Goal: Information Seeking & Learning: Find specific fact

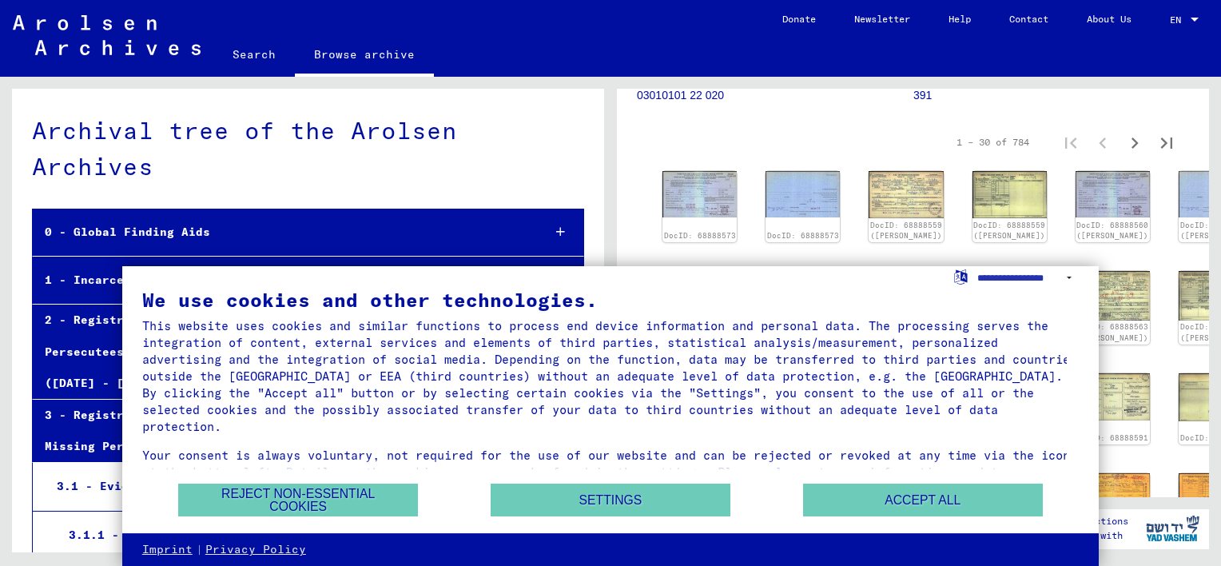
scroll to position [241, 0]
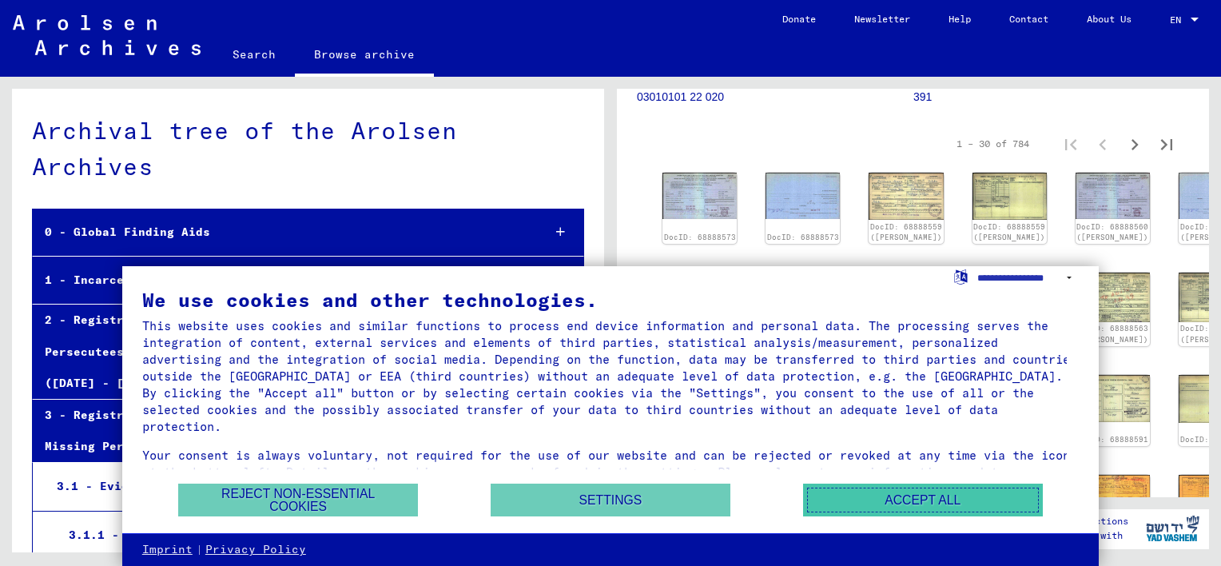
click at [936, 486] on button "Accept all" at bounding box center [923, 500] width 240 height 33
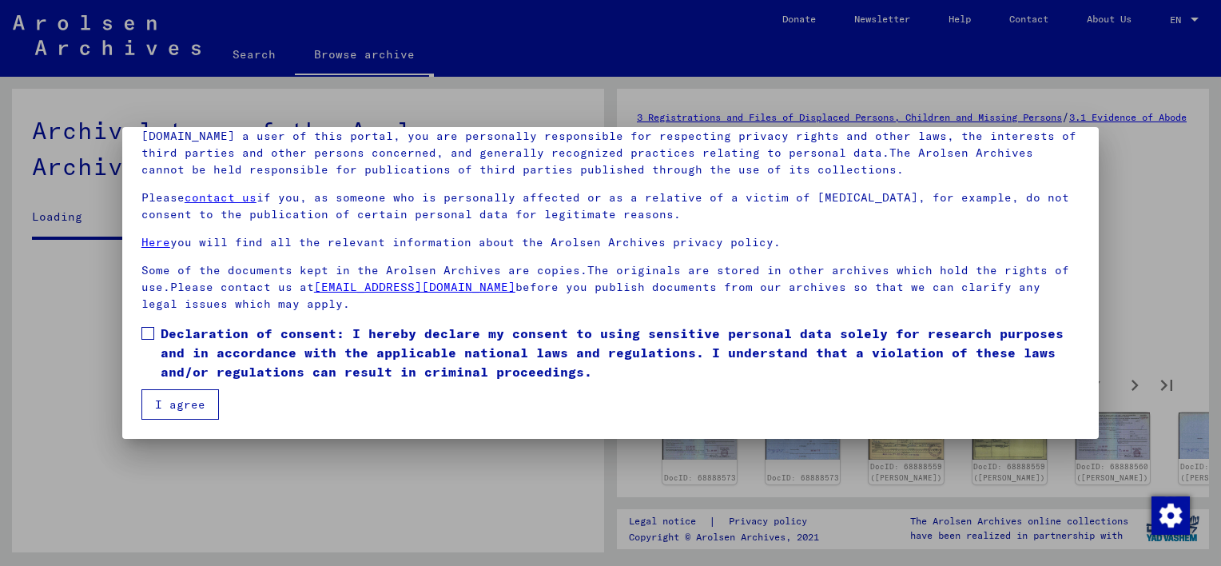
scroll to position [3284, 0]
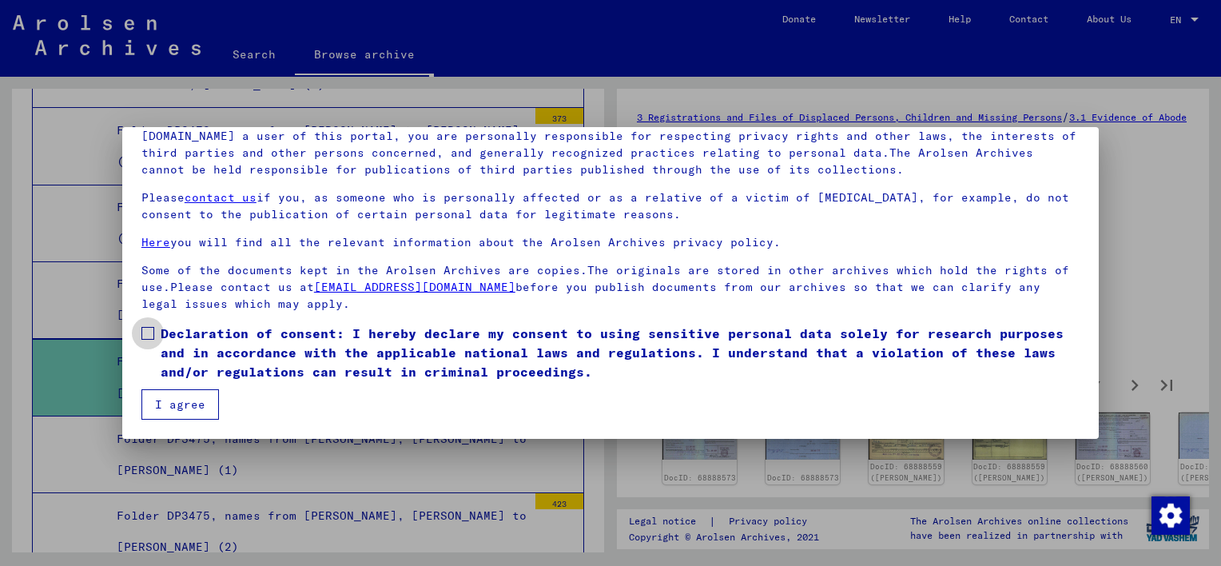
click at [150, 339] on span at bounding box center [147, 333] width 13 height 13
click at [175, 400] on button "I agree" at bounding box center [180, 404] width 78 height 30
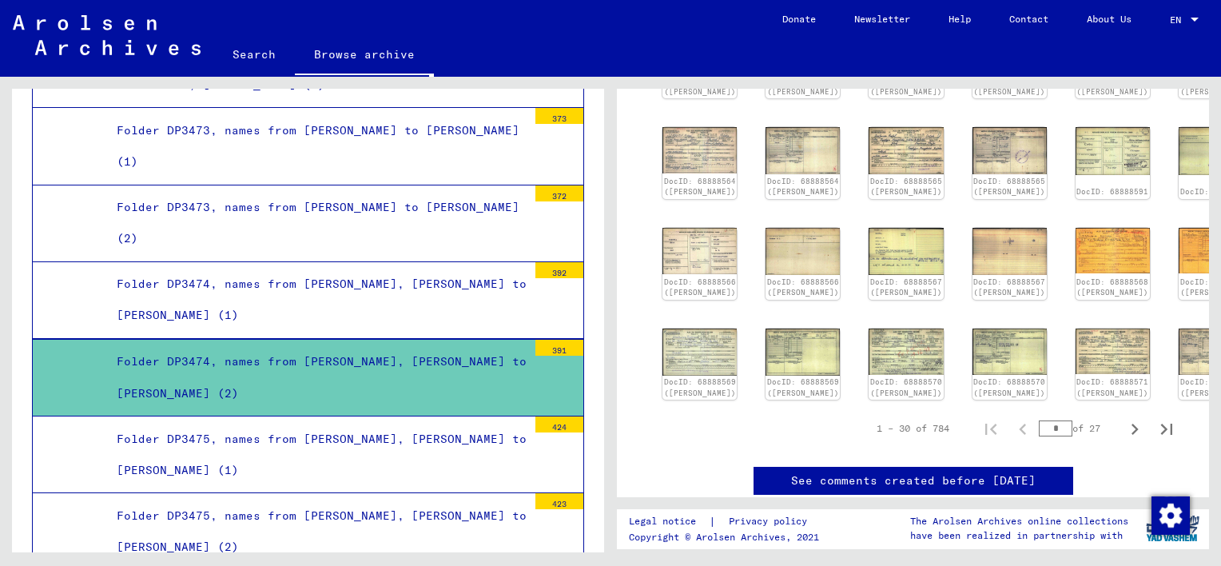
scroll to position [0, 0]
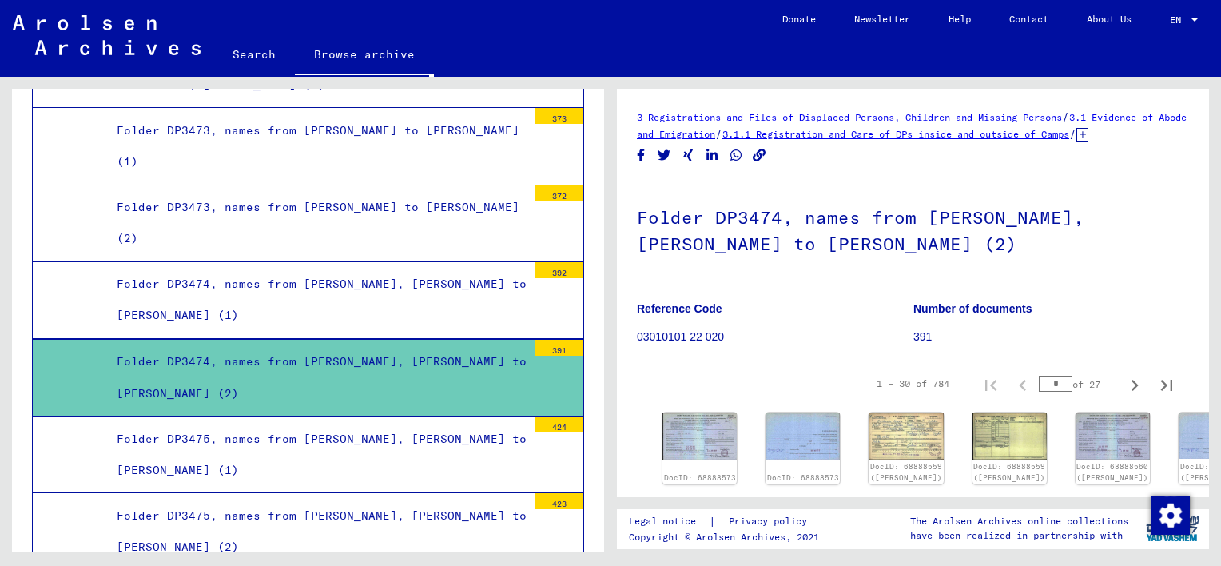
click at [249, 52] on link "Search" at bounding box center [254, 54] width 82 height 38
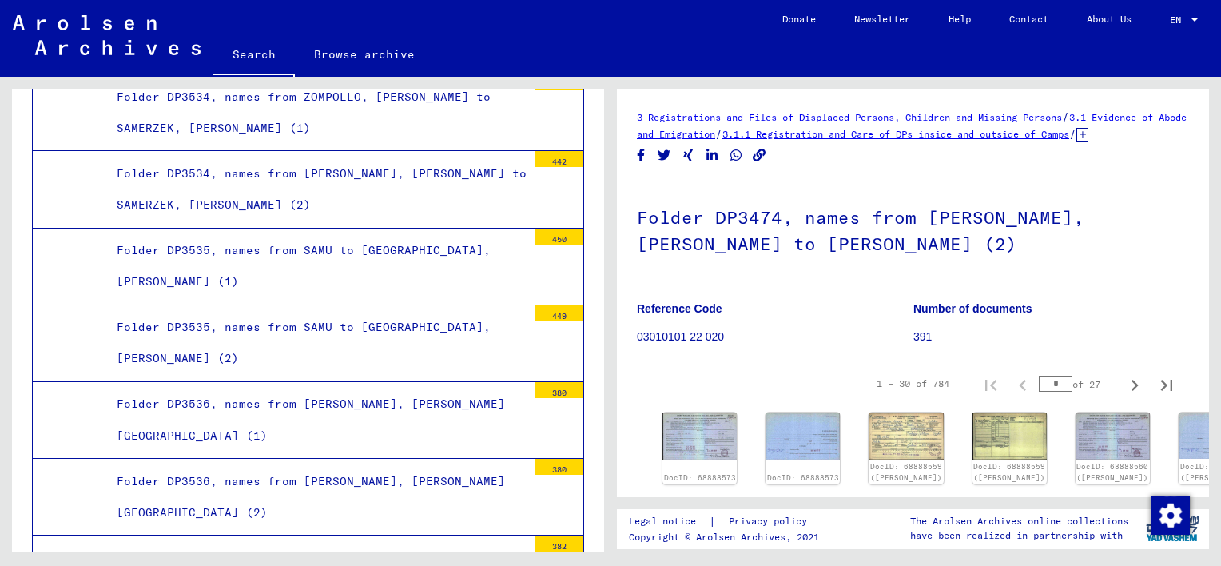
scroll to position [17845, 0]
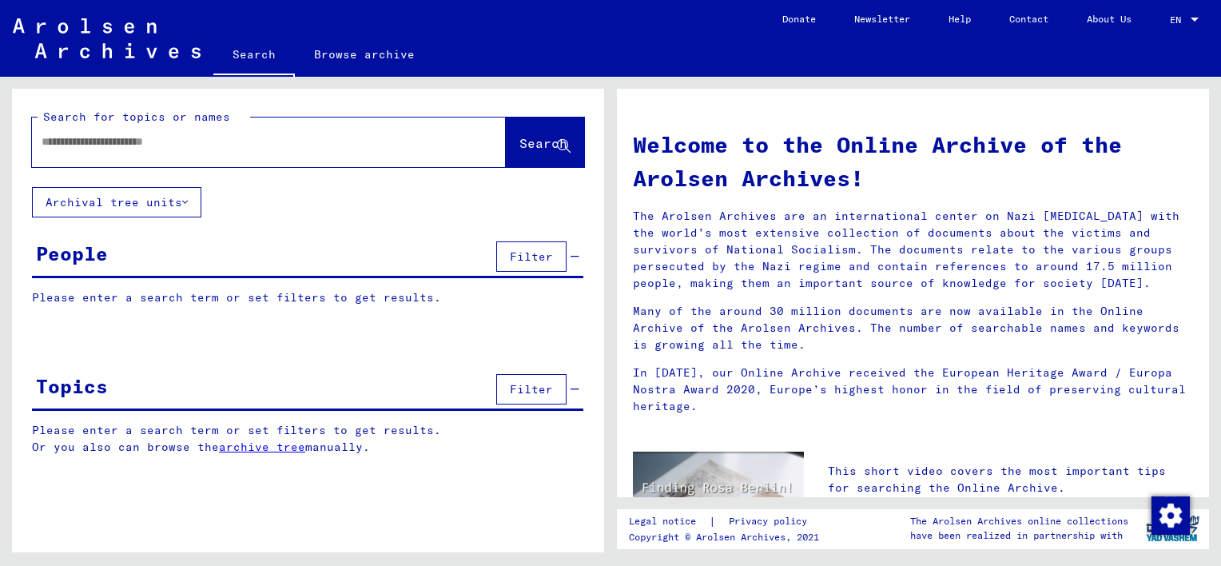
click at [219, 141] on input "text" at bounding box center [250, 141] width 416 height 17
click at [524, 149] on span "Search" at bounding box center [544, 143] width 48 height 16
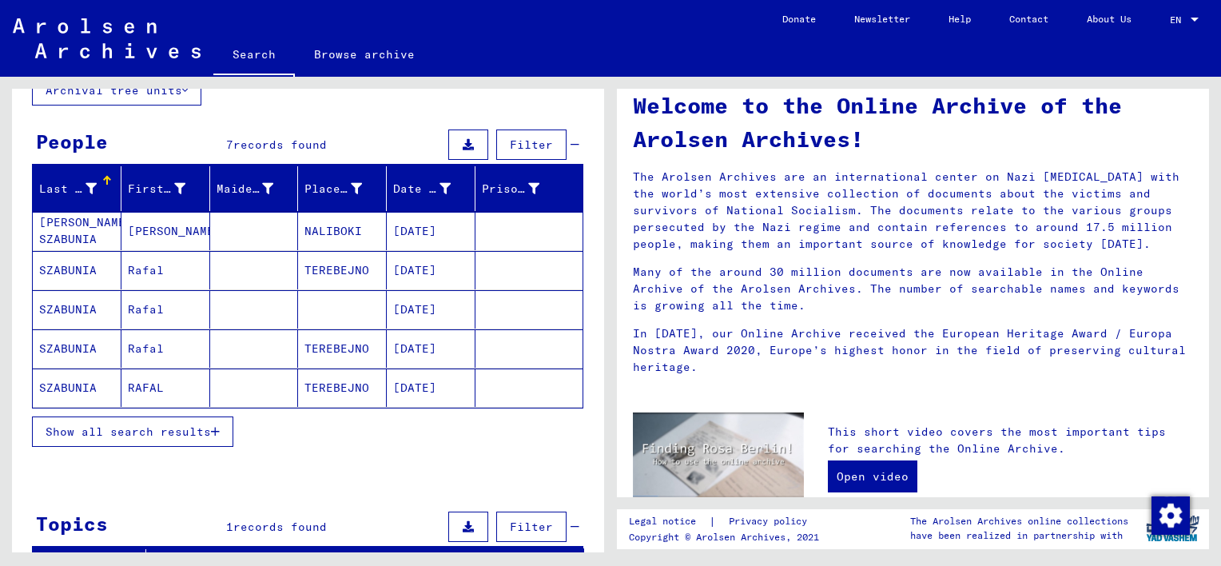
scroll to position [122, 0]
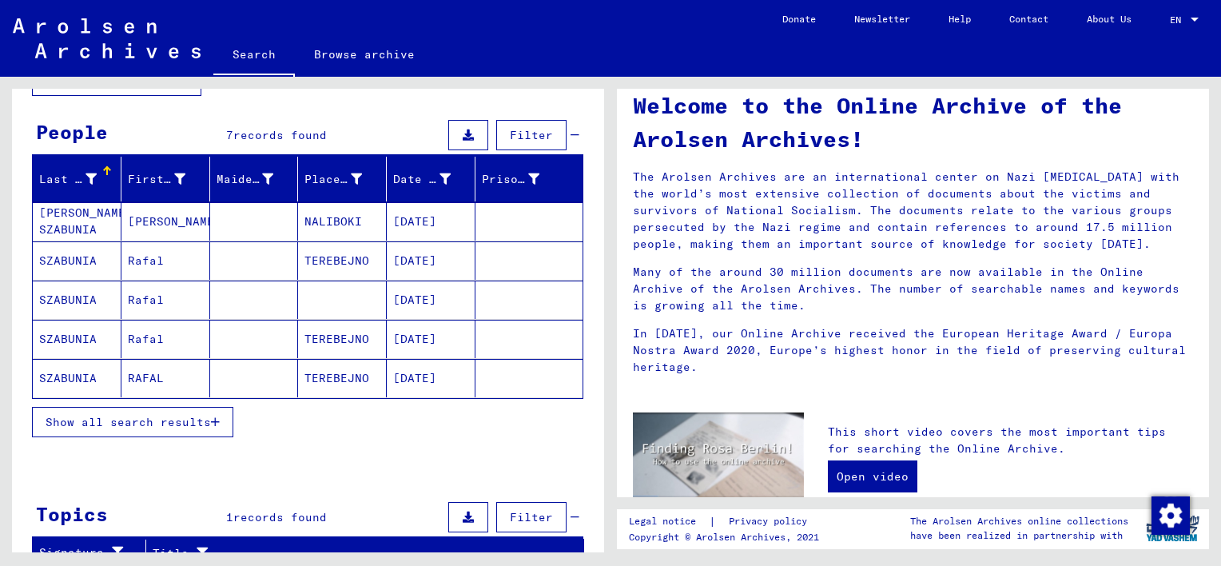
click at [86, 221] on mat-cell "[PERSON_NAME] SZABUNIA" at bounding box center [77, 221] width 89 height 38
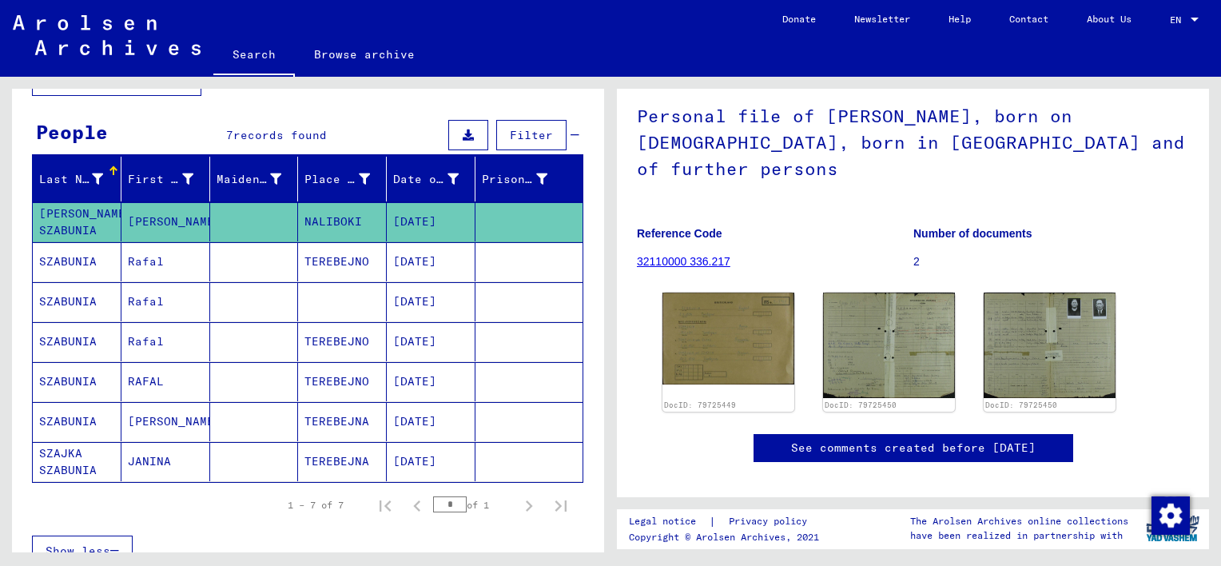
scroll to position [102, 0]
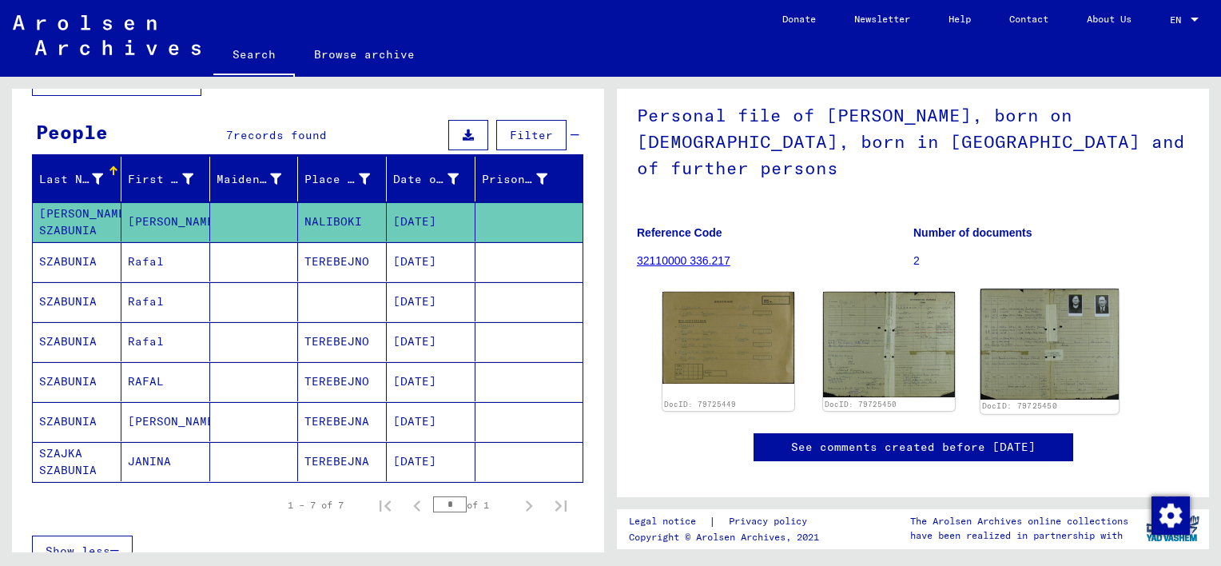
click at [1071, 299] on img at bounding box center [1050, 344] width 138 height 110
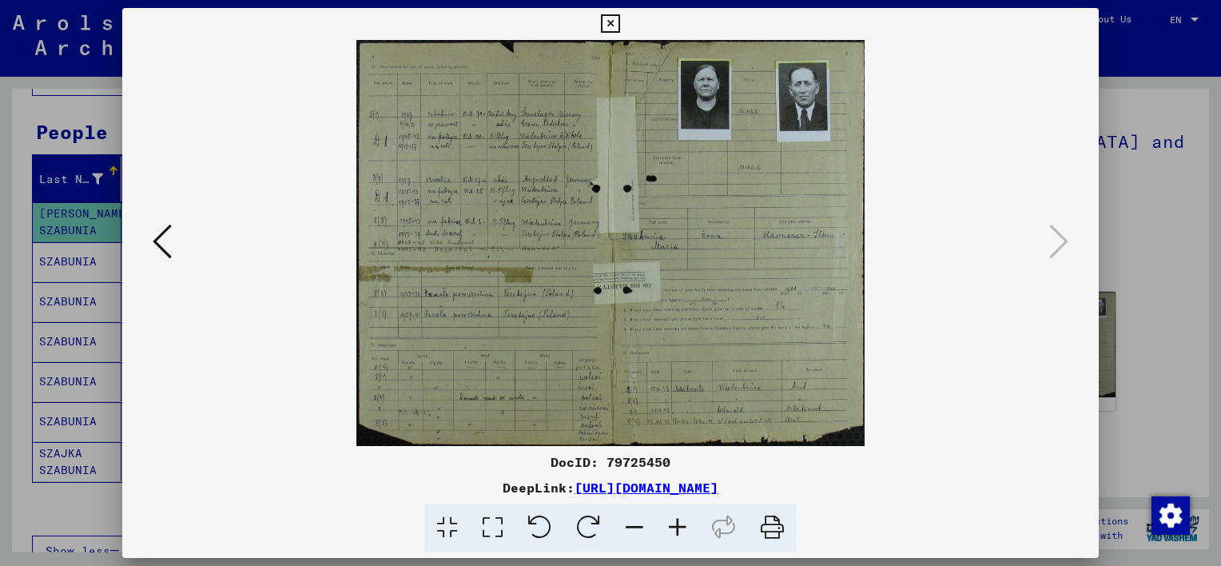
click at [682, 531] on icon at bounding box center [677, 528] width 43 height 49
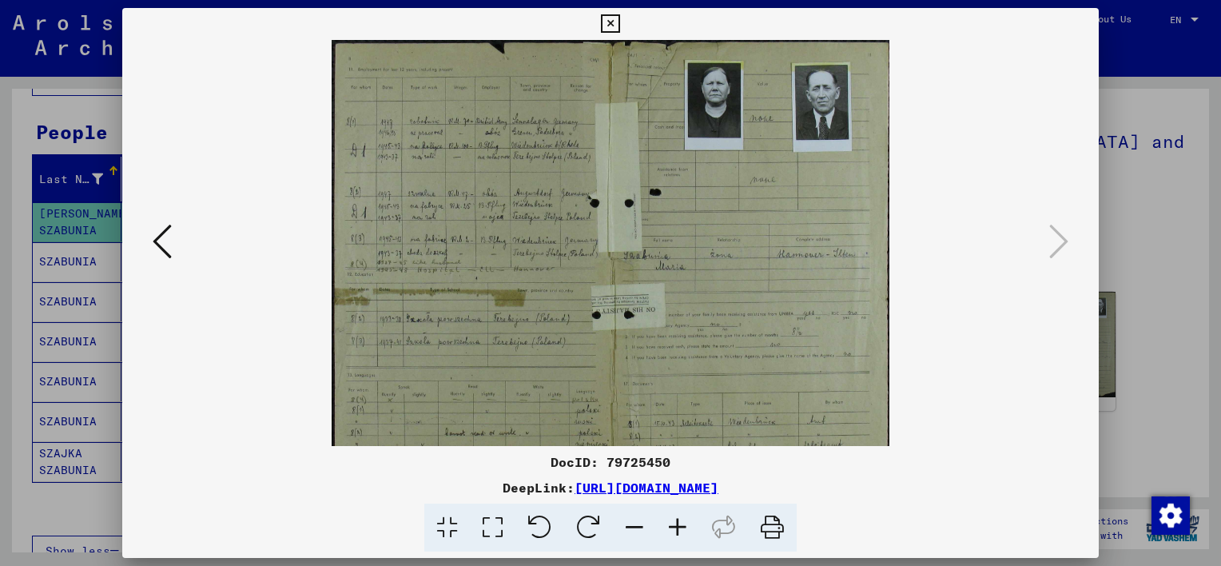
click at [682, 531] on icon at bounding box center [677, 528] width 43 height 49
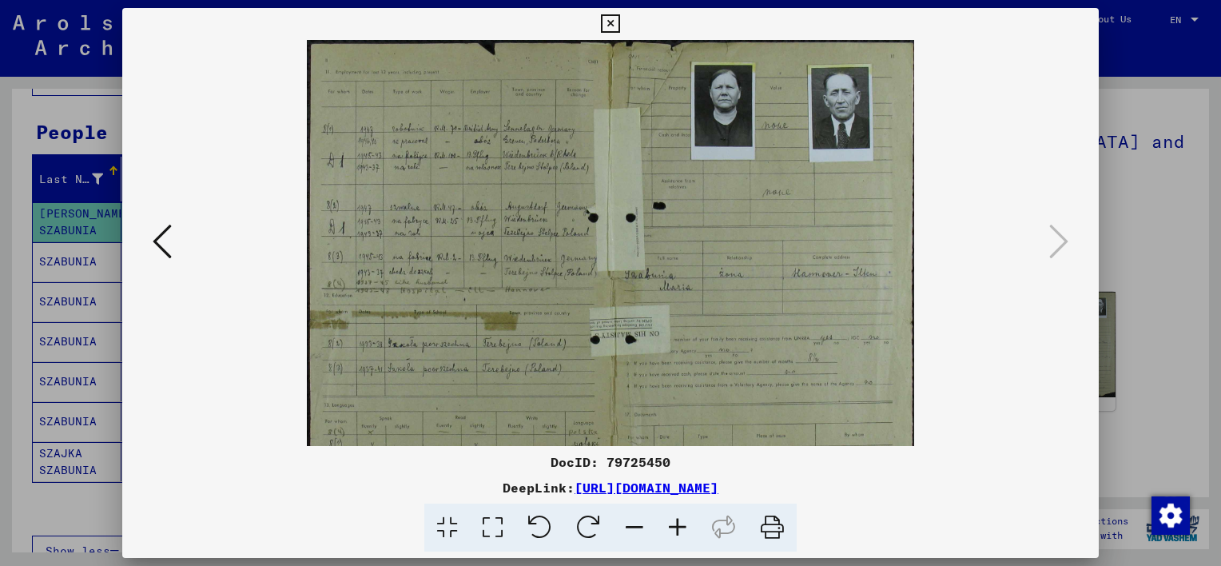
click at [682, 531] on icon at bounding box center [677, 528] width 43 height 49
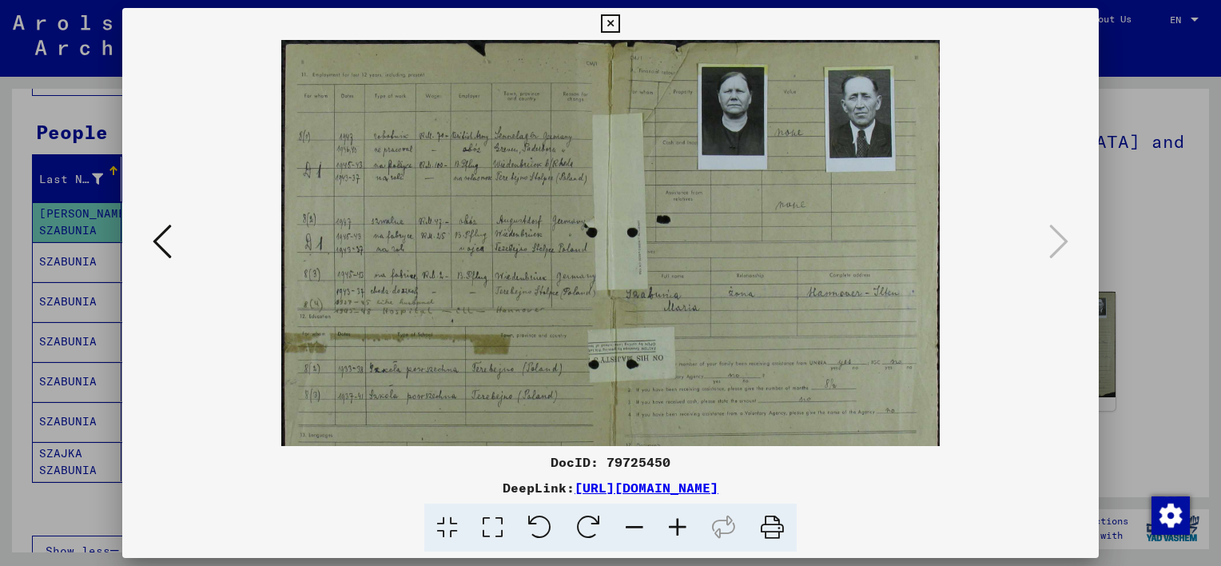
click at [682, 531] on icon at bounding box center [677, 528] width 43 height 49
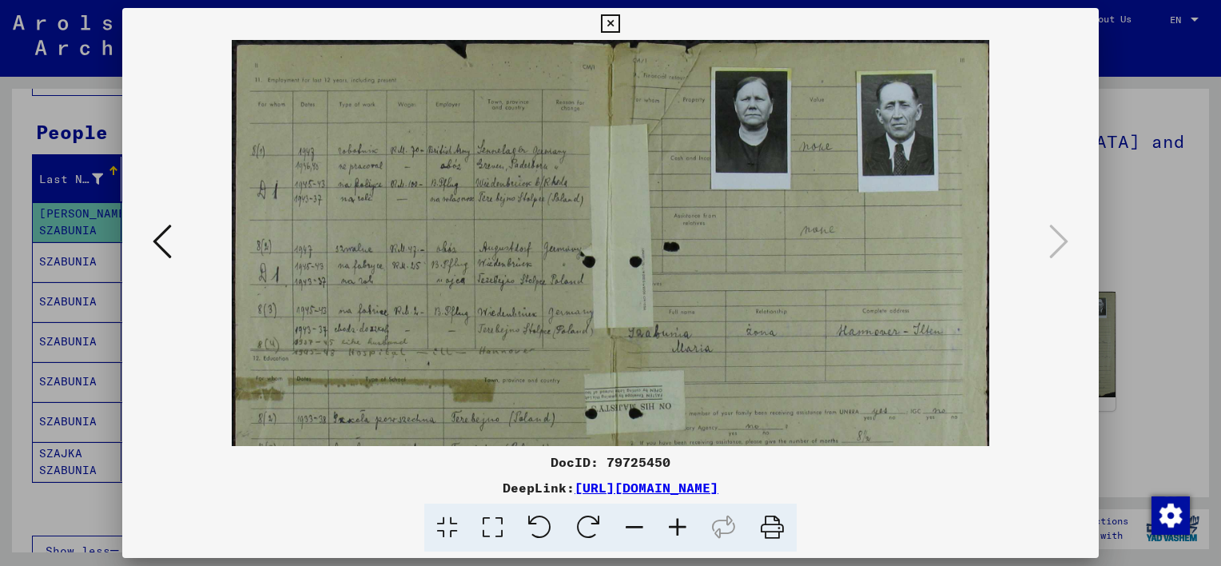
click at [682, 531] on icon at bounding box center [677, 528] width 43 height 49
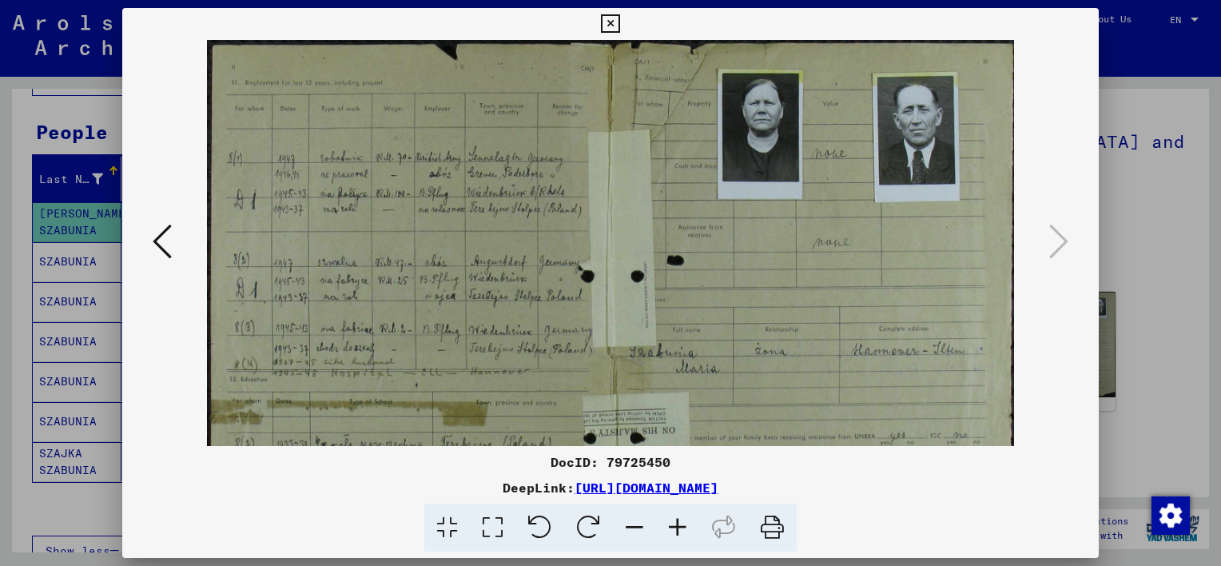
click at [682, 531] on icon at bounding box center [677, 528] width 43 height 49
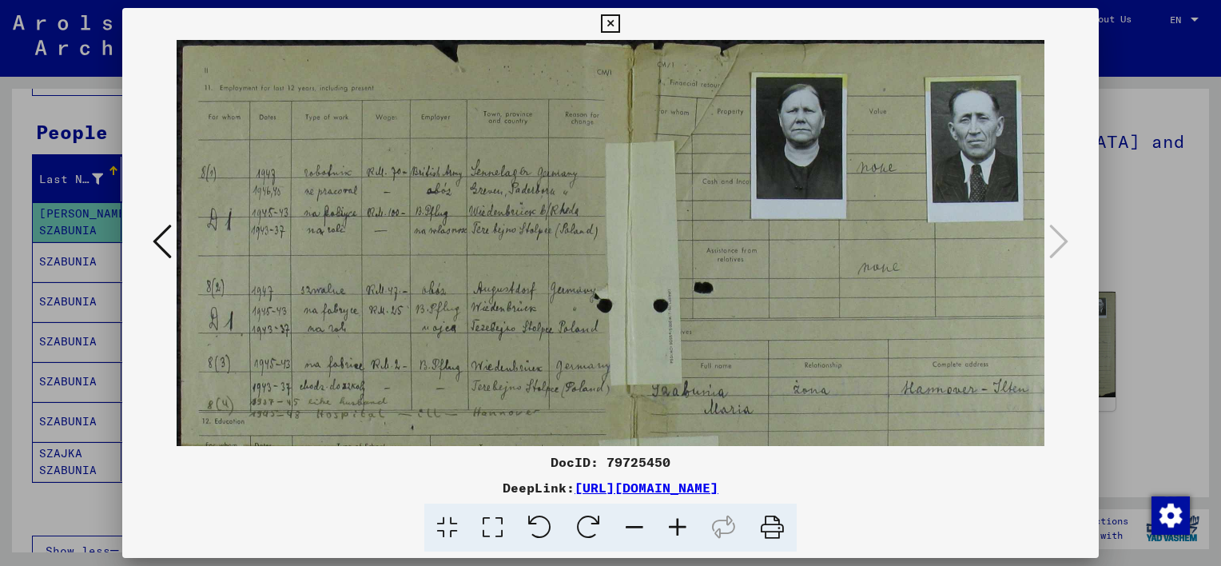
click at [682, 531] on icon at bounding box center [677, 528] width 43 height 49
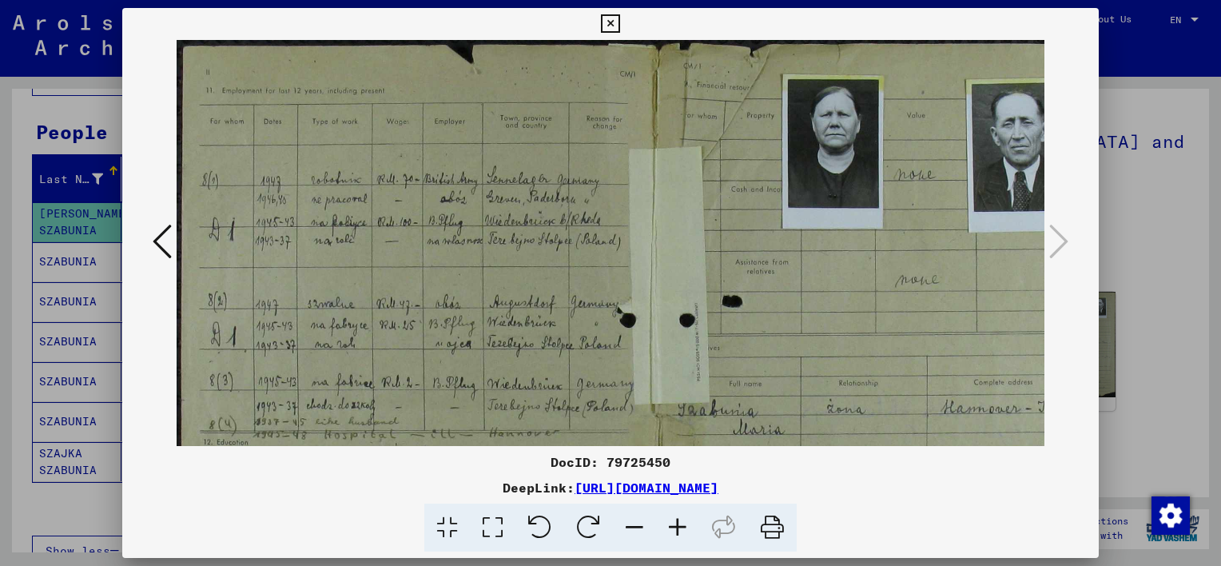
click at [682, 531] on icon at bounding box center [677, 528] width 43 height 49
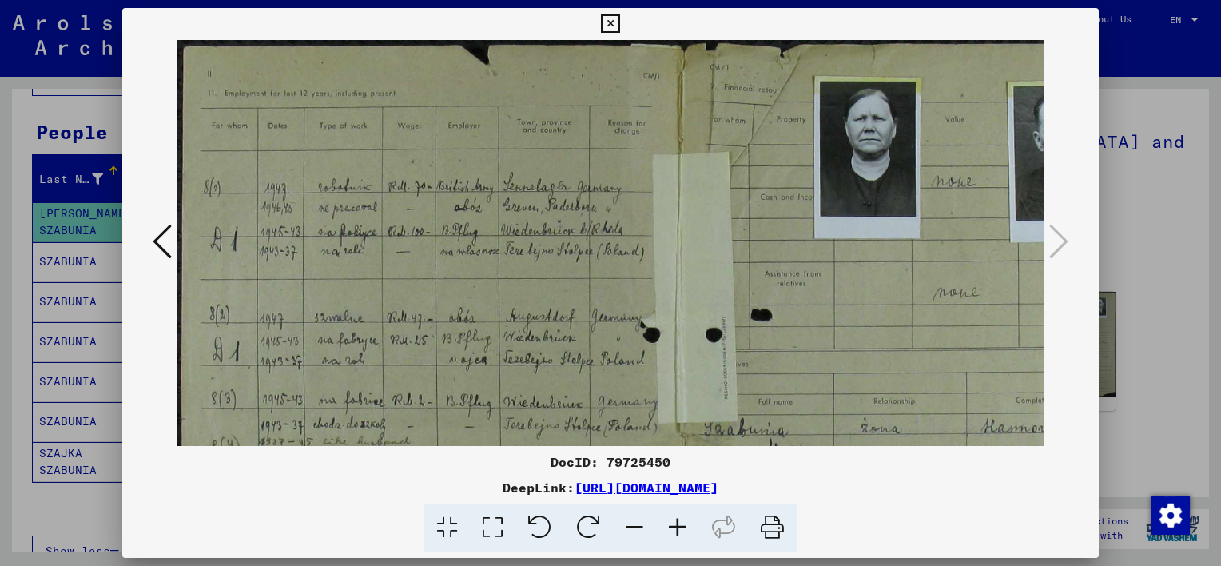
click at [682, 531] on icon at bounding box center [677, 528] width 43 height 49
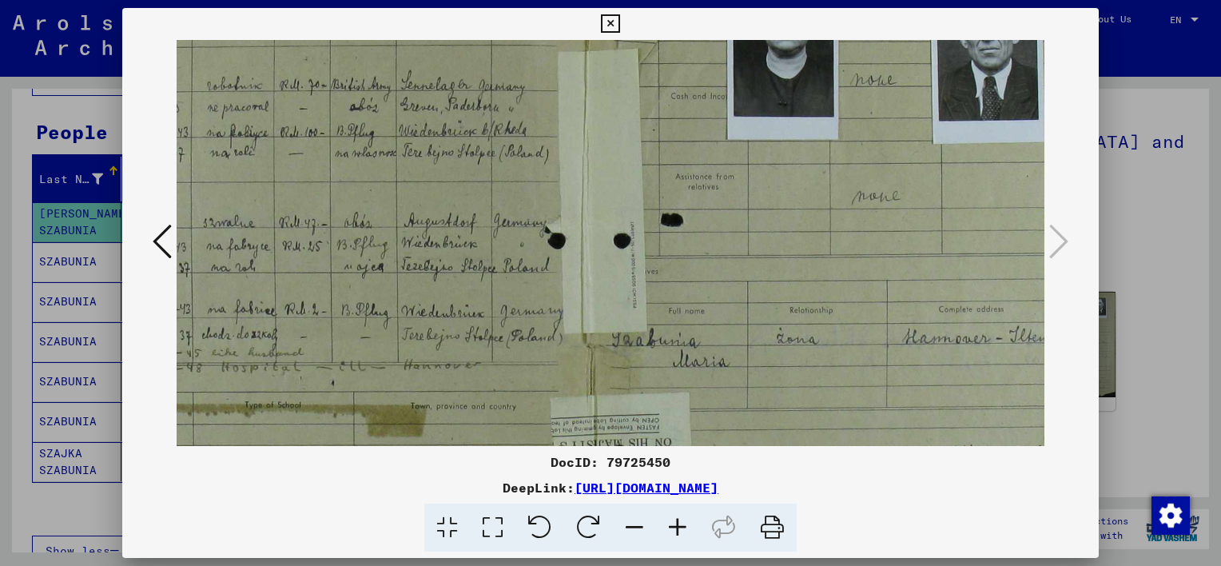
scroll to position [109, 122]
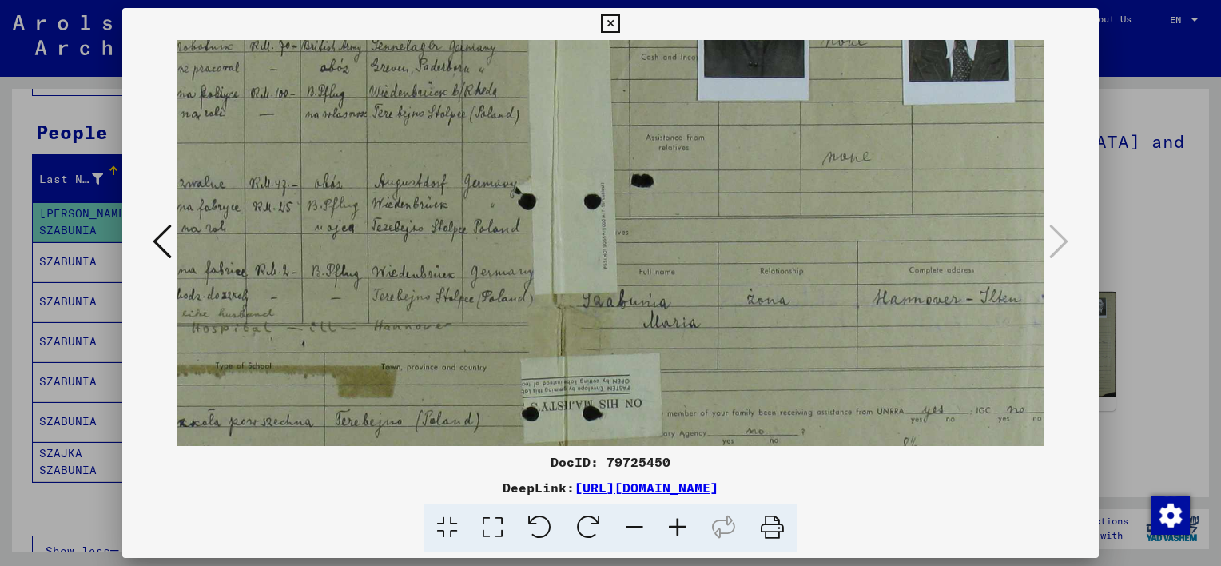
drag, startPoint x: 929, startPoint y: 337, endPoint x: 783, endPoint y: 201, distance: 199.1
click at [783, 201] on img at bounding box center [558, 315] width 1058 height 846
click at [674, 521] on icon at bounding box center [677, 528] width 43 height 49
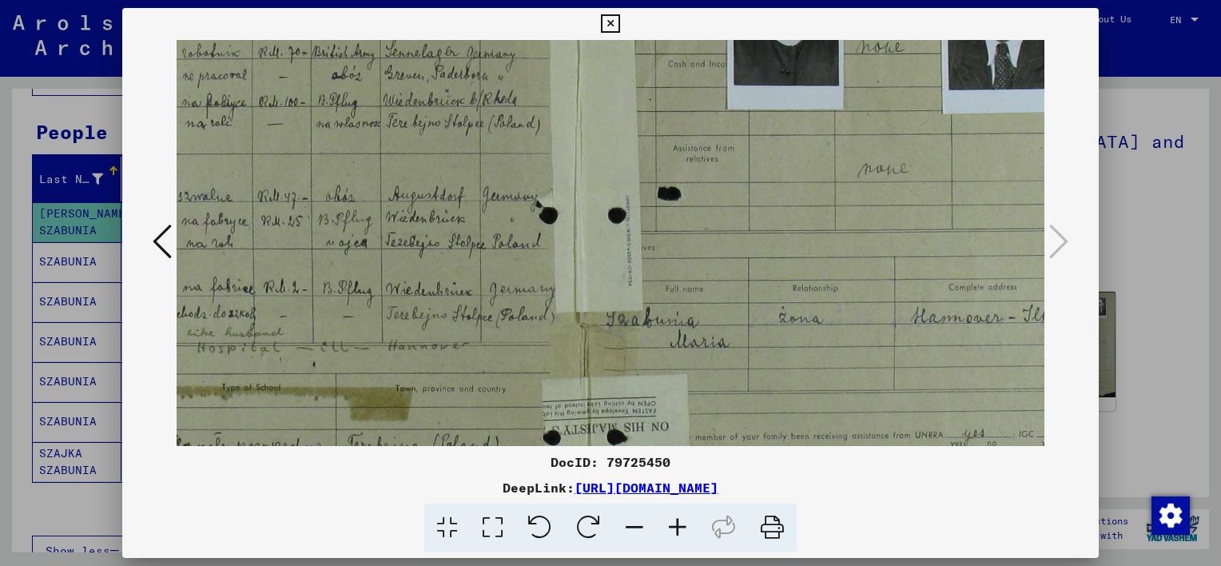
click at [674, 521] on icon at bounding box center [677, 528] width 43 height 49
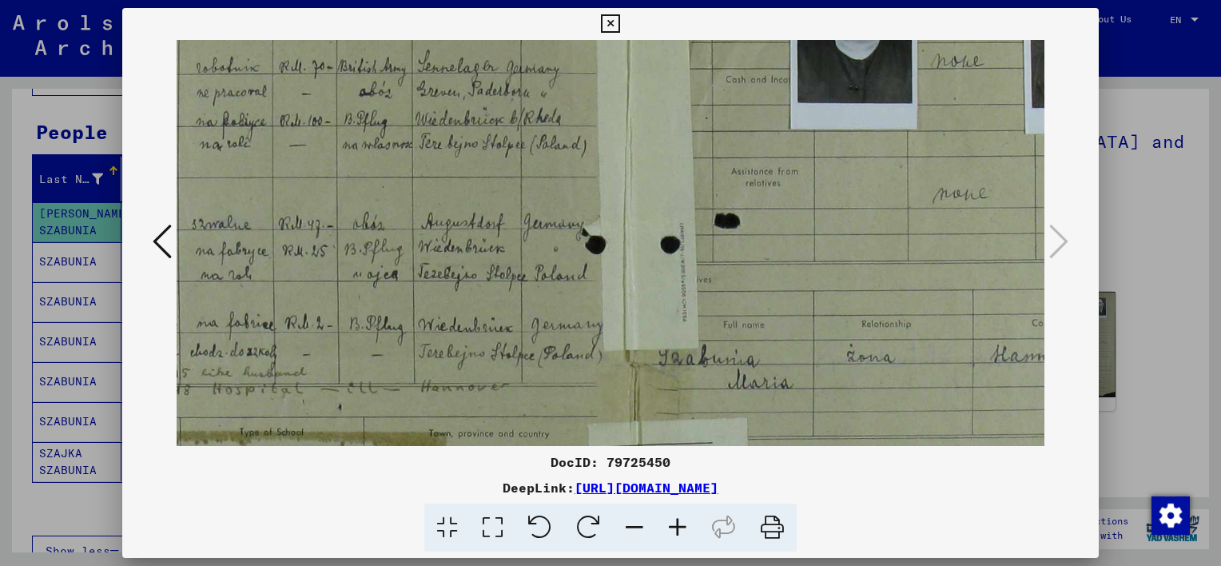
click at [674, 521] on icon at bounding box center [677, 528] width 43 height 49
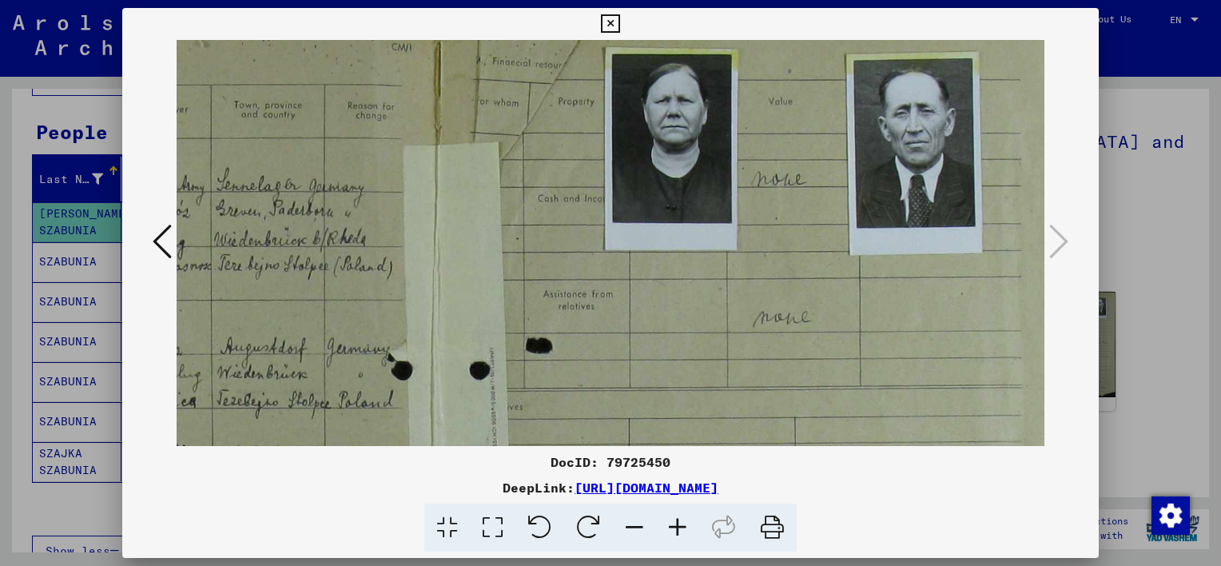
scroll to position [35, 368]
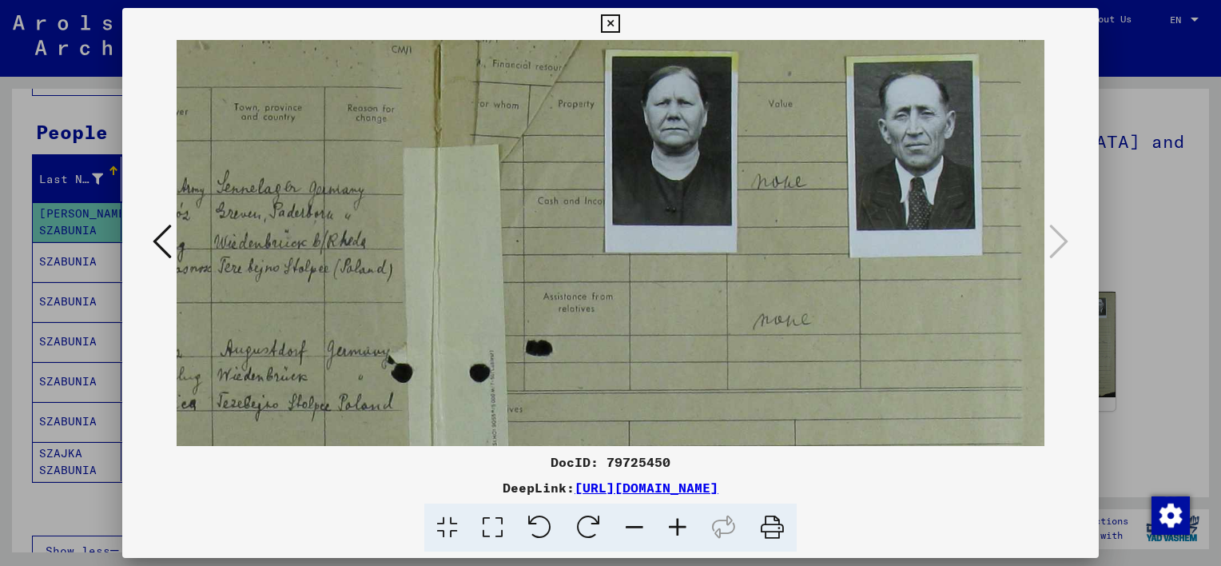
drag, startPoint x: 978, startPoint y: 260, endPoint x: 747, endPoint y: 384, distance: 262.2
click at [747, 384] on img at bounding box center [438, 508] width 1258 height 1006
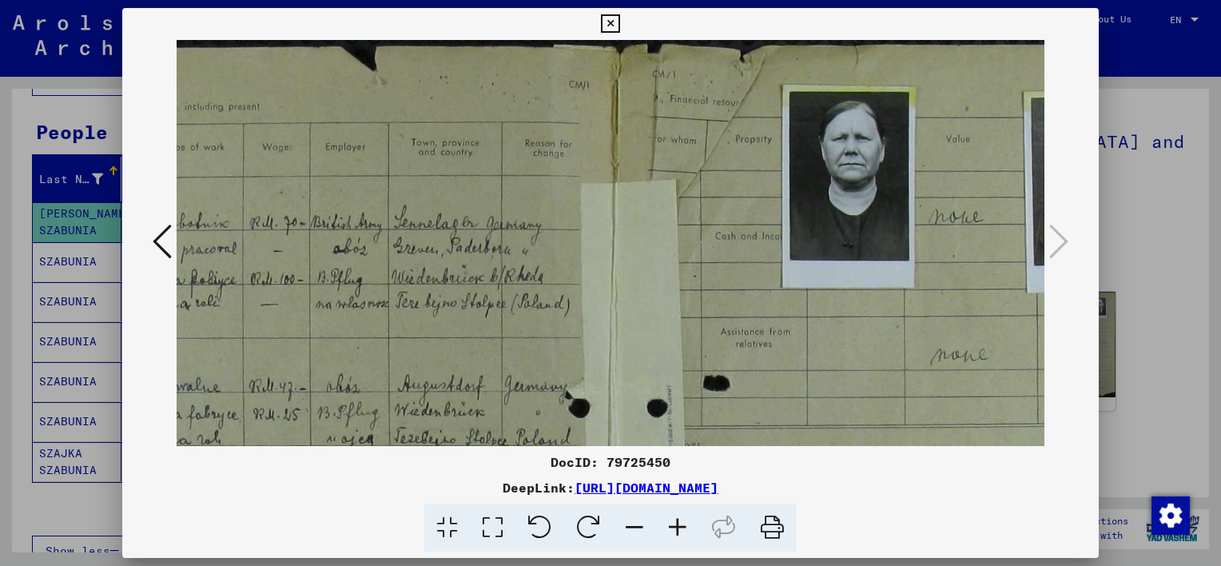
scroll to position [0, 165]
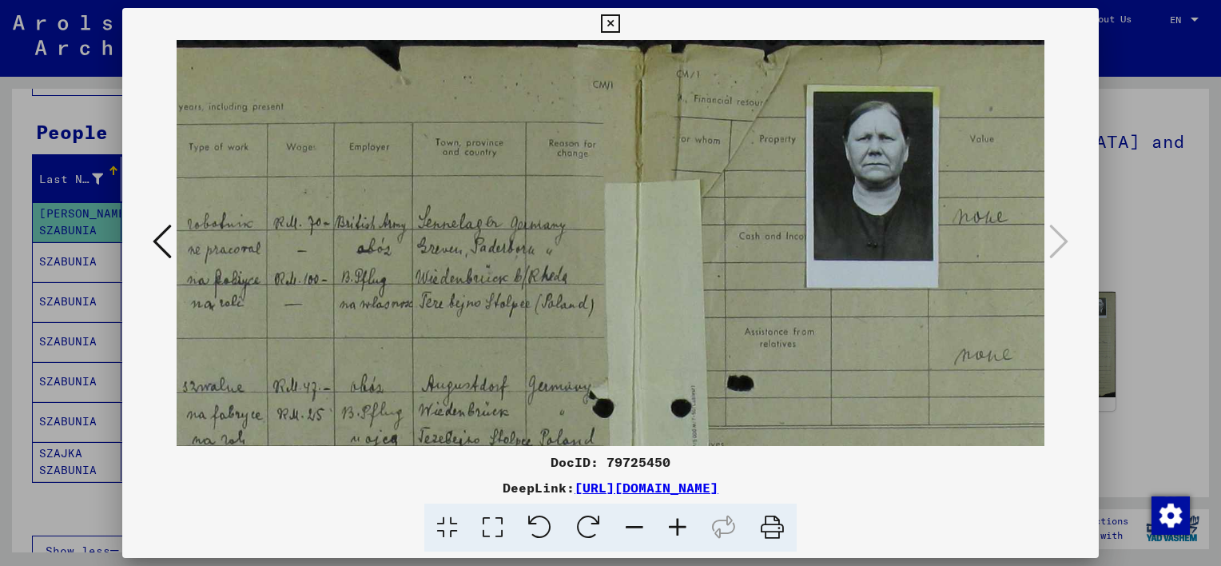
drag, startPoint x: 811, startPoint y: 202, endPoint x: 1017, endPoint y: 345, distance: 251.0
click at [1017, 345] on img at bounding box center [639, 543] width 1258 height 1006
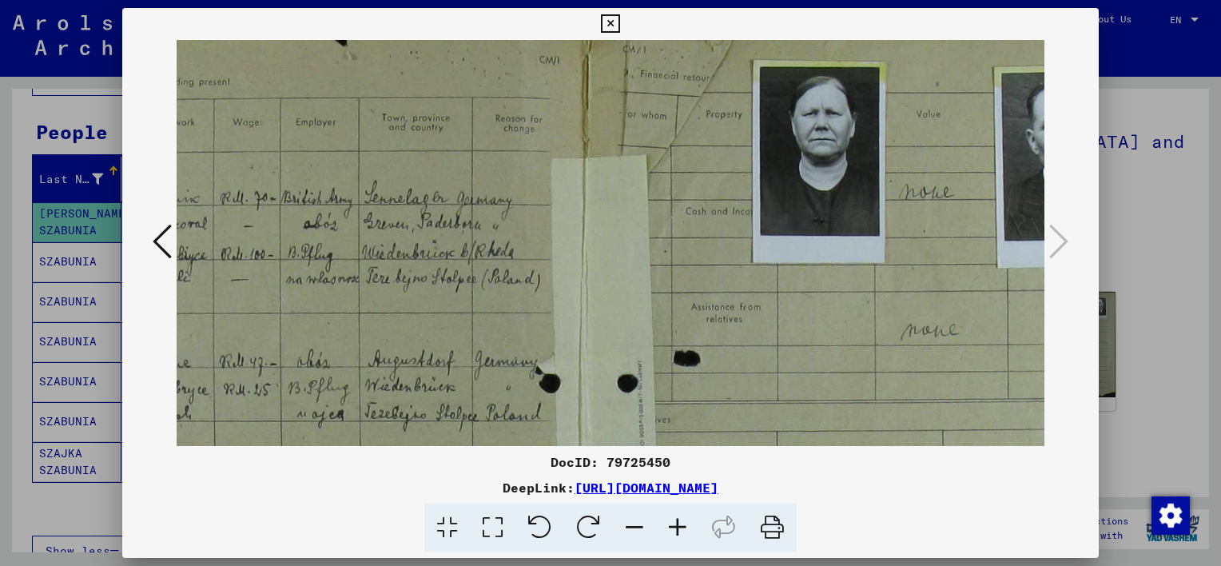
scroll to position [0, 257]
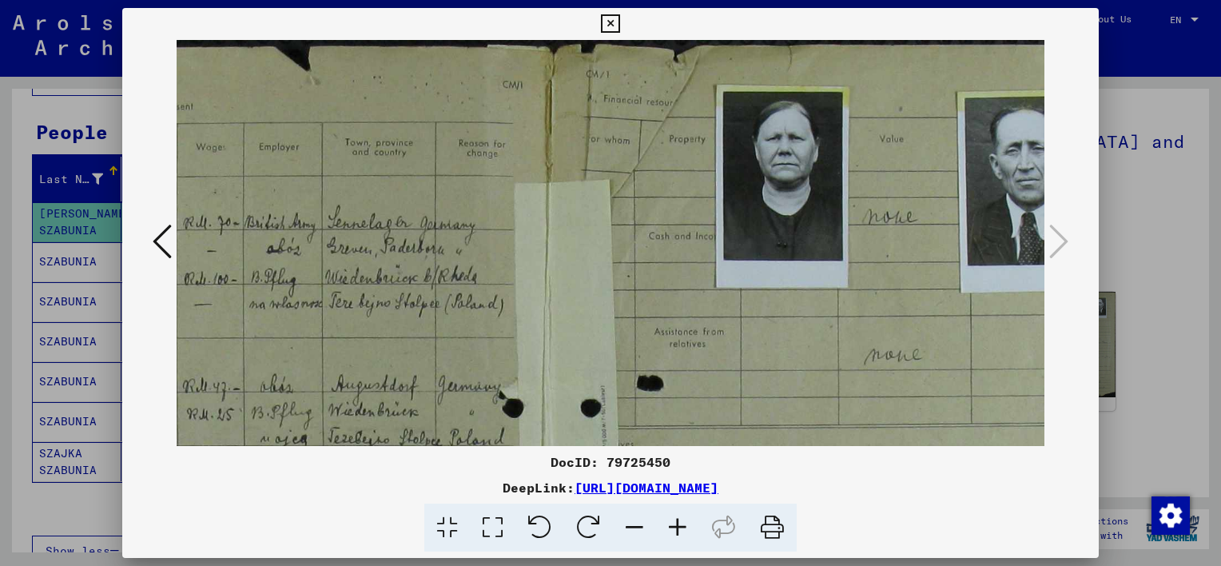
drag, startPoint x: 434, startPoint y: 339, endPoint x: 731, endPoint y: 444, distance: 314.5
click at [731, 444] on img at bounding box center [549, 543] width 1258 height 1006
click at [1119, 314] on div at bounding box center [610, 283] width 1221 height 566
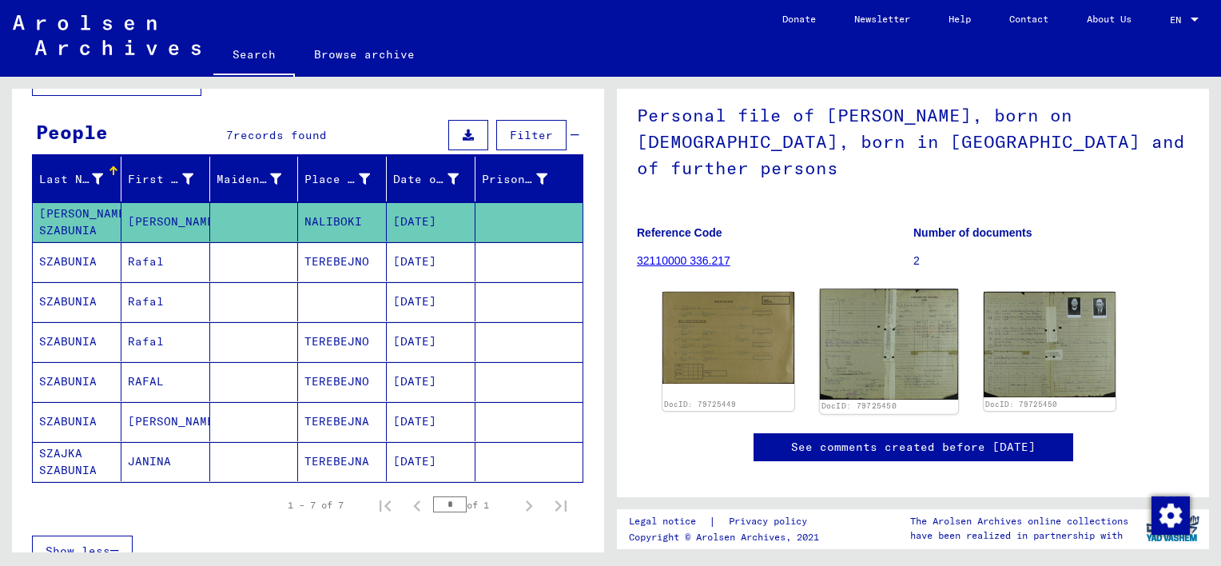
click at [907, 299] on img at bounding box center [889, 344] width 138 height 110
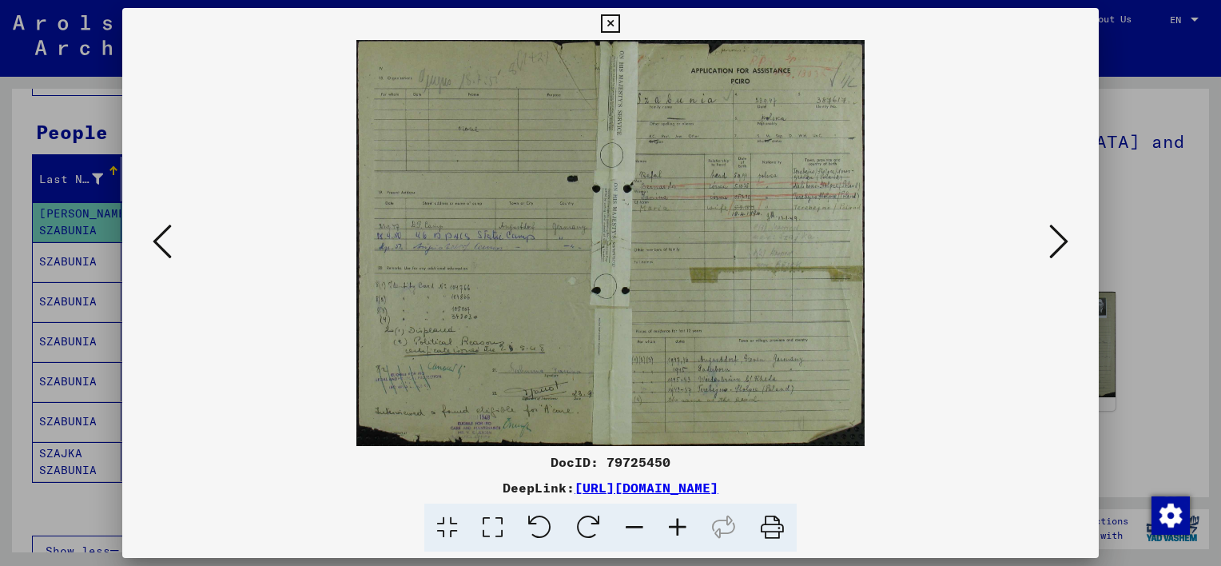
click at [674, 532] on icon at bounding box center [677, 528] width 43 height 49
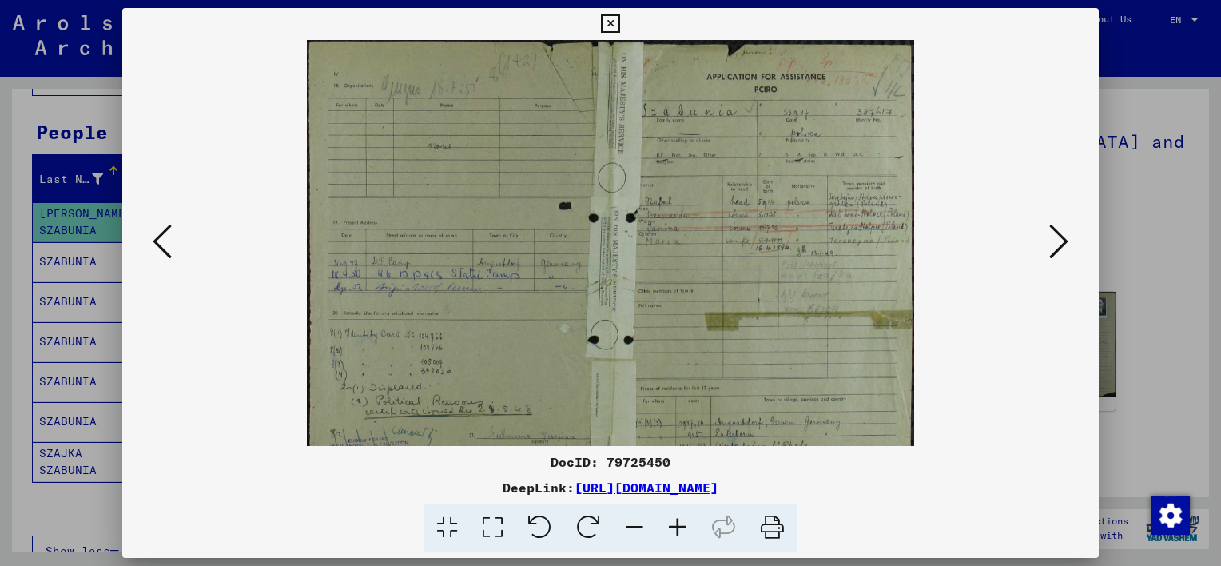
click at [674, 532] on icon at bounding box center [677, 528] width 43 height 49
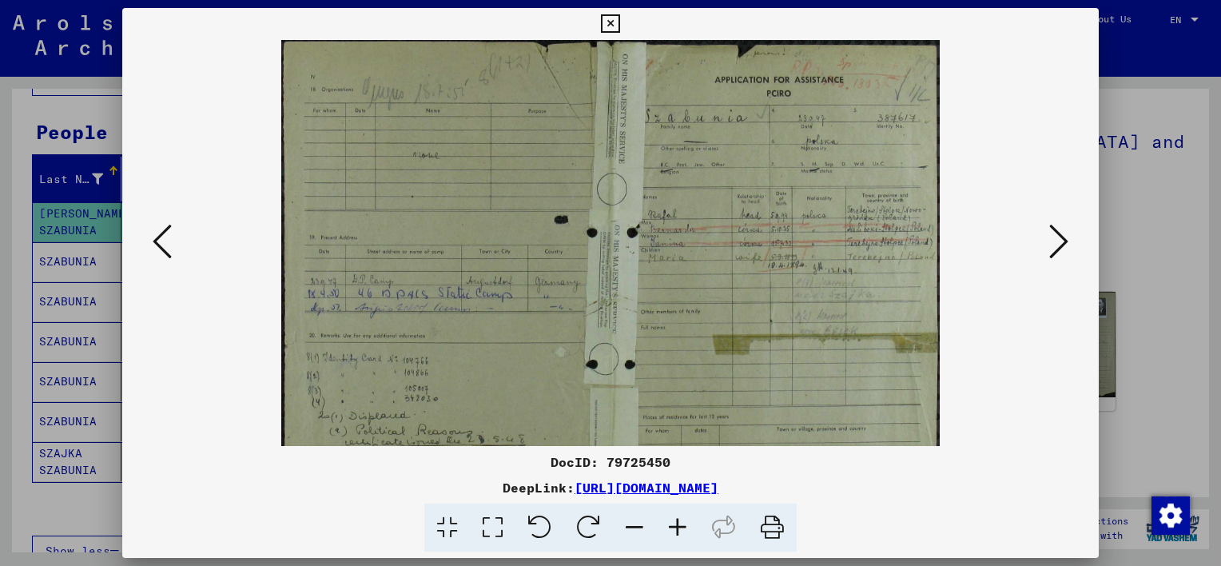
click at [674, 532] on icon at bounding box center [677, 528] width 43 height 49
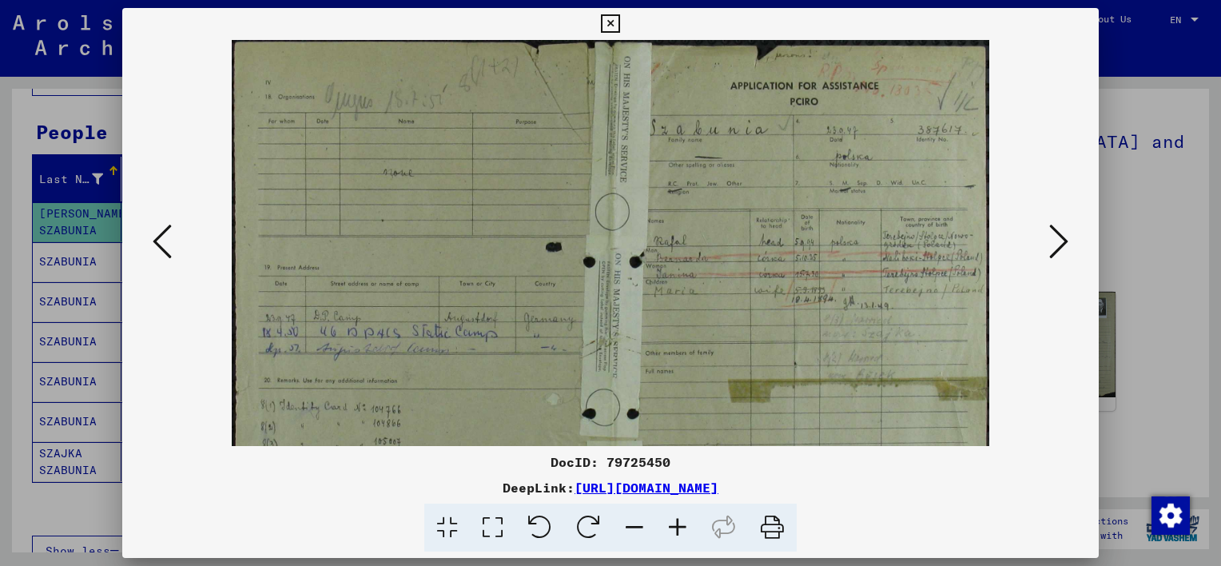
click at [674, 532] on icon at bounding box center [677, 528] width 43 height 49
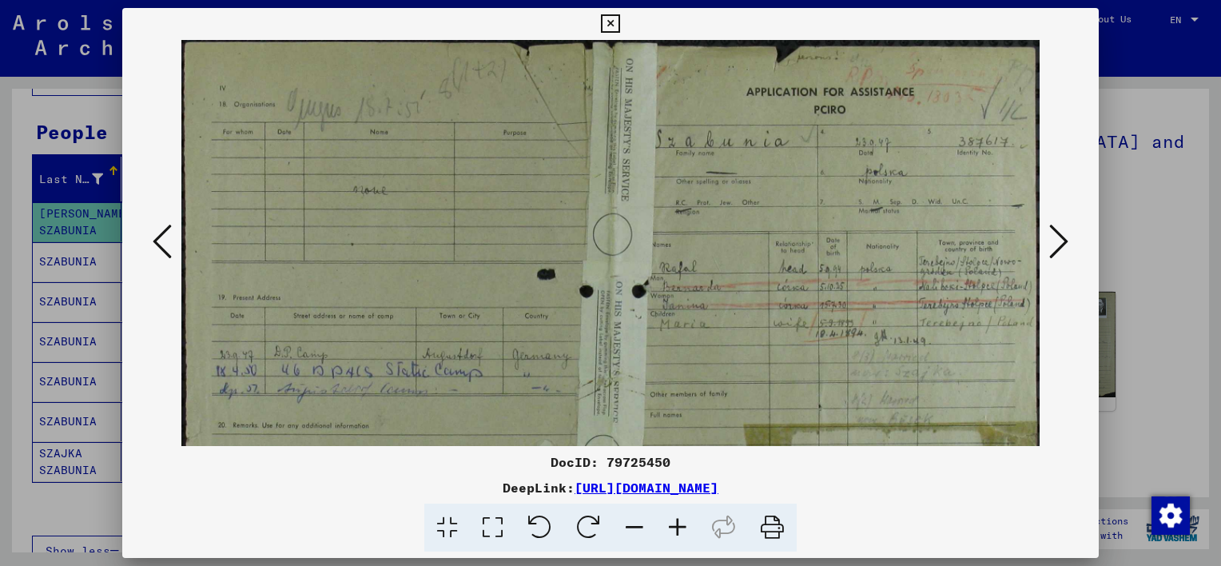
click at [674, 532] on icon at bounding box center [677, 528] width 43 height 49
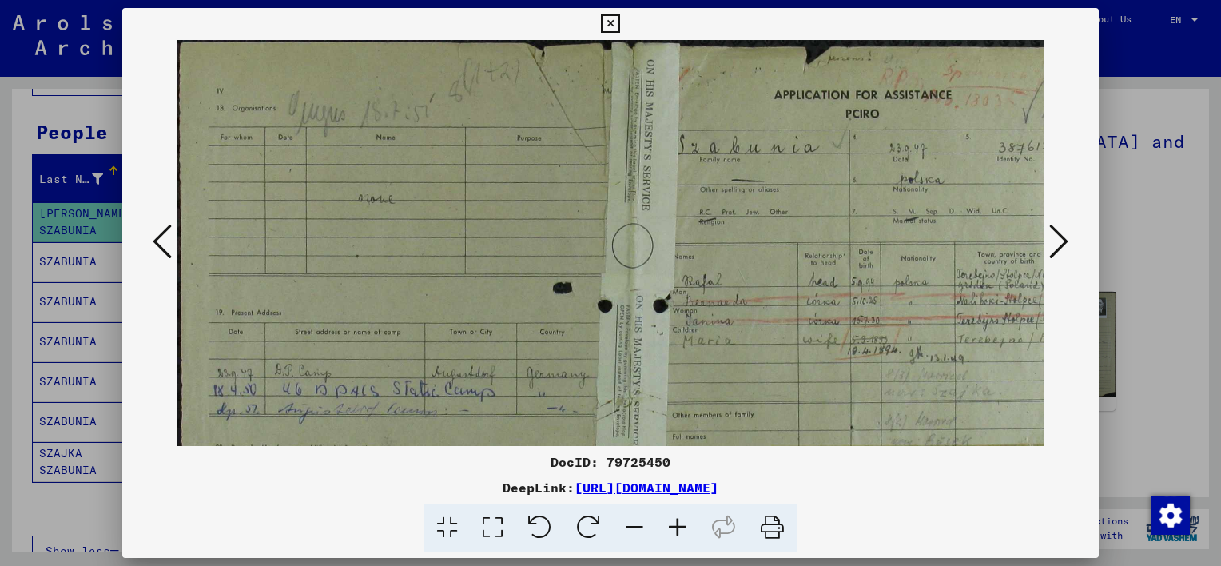
click at [674, 532] on icon at bounding box center [677, 528] width 43 height 49
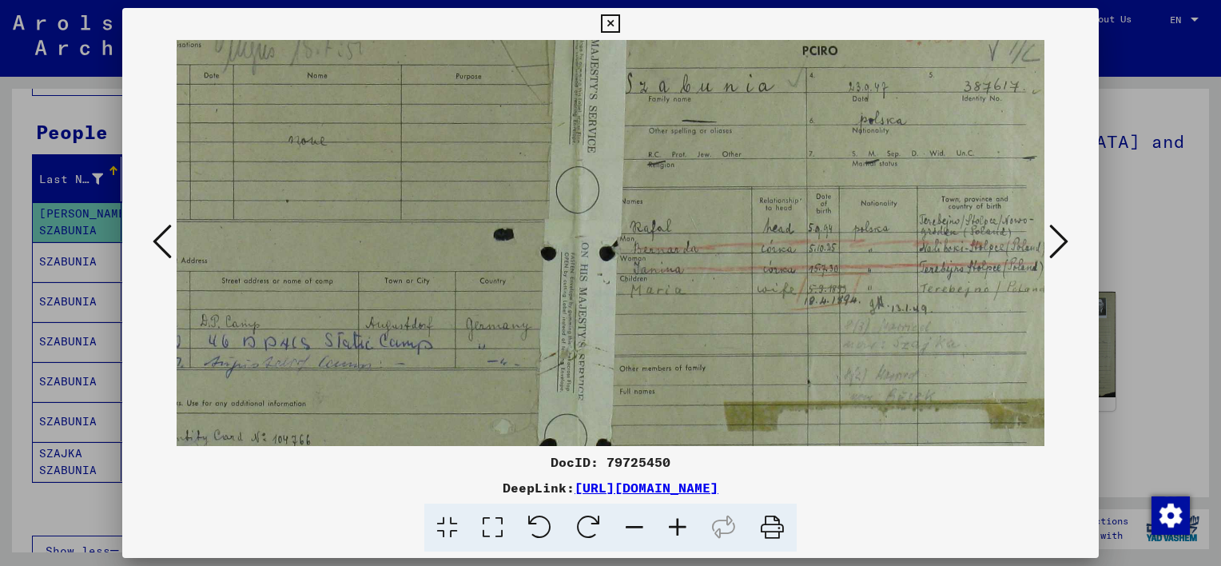
scroll to position [49, 90]
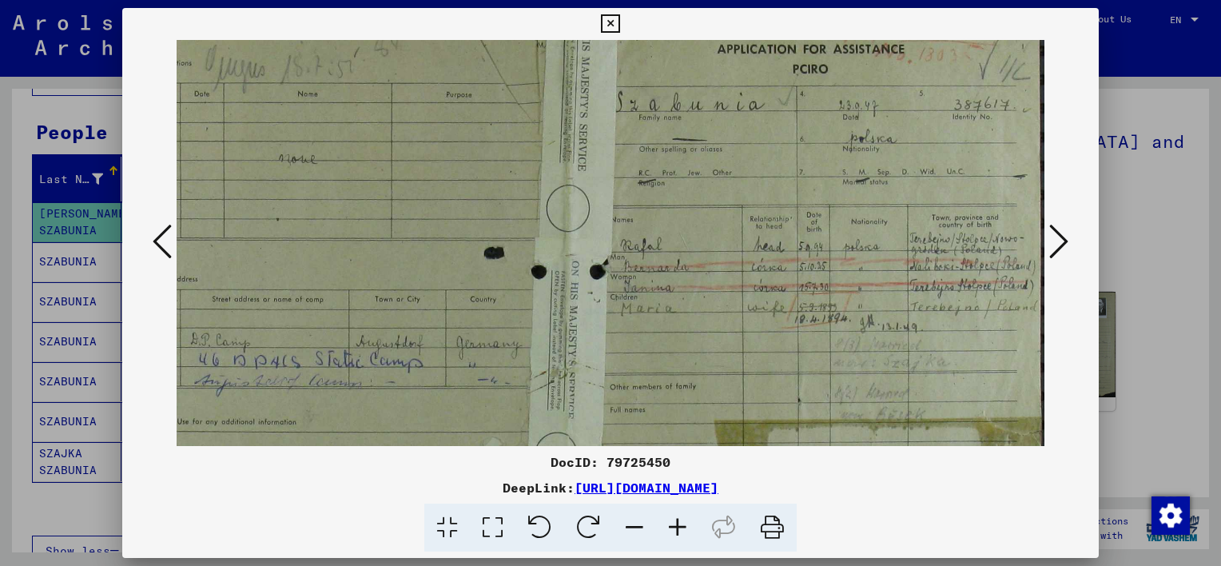
drag, startPoint x: 990, startPoint y: 332, endPoint x: 769, endPoint y: 284, distance: 226.6
click at [769, 284] on img at bounding box center [566, 374] width 958 height 766
click at [675, 524] on icon at bounding box center [677, 528] width 43 height 49
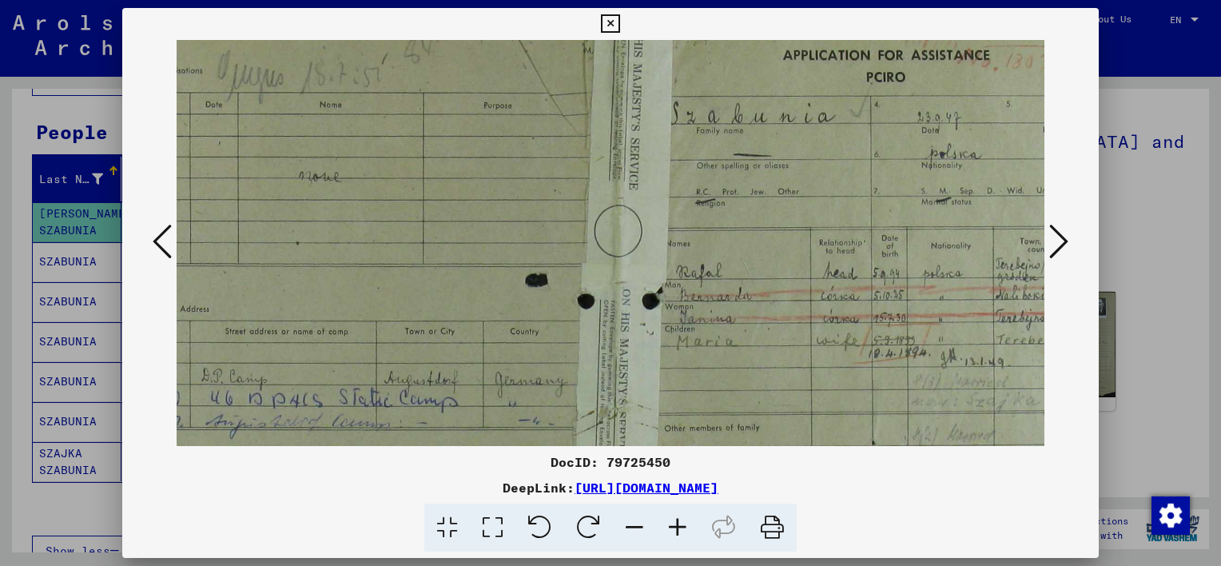
click at [675, 524] on icon at bounding box center [677, 528] width 43 height 49
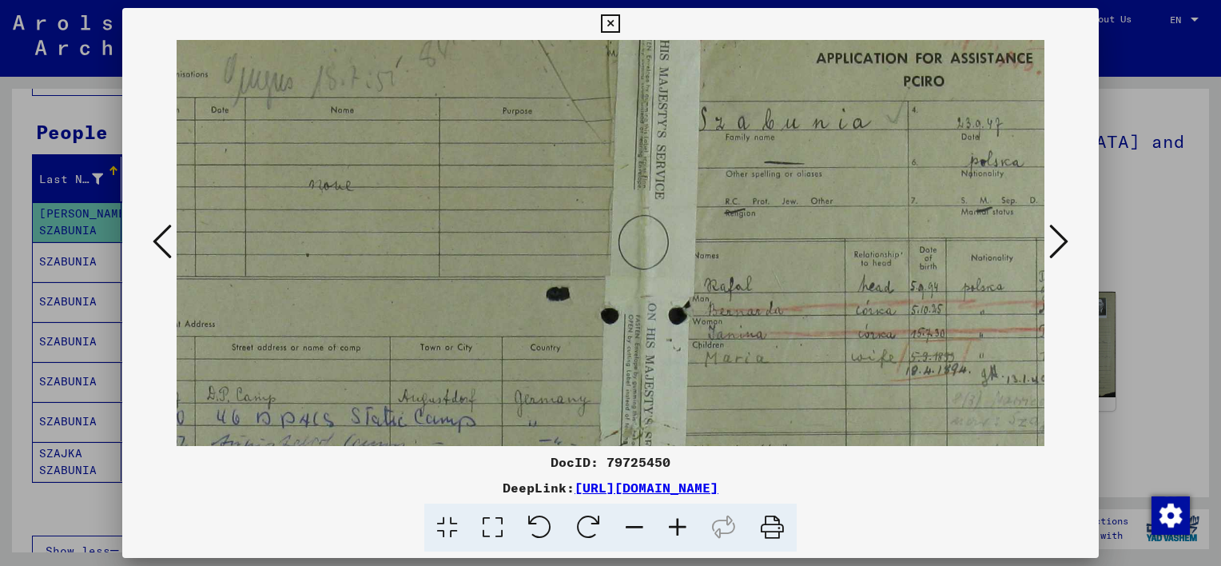
click at [675, 524] on icon at bounding box center [677, 528] width 43 height 49
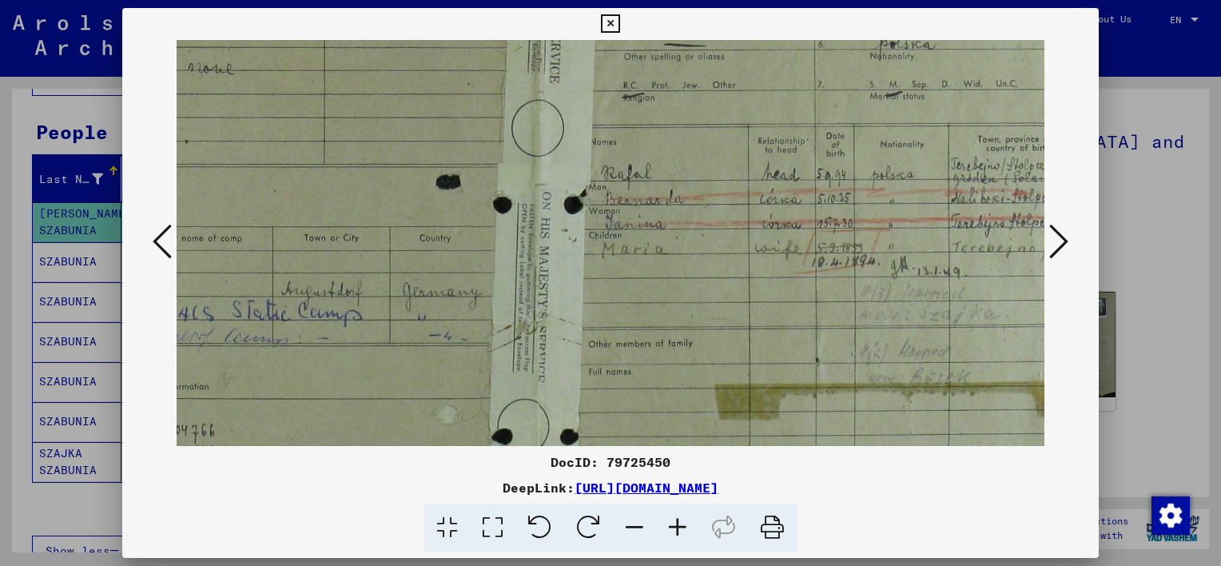
drag, startPoint x: 899, startPoint y: 379, endPoint x: 767, endPoint y: 254, distance: 180.9
click at [767, 254] on img at bounding box center [535, 329] width 1158 height 926
click at [671, 524] on icon at bounding box center [677, 528] width 43 height 49
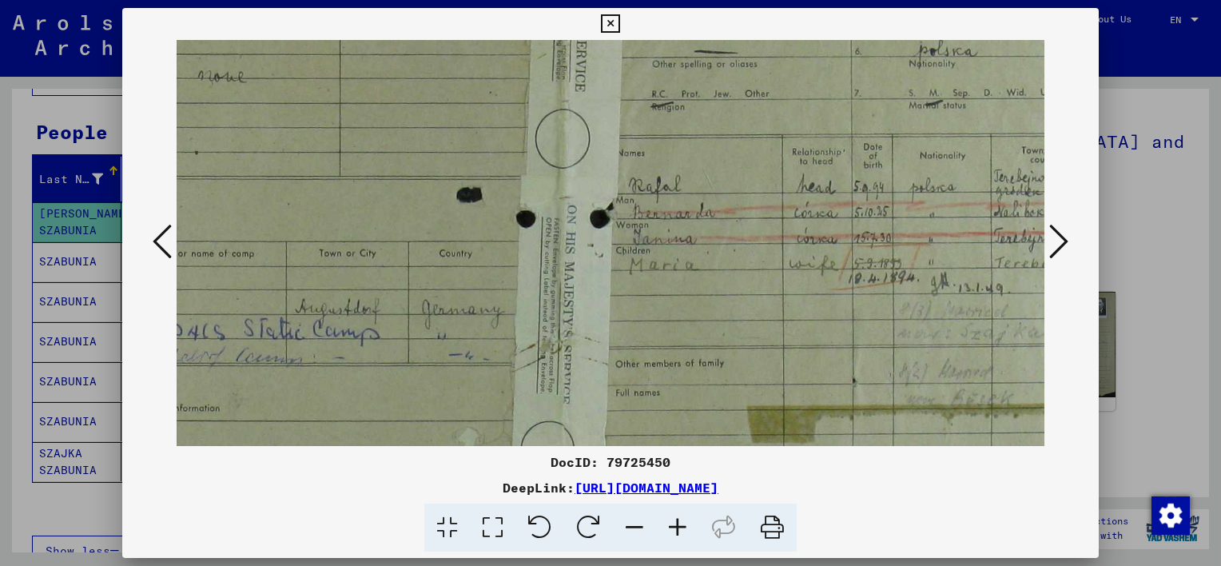
click at [671, 524] on icon at bounding box center [677, 528] width 43 height 49
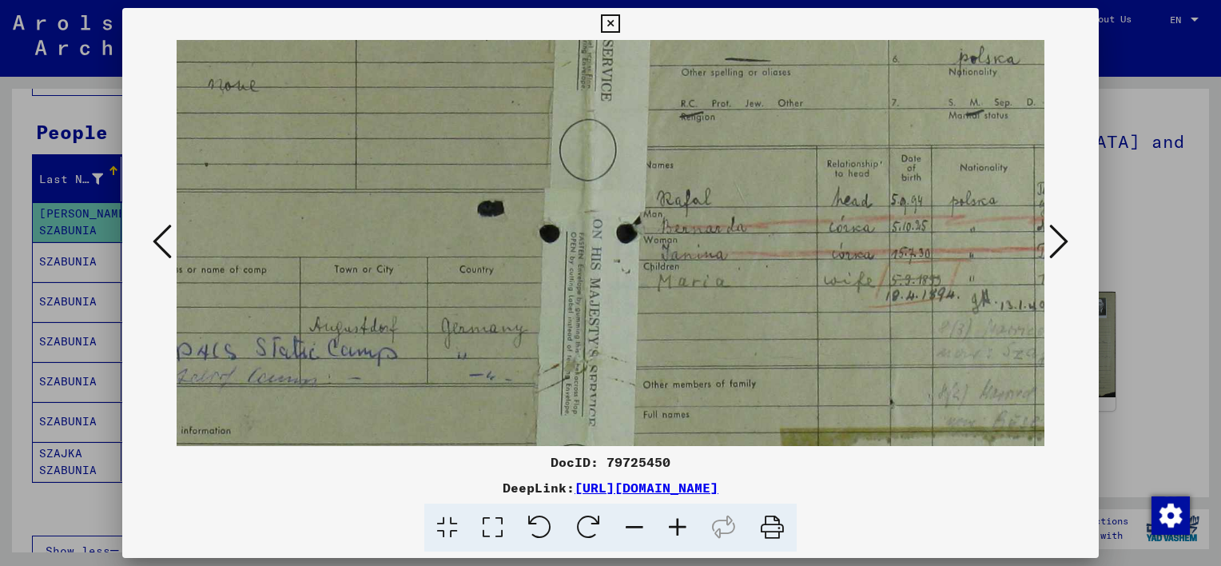
click at [671, 524] on icon at bounding box center [677, 528] width 43 height 49
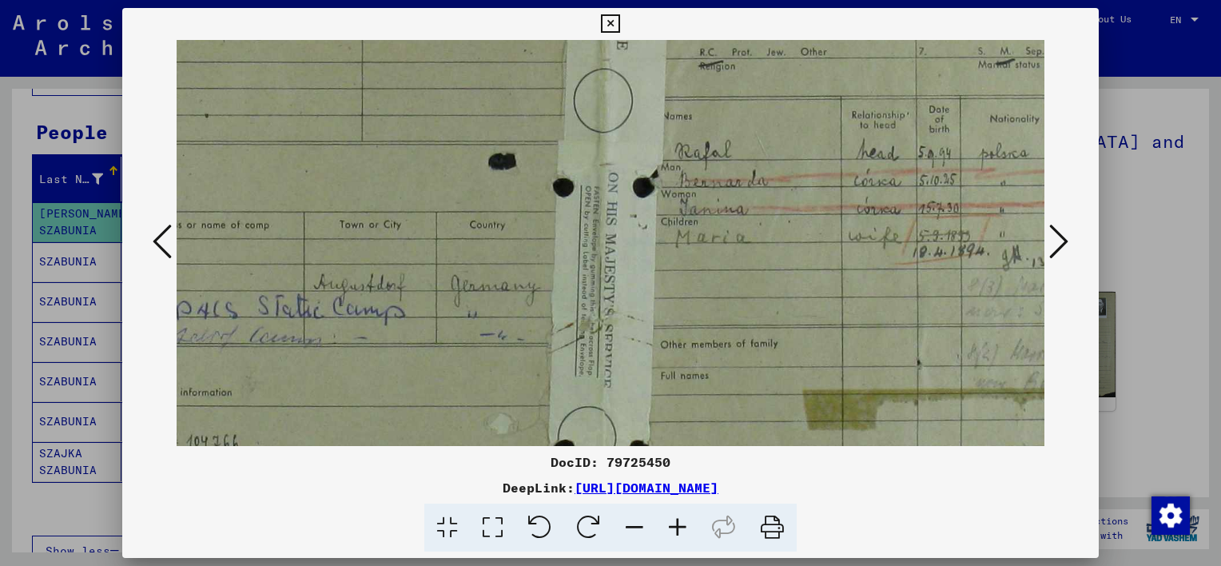
scroll to position [236, 230]
drag, startPoint x: 949, startPoint y: 282, endPoint x: 944, endPoint y: 227, distance: 55.4
click at [944, 227] on img at bounding box center [600, 327] width 1308 height 1046
click at [1147, 209] on div at bounding box center [610, 283] width 1221 height 566
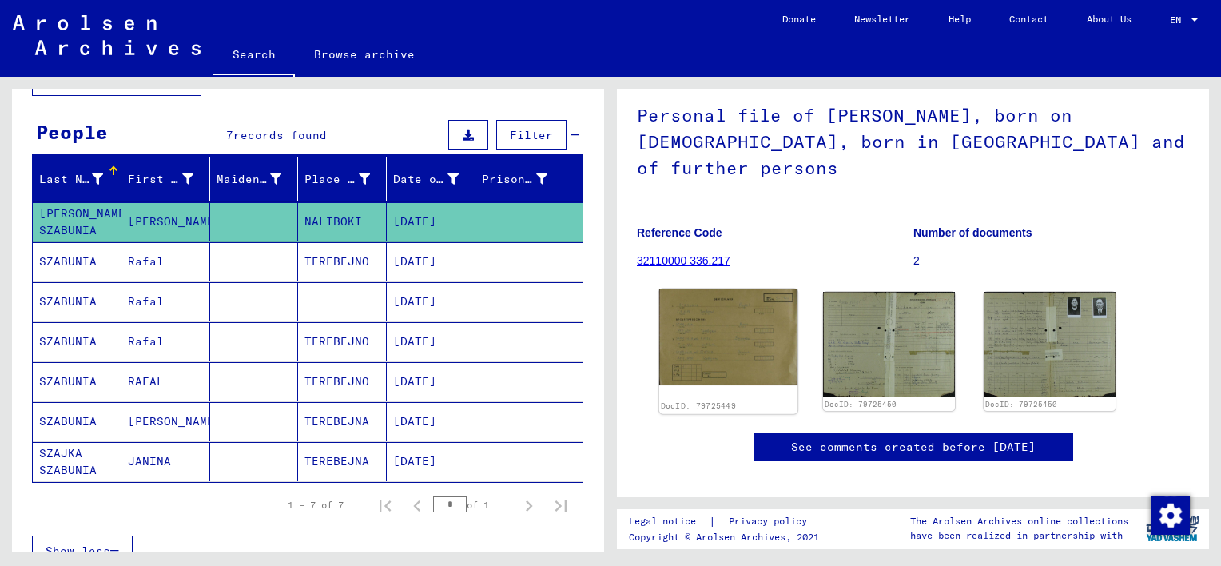
click at [723, 321] on img at bounding box center [728, 337] width 138 height 96
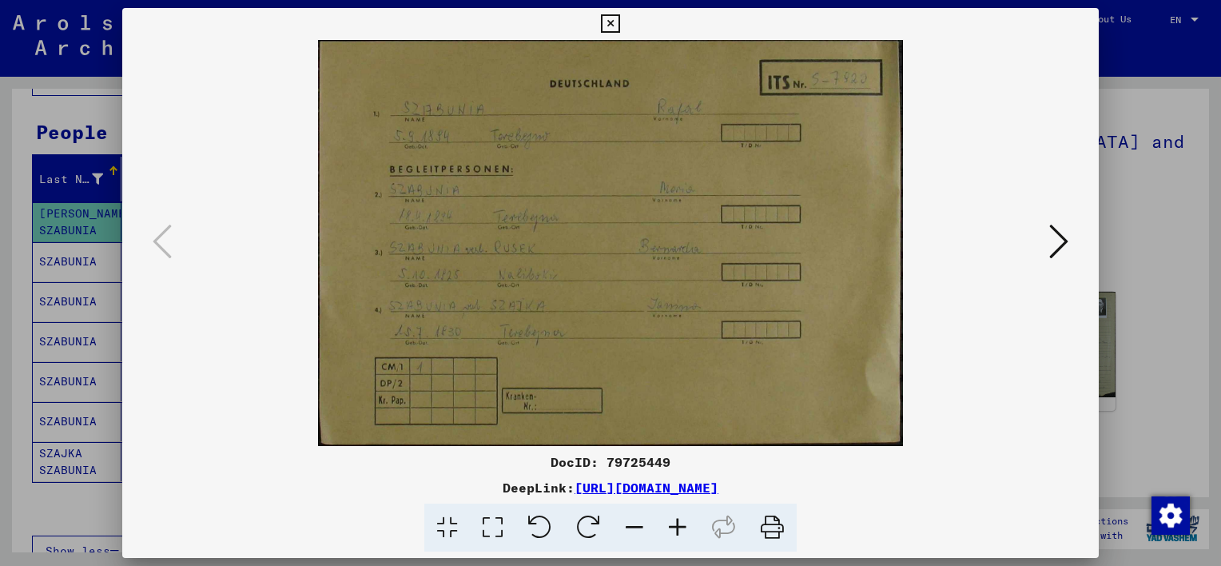
click at [678, 532] on icon at bounding box center [677, 528] width 43 height 49
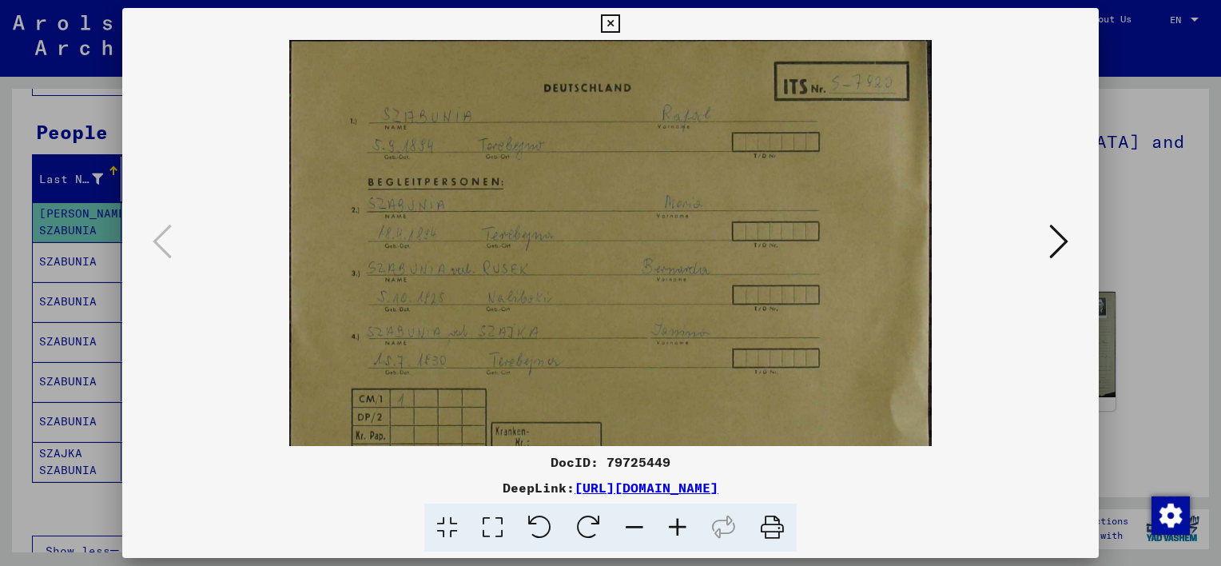
click at [678, 532] on icon at bounding box center [677, 528] width 43 height 49
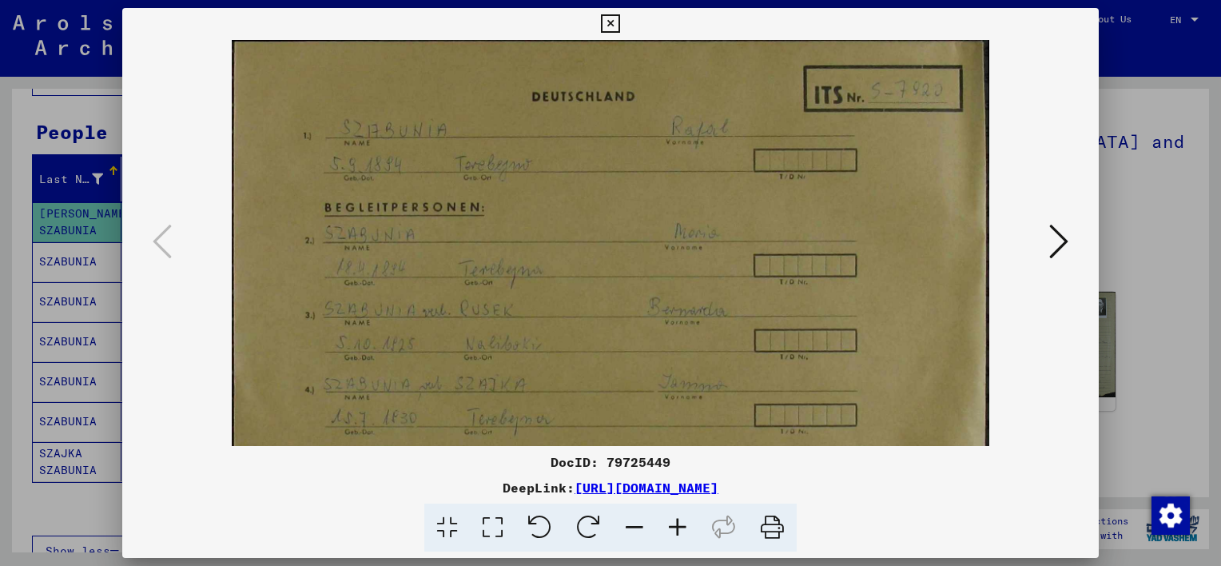
click at [678, 532] on icon at bounding box center [677, 528] width 43 height 49
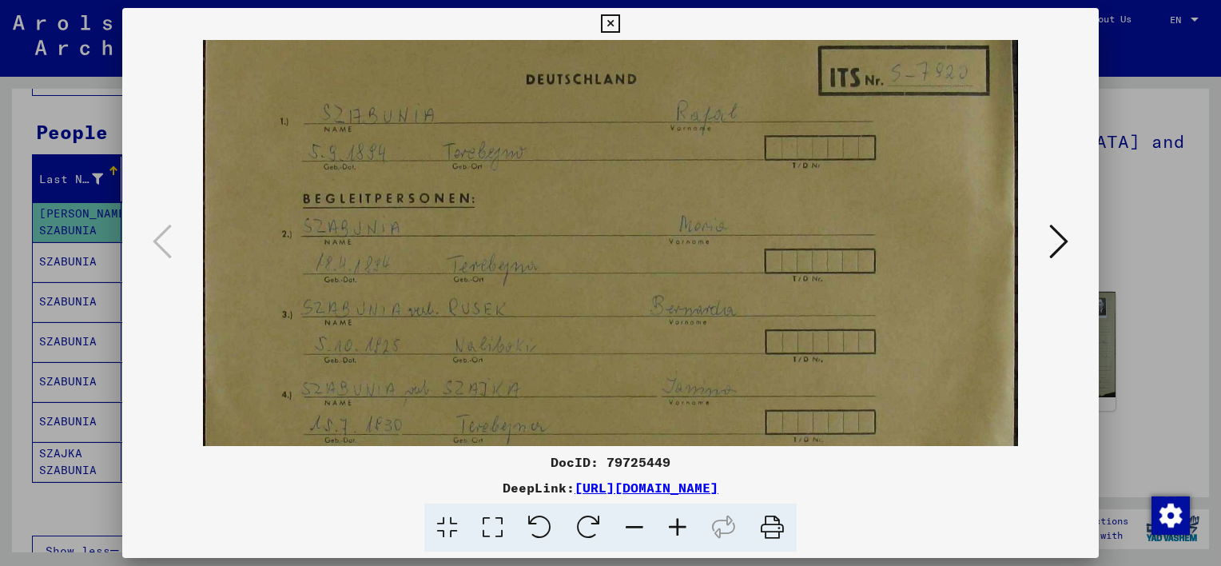
scroll to position [0, 0]
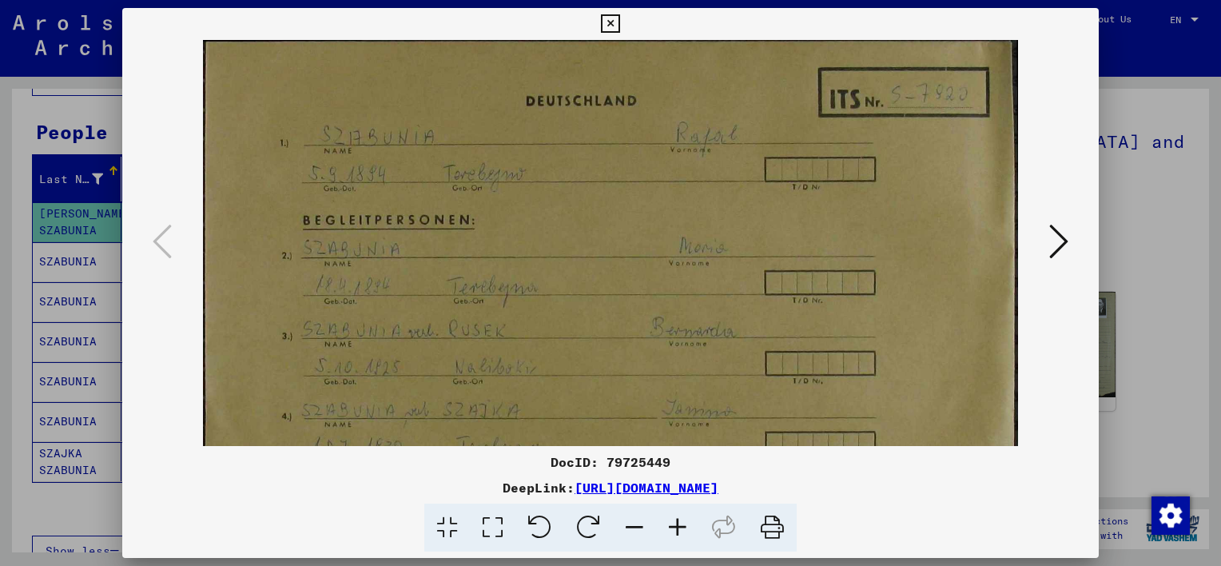
drag, startPoint x: 583, startPoint y: 383, endPoint x: 640, endPoint y: 429, distance: 73.3
click at [640, 429] on img at bounding box center [610, 323] width 815 height 566
click at [1158, 243] on div at bounding box center [610, 283] width 1221 height 566
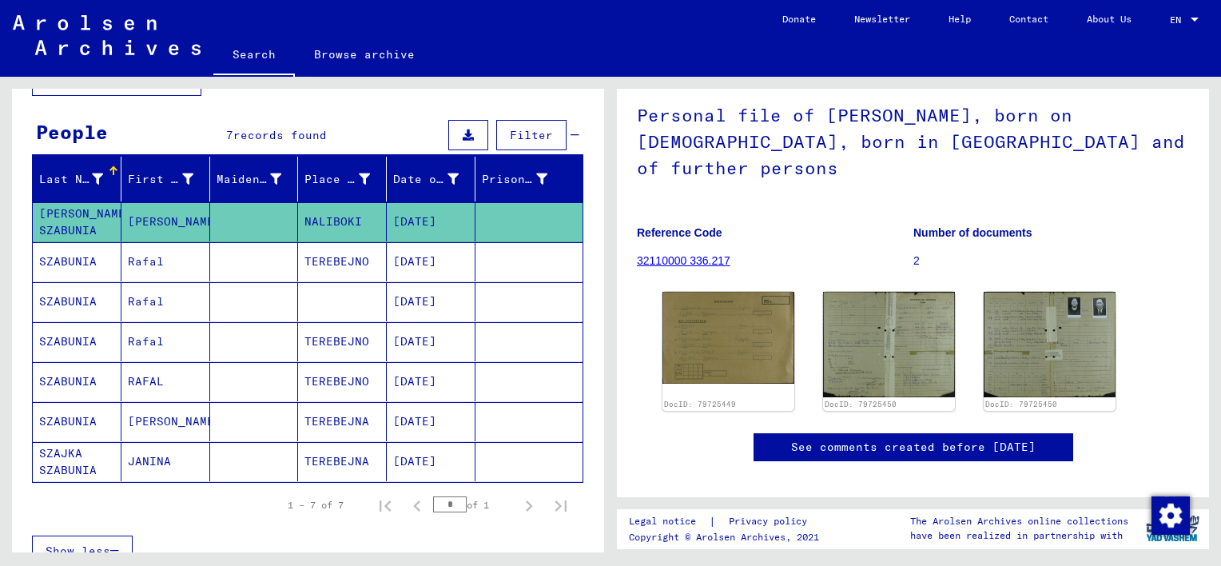
click at [176, 265] on mat-cell "Rafal" at bounding box center [166, 261] width 89 height 39
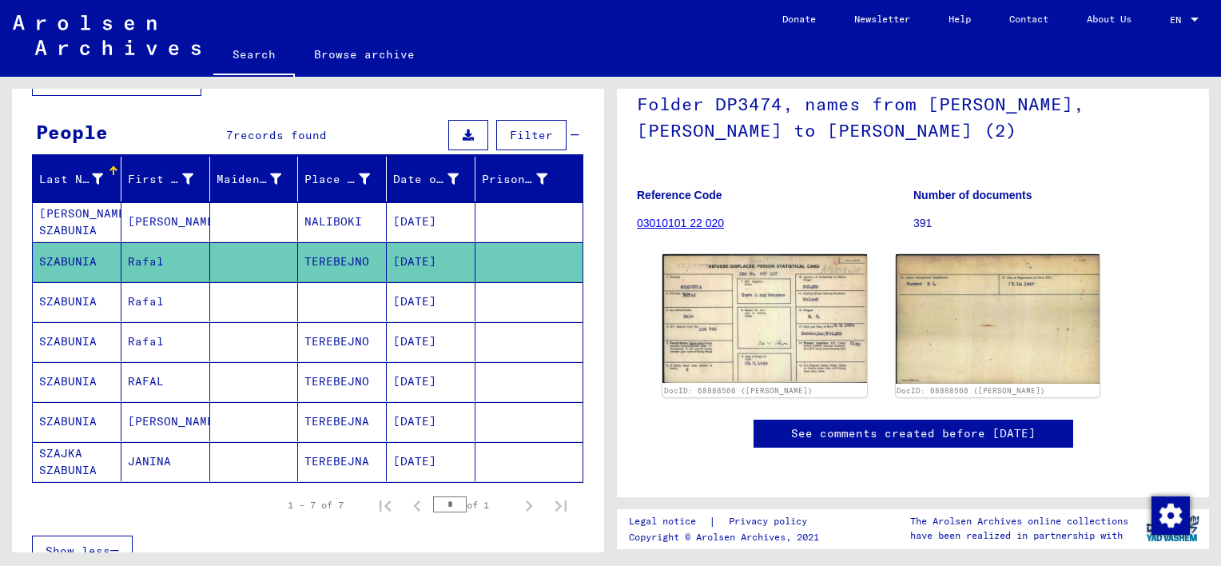
scroll to position [118, 0]
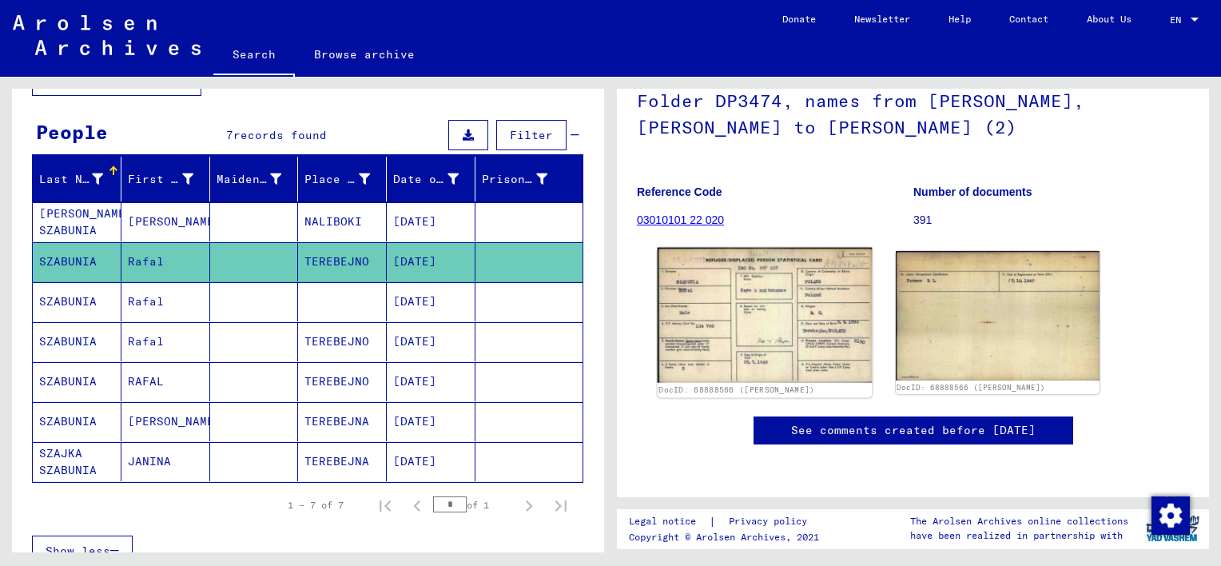
click at [733, 355] on img at bounding box center [765, 315] width 214 height 135
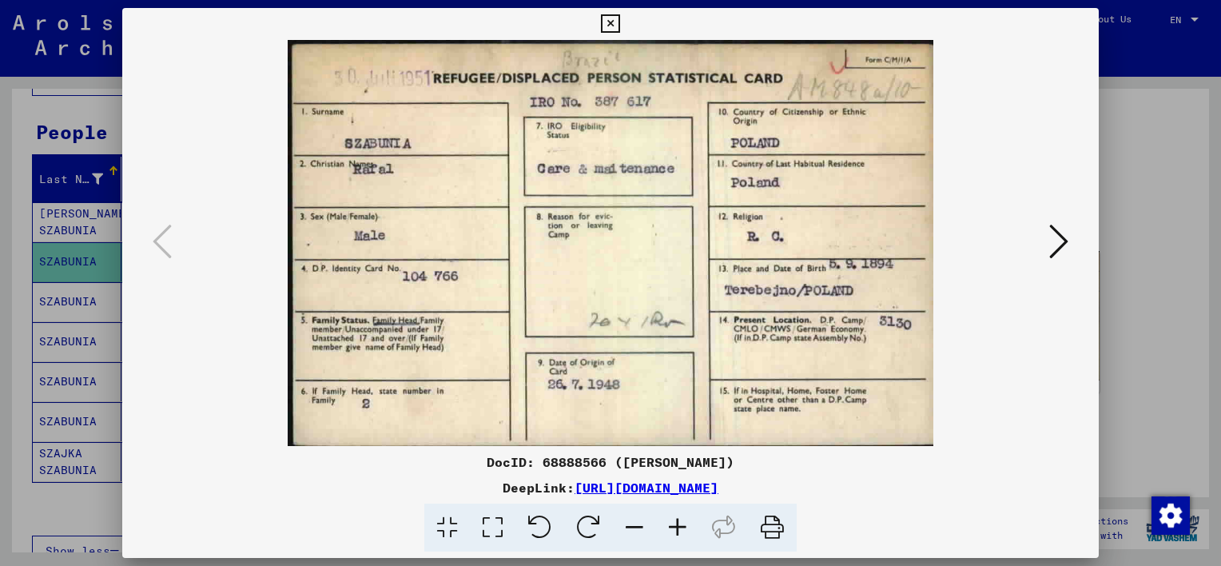
click at [1063, 241] on icon at bounding box center [1059, 241] width 19 height 38
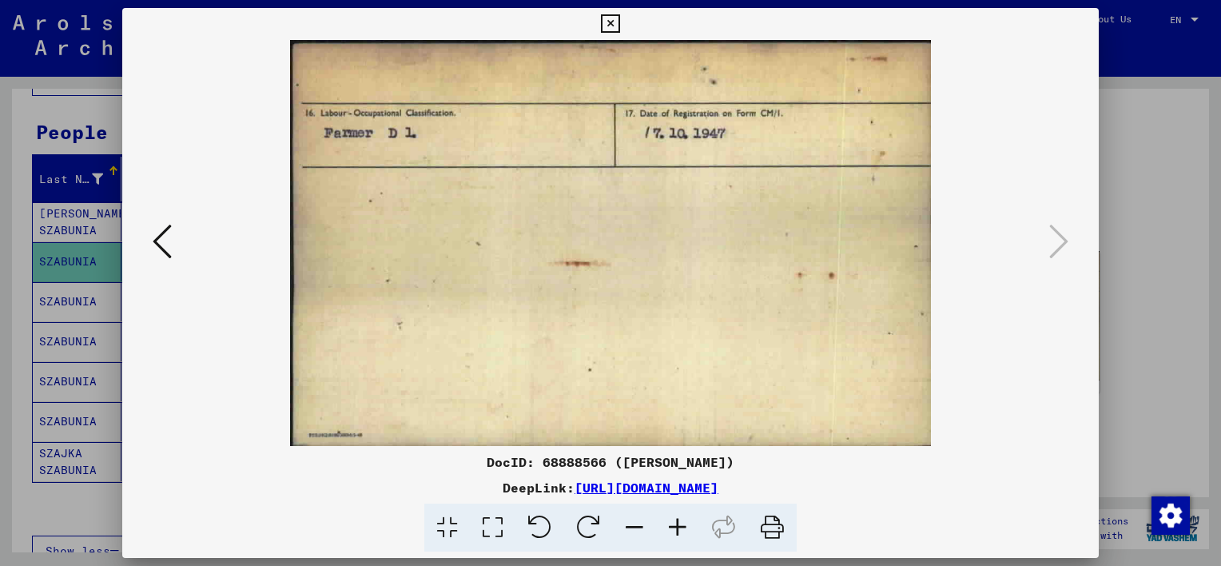
click at [1125, 240] on div at bounding box center [610, 283] width 1221 height 566
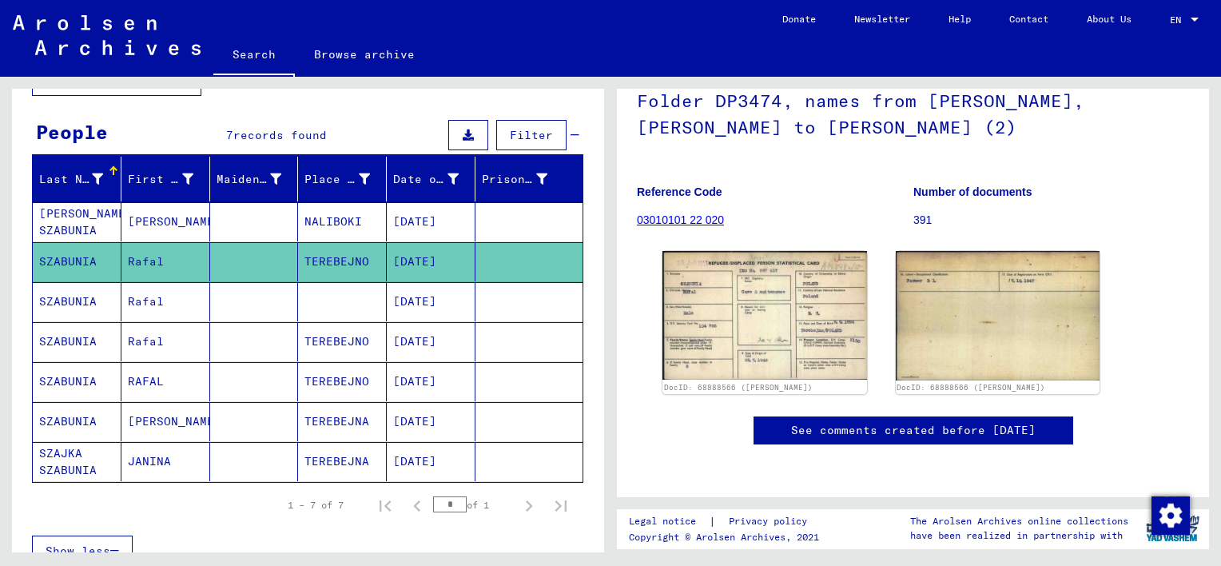
click at [184, 301] on mat-cell "Rafal" at bounding box center [166, 301] width 89 height 39
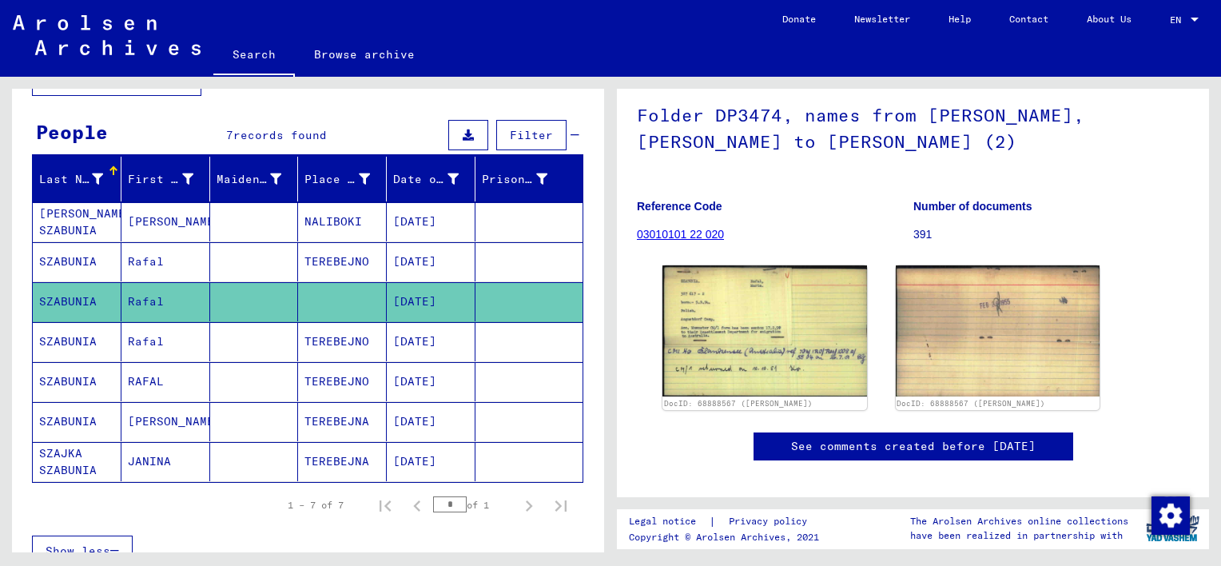
scroll to position [121, 0]
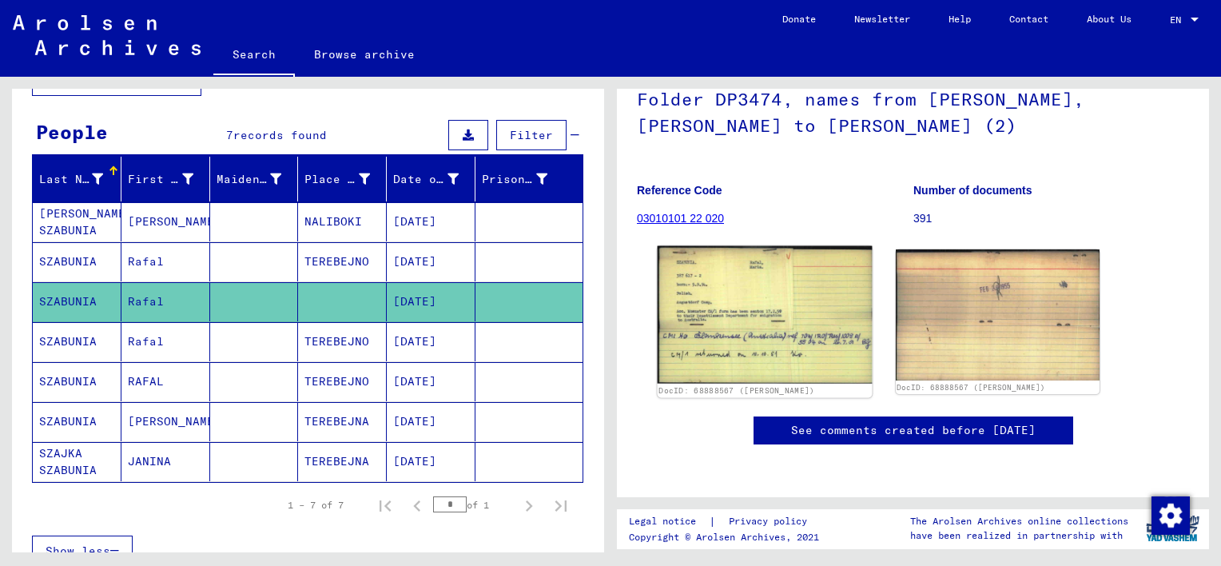
click at [842, 318] on img at bounding box center [765, 314] width 214 height 137
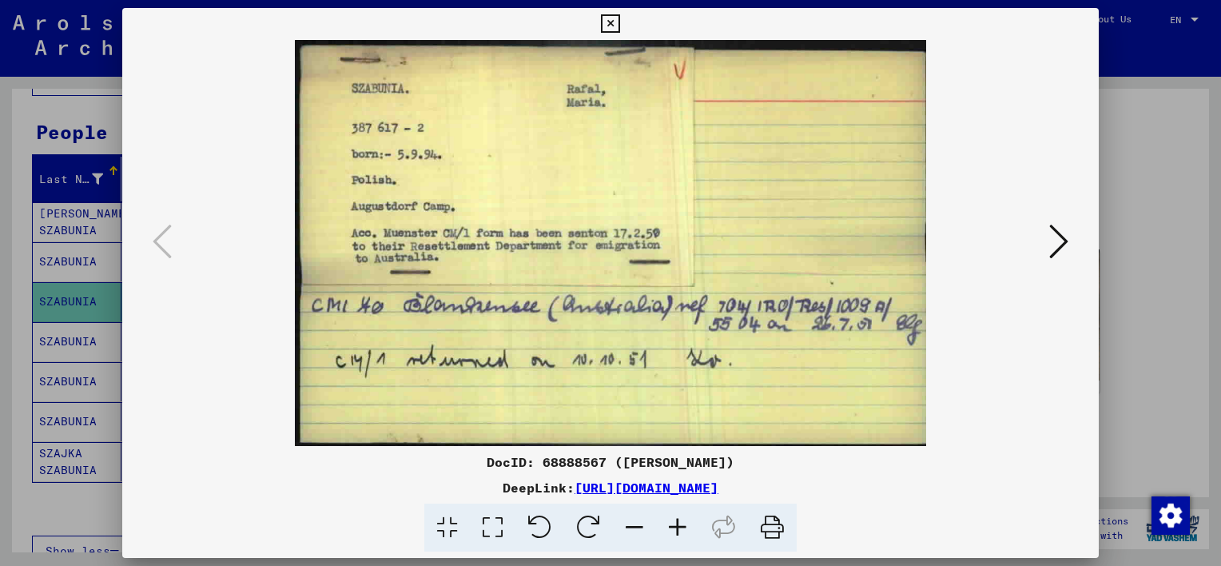
click at [1163, 186] on div at bounding box center [610, 283] width 1221 height 566
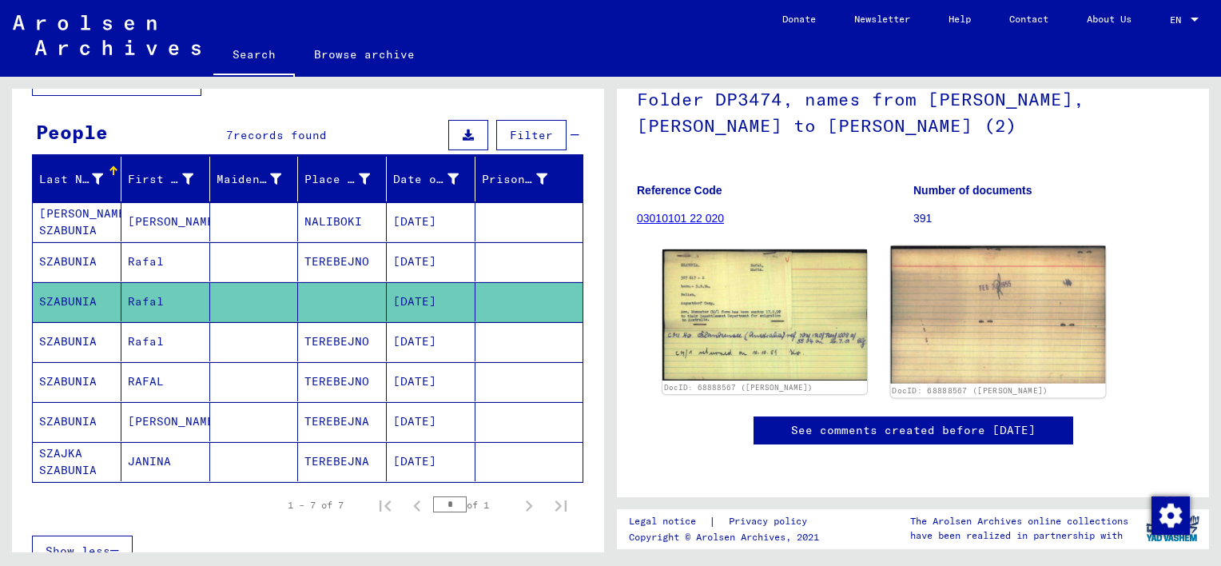
click at [998, 302] on img at bounding box center [998, 314] width 214 height 137
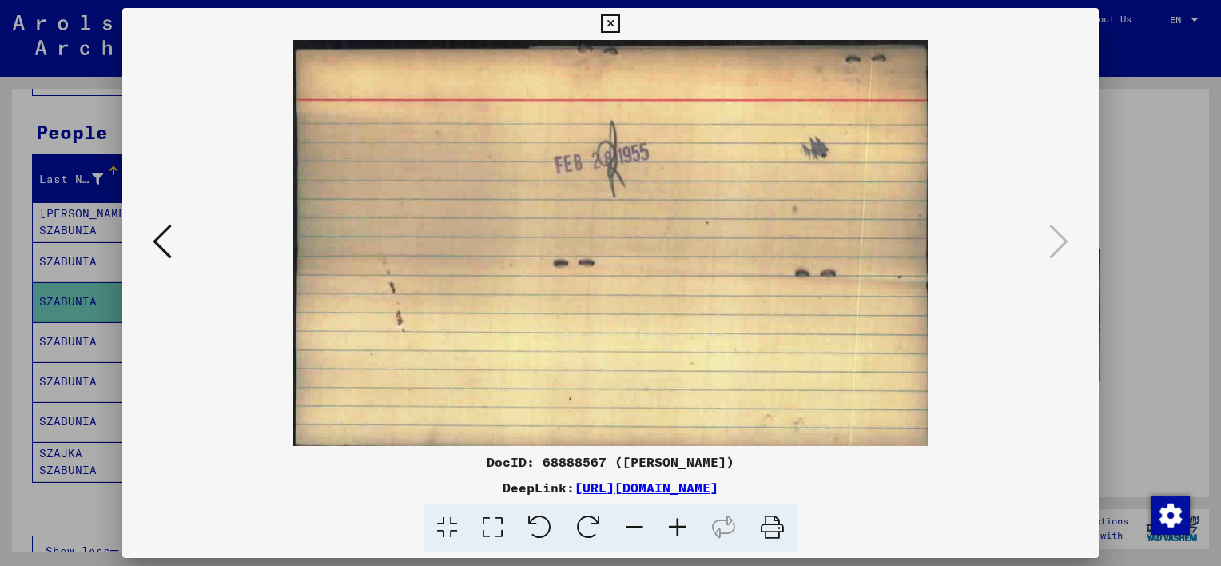
click at [1132, 215] on div at bounding box center [610, 283] width 1221 height 566
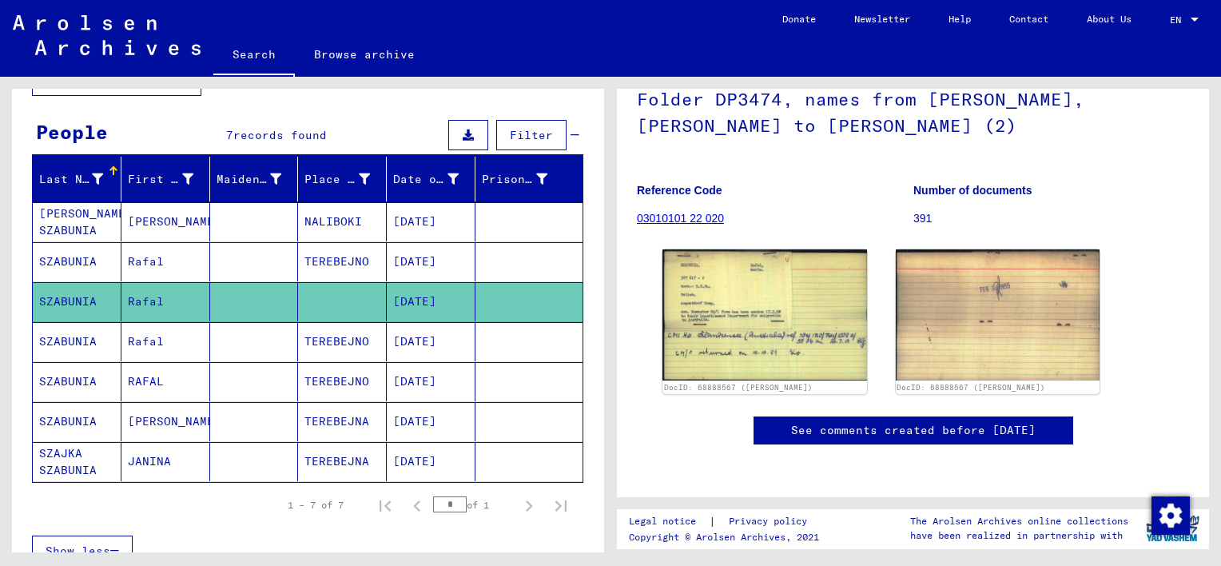
click at [185, 341] on mat-cell "Rafal" at bounding box center [166, 341] width 89 height 39
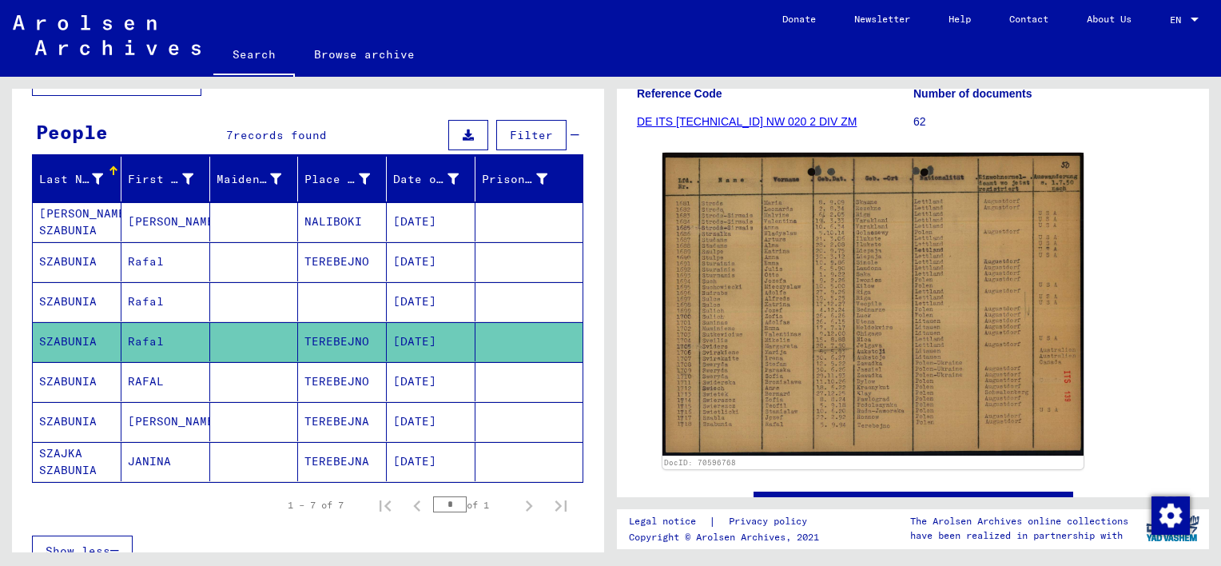
scroll to position [226, 0]
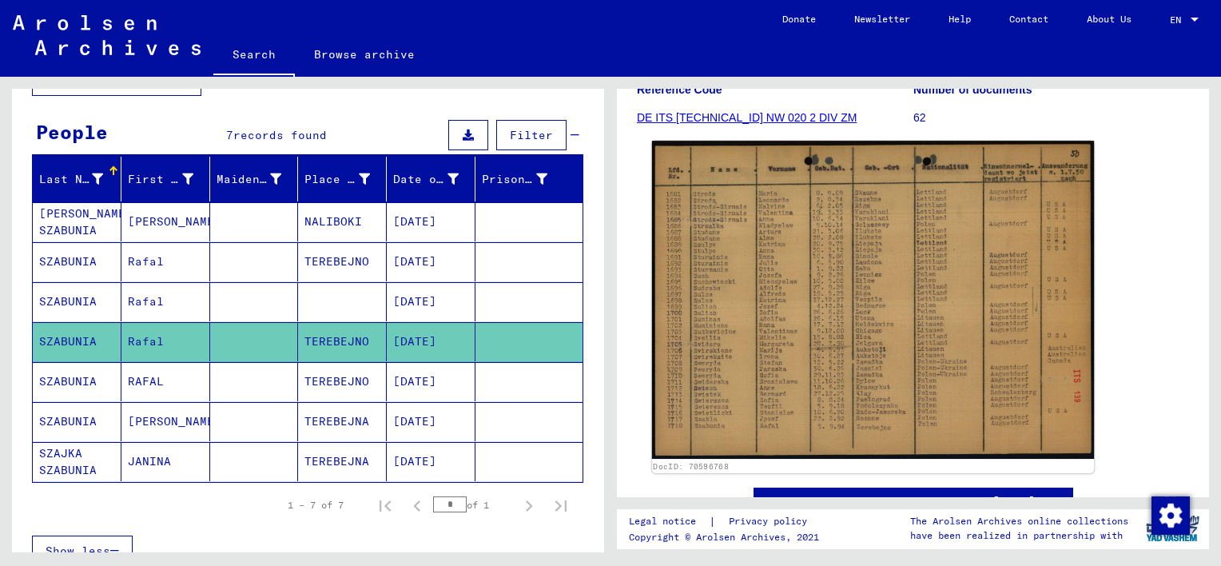
click at [739, 293] on img at bounding box center [873, 300] width 442 height 318
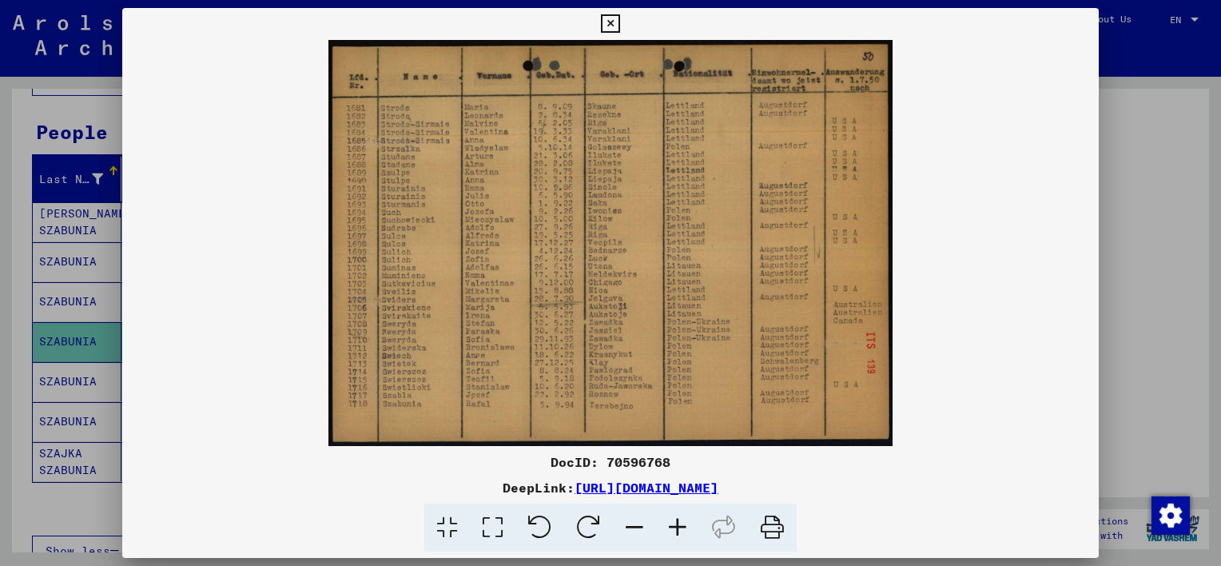
click at [677, 516] on icon at bounding box center [677, 528] width 43 height 49
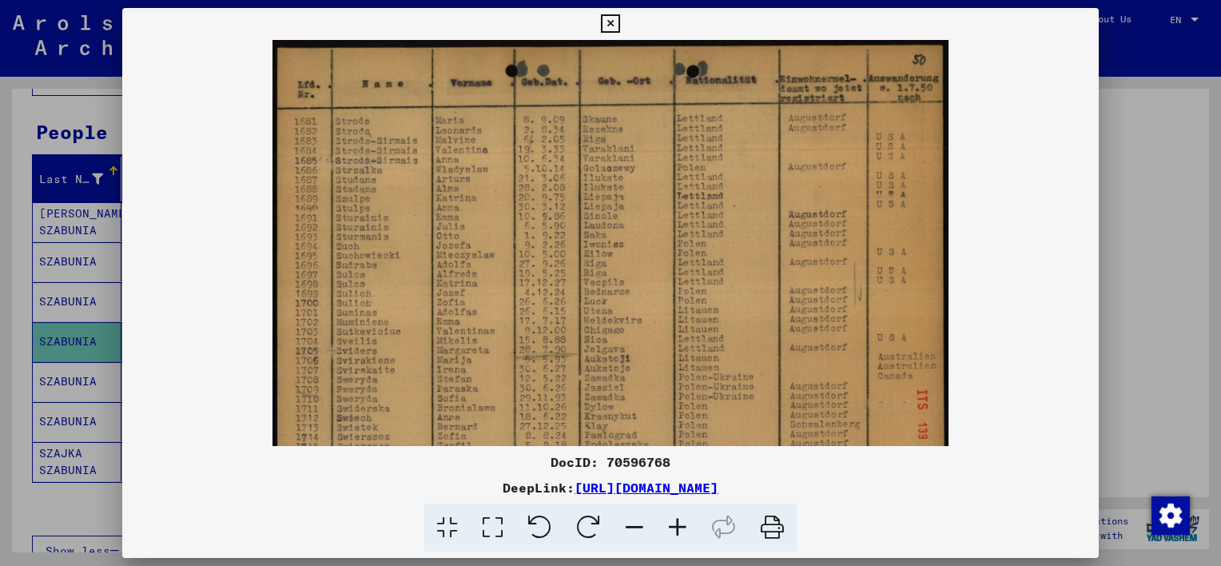
click at [677, 516] on icon at bounding box center [677, 528] width 43 height 49
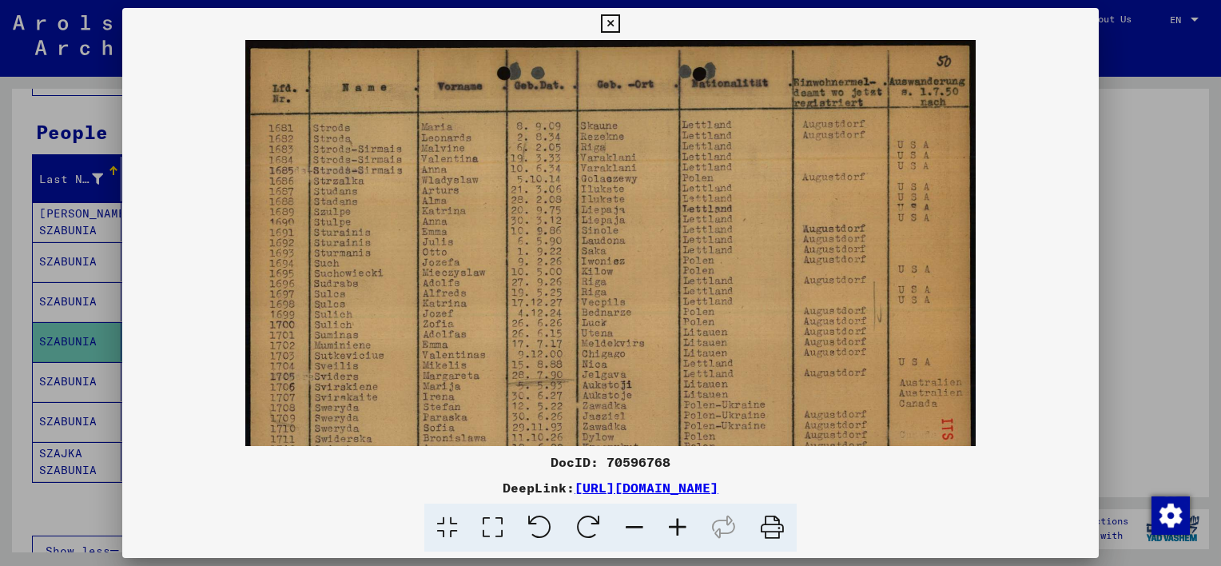
click at [677, 516] on icon at bounding box center [677, 528] width 43 height 49
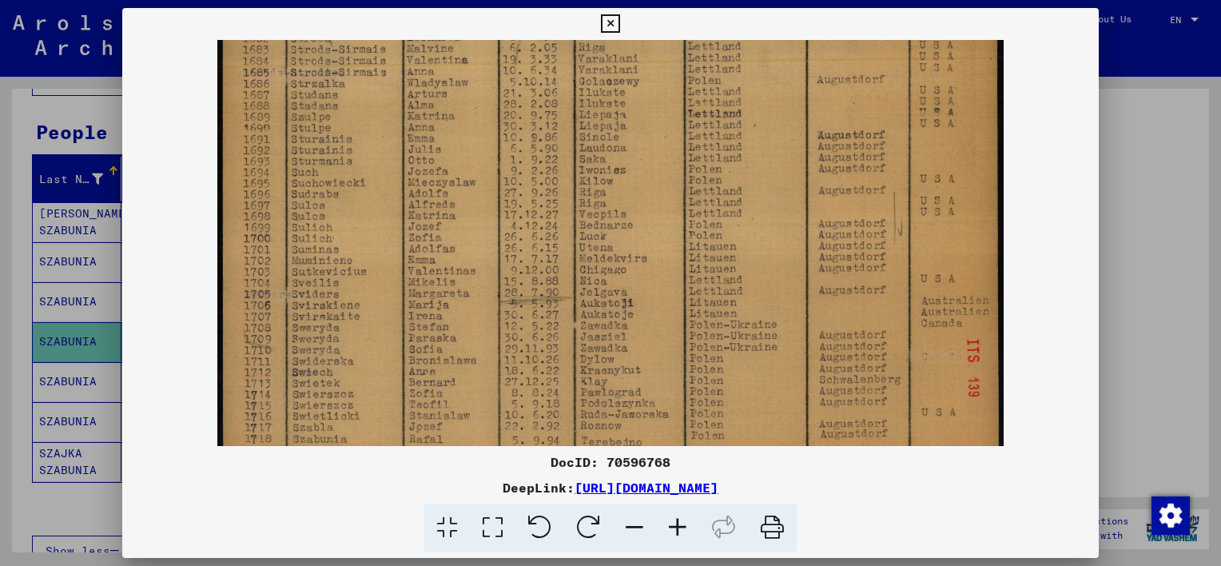
scroll to position [150, 0]
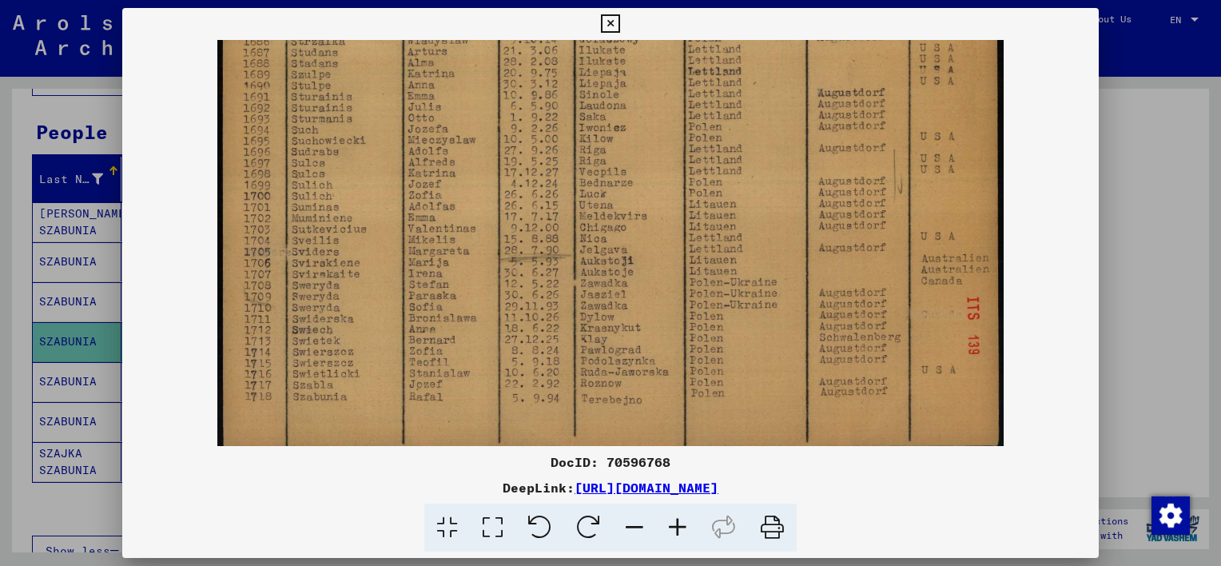
drag, startPoint x: 439, startPoint y: 390, endPoint x: 432, endPoint y: 242, distance: 148.1
click at [432, 242] on img at bounding box center [610, 173] width 787 height 566
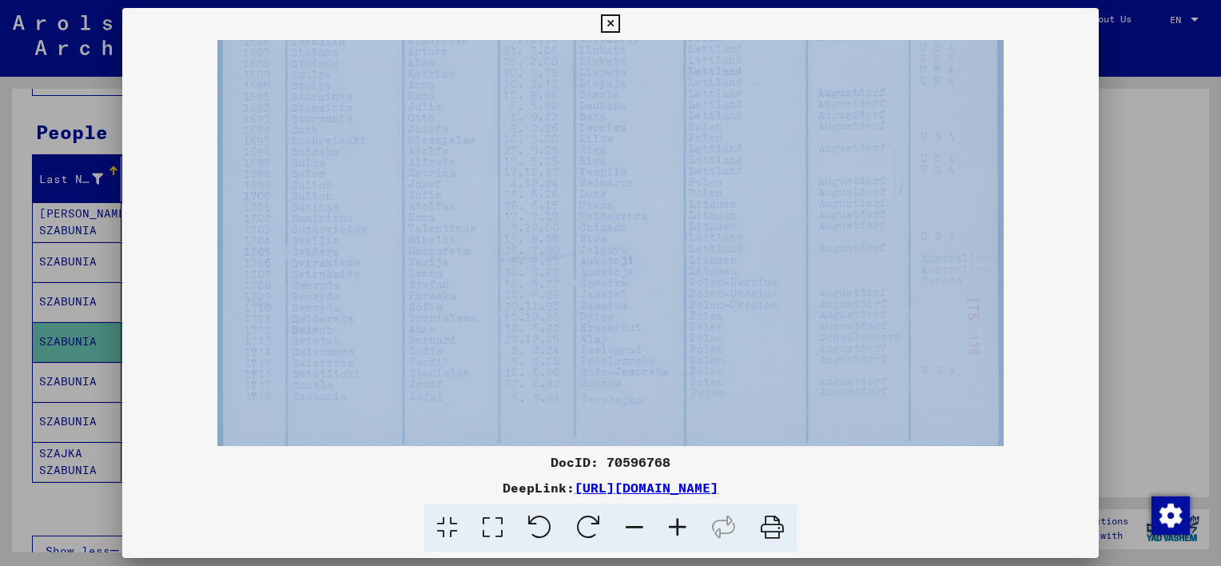
drag, startPoint x: 1203, startPoint y: 285, endPoint x: 1081, endPoint y: 224, distance: 136.9
click at [1081, 224] on div "DocID: 70596768 DeepLink: [URL][DOMAIN_NAME]" at bounding box center [610, 283] width 1221 height 566
click at [926, 272] on img at bounding box center [610, 173] width 787 height 566
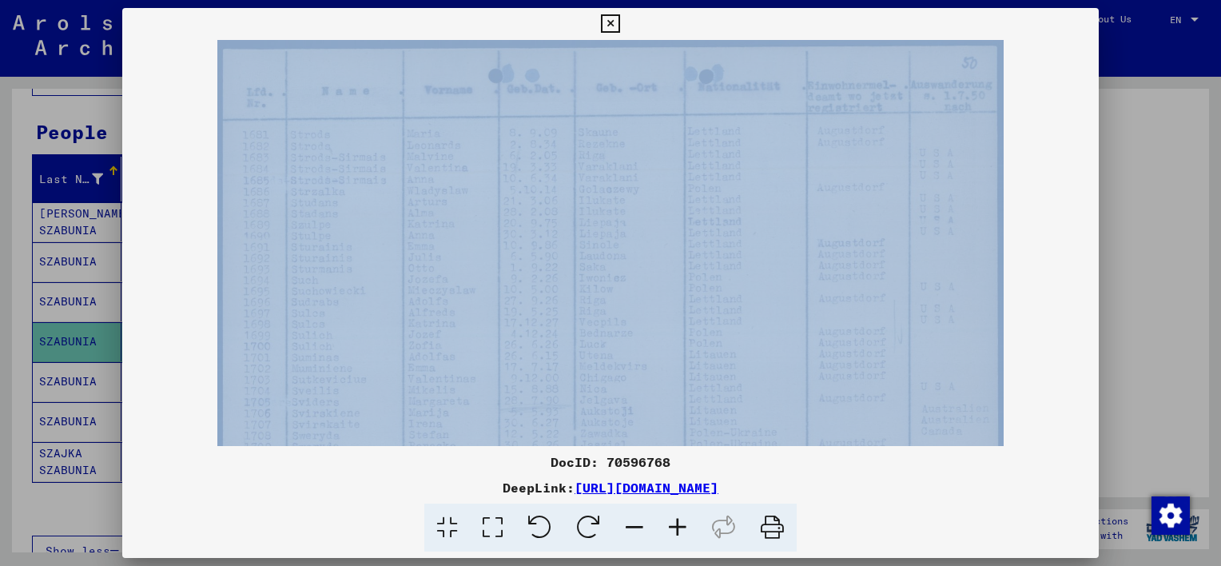
drag, startPoint x: 907, startPoint y: 191, endPoint x: 799, endPoint y: 384, distance: 220.8
click at [799, 384] on img at bounding box center [610, 323] width 787 height 566
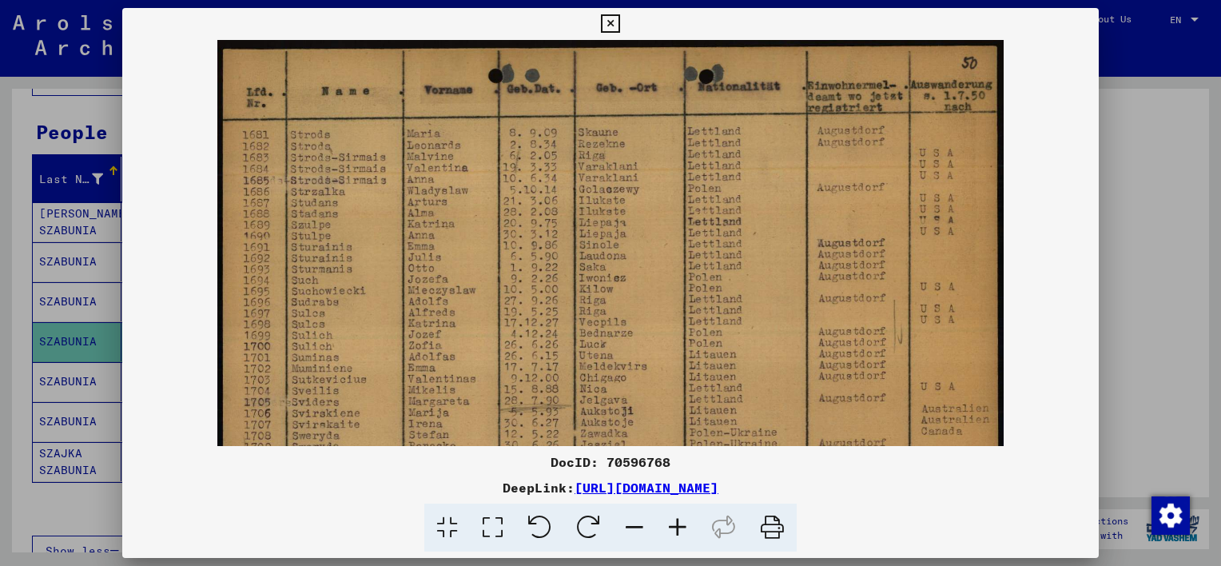
click at [644, 520] on icon at bounding box center [634, 528] width 43 height 49
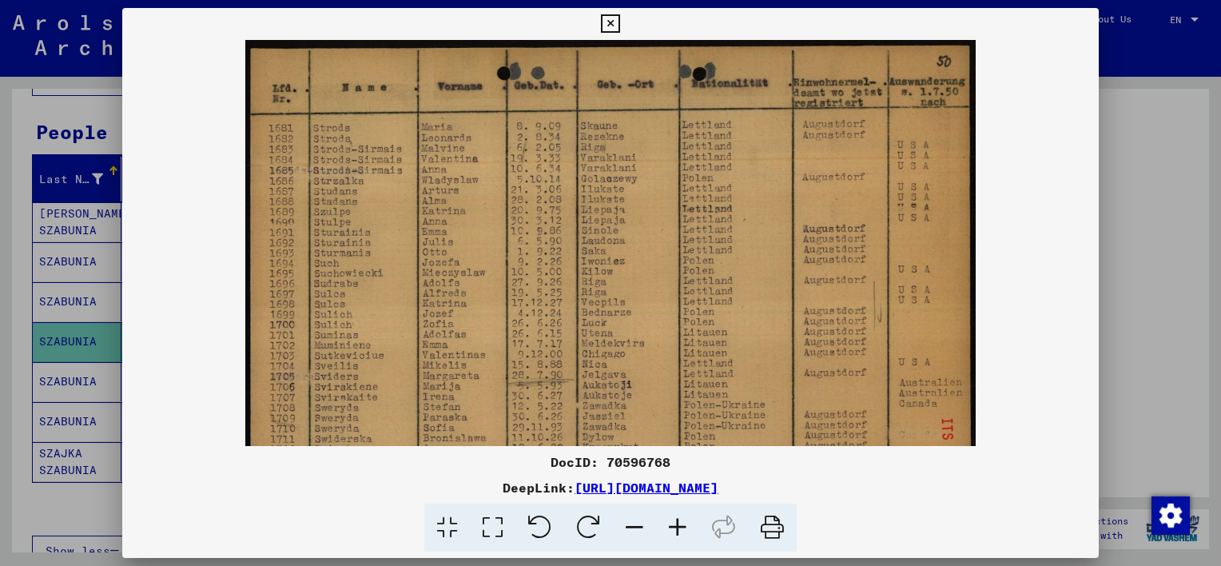
click at [614, 19] on icon at bounding box center [610, 23] width 18 height 19
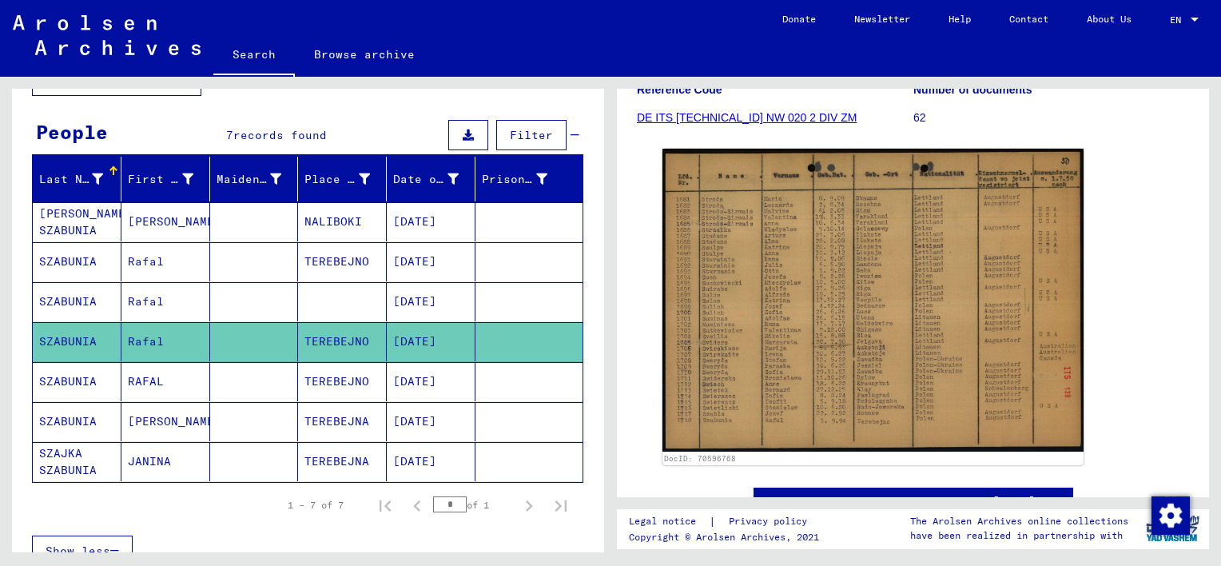
click at [182, 377] on mat-cell "RAFAL" at bounding box center [166, 381] width 89 height 39
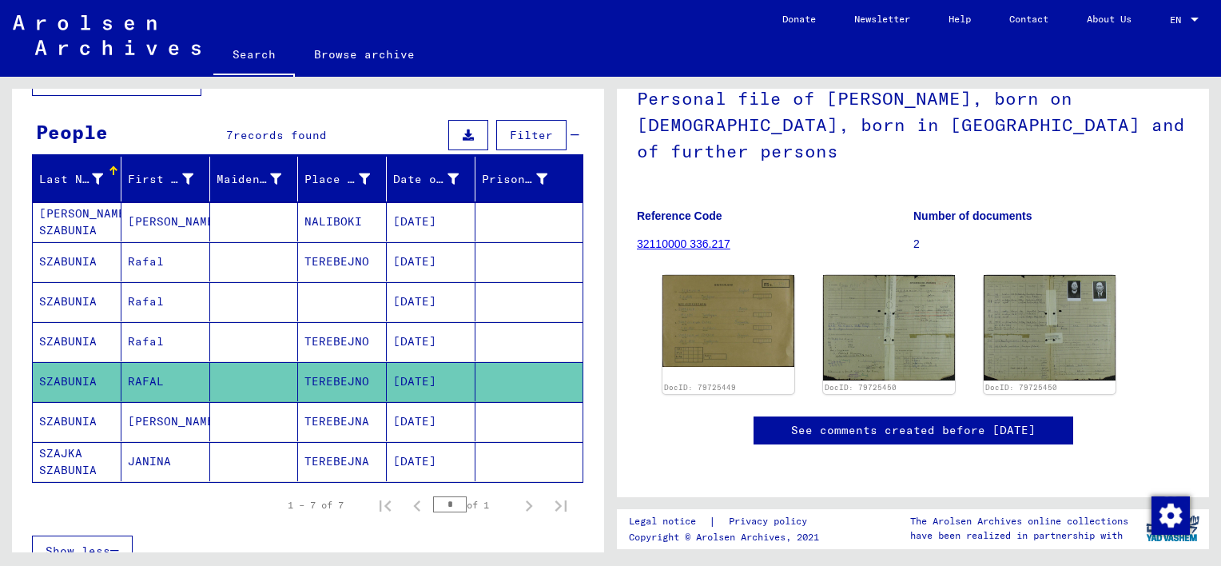
scroll to position [123, 0]
click at [751, 307] on img at bounding box center [728, 321] width 138 height 96
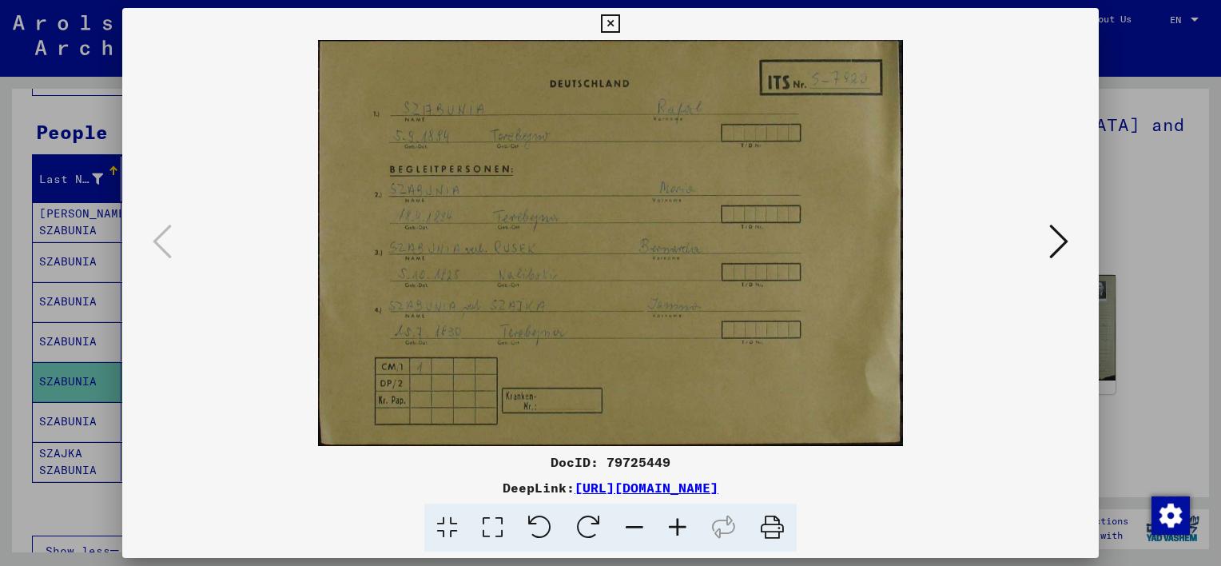
click at [1118, 203] on div at bounding box center [610, 283] width 1221 height 566
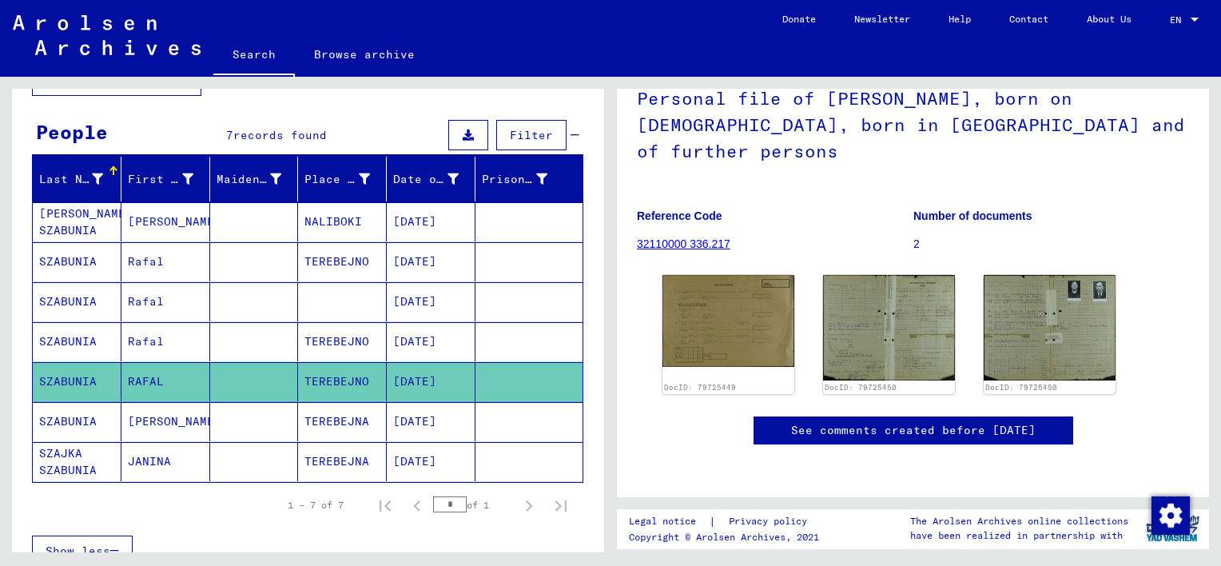
click at [182, 420] on mat-cell "[PERSON_NAME]" at bounding box center [166, 421] width 89 height 39
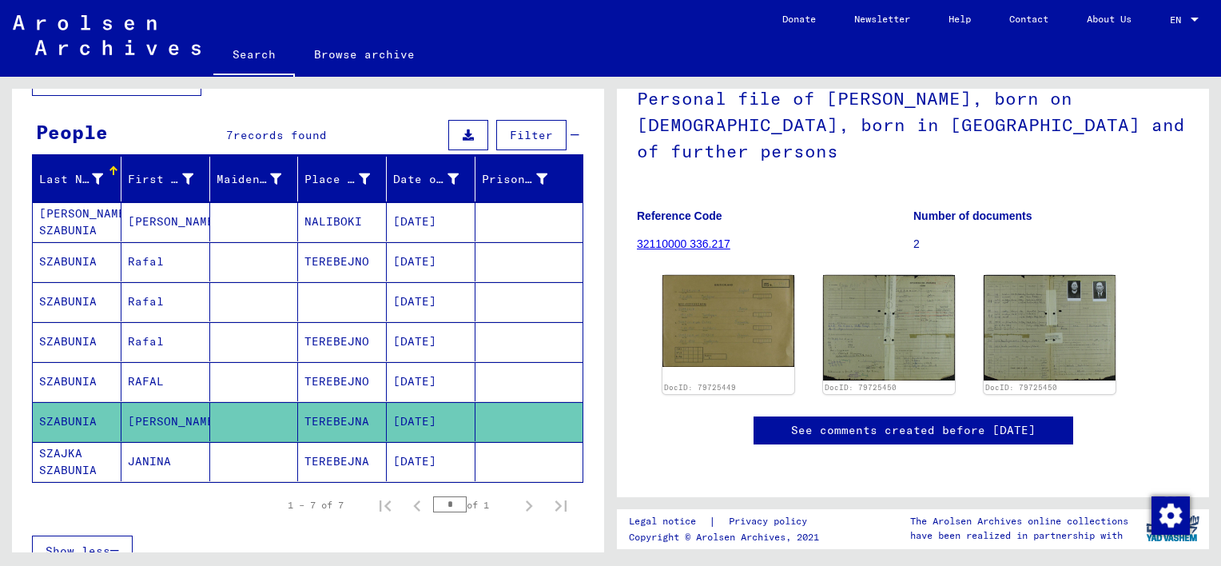
click at [180, 420] on mat-cell "[PERSON_NAME]" at bounding box center [166, 421] width 89 height 39
click at [185, 459] on mat-cell "JANINA" at bounding box center [166, 461] width 89 height 39
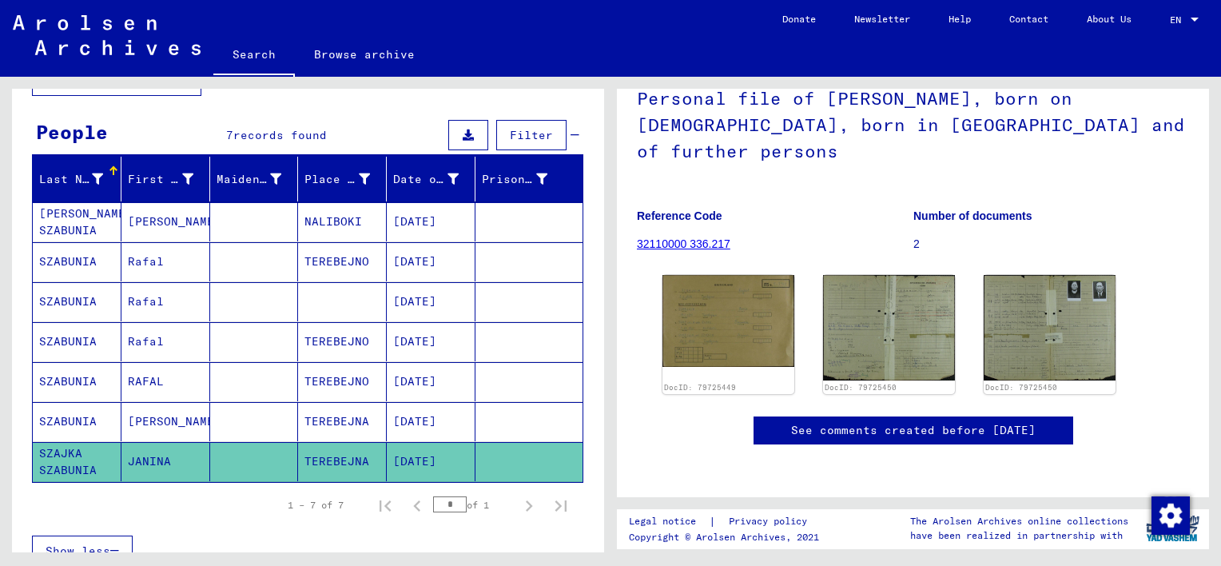
click at [166, 303] on mat-cell "Rafal" at bounding box center [166, 301] width 89 height 39
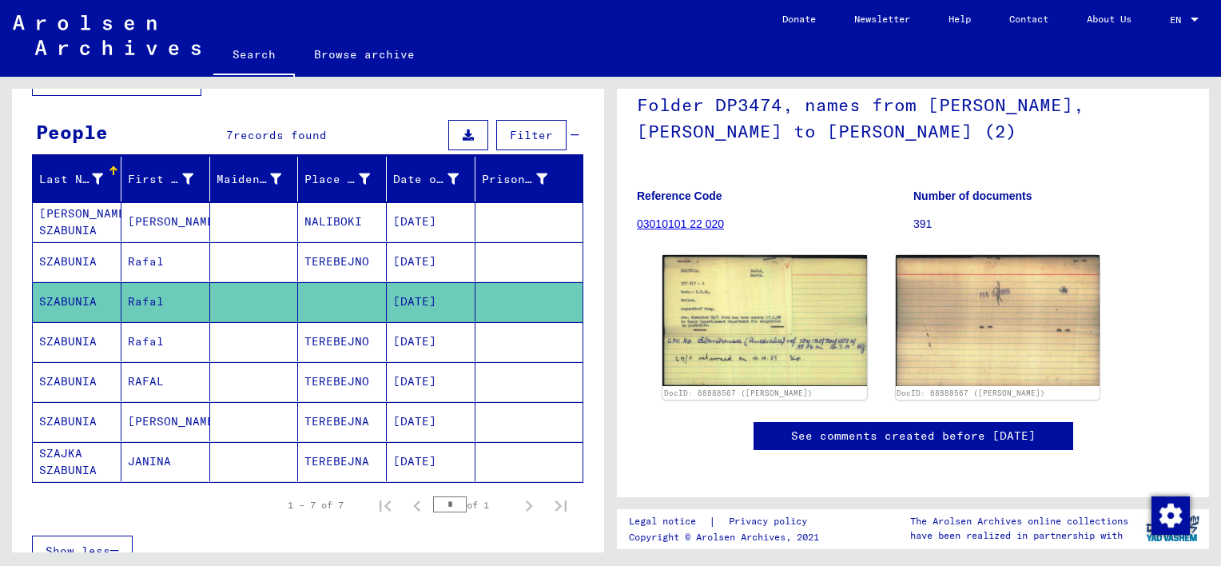
scroll to position [115, 0]
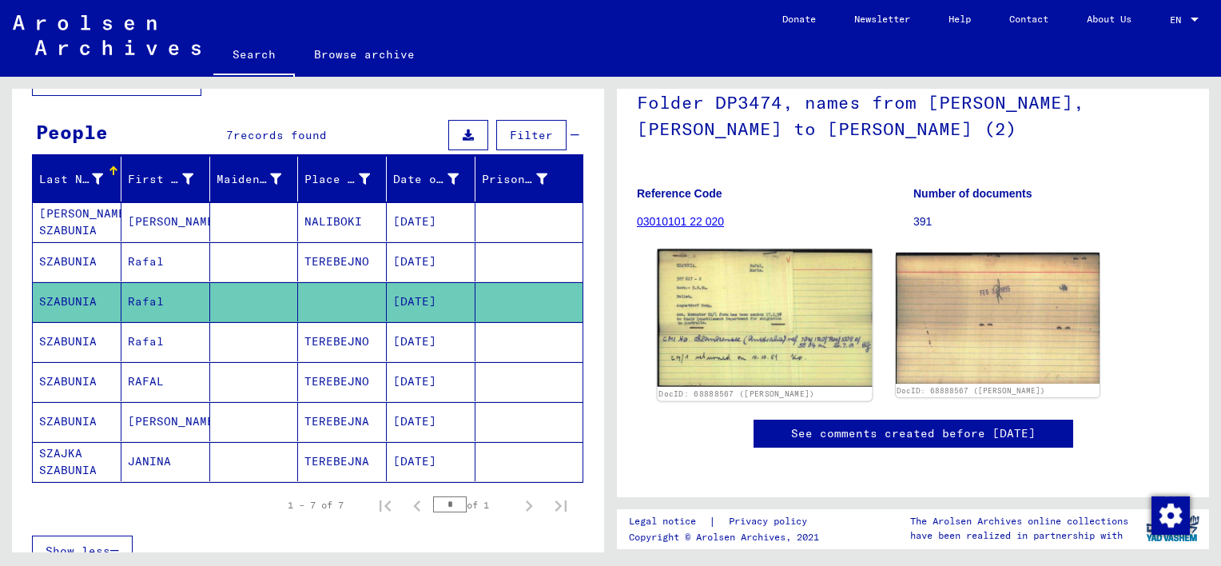
click at [786, 349] on img at bounding box center [765, 317] width 214 height 137
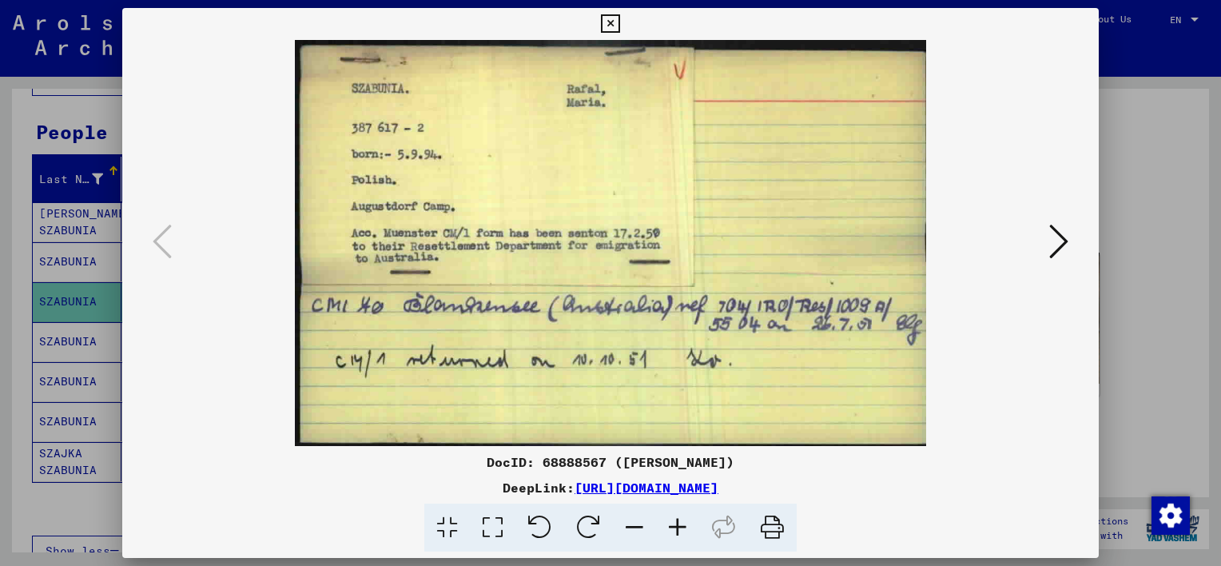
click at [614, 22] on icon at bounding box center [610, 23] width 18 height 19
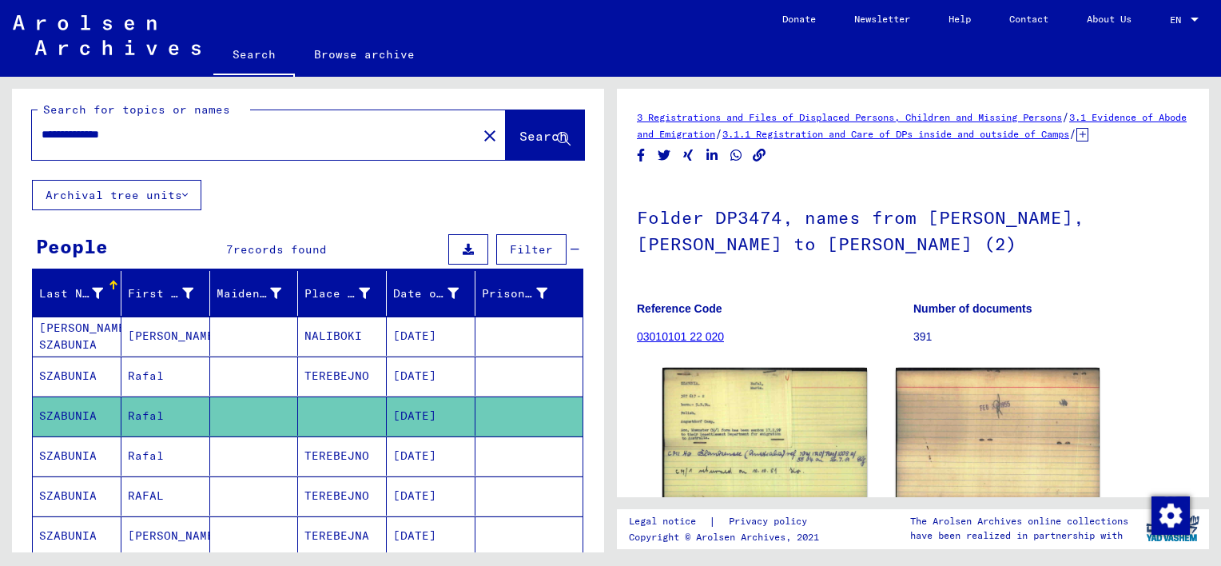
scroll to position [0, 0]
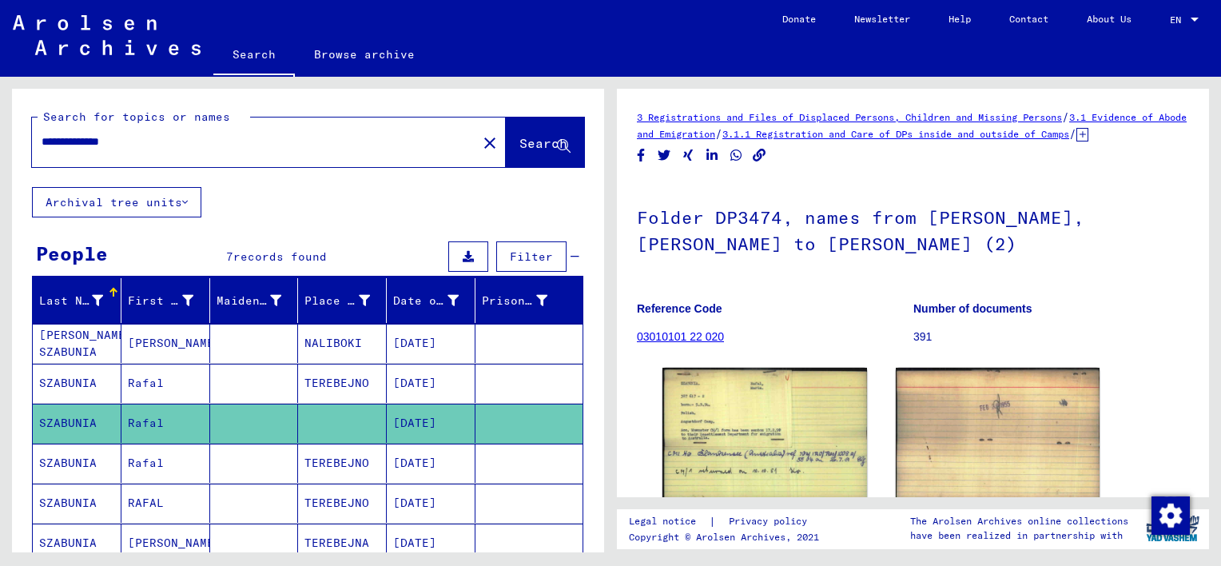
drag, startPoint x: 153, startPoint y: 144, endPoint x: 0, endPoint y: 139, distance: 153.6
click at [0, 139] on html "**********" at bounding box center [610, 283] width 1221 height 566
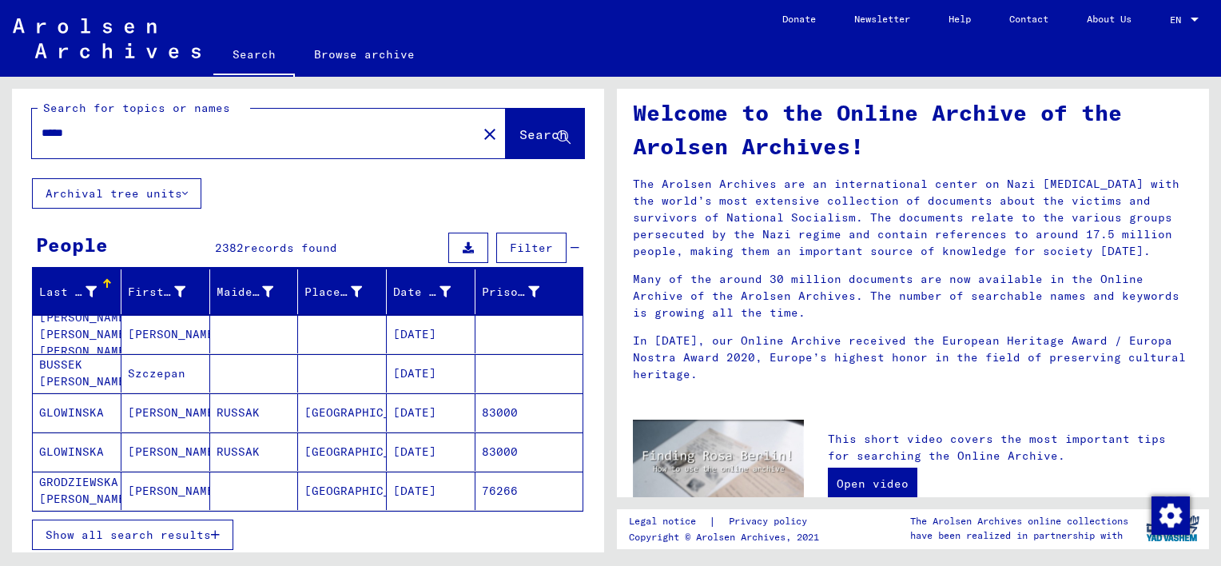
scroll to position [6, 0]
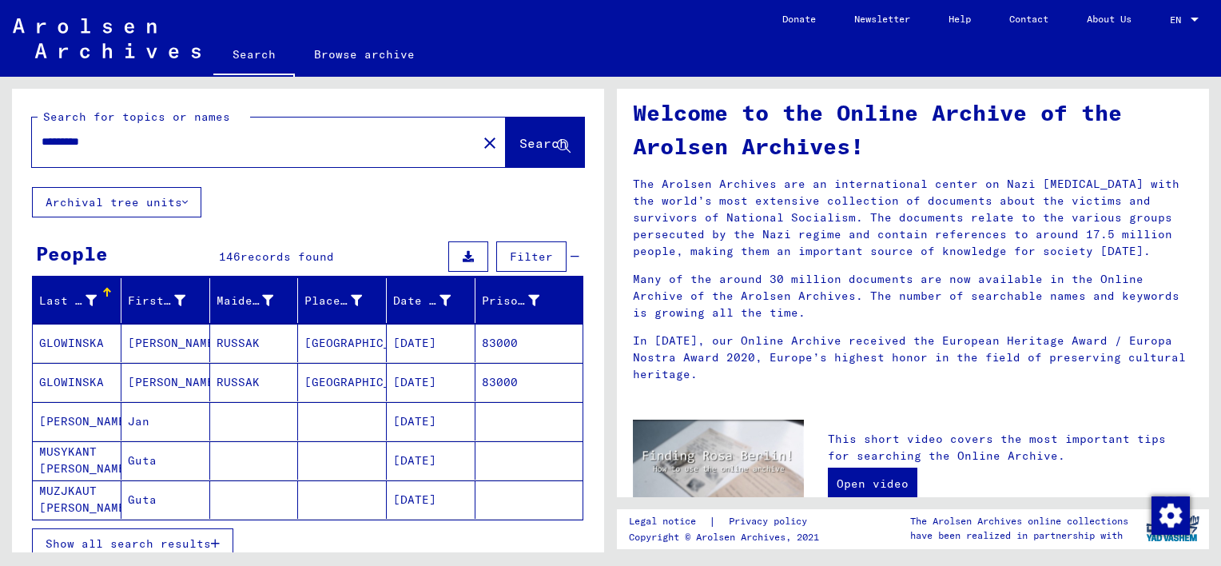
click at [153, 422] on mat-cell "Jan" at bounding box center [166, 421] width 89 height 38
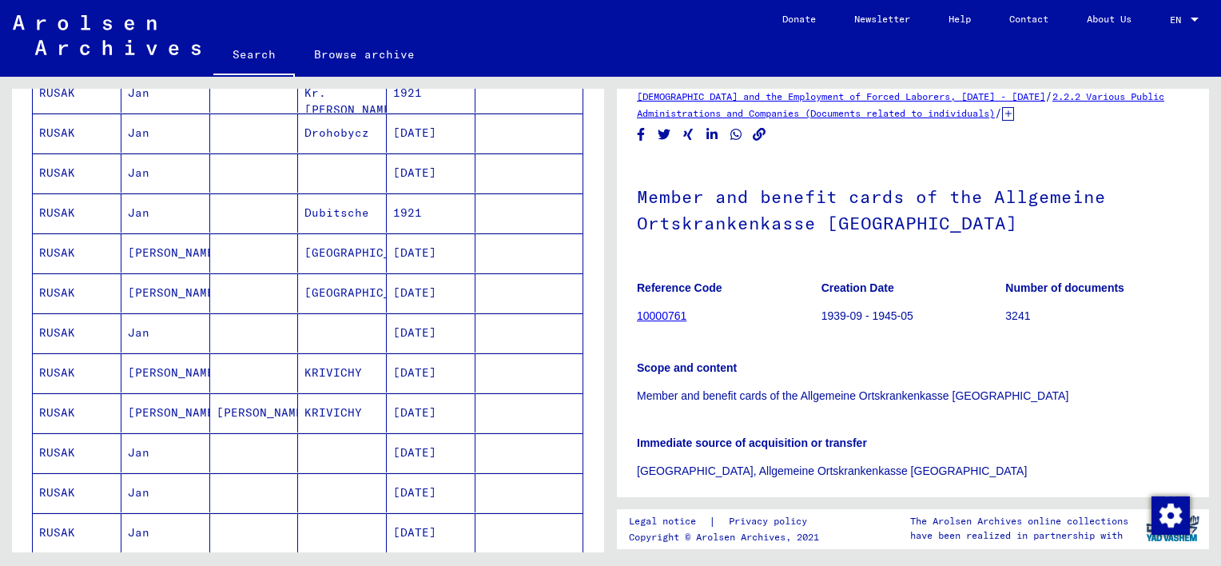
scroll to position [733, 0]
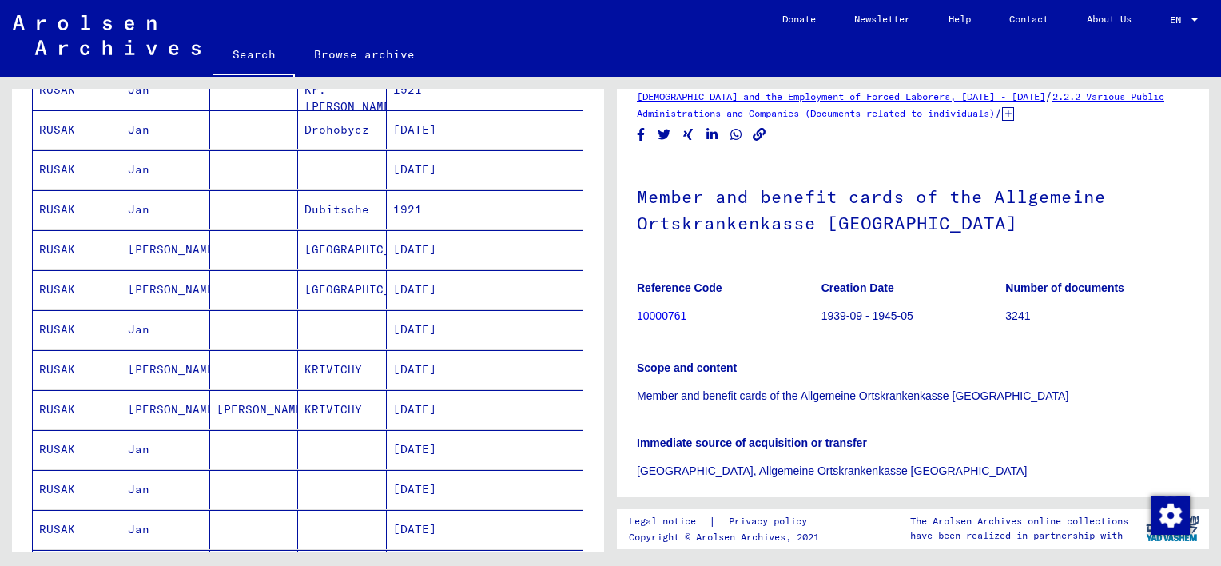
click at [141, 365] on mat-cell "[PERSON_NAME]" at bounding box center [166, 369] width 89 height 39
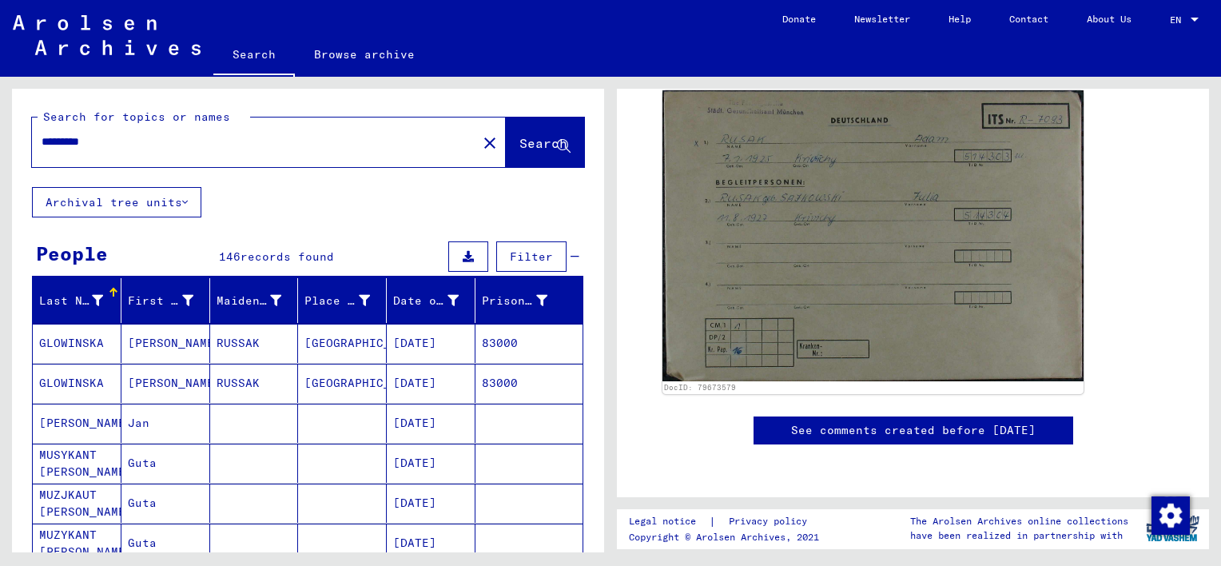
drag, startPoint x: 131, startPoint y: 145, endPoint x: 35, endPoint y: 134, distance: 96.5
click at [35, 134] on div "*********" at bounding box center [250, 142] width 436 height 36
type input "********"
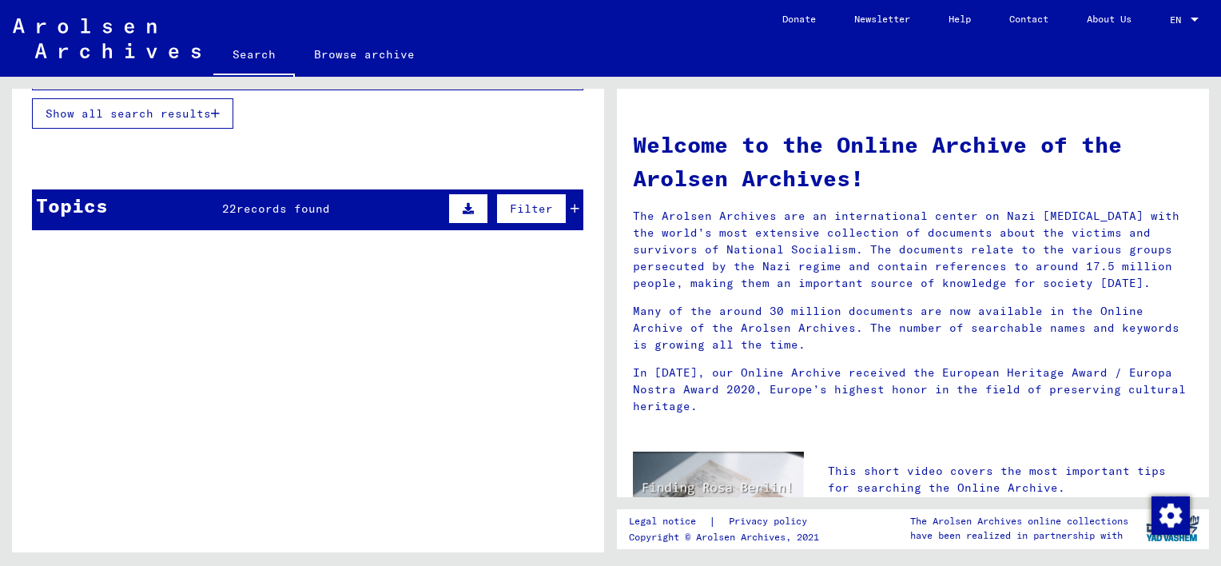
scroll to position [432, 0]
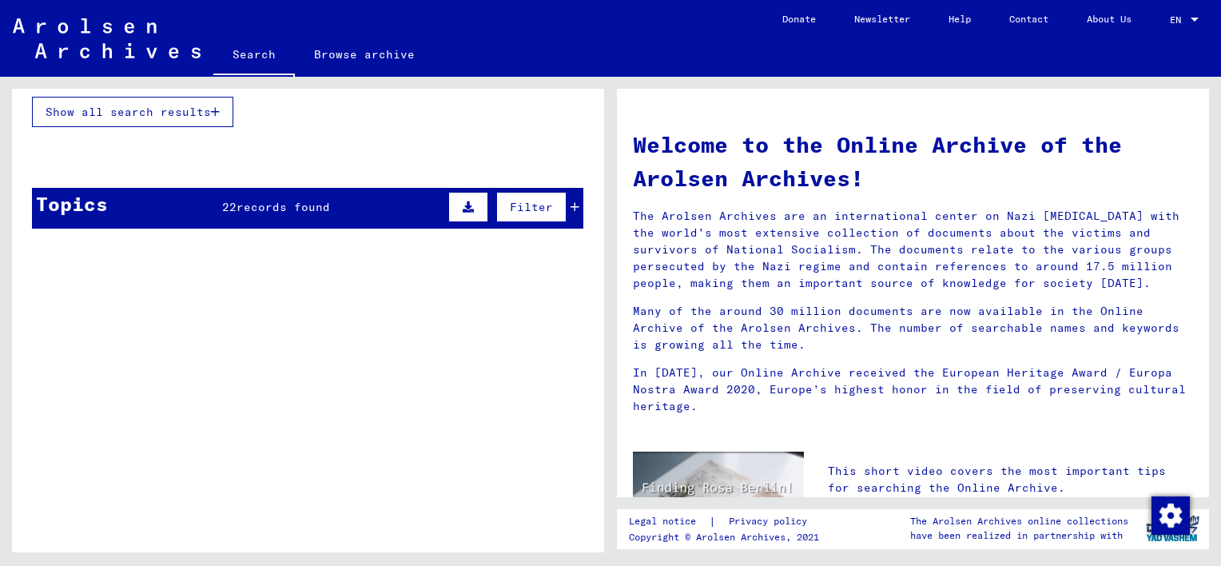
click at [571, 201] on icon at bounding box center [575, 206] width 9 height 11
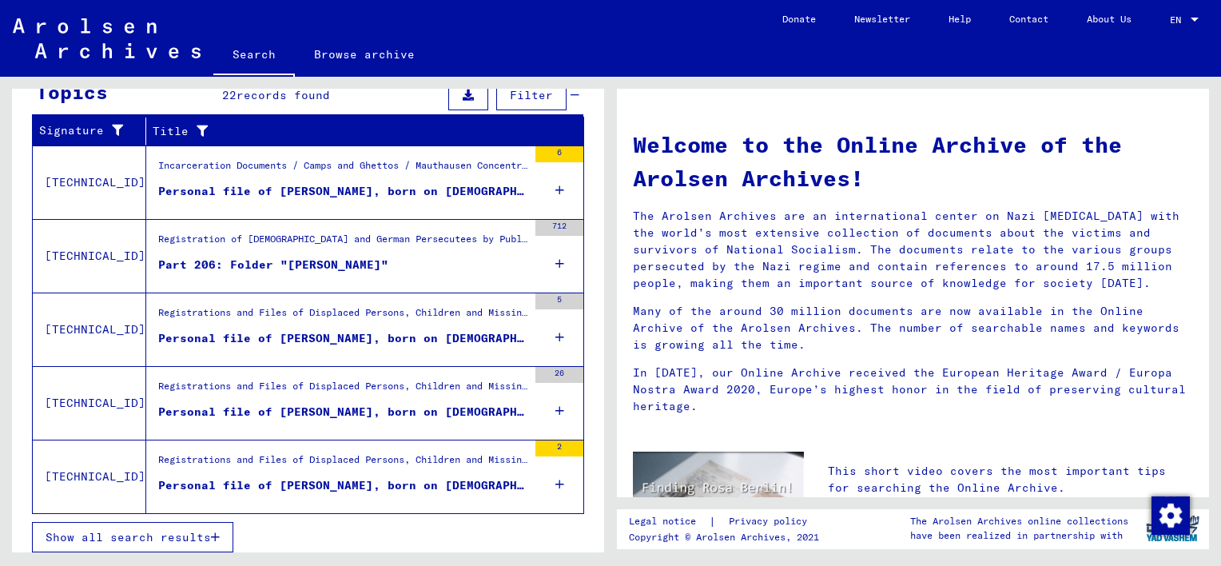
scroll to position [547, 0]
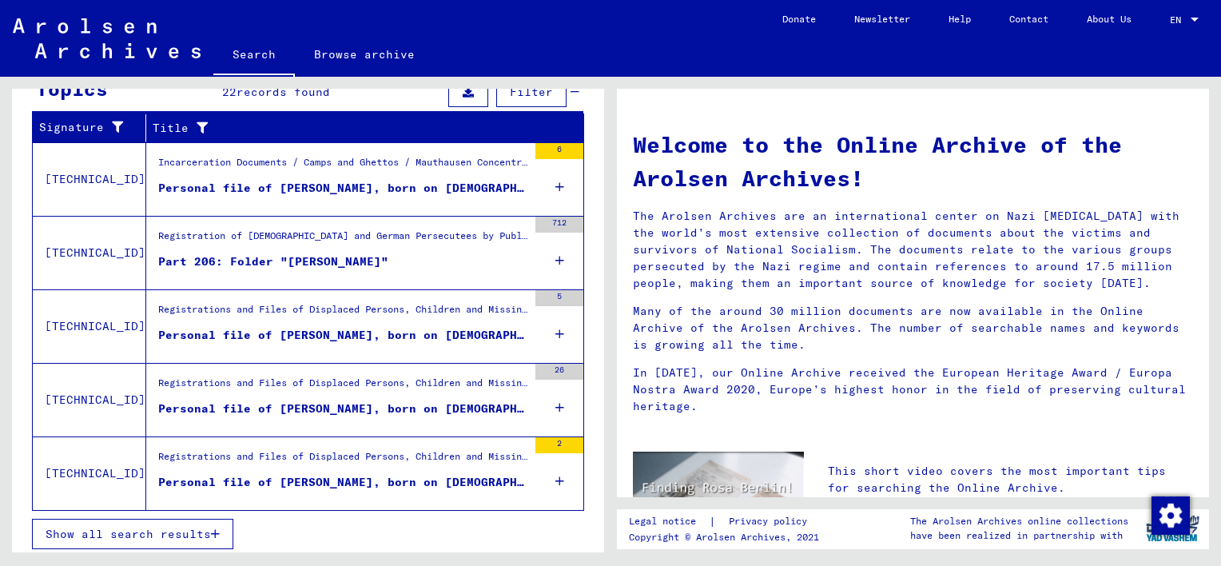
click at [395, 404] on div "Personal file of [PERSON_NAME], born on [DEMOGRAPHIC_DATA] and of further perso…" at bounding box center [342, 408] width 369 height 17
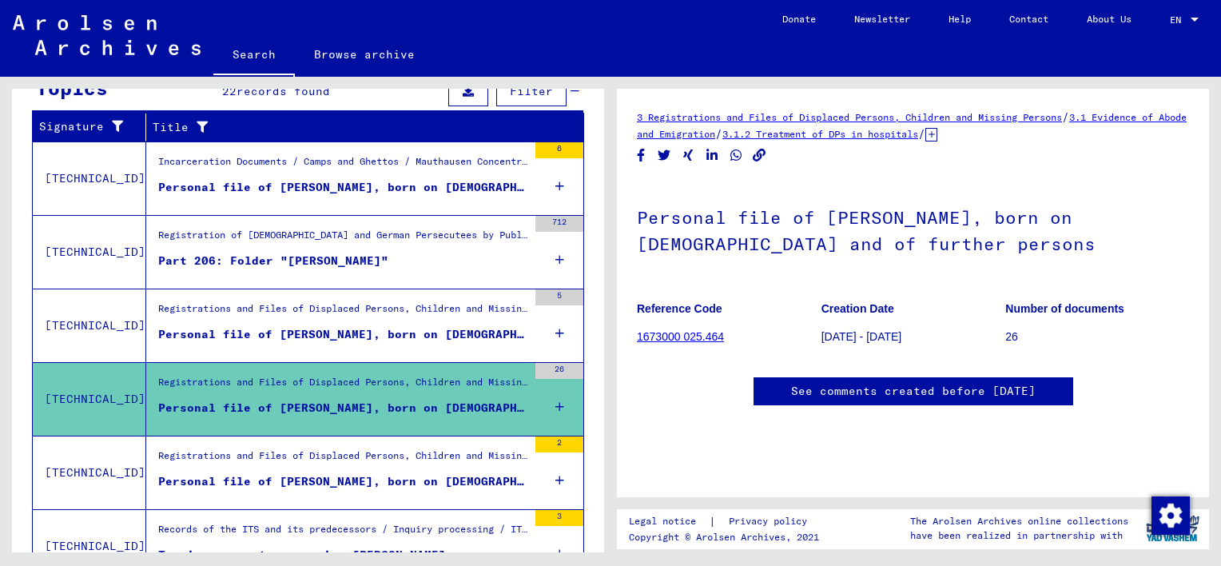
scroll to position [131, 0]
click at [674, 330] on link "1673000 025.464" at bounding box center [680, 336] width 87 height 13
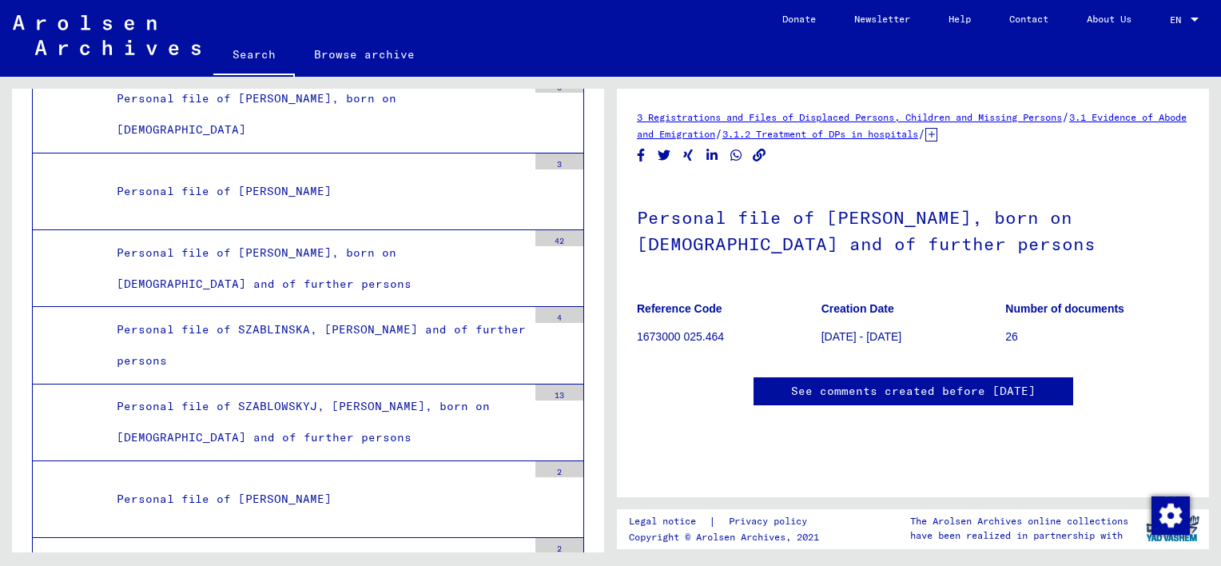
scroll to position [253, 0]
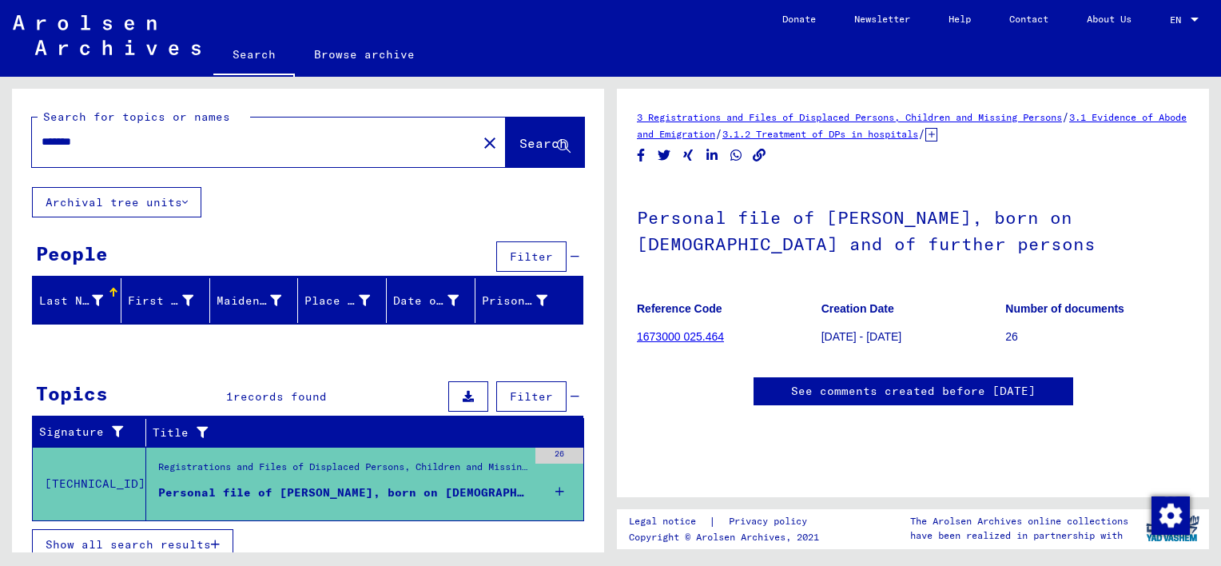
drag, startPoint x: 1193, startPoint y: 138, endPoint x: 1202, endPoint y: 147, distance: 12.4
click at [1202, 147] on div "3 Registrations and Files of Displaced Persons, Children and Missing Persons / …" at bounding box center [913, 293] width 592 height 408
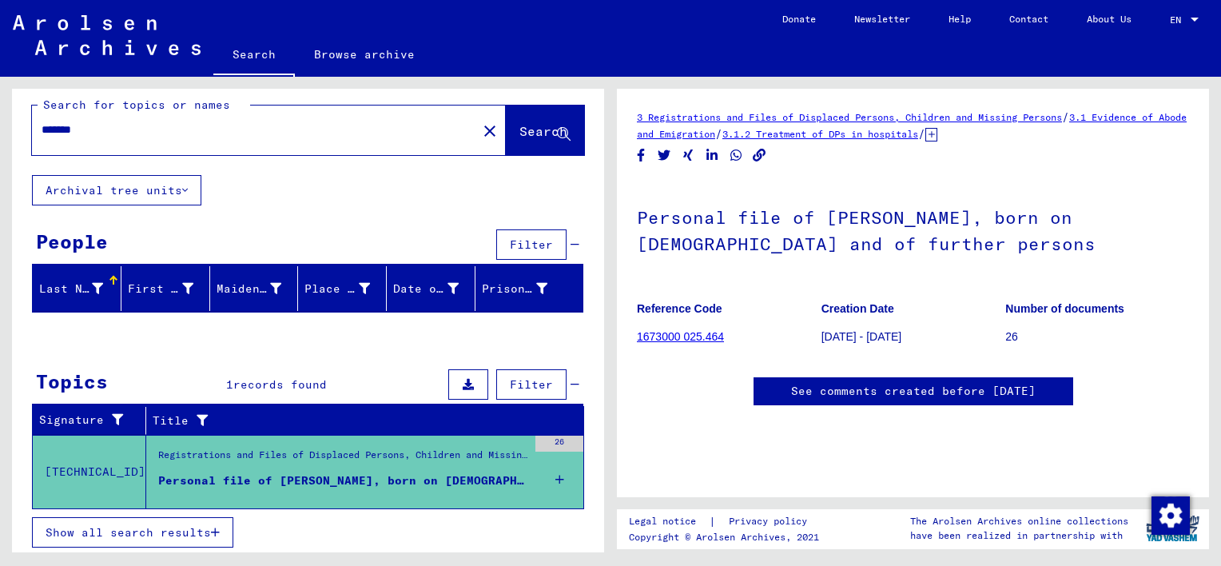
click at [571, 385] on icon at bounding box center [575, 384] width 9 height 11
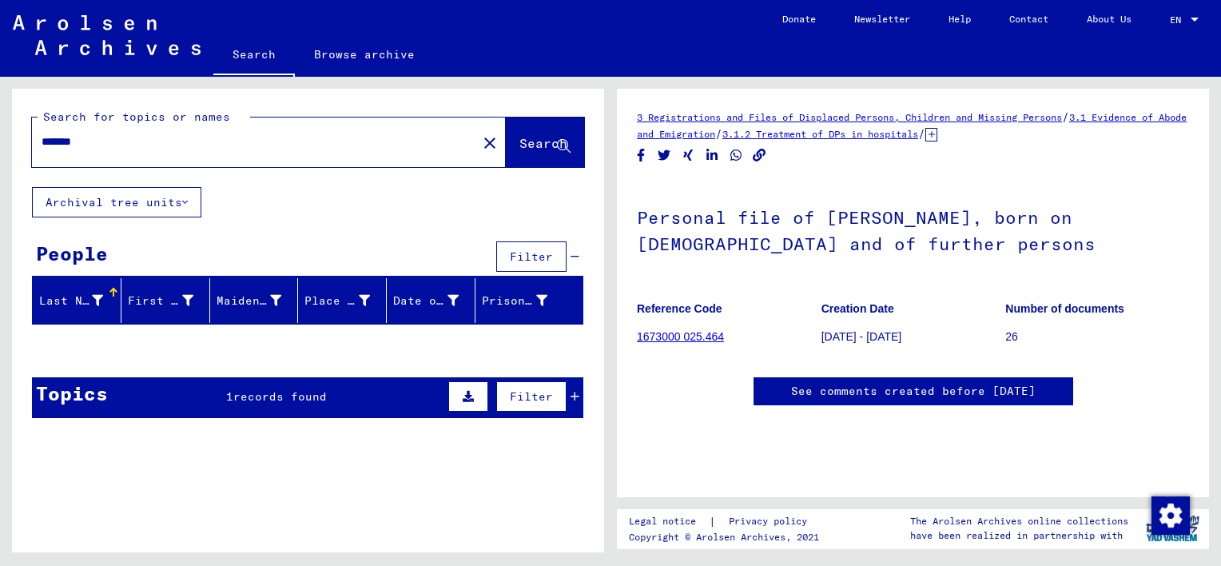
click at [580, 397] on div "Topics 1 records found Filter" at bounding box center [308, 397] width 552 height 41
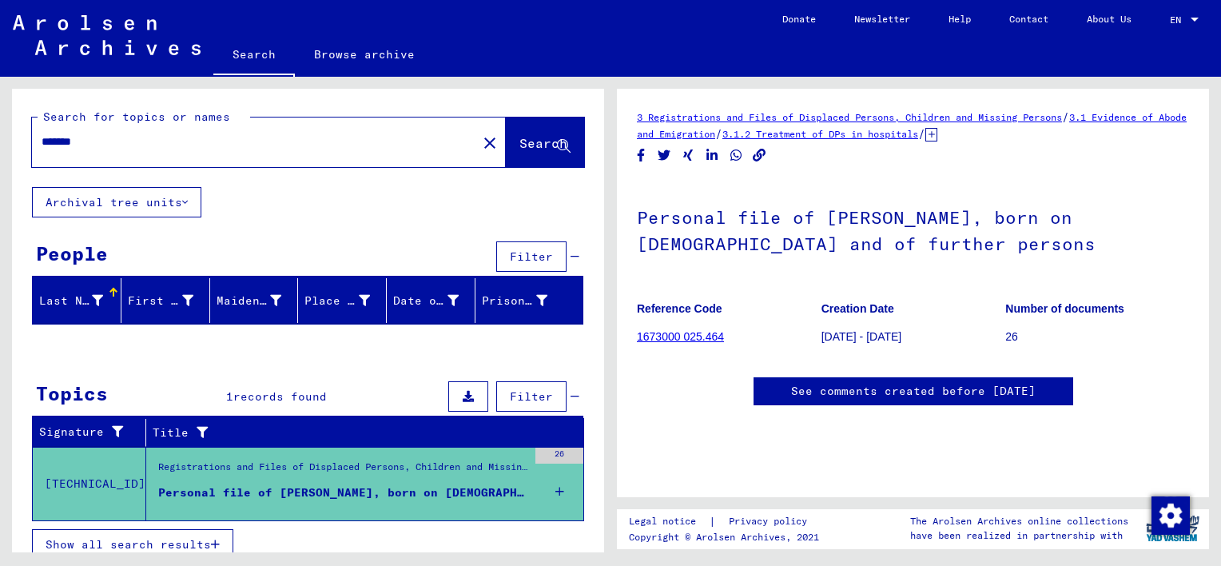
scroll to position [12, 0]
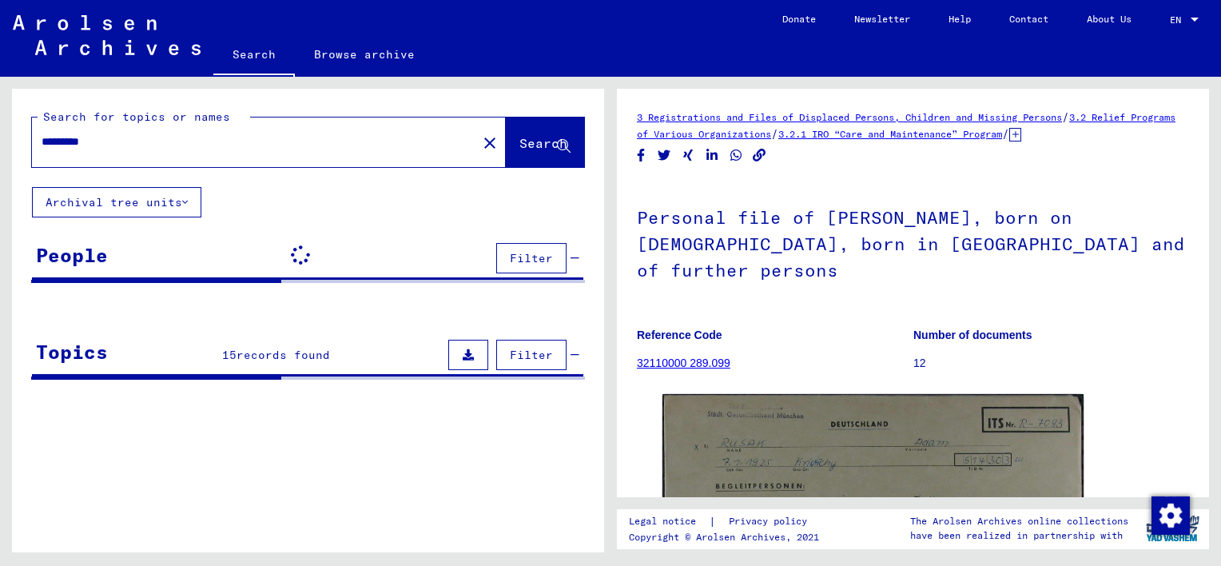
drag, startPoint x: 104, startPoint y: 142, endPoint x: 22, endPoint y: 140, distance: 81.6
click at [22, 140] on div "Search for topics or names ********* close Search" at bounding box center [308, 138] width 592 height 98
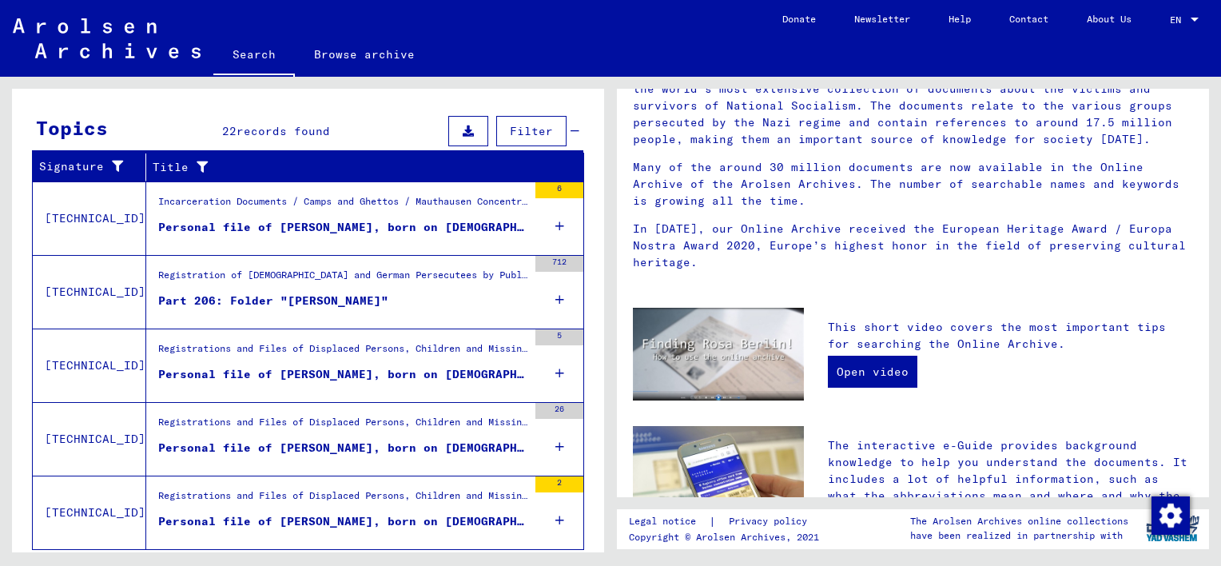
scroll to position [515, 0]
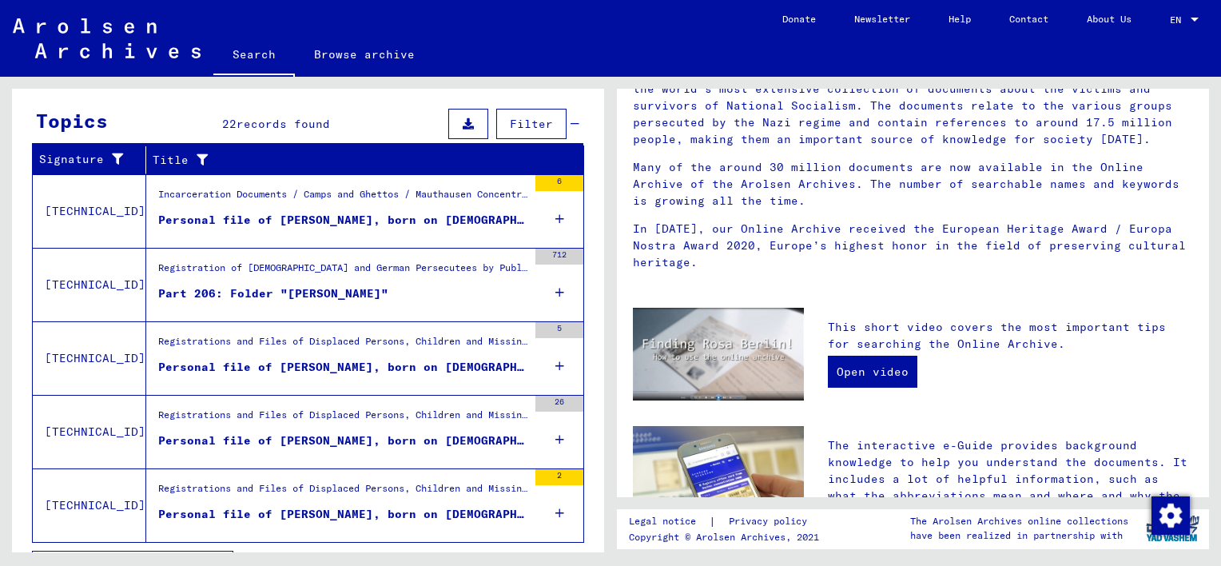
click at [326, 230] on figure "Personal file of [PERSON_NAME], born on [DEMOGRAPHIC_DATA]" at bounding box center [342, 224] width 369 height 24
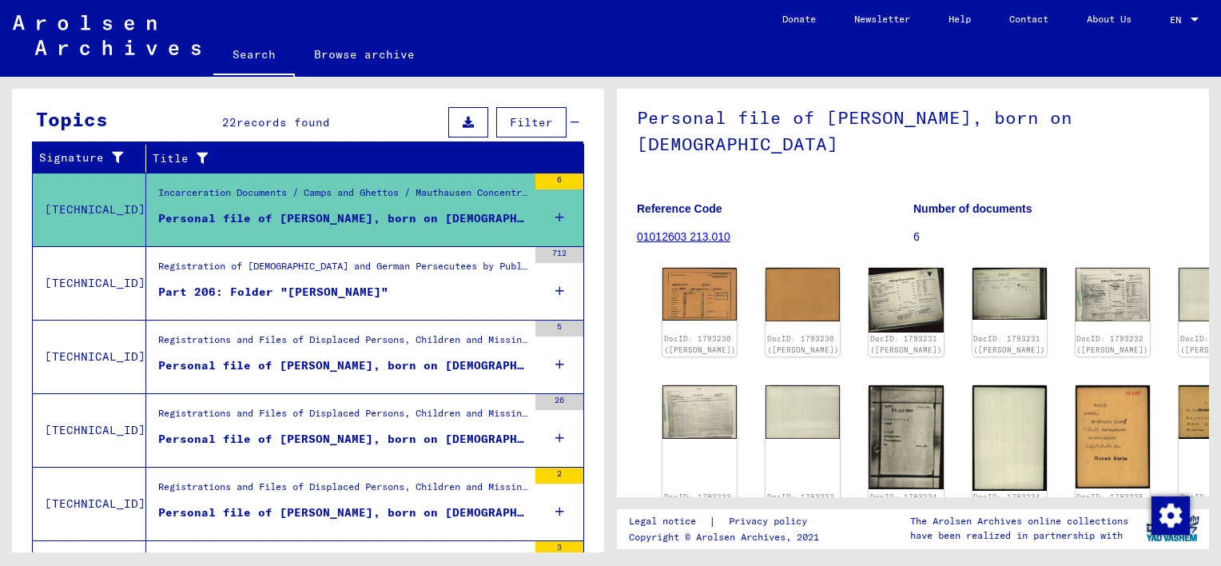
scroll to position [86, 0]
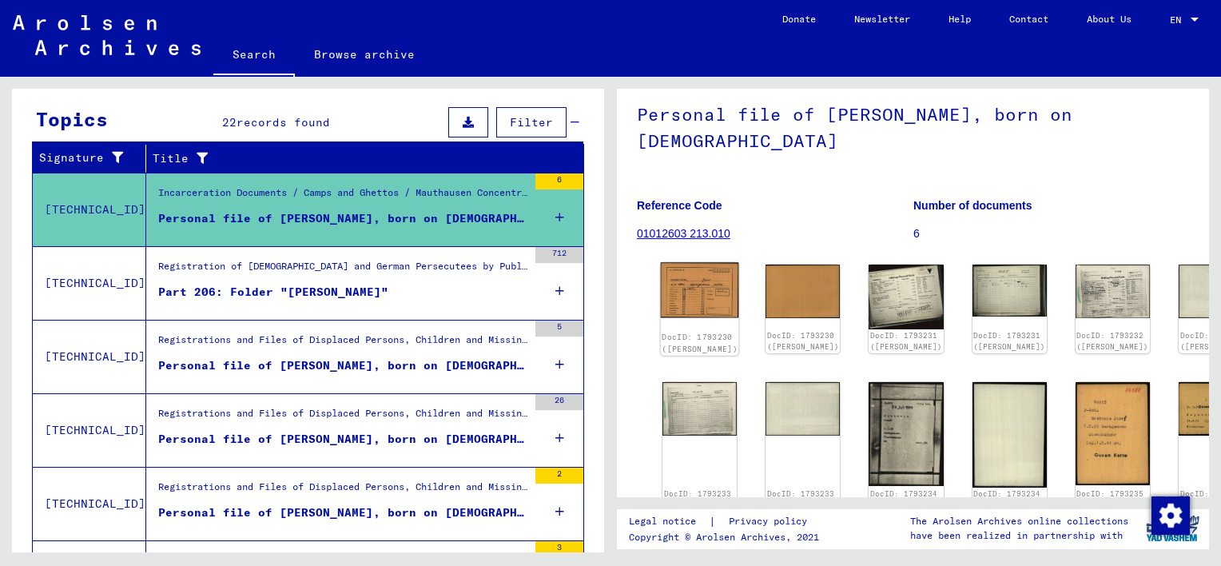
click at [695, 299] on img at bounding box center [700, 290] width 78 height 56
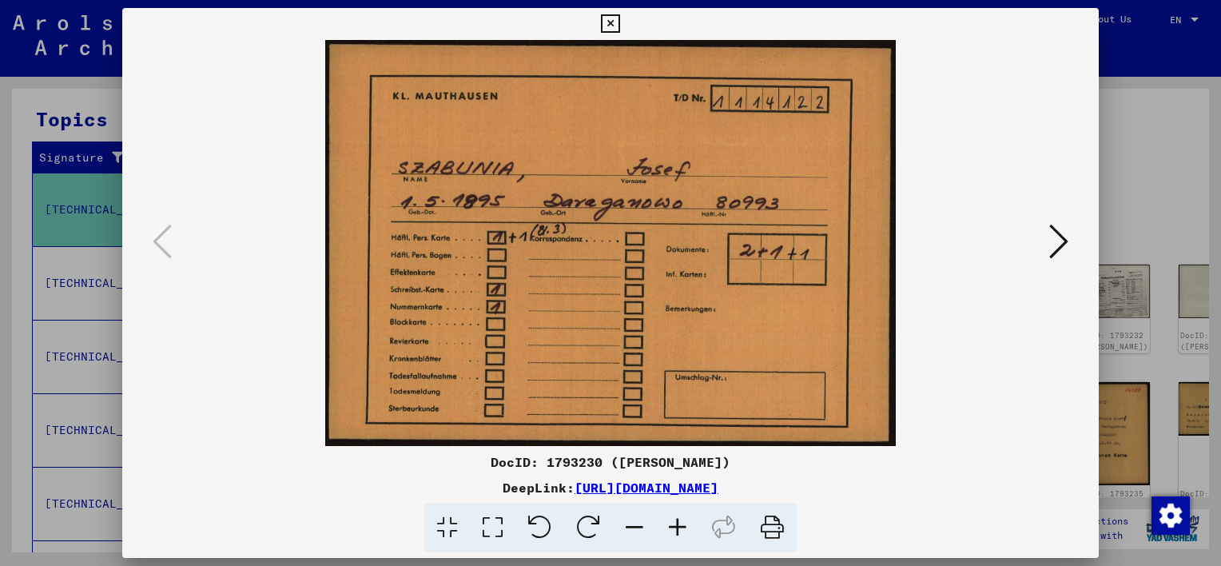
click at [1066, 241] on icon at bounding box center [1059, 241] width 19 height 38
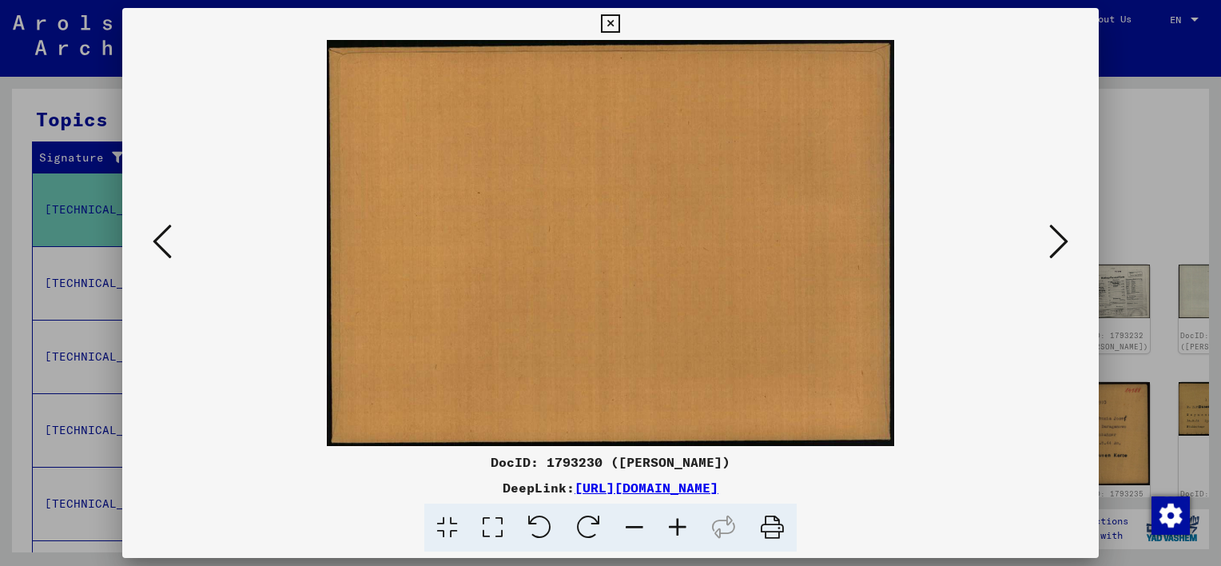
click at [1066, 241] on icon at bounding box center [1059, 241] width 19 height 38
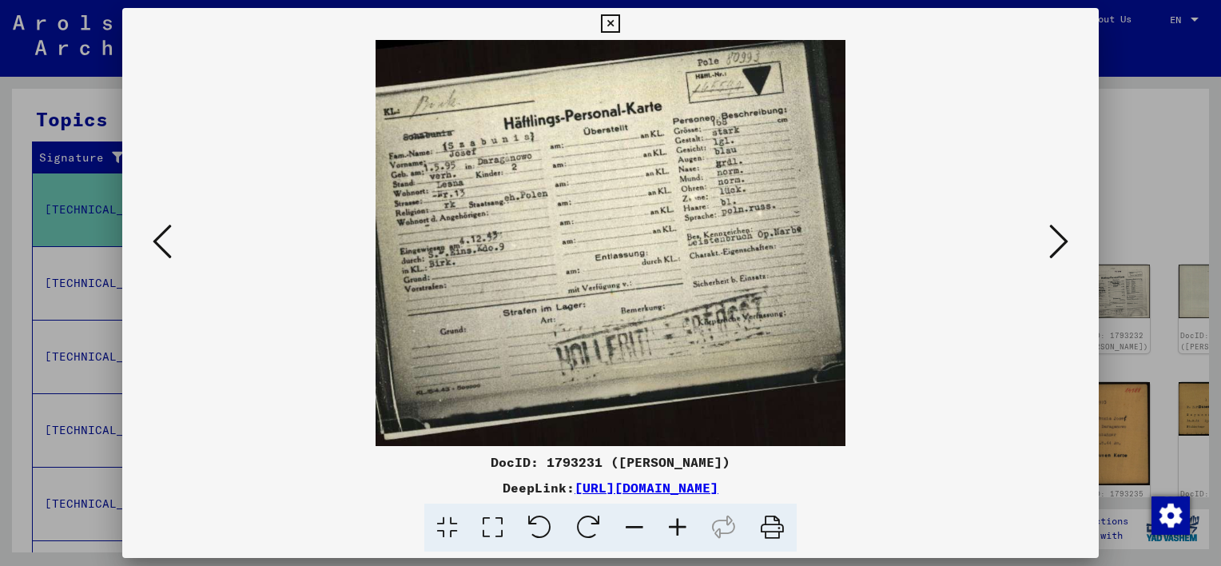
click at [1066, 241] on icon at bounding box center [1059, 241] width 19 height 38
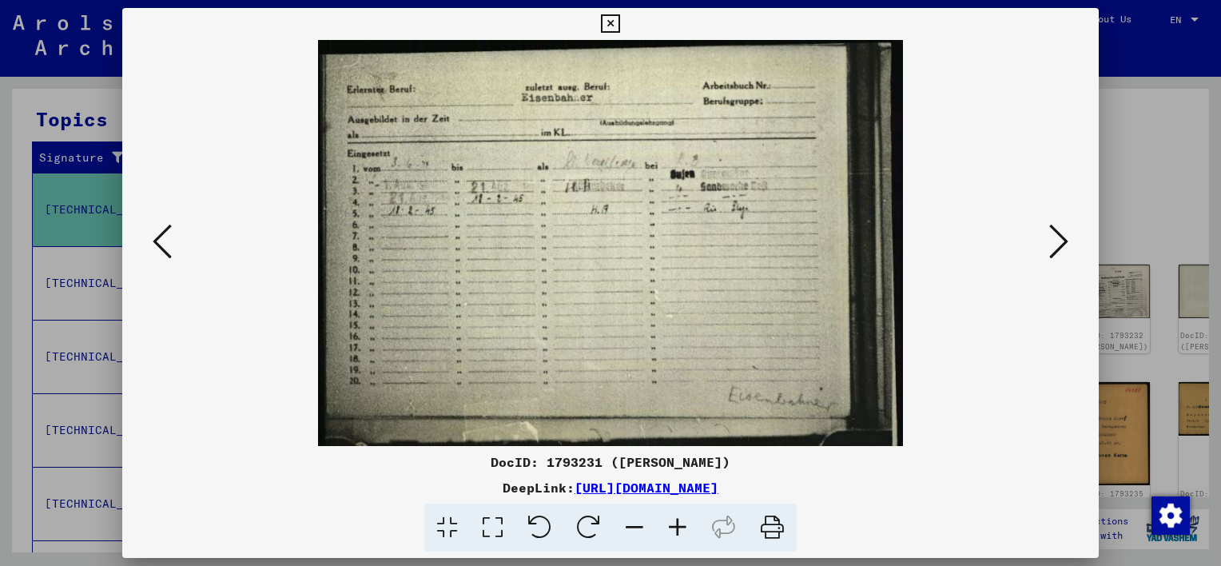
click at [1066, 241] on icon at bounding box center [1059, 241] width 19 height 38
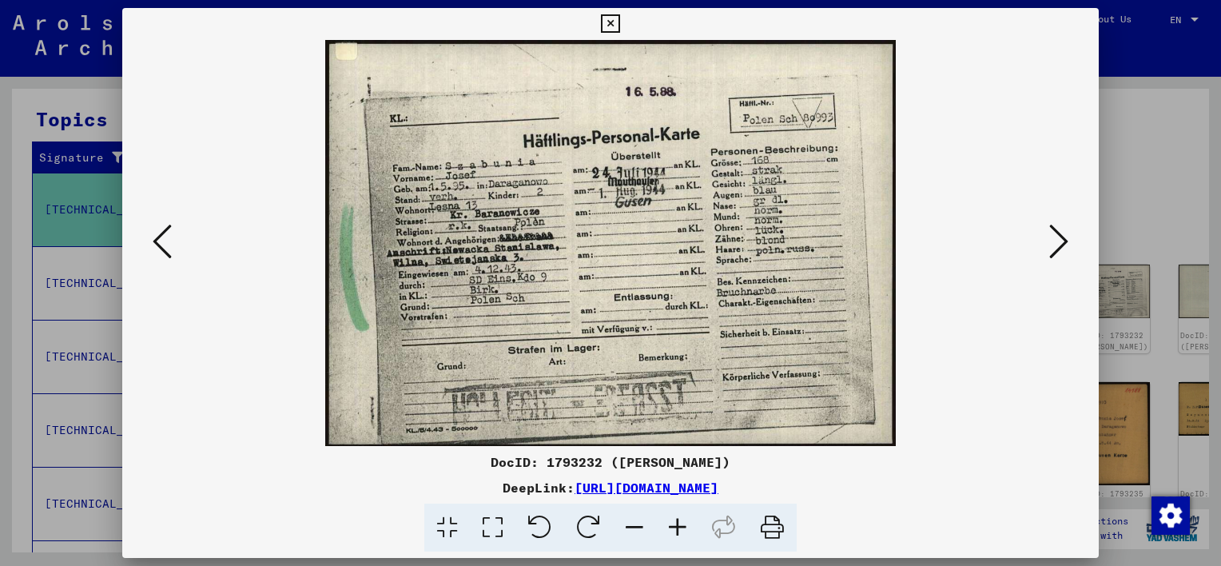
click at [1066, 241] on icon at bounding box center [1059, 241] width 19 height 38
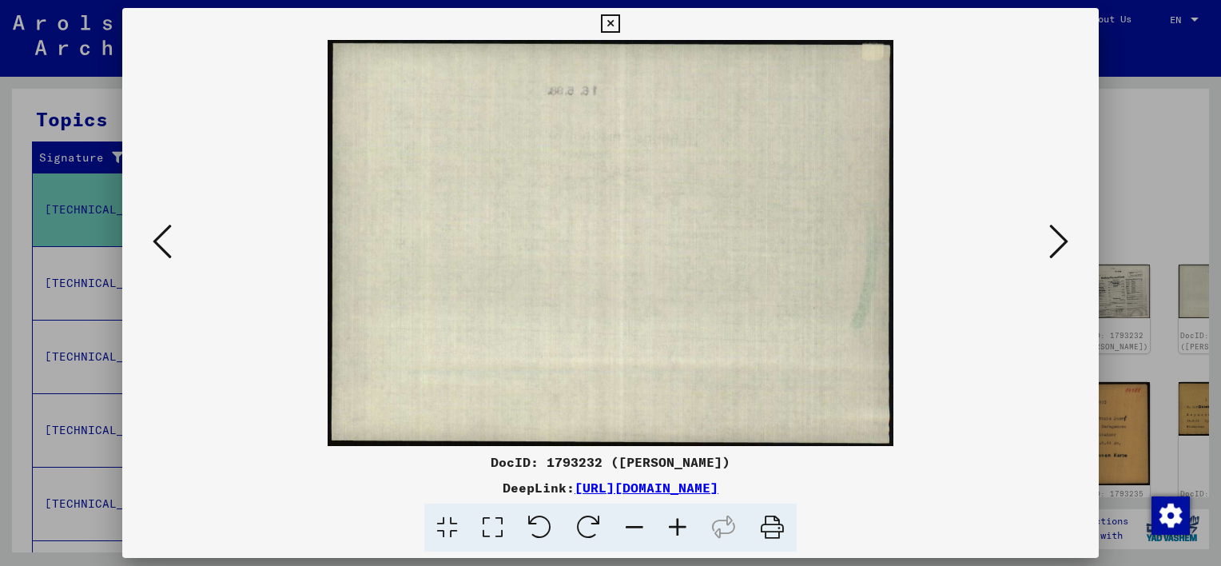
click at [174, 233] on button at bounding box center [162, 243] width 29 height 46
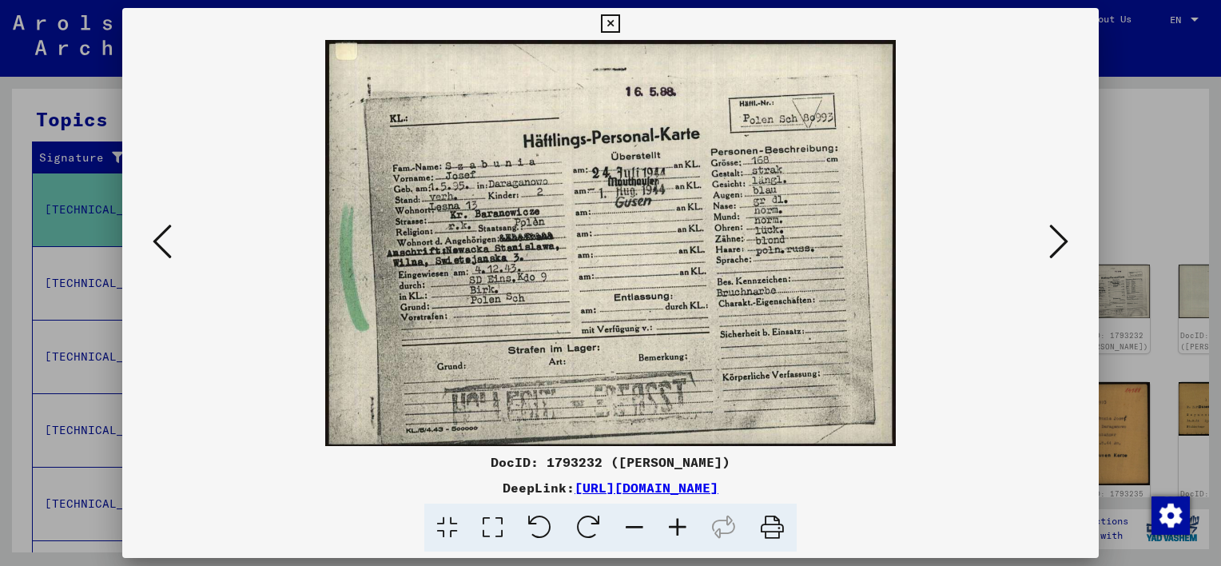
click at [1066, 243] on icon at bounding box center [1059, 241] width 19 height 38
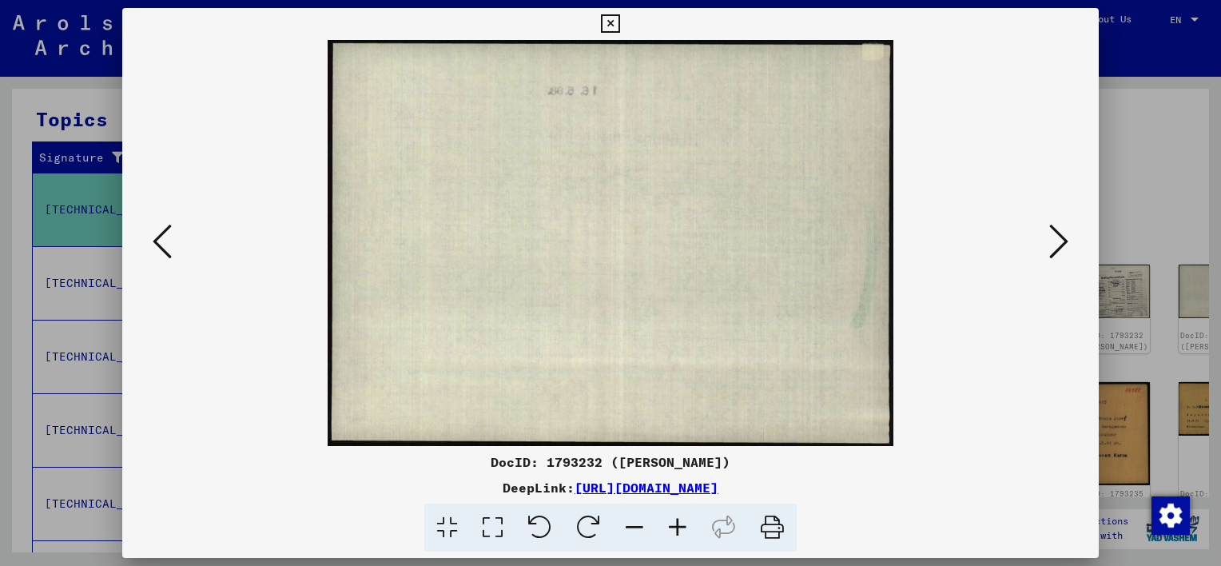
click at [1066, 243] on icon at bounding box center [1059, 241] width 19 height 38
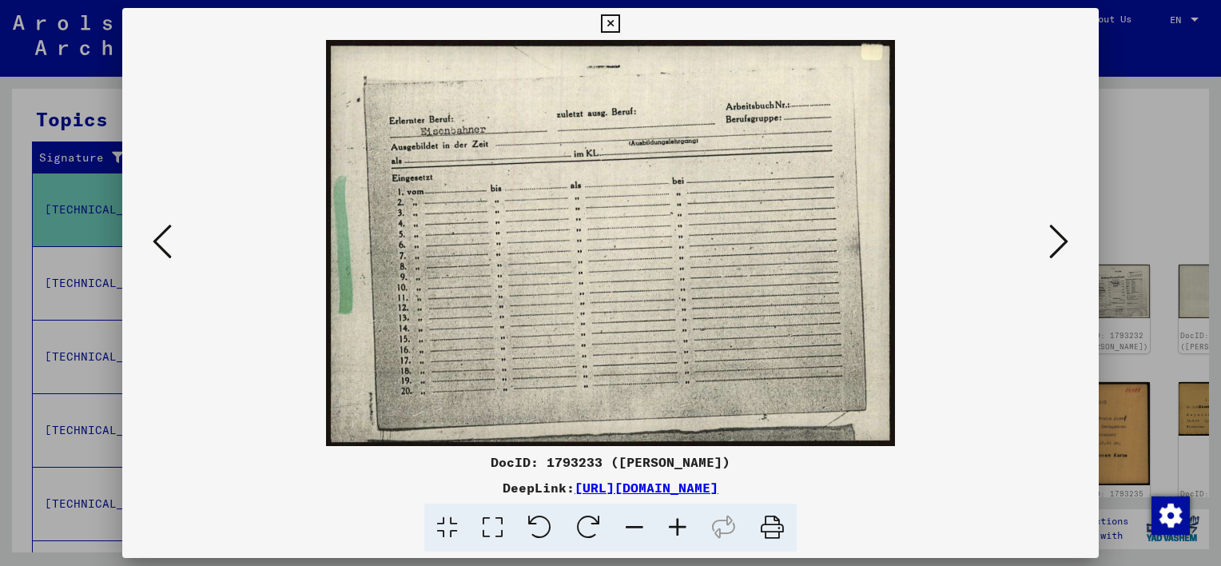
click at [1066, 243] on icon at bounding box center [1059, 241] width 19 height 38
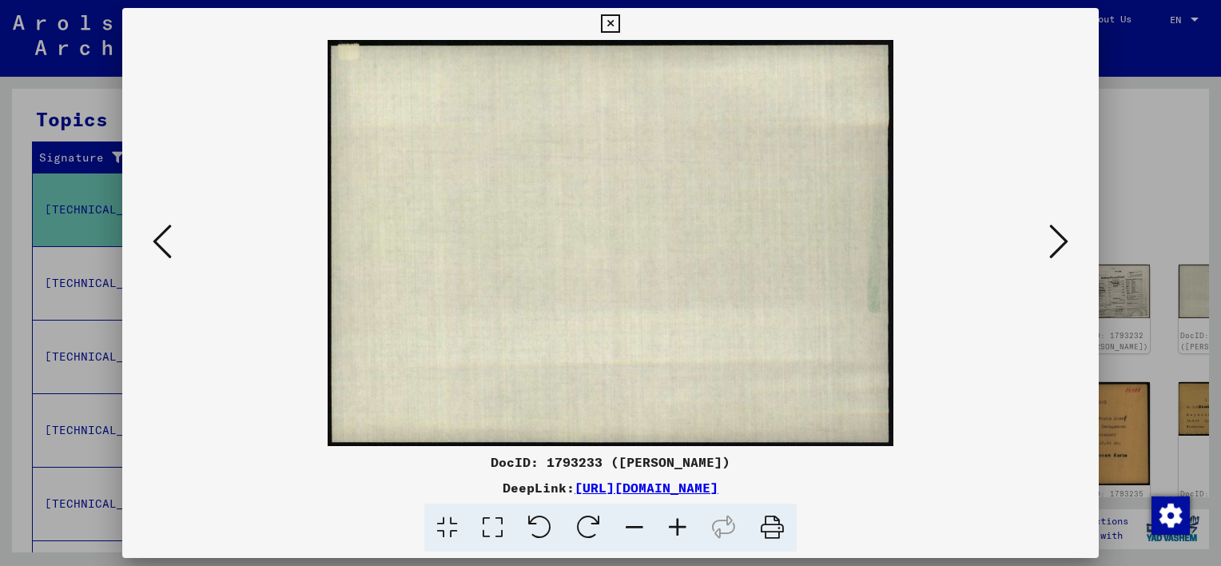
click at [1066, 243] on icon at bounding box center [1059, 241] width 19 height 38
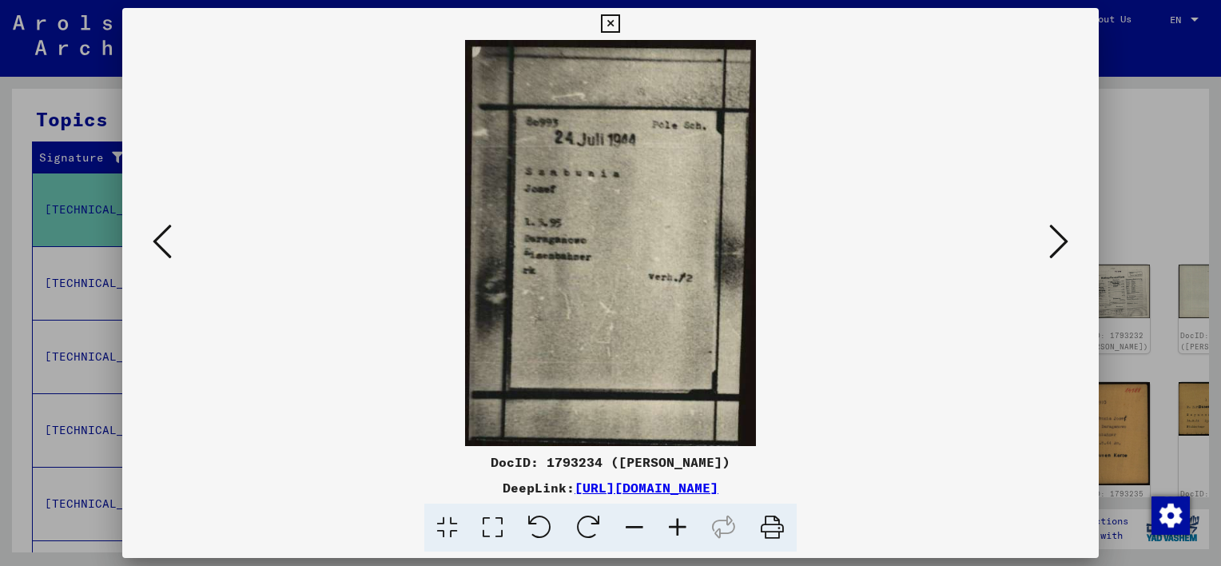
click at [1066, 243] on icon at bounding box center [1059, 241] width 19 height 38
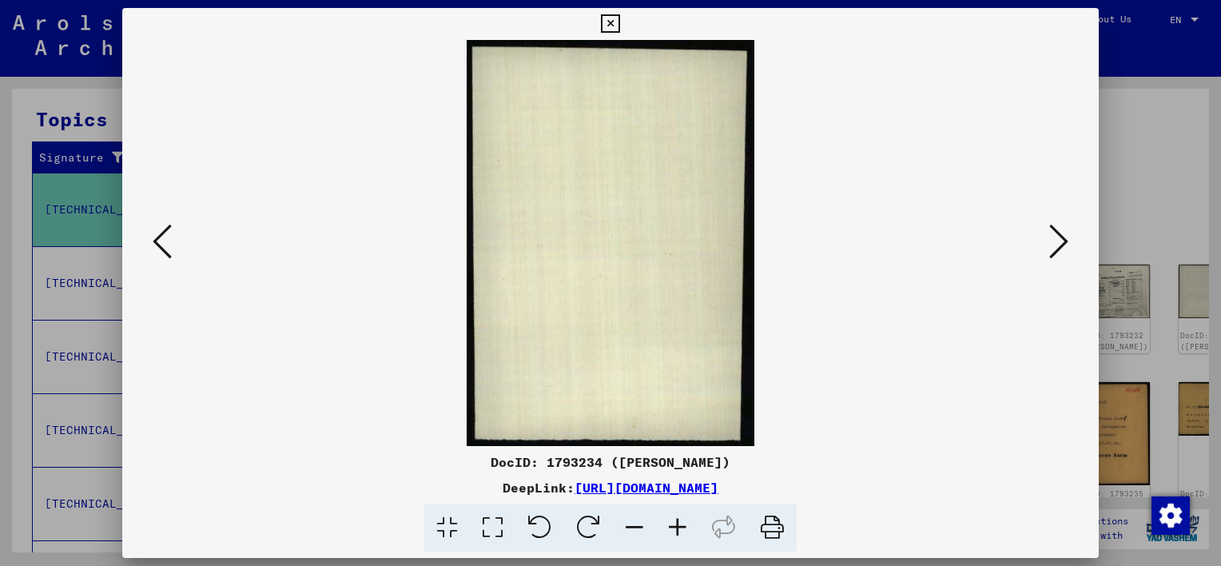
click at [1066, 243] on icon at bounding box center [1059, 241] width 19 height 38
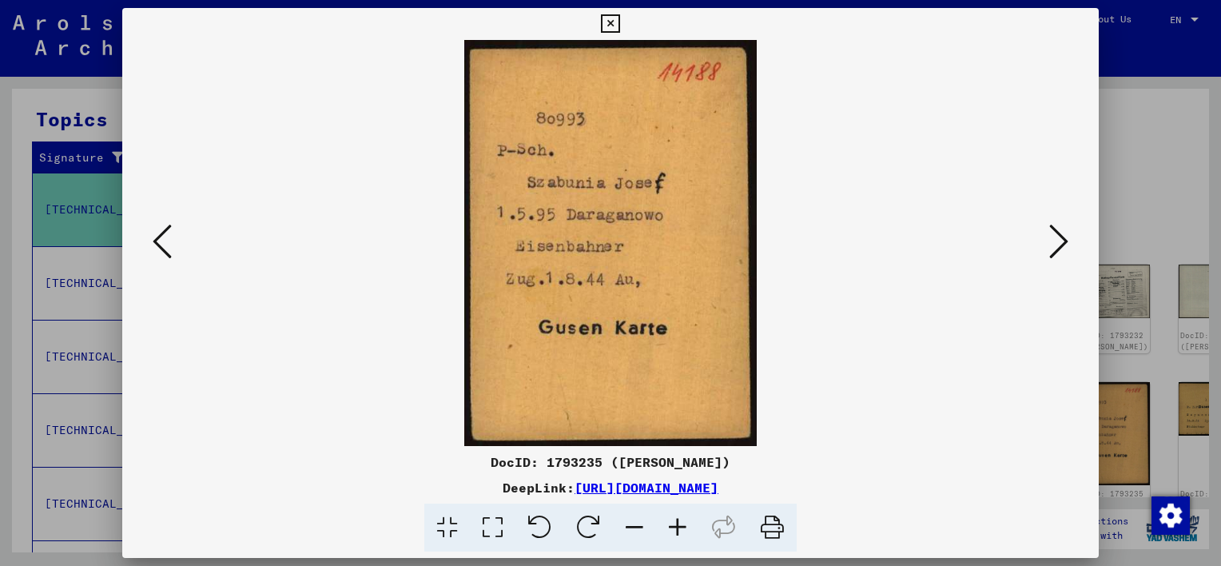
click at [604, 22] on icon at bounding box center [610, 23] width 18 height 19
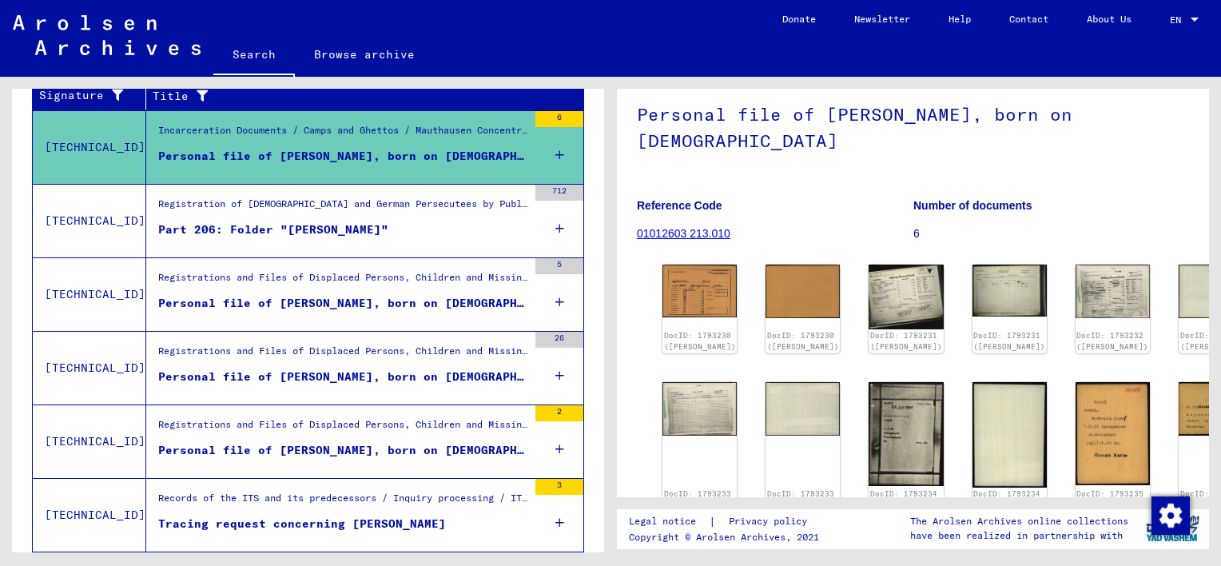
scroll to position [334, 0]
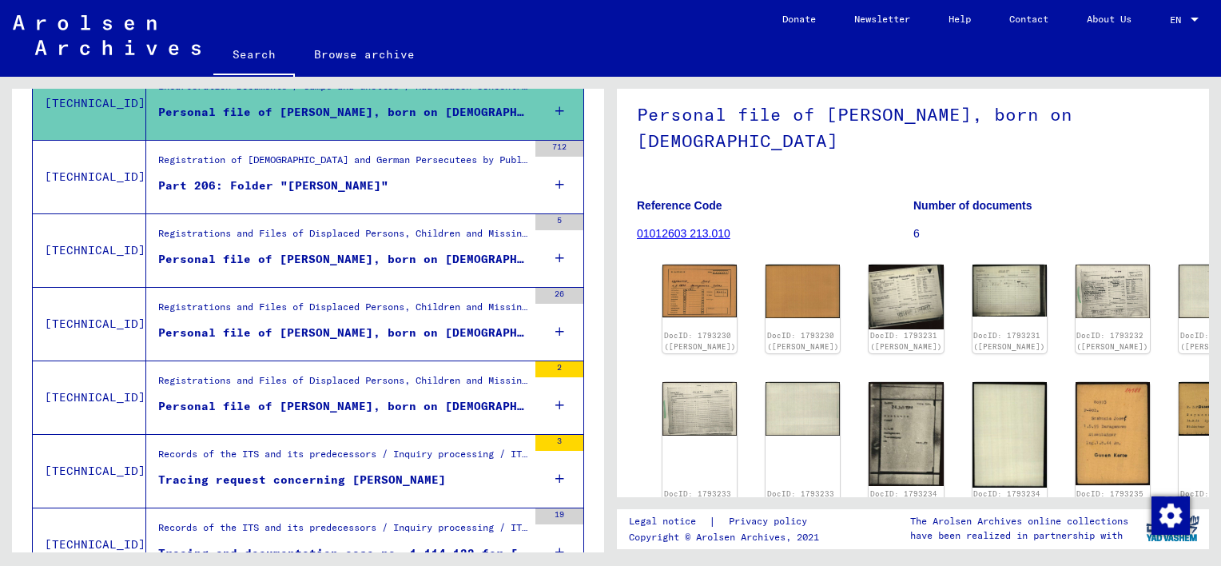
click at [432, 172] on figure "Registration of [DEMOGRAPHIC_DATA] and German Persecutees by Public Institution…" at bounding box center [342, 165] width 369 height 24
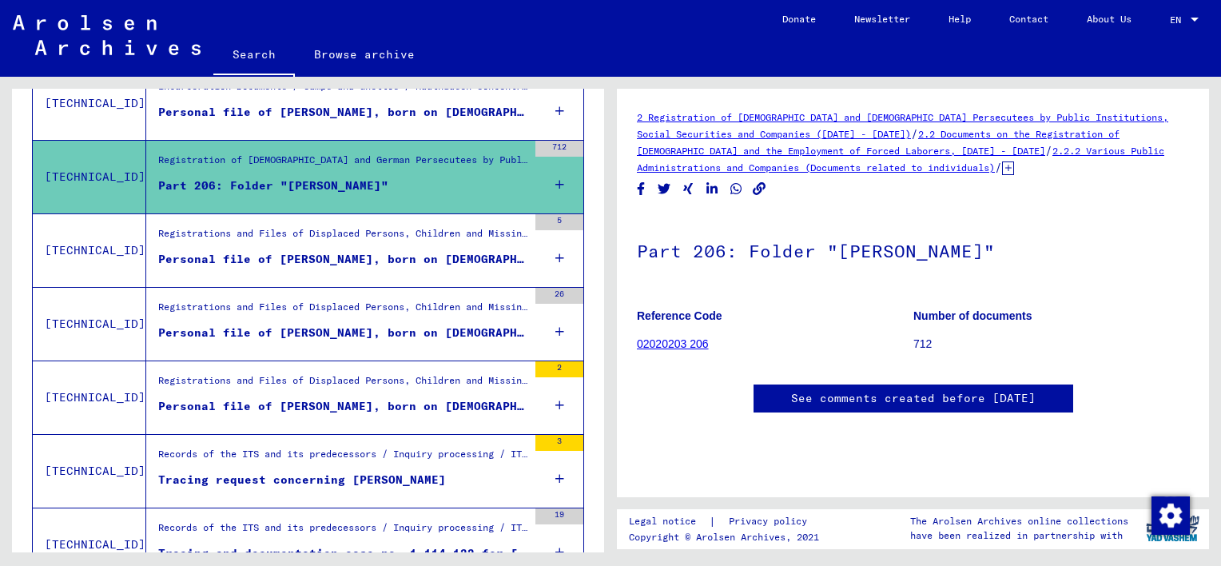
click at [403, 251] on div "Personal file of [PERSON_NAME], born on [DEMOGRAPHIC_DATA]" at bounding box center [342, 259] width 369 height 17
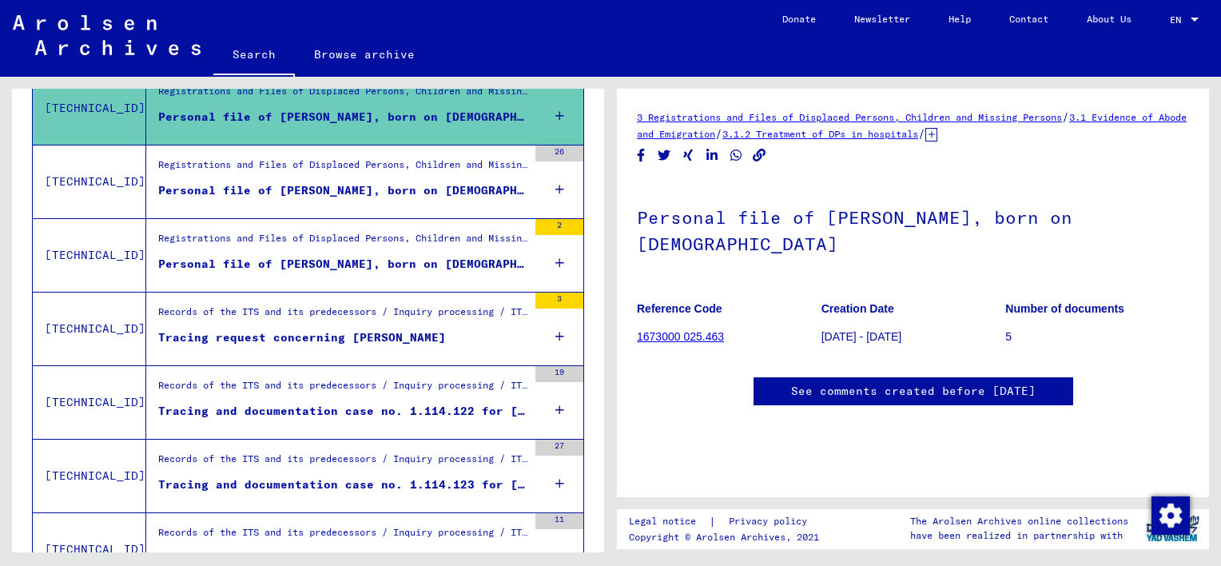
scroll to position [485, 0]
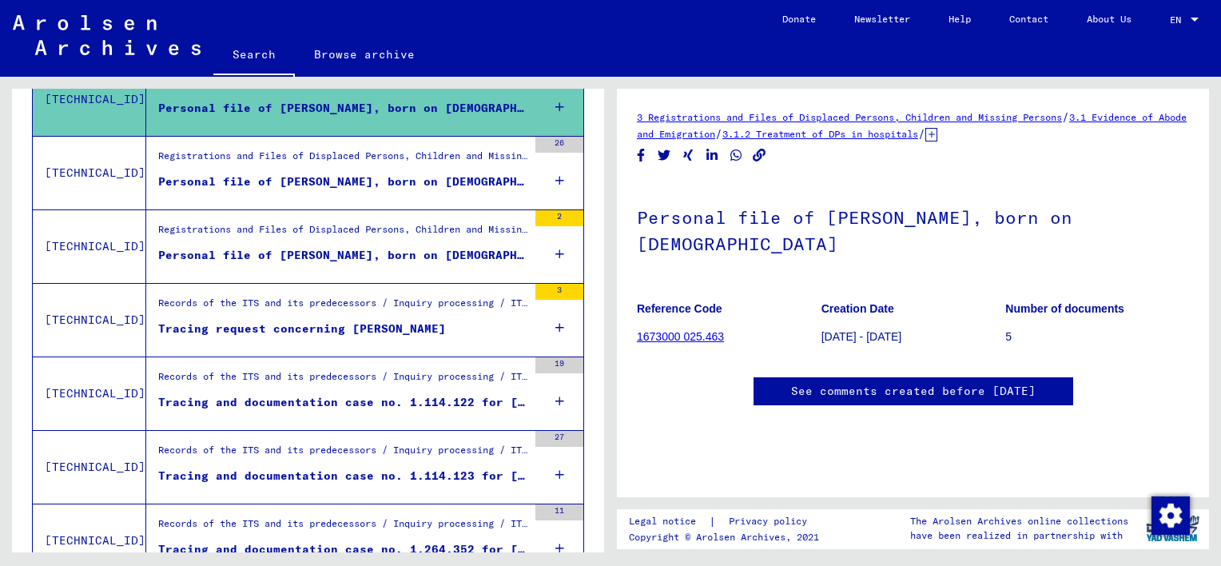
click at [441, 249] on div "Personal file of [PERSON_NAME], born on [DEMOGRAPHIC_DATA], born in [GEOGRAPHIC…" at bounding box center [342, 255] width 369 height 17
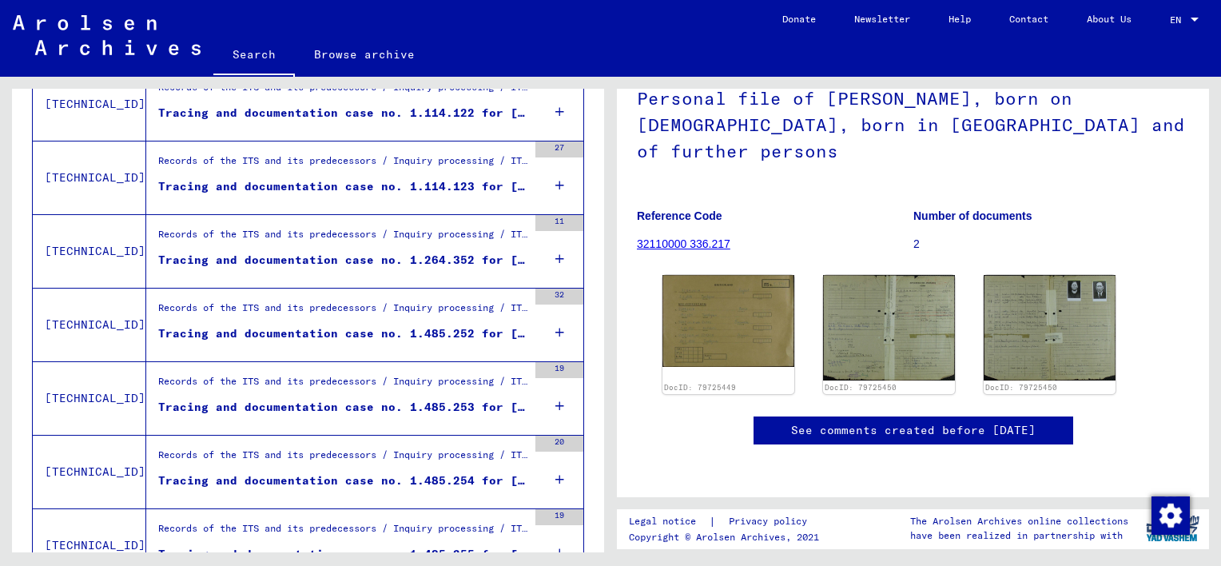
scroll to position [766, 0]
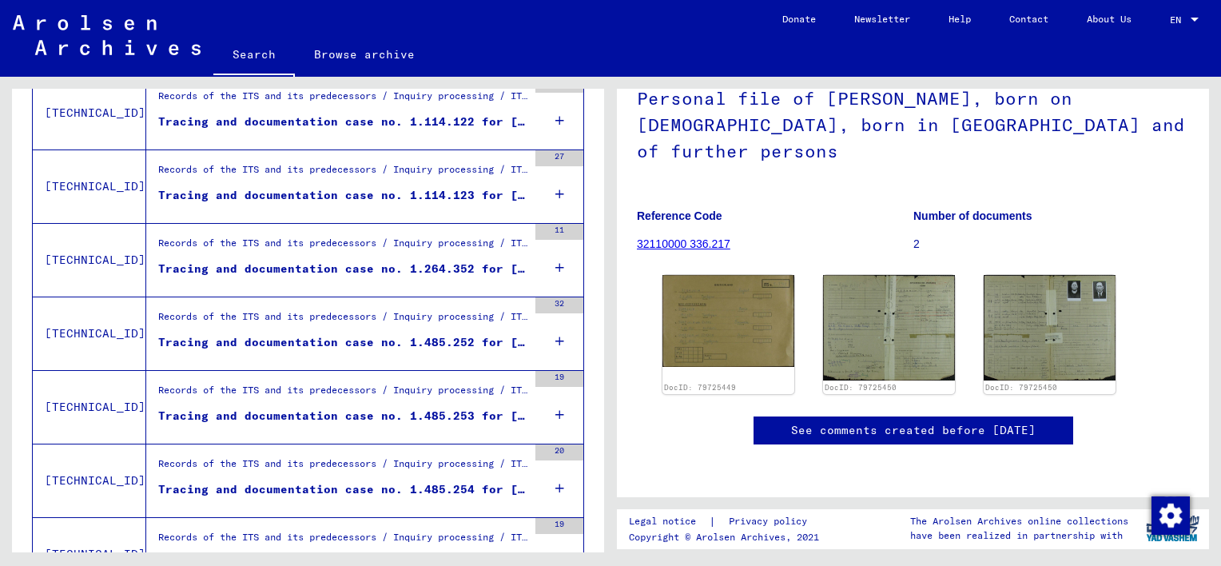
click at [450, 392] on div "Records of the ITS and its predecessors / Inquiry processing / ITS case files a…" at bounding box center [342, 394] width 369 height 22
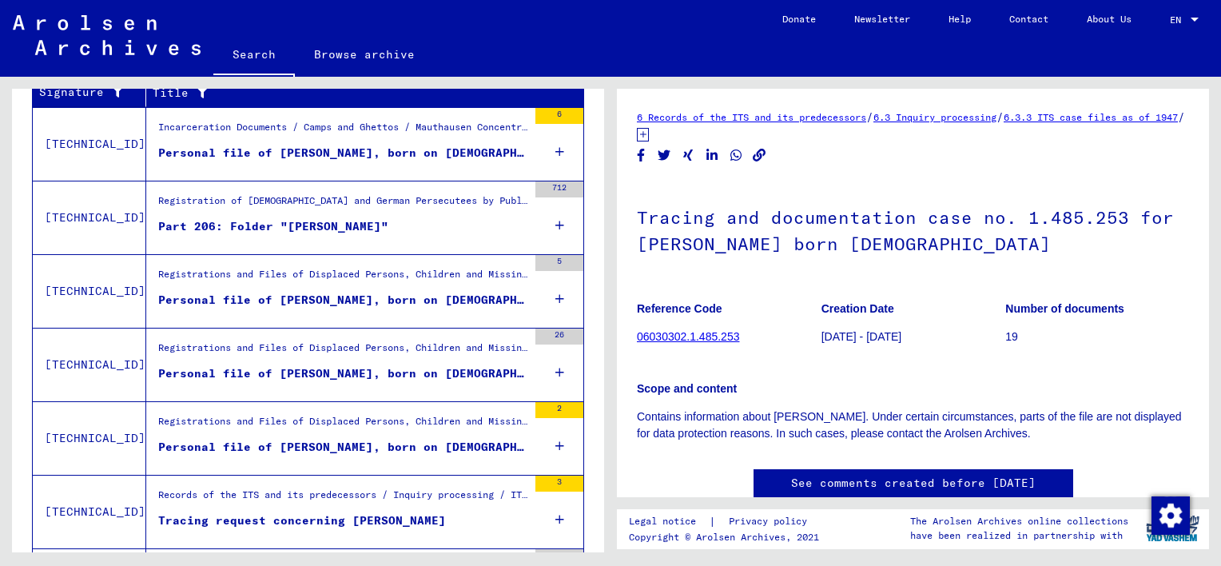
scroll to position [311, 0]
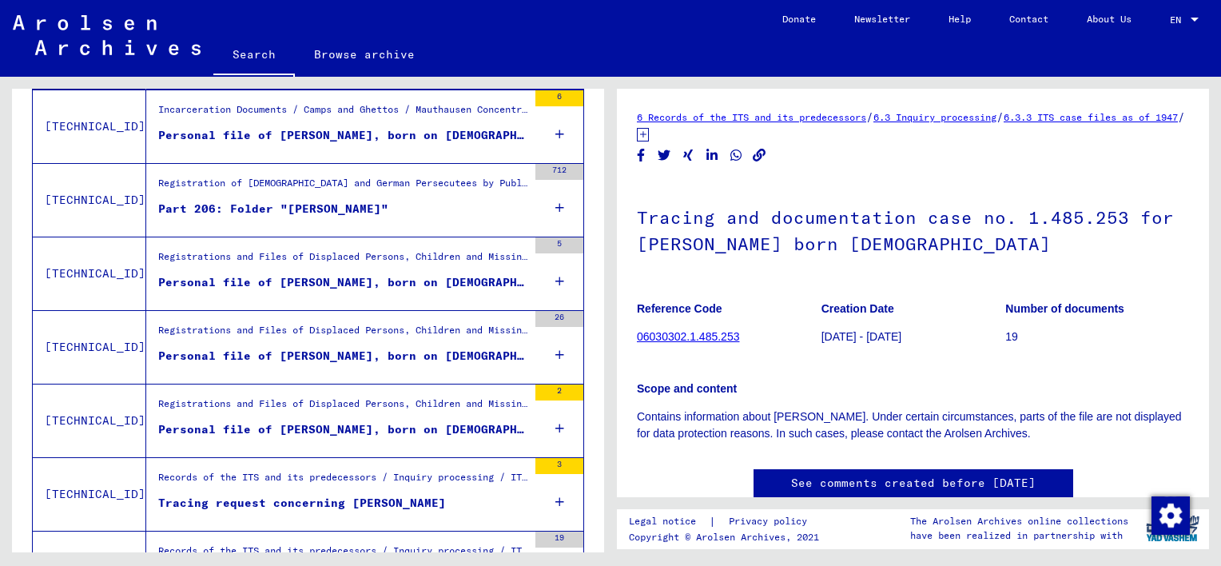
click at [402, 424] on div "Personal file of [PERSON_NAME], born on [DEMOGRAPHIC_DATA], born in [GEOGRAPHIC…" at bounding box center [342, 429] width 369 height 17
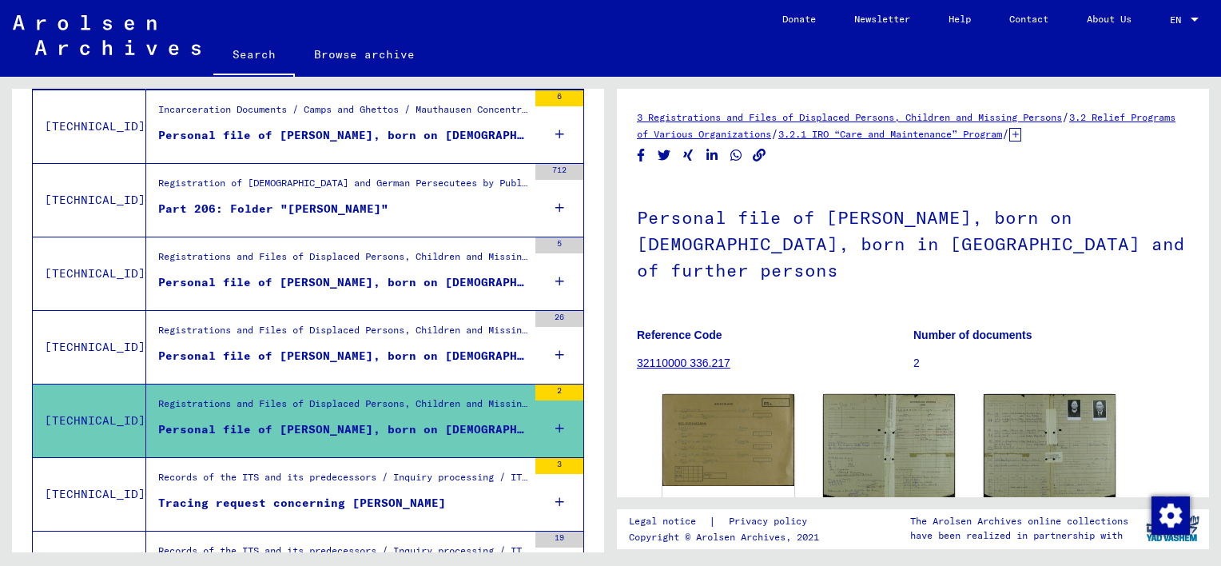
click at [402, 348] on div "Personal file of [PERSON_NAME], born on [DEMOGRAPHIC_DATA] and of further perso…" at bounding box center [342, 356] width 369 height 17
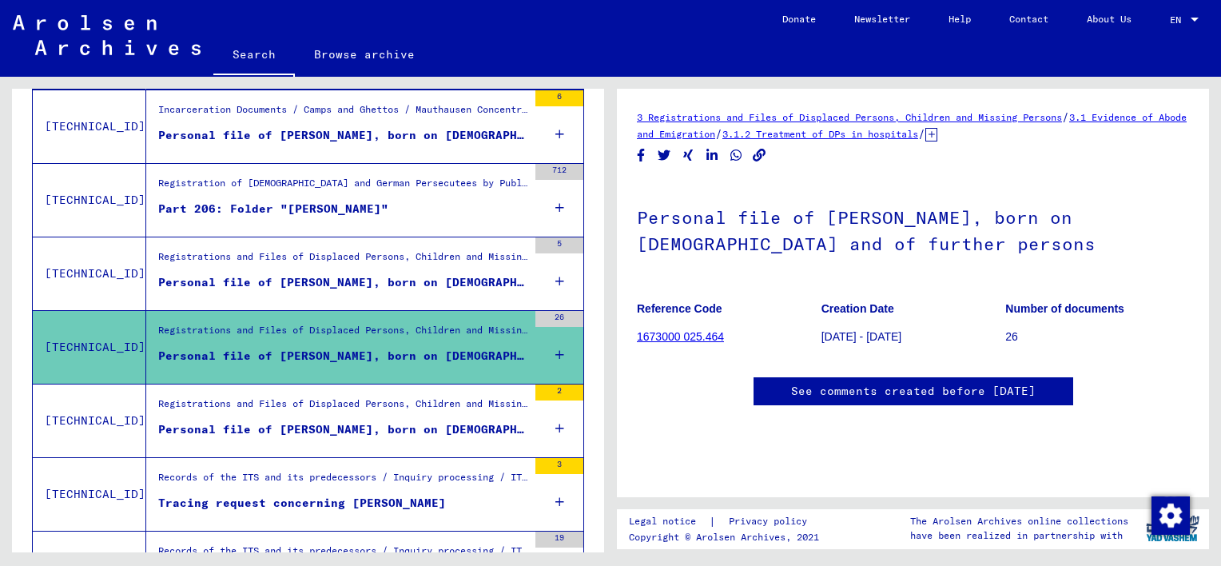
click at [451, 415] on div "Registrations and Files of Displaced Persons, Children and Missing Persons / Re…" at bounding box center [342, 407] width 369 height 22
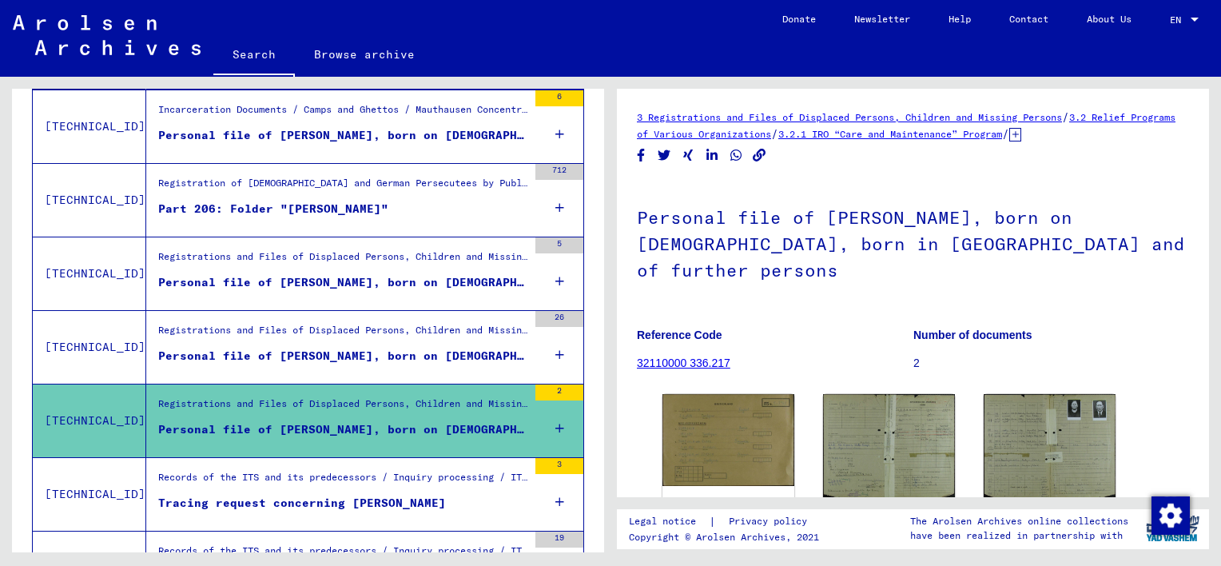
click at [418, 348] on div "Personal file of [PERSON_NAME], born on [DEMOGRAPHIC_DATA] and of further perso…" at bounding box center [342, 356] width 369 height 17
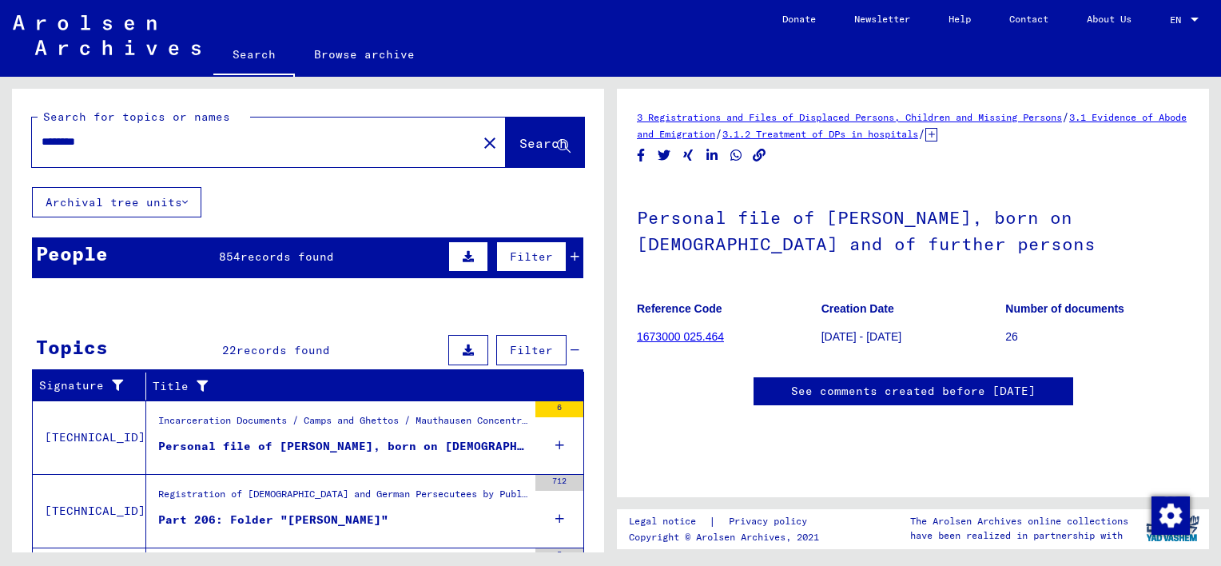
drag, startPoint x: 103, startPoint y: 145, endPoint x: 28, endPoint y: 142, distance: 75.2
click at [28, 142] on div "Search for topics or names ******** close Search" at bounding box center [308, 138] width 592 height 98
type input "*****"
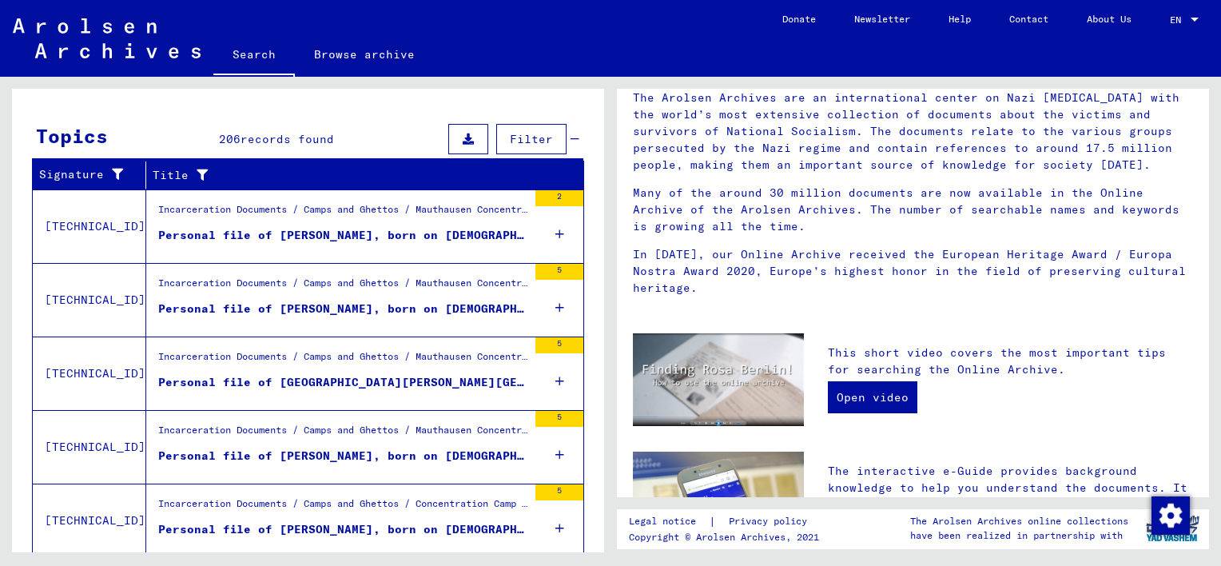
scroll to position [213, 0]
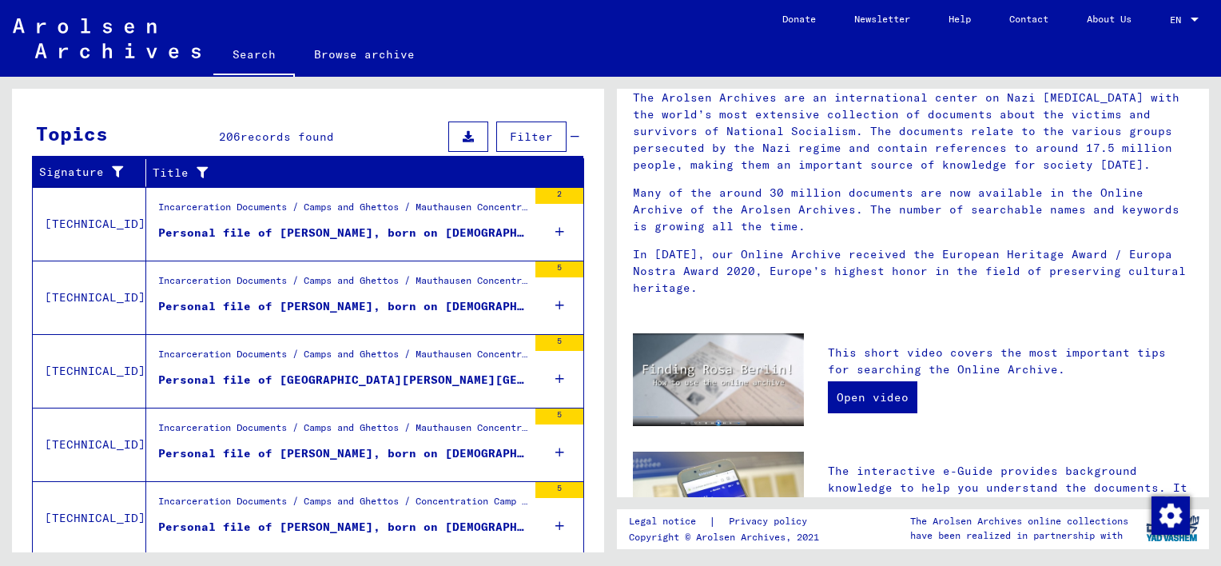
click at [378, 318] on figure "Personal file of [PERSON_NAME], born on [DEMOGRAPHIC_DATA]" at bounding box center [342, 310] width 369 height 24
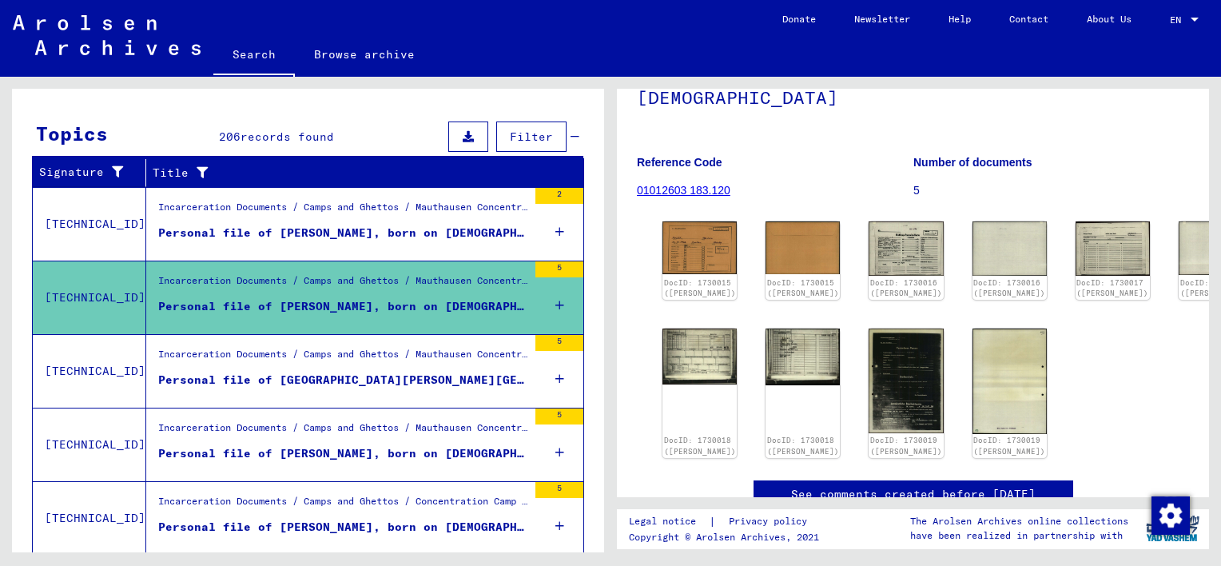
scroll to position [152, 0]
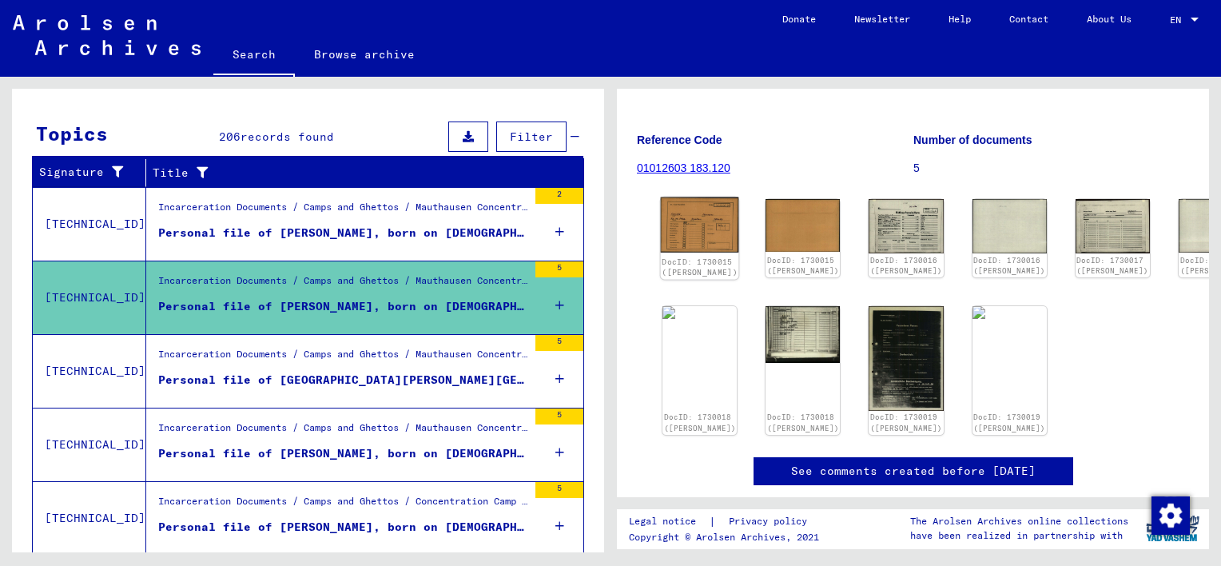
click at [694, 230] on img at bounding box center [700, 225] width 78 height 56
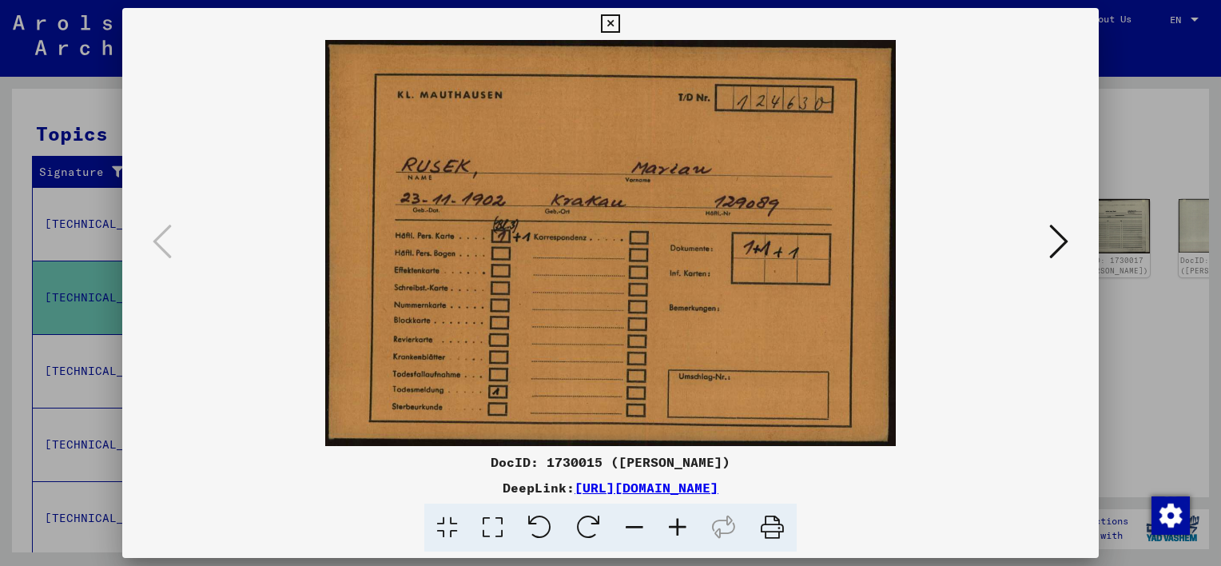
click at [1055, 246] on icon at bounding box center [1059, 241] width 19 height 38
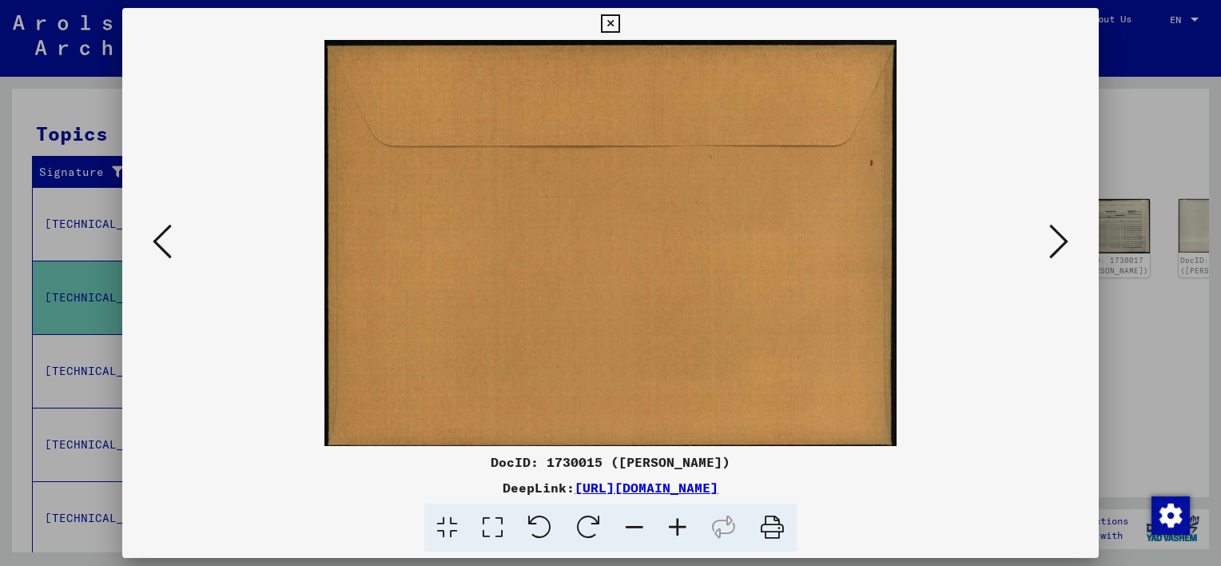
click at [1055, 246] on icon at bounding box center [1059, 241] width 19 height 38
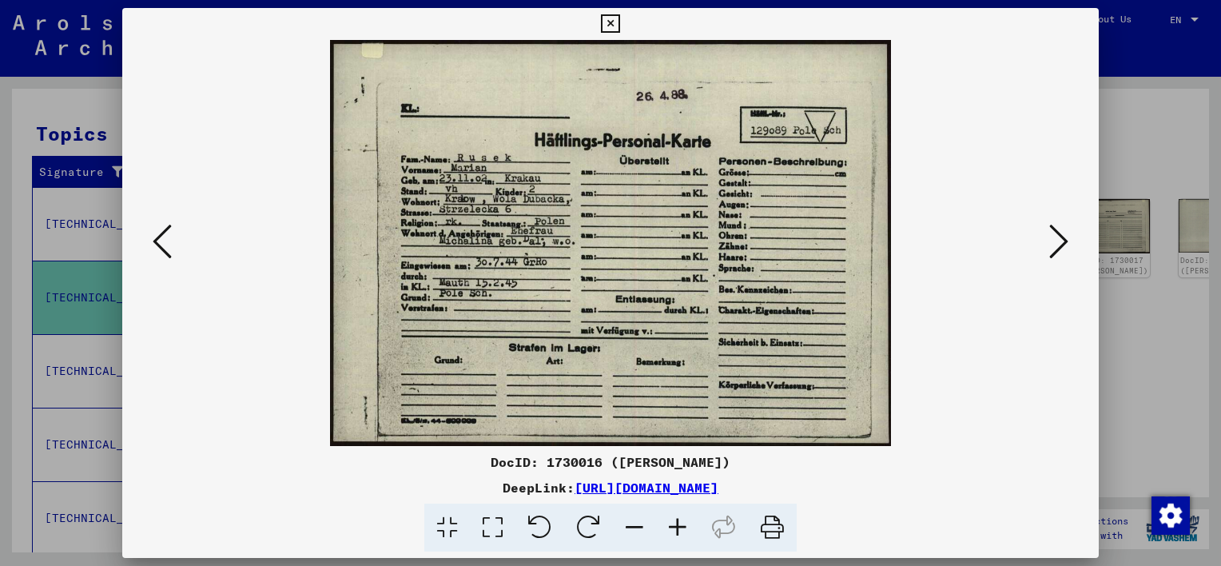
click at [681, 521] on icon at bounding box center [677, 528] width 43 height 49
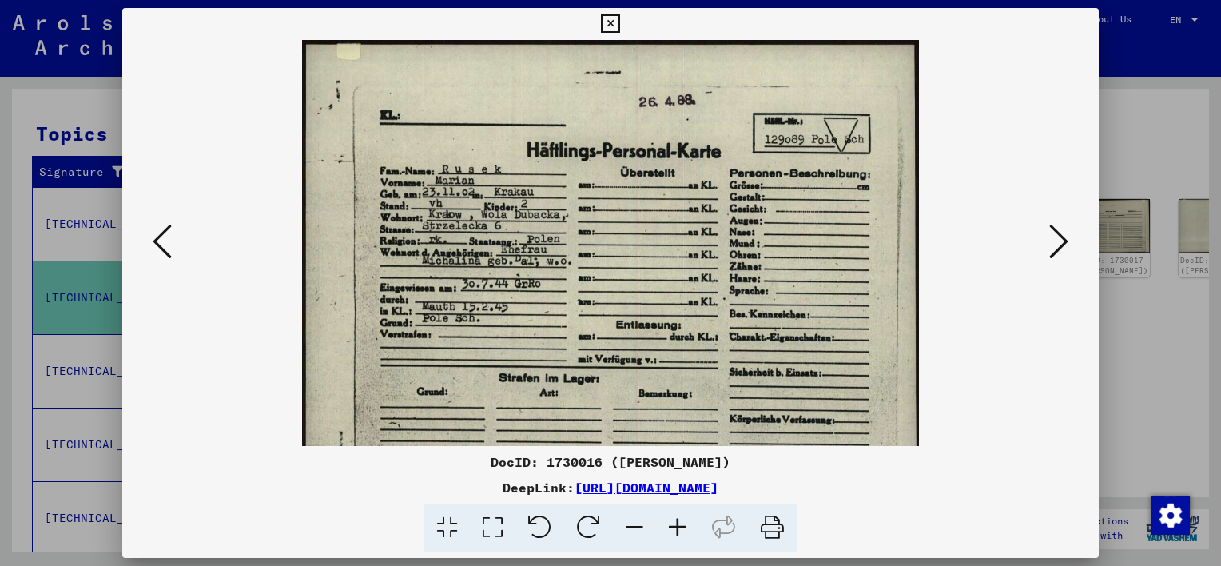
click at [681, 521] on icon at bounding box center [677, 528] width 43 height 49
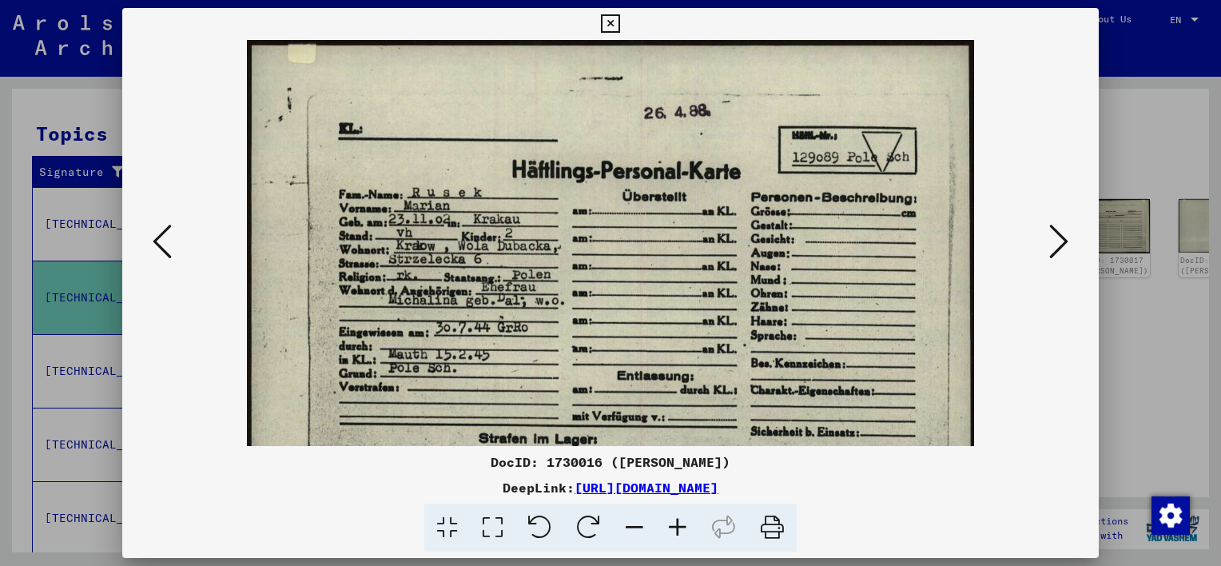
click at [681, 521] on icon at bounding box center [677, 528] width 43 height 49
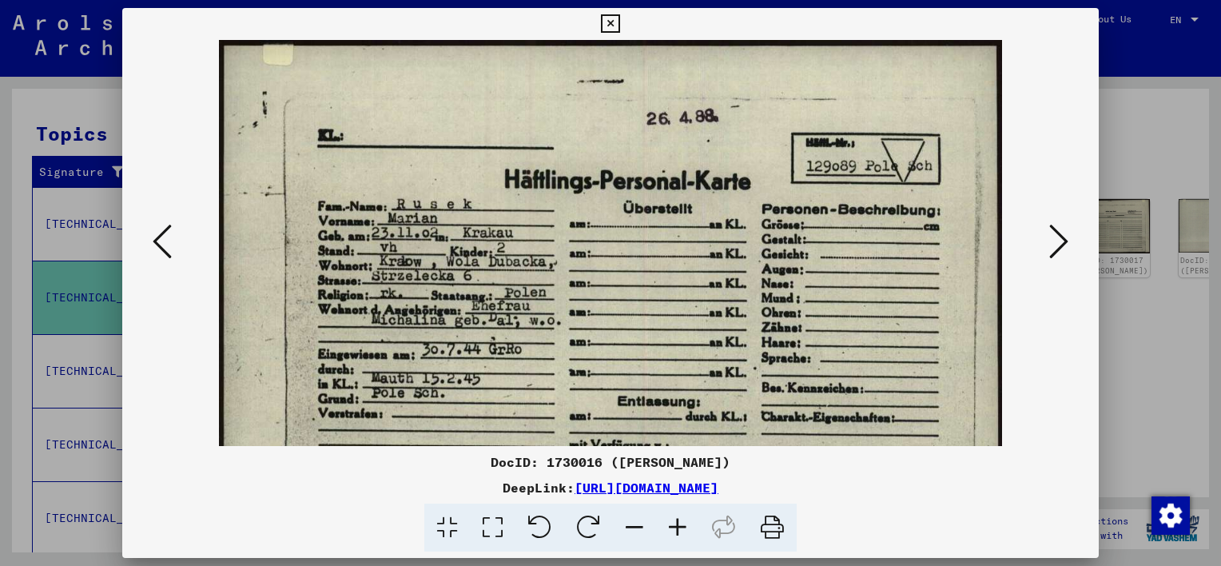
click at [1130, 112] on div at bounding box center [610, 283] width 1221 height 566
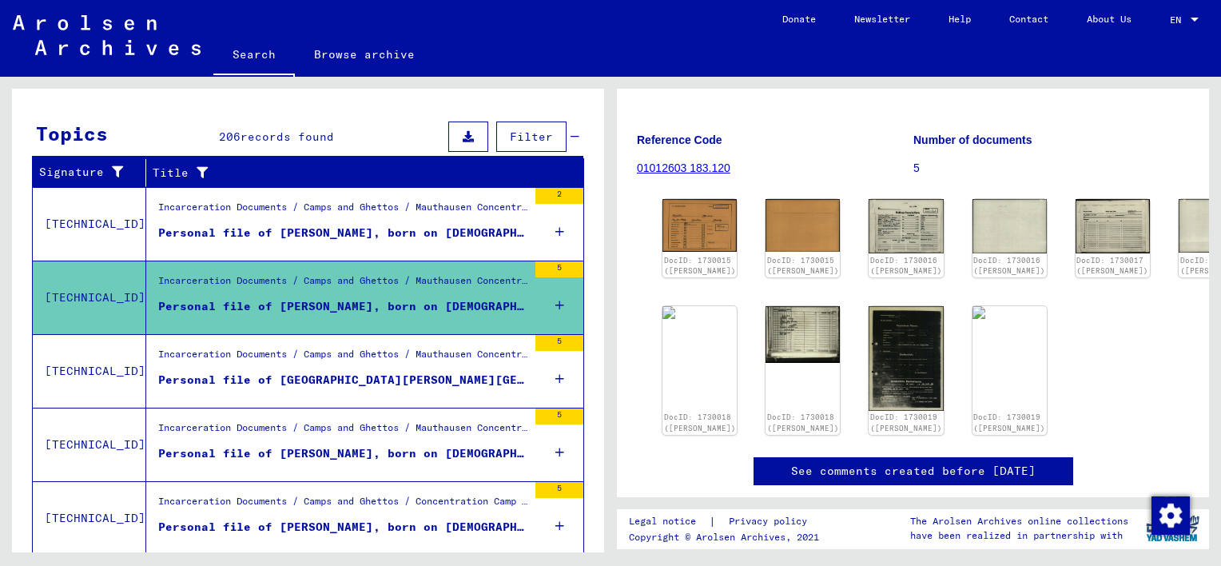
click at [416, 364] on div "Incarceration Documents / Camps and Ghettos / Mauthausen Concentration Camp / I…" at bounding box center [342, 358] width 369 height 22
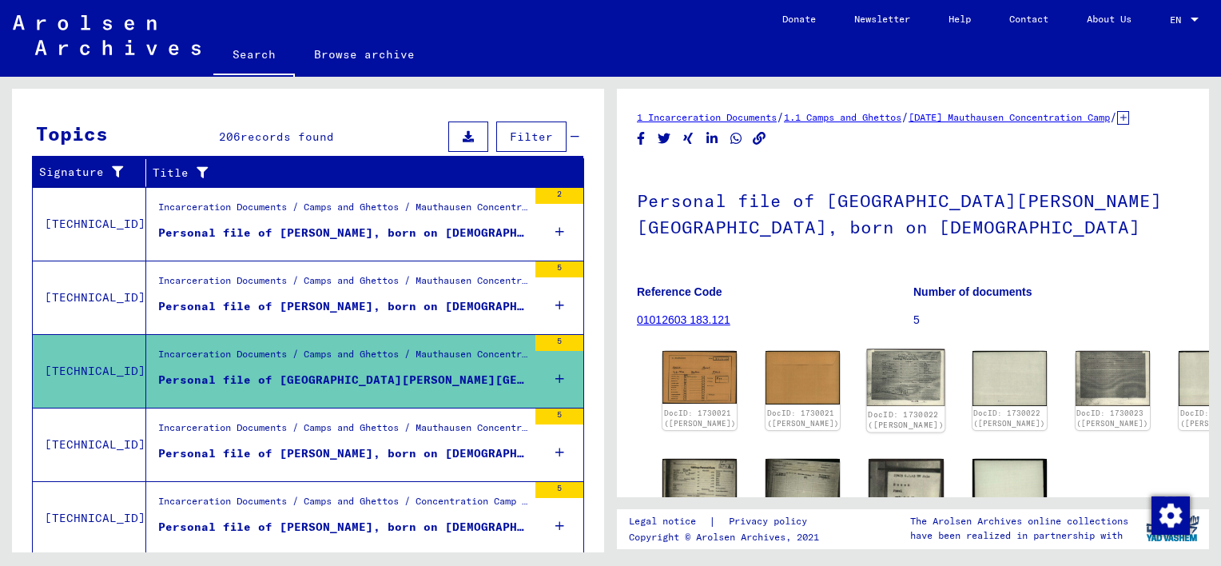
click at [876, 355] on img at bounding box center [906, 378] width 78 height 58
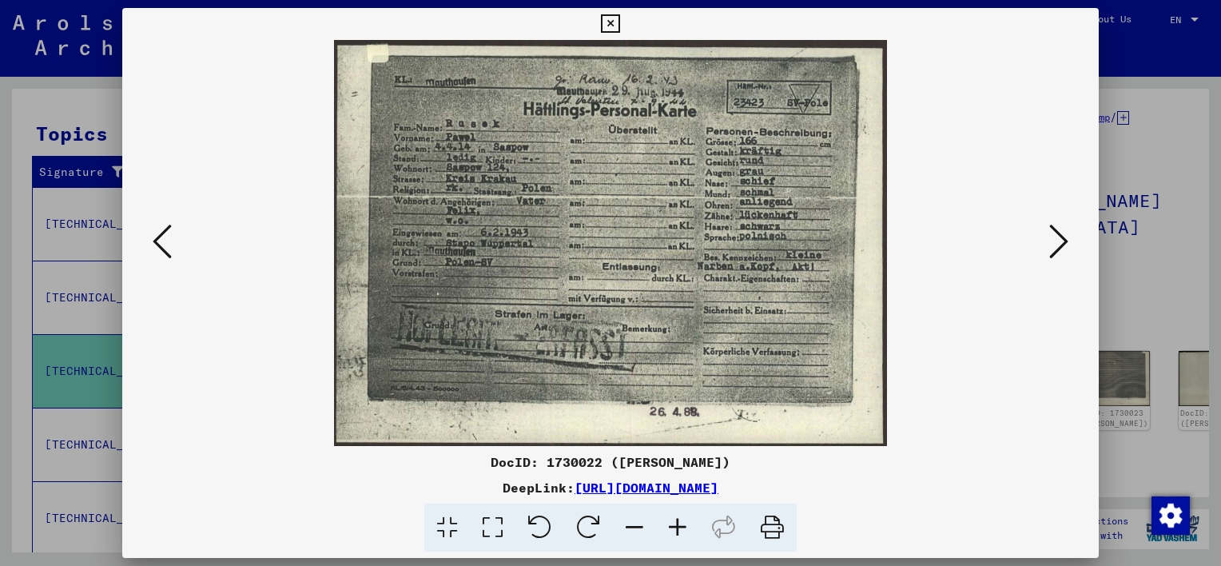
click at [1145, 61] on div at bounding box center [610, 283] width 1221 height 566
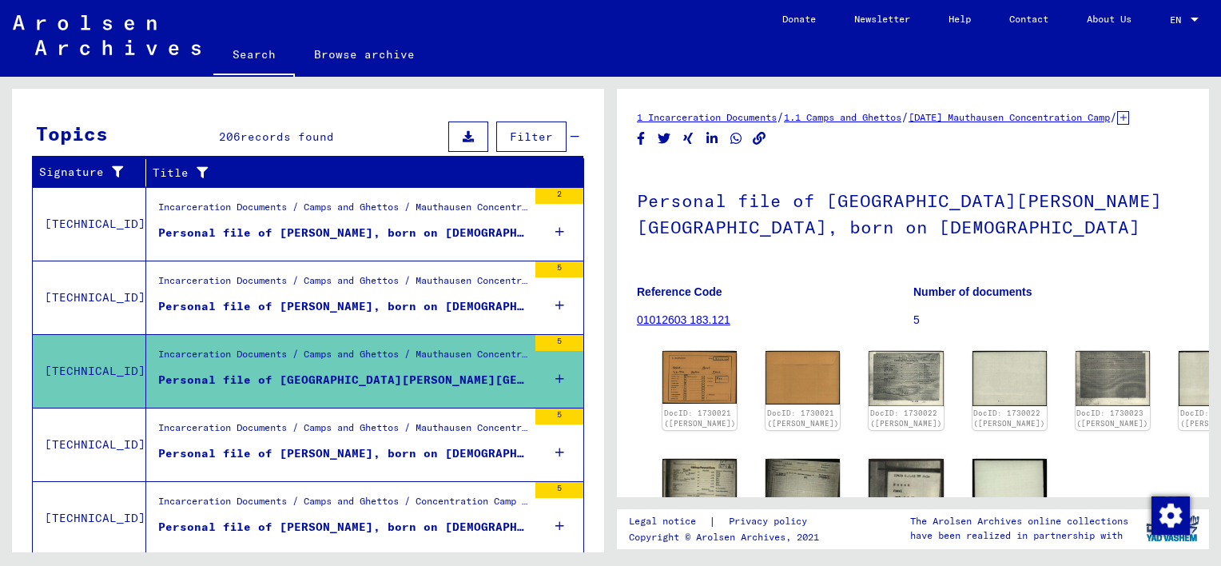
click at [429, 445] on div "Personal file of [PERSON_NAME], born on [DEMOGRAPHIC_DATA]" at bounding box center [342, 453] width 369 height 17
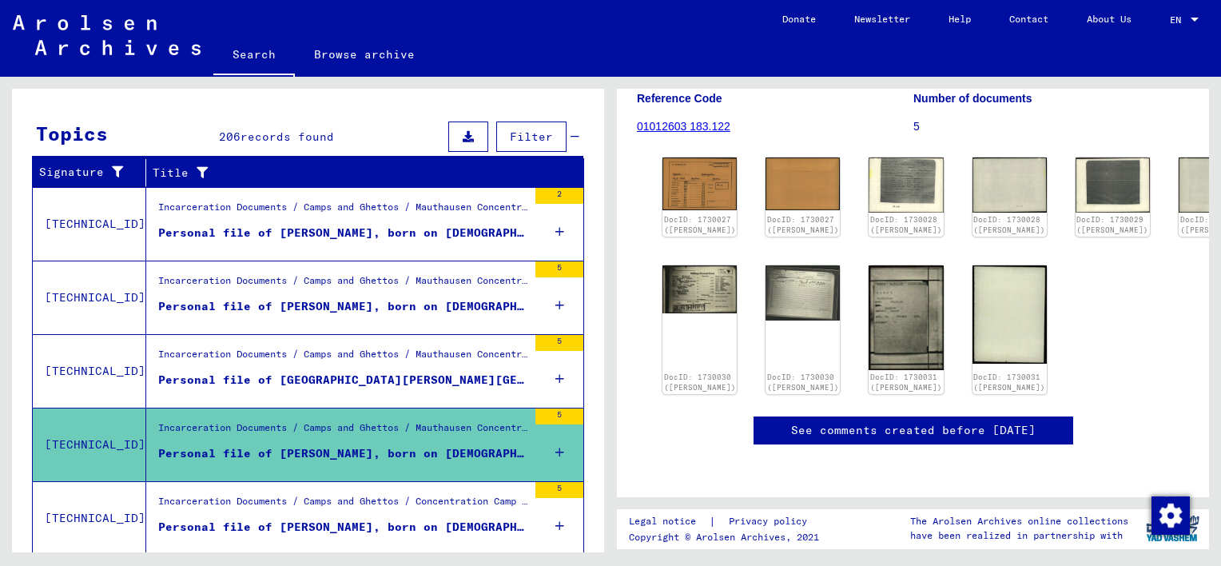
scroll to position [197, 0]
click at [693, 189] on img at bounding box center [700, 184] width 78 height 56
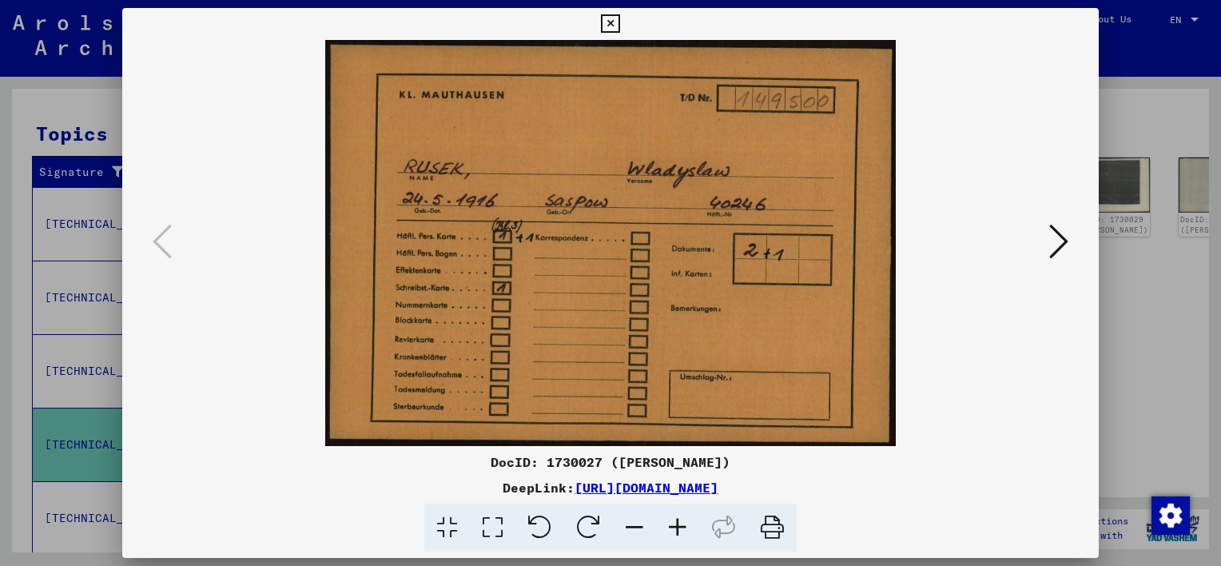
click at [1058, 241] on icon at bounding box center [1059, 241] width 19 height 38
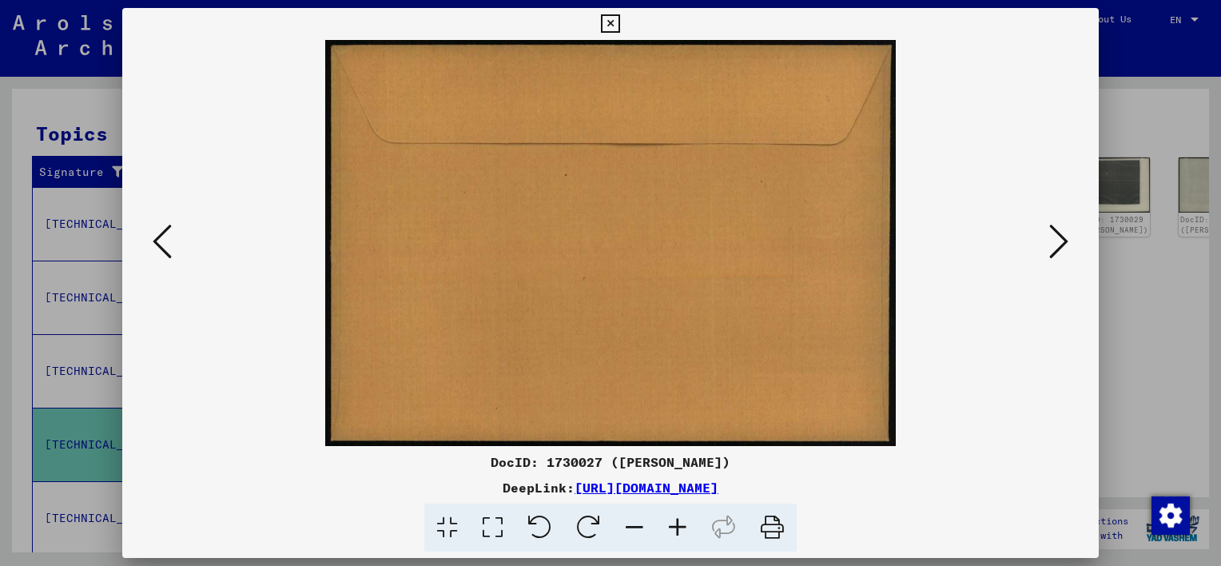
click at [1058, 241] on icon at bounding box center [1059, 241] width 19 height 38
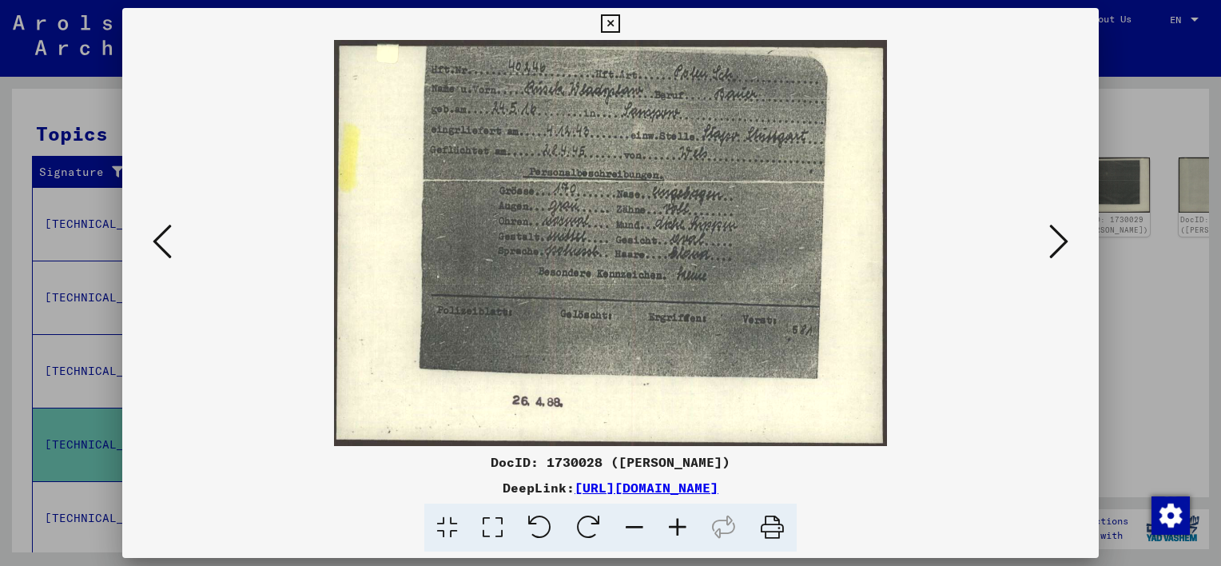
click at [1058, 241] on icon at bounding box center [1059, 241] width 19 height 38
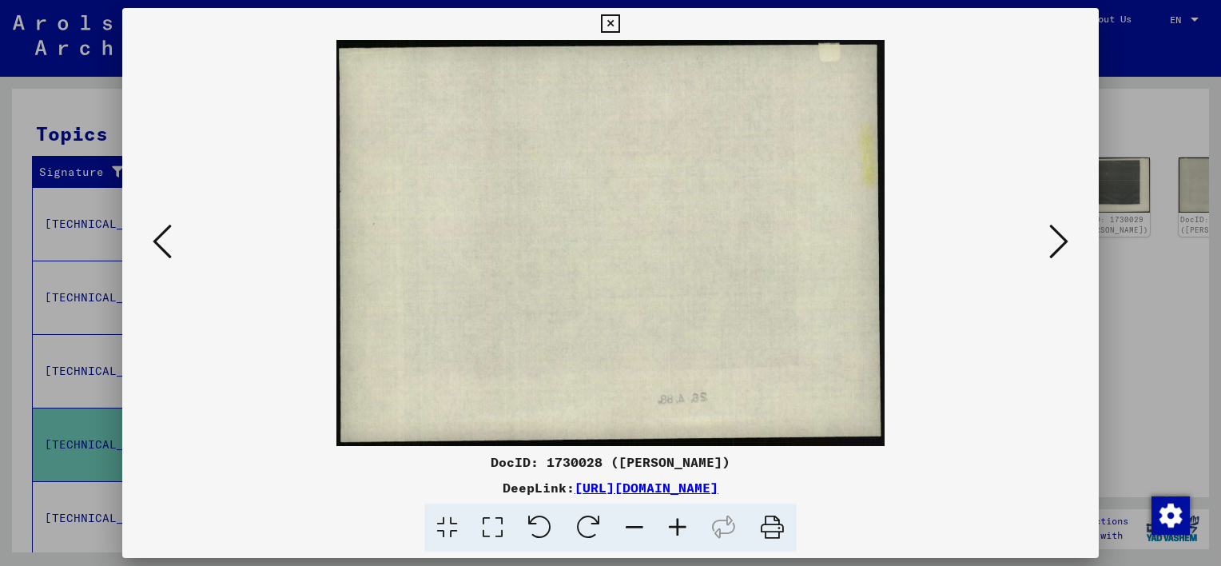
click at [1058, 241] on icon at bounding box center [1059, 241] width 19 height 38
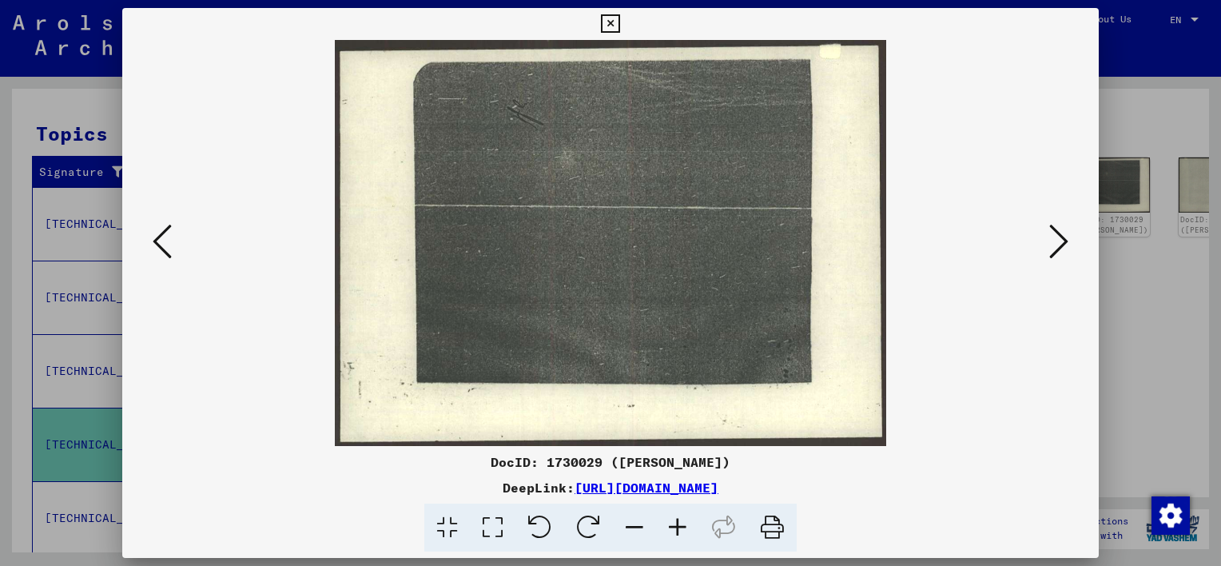
click at [1058, 241] on icon at bounding box center [1059, 241] width 19 height 38
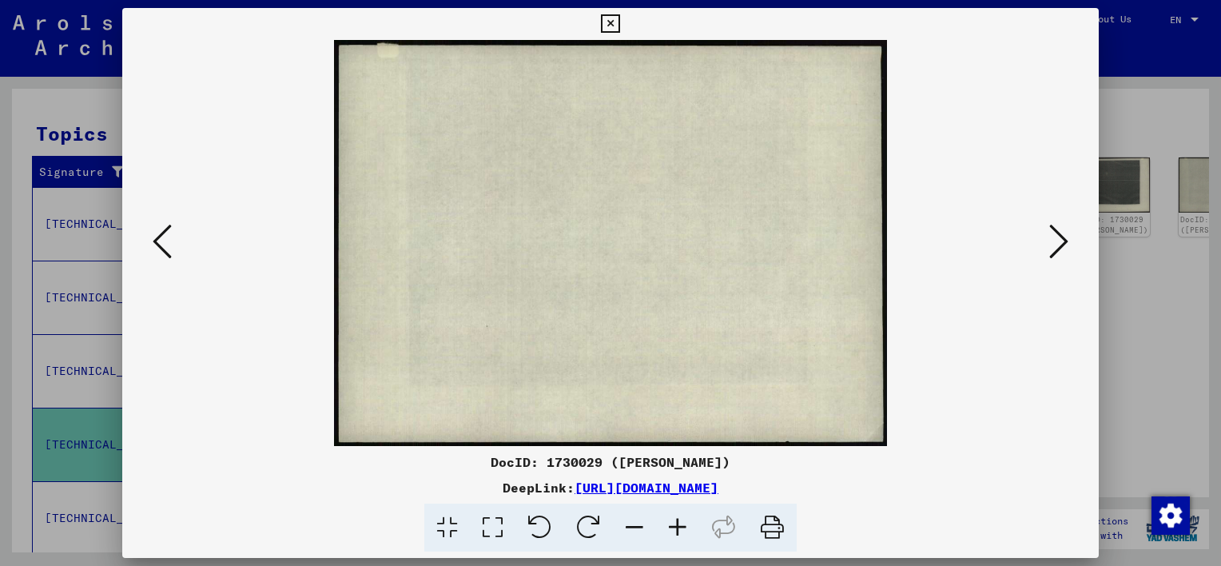
click at [1058, 241] on icon at bounding box center [1059, 241] width 19 height 38
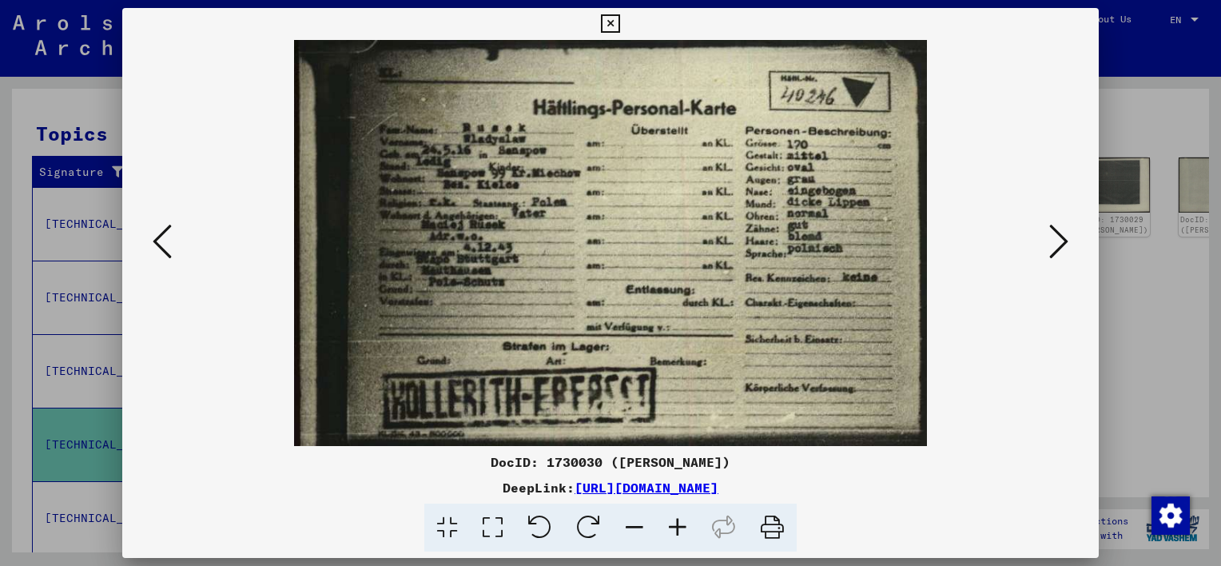
click at [678, 529] on icon at bounding box center [677, 528] width 43 height 49
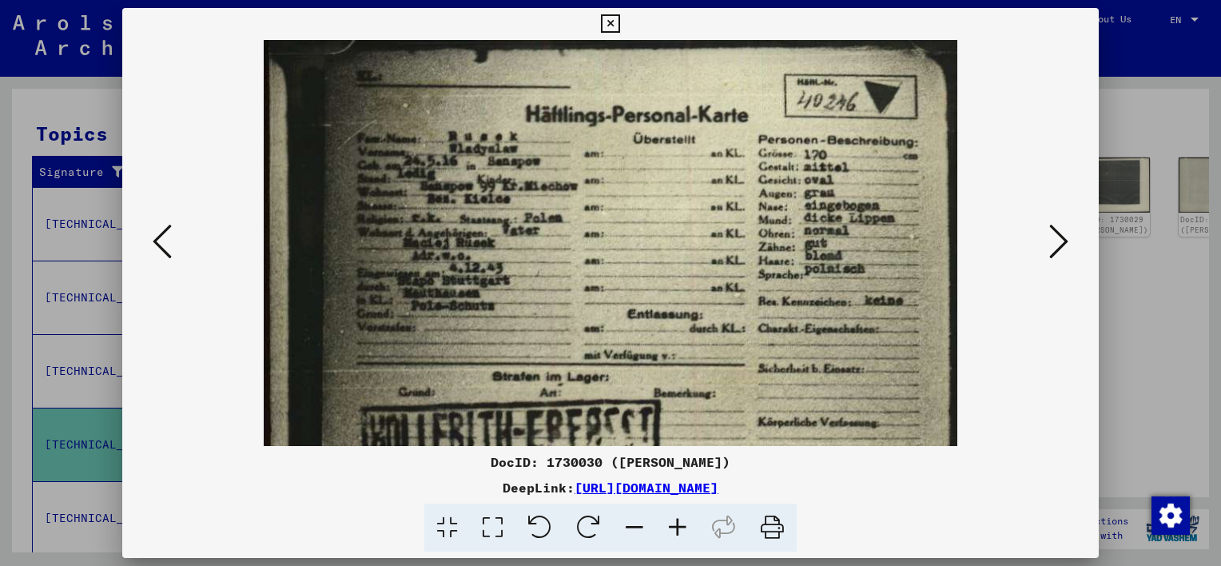
click at [678, 529] on icon at bounding box center [677, 528] width 43 height 49
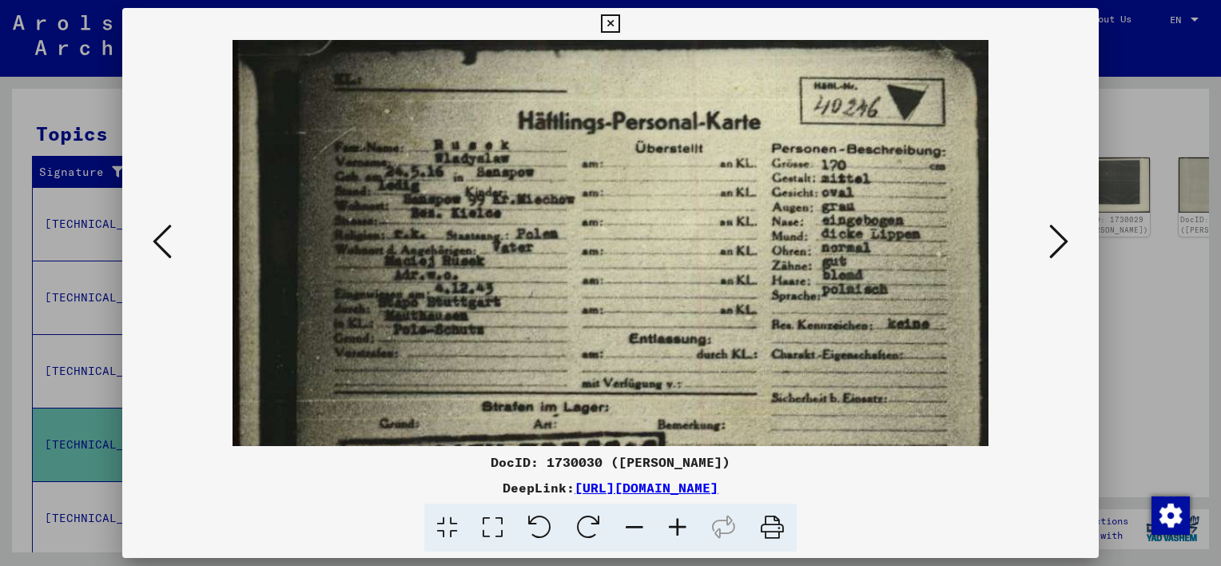
click at [678, 529] on icon at bounding box center [677, 528] width 43 height 49
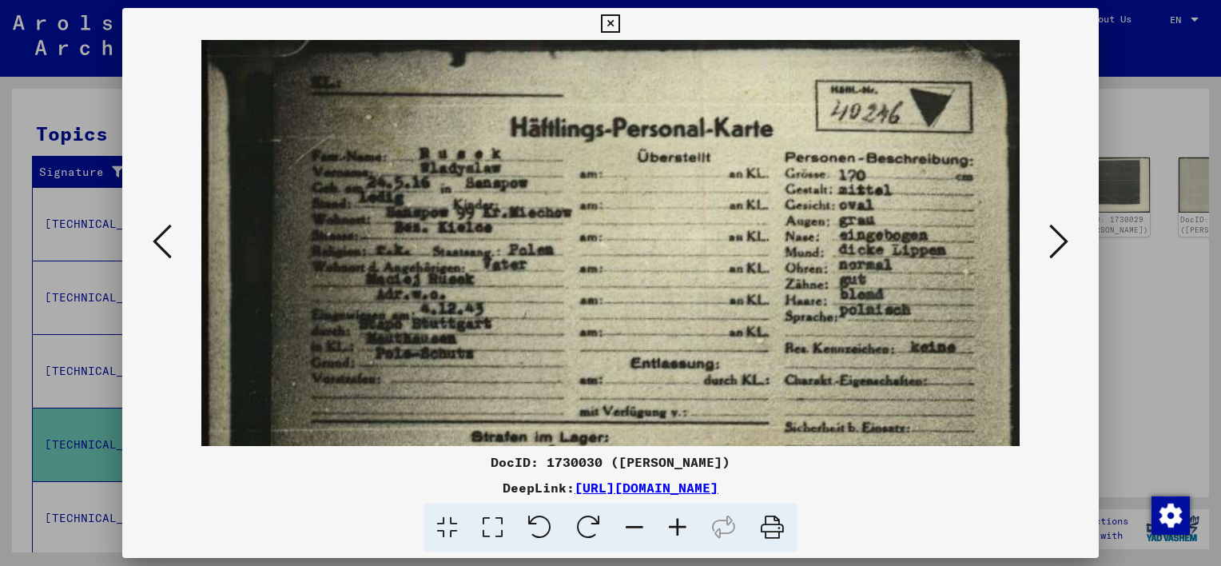
click at [678, 529] on icon at bounding box center [677, 528] width 43 height 49
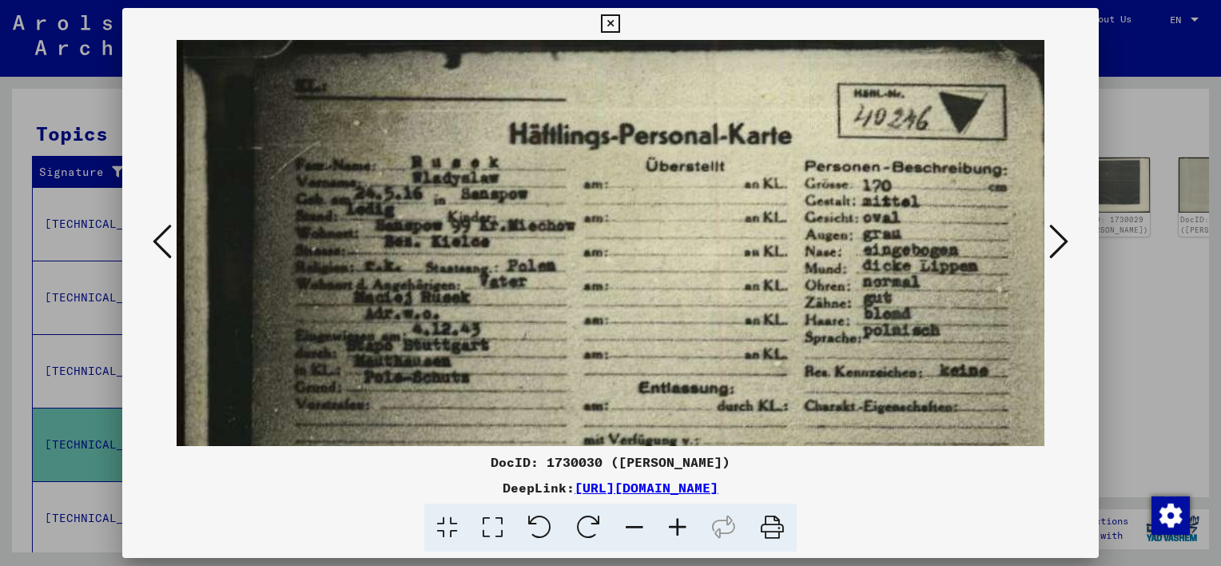
click at [678, 529] on icon at bounding box center [677, 528] width 43 height 49
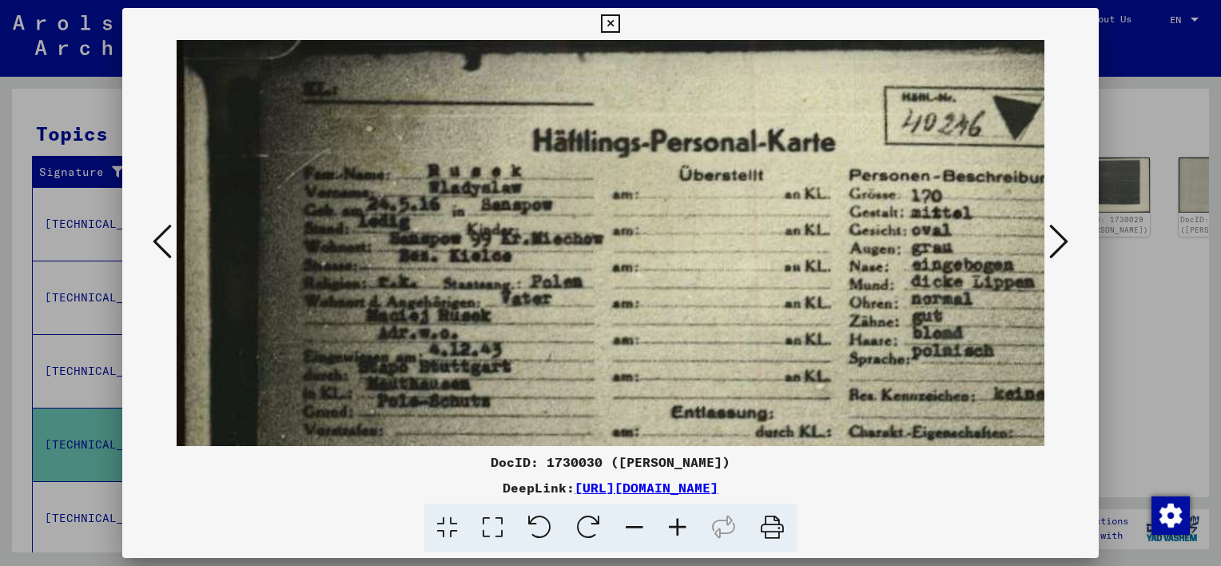
click at [1152, 150] on div at bounding box center [610, 283] width 1221 height 566
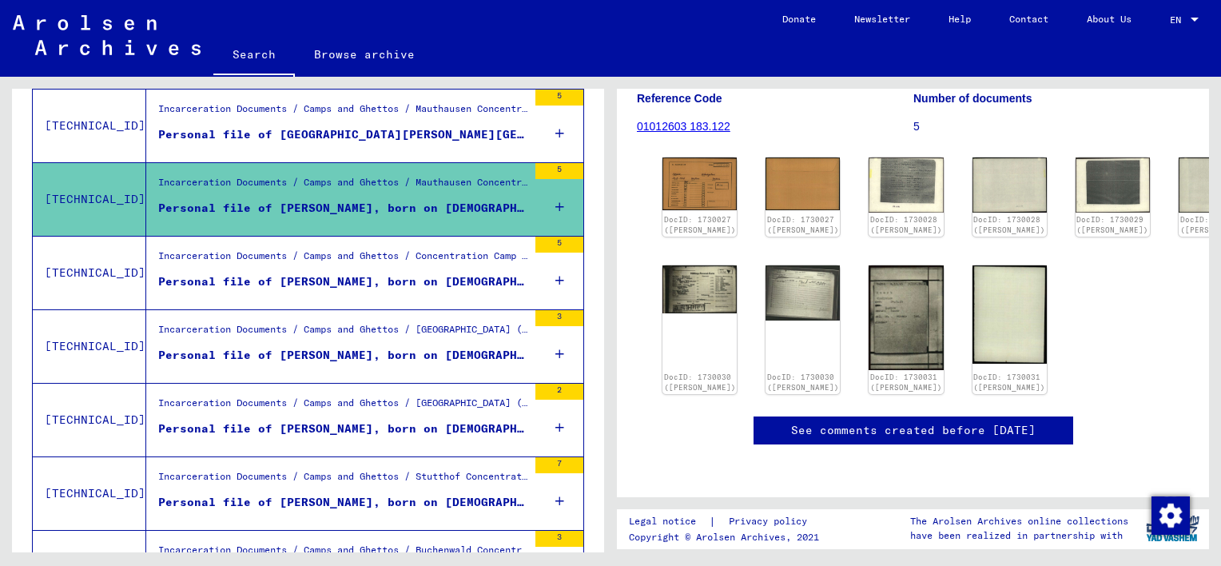
scroll to position [482, 0]
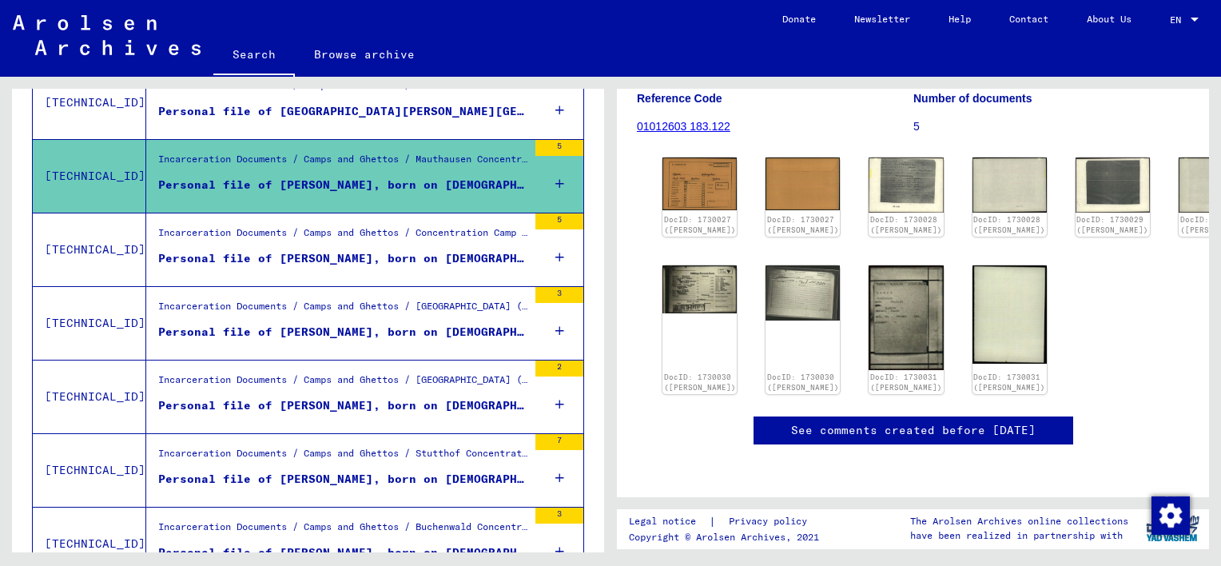
click at [433, 258] on div "Personal file of [PERSON_NAME], born on [DEMOGRAPHIC_DATA]" at bounding box center [342, 258] width 369 height 17
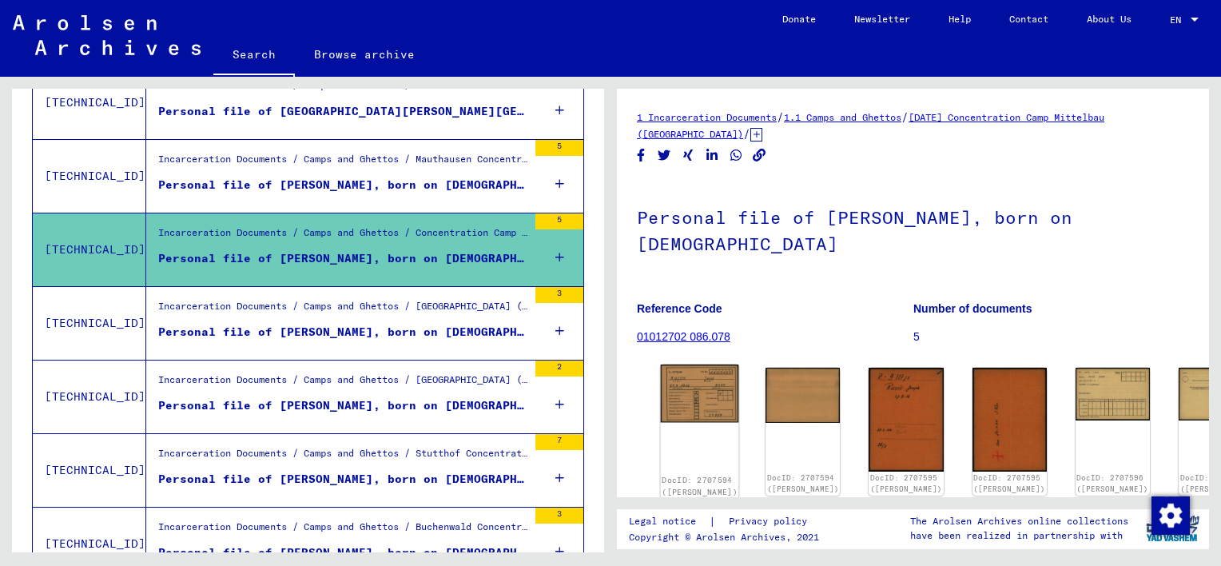
click at [707, 400] on img at bounding box center [700, 394] width 78 height 58
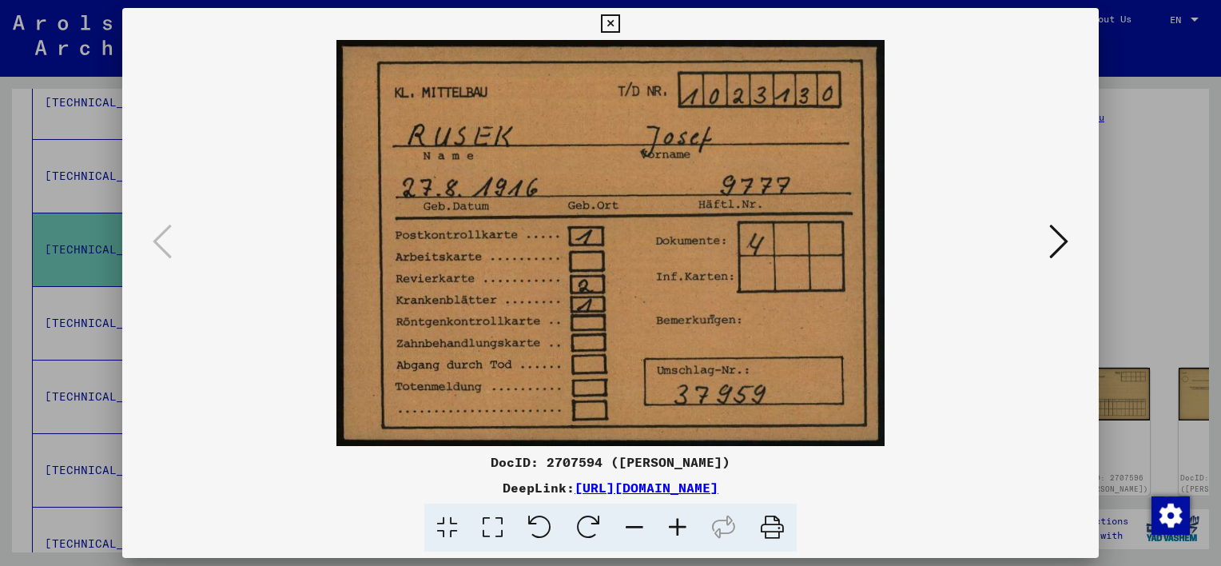
click at [1067, 245] on icon at bounding box center [1059, 241] width 19 height 38
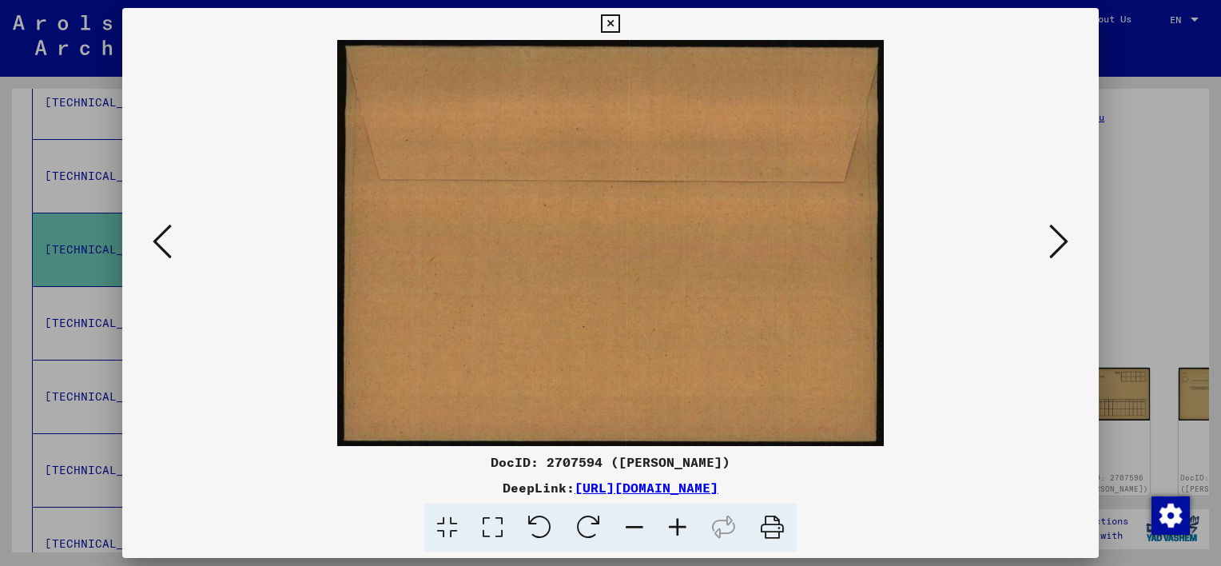
click at [1067, 245] on icon at bounding box center [1059, 241] width 19 height 38
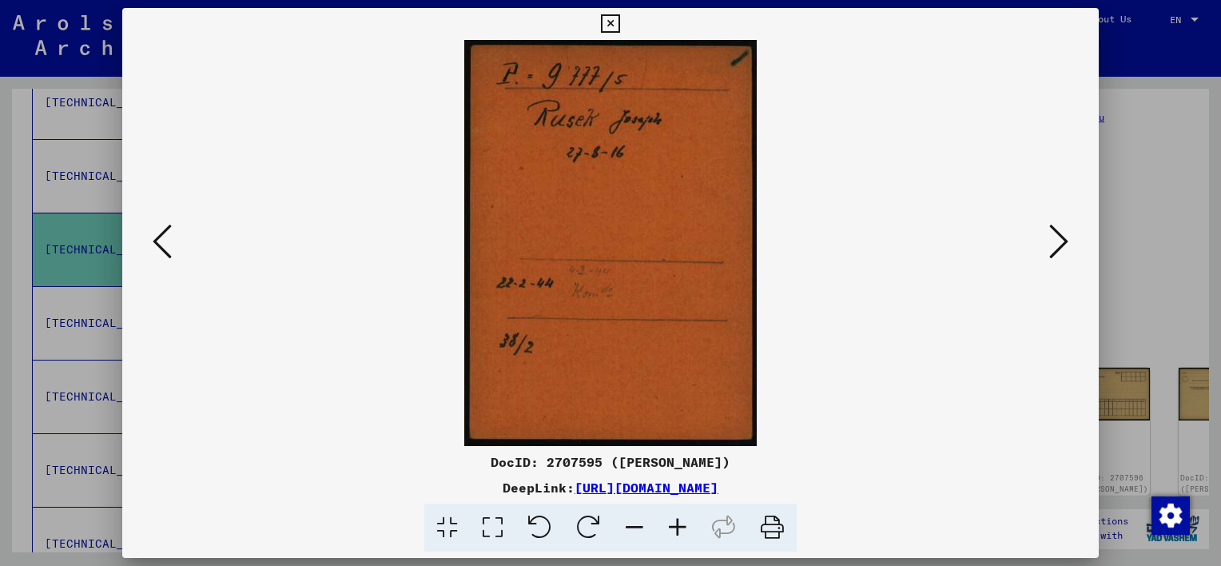
click at [1067, 245] on icon at bounding box center [1059, 241] width 19 height 38
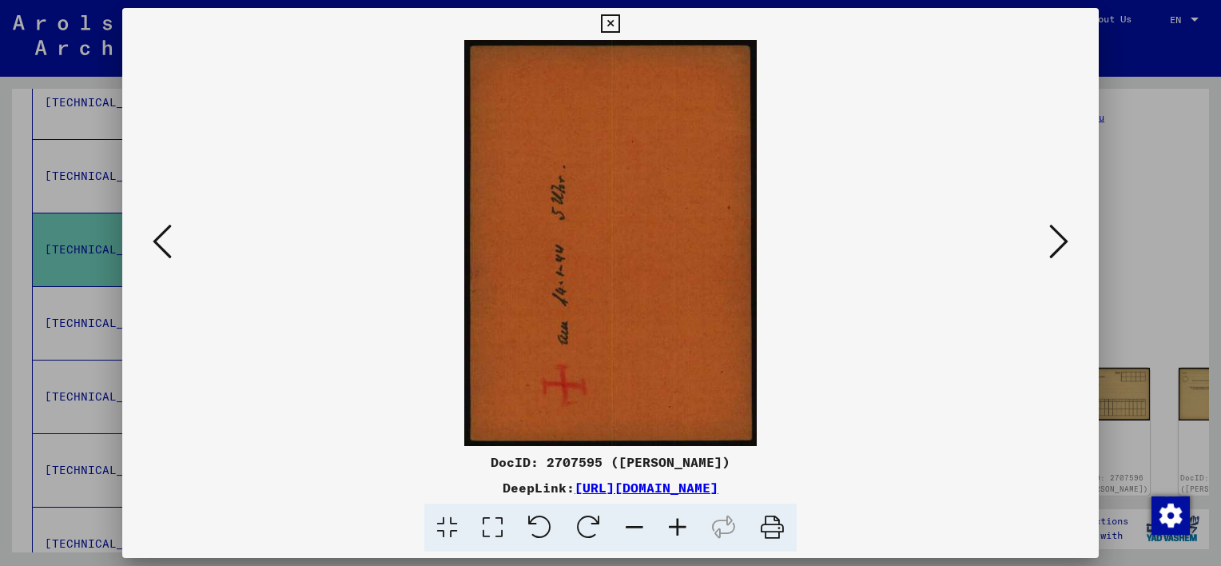
click at [1067, 245] on icon at bounding box center [1059, 241] width 19 height 38
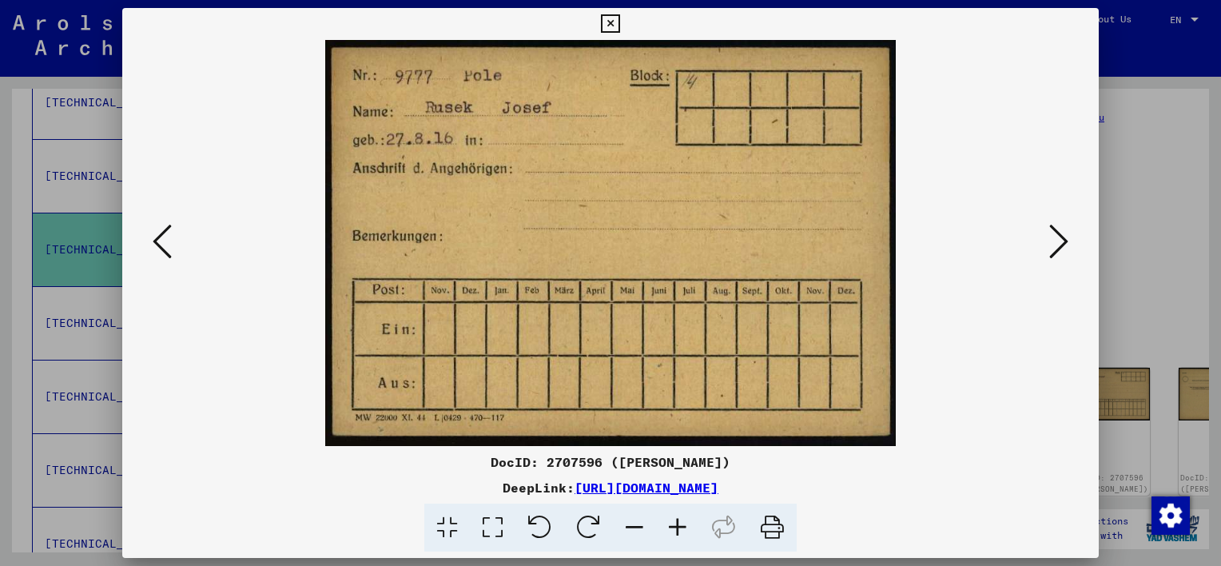
click at [1067, 245] on icon at bounding box center [1059, 241] width 19 height 38
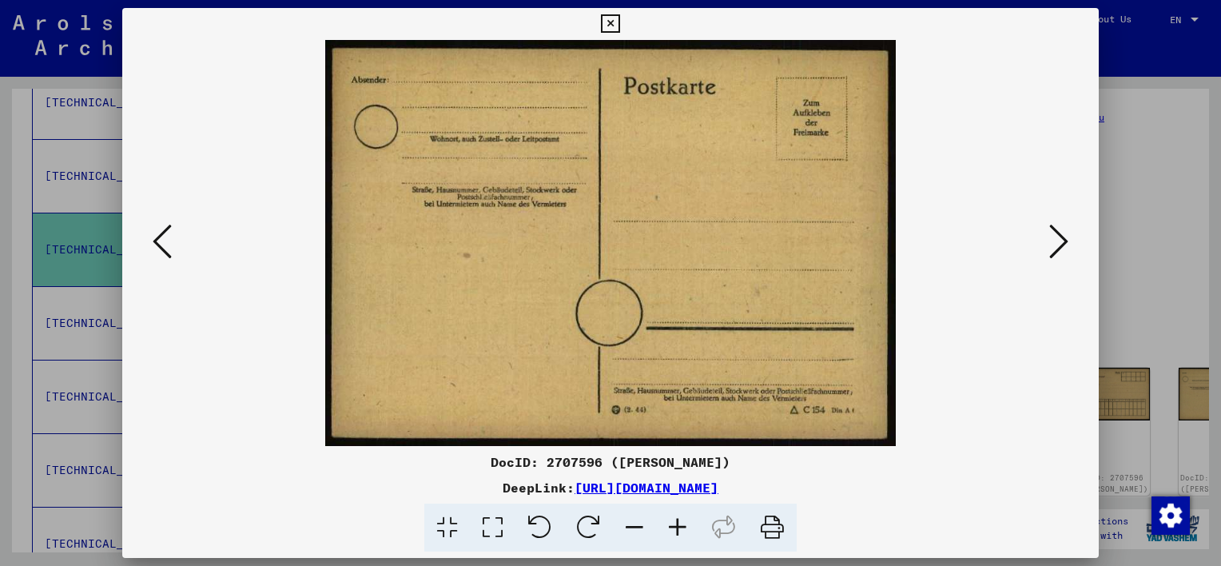
click at [1067, 245] on icon at bounding box center [1059, 241] width 19 height 38
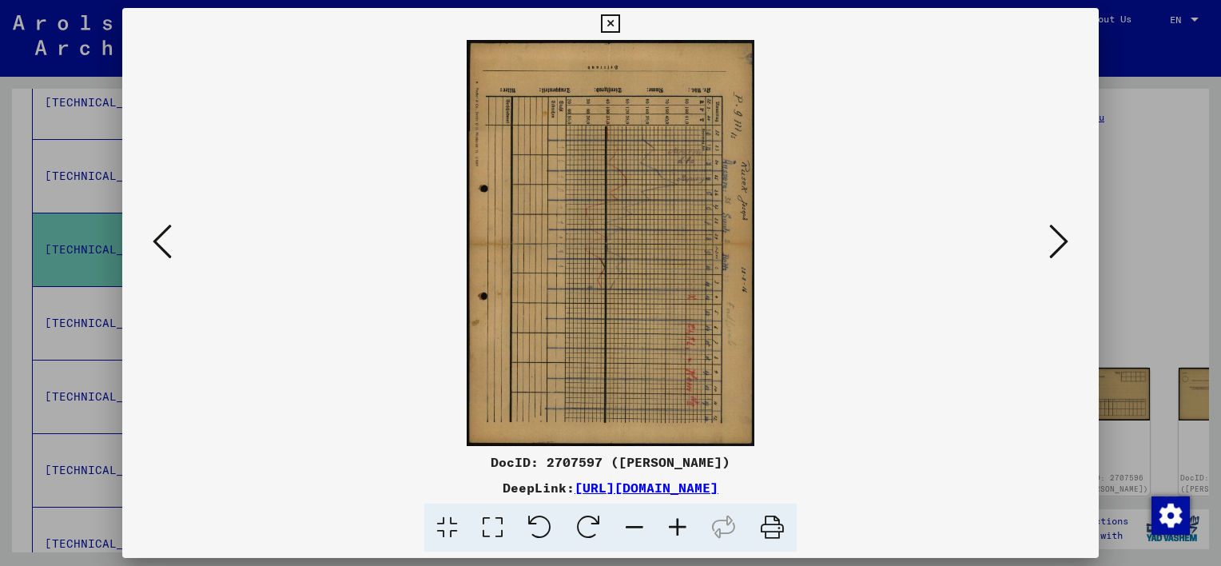
click at [1067, 245] on icon at bounding box center [1059, 241] width 19 height 38
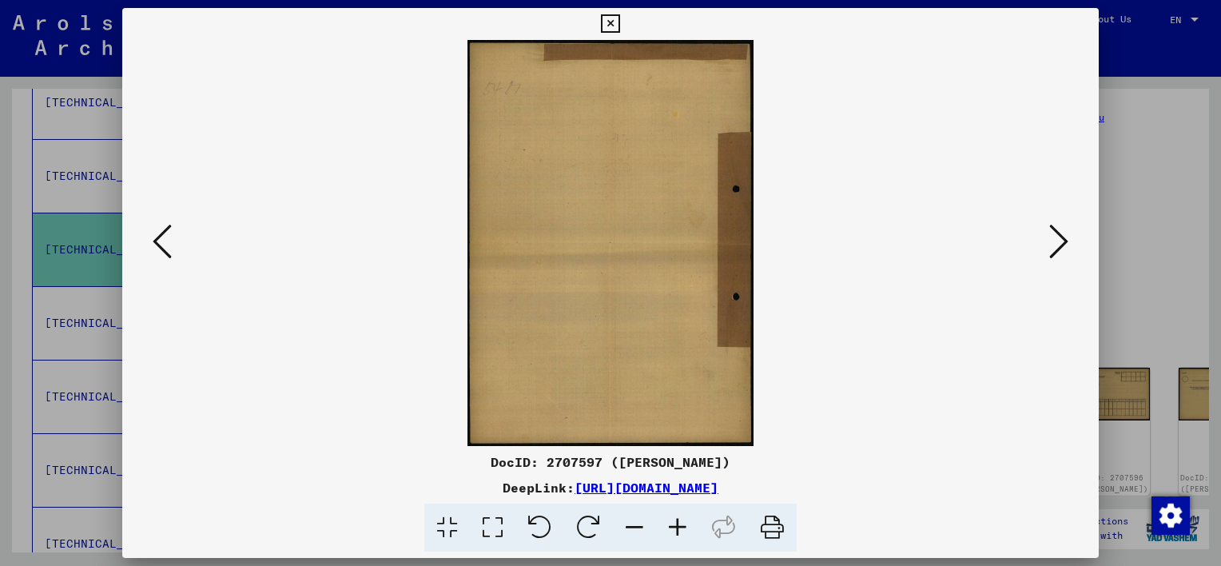
click at [1067, 245] on icon at bounding box center [1059, 241] width 19 height 38
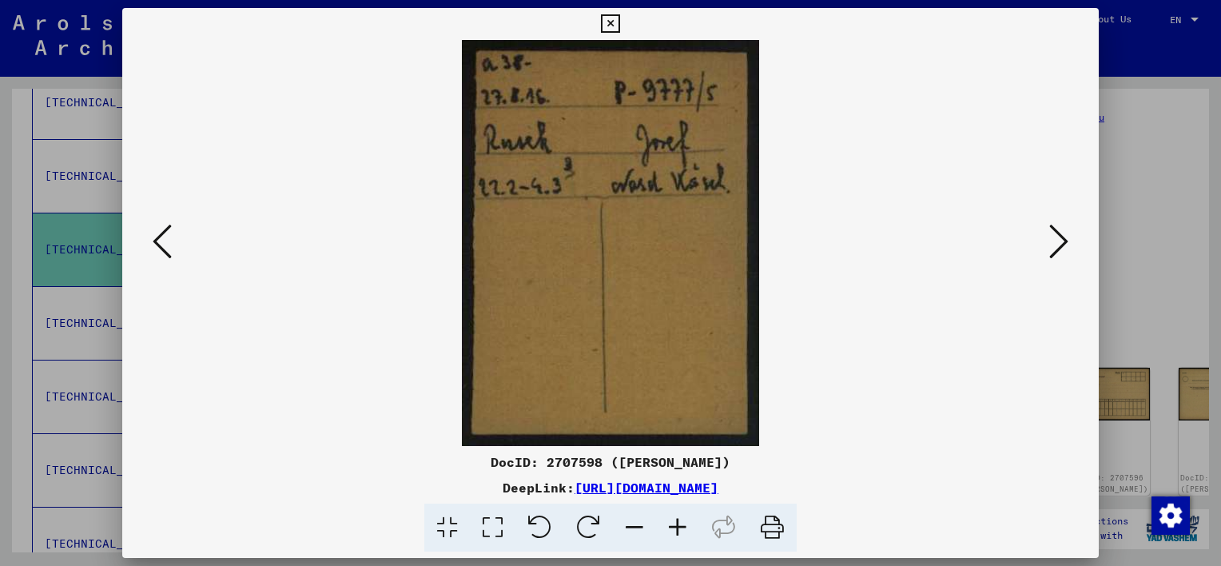
click at [1067, 245] on icon at bounding box center [1059, 241] width 19 height 38
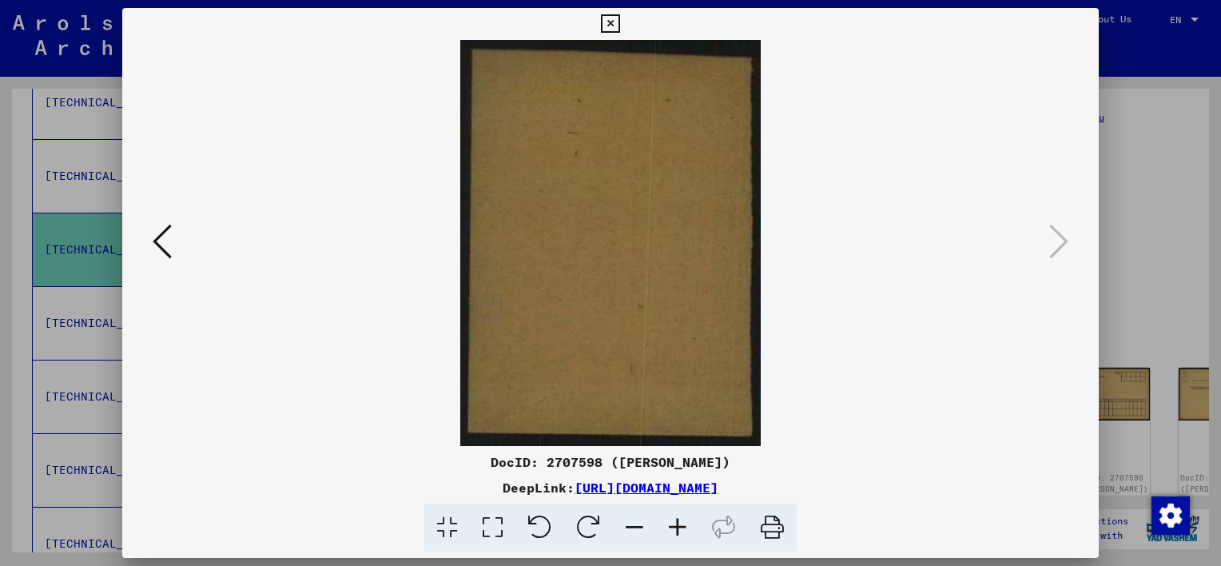
click at [169, 250] on icon at bounding box center [162, 241] width 19 height 38
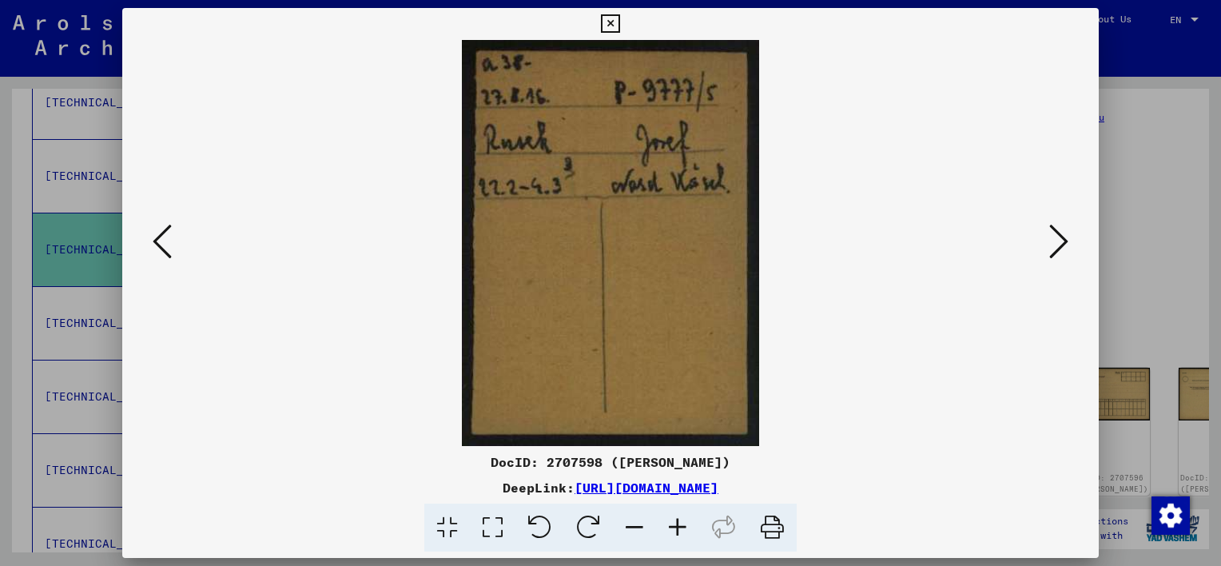
click at [1151, 197] on div at bounding box center [610, 283] width 1221 height 566
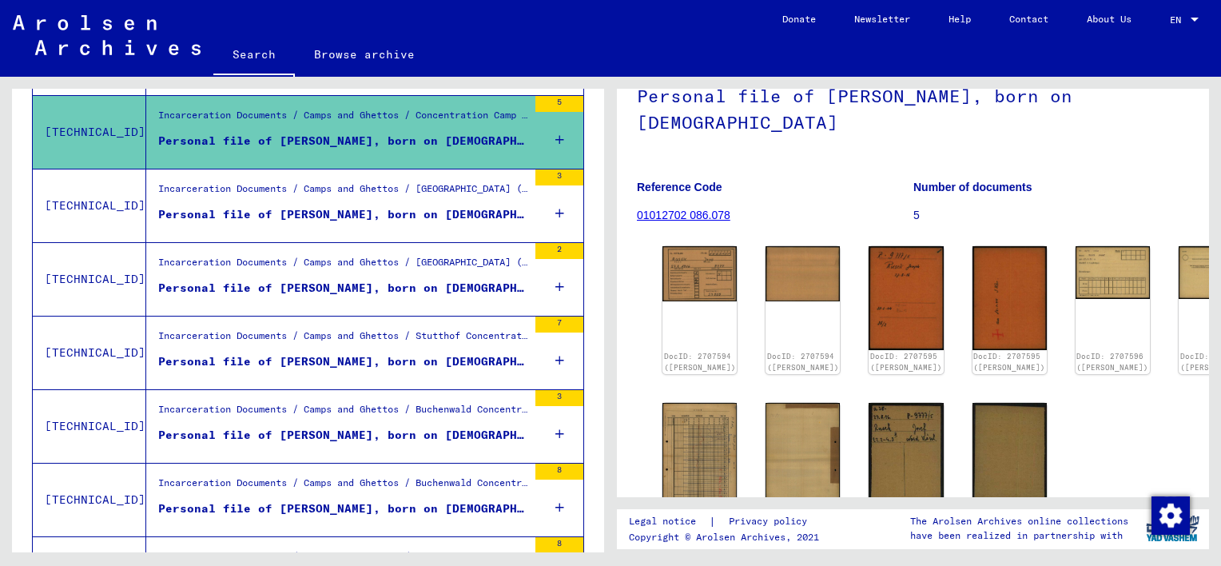
scroll to position [603, 0]
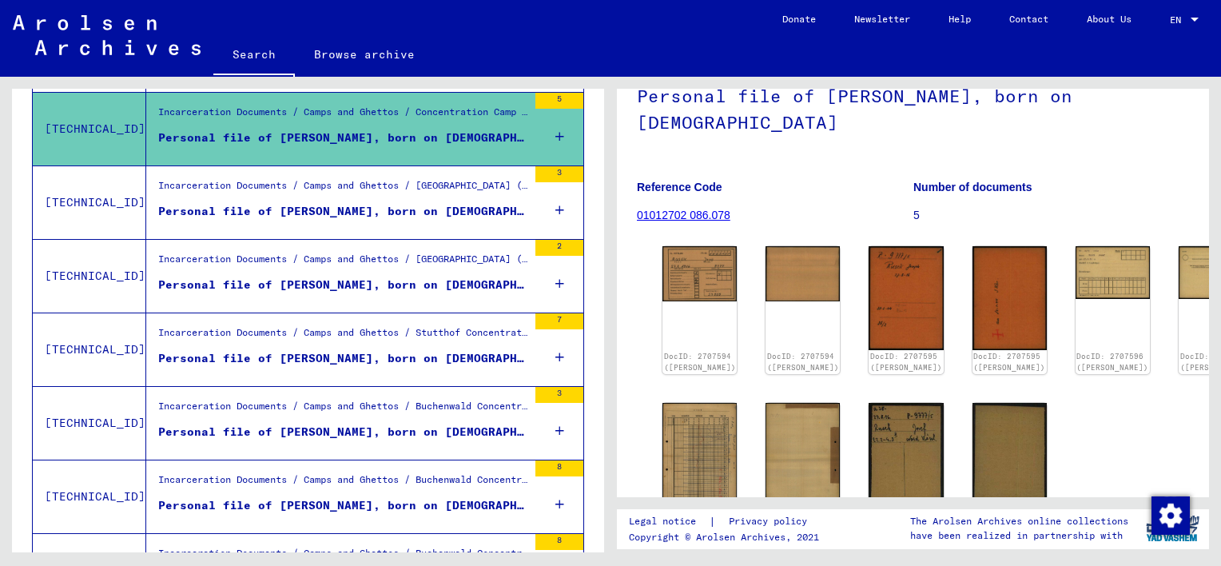
click at [410, 219] on figure "Personal file of [PERSON_NAME], born on [DEMOGRAPHIC_DATA], born in [GEOGRAPHIC…" at bounding box center [342, 215] width 369 height 24
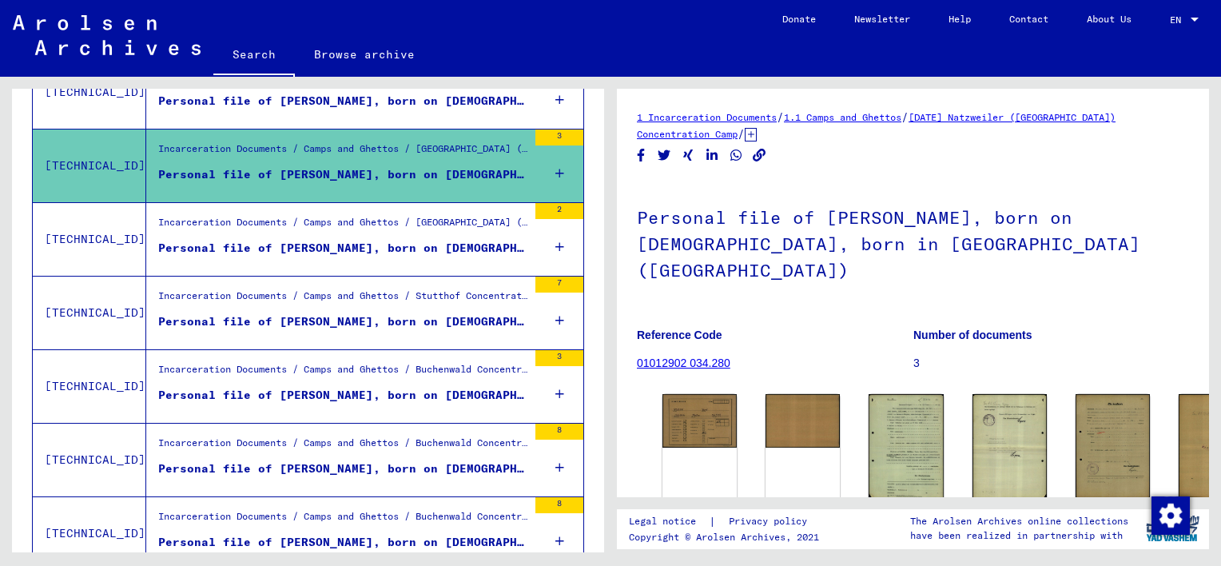
scroll to position [184, 0]
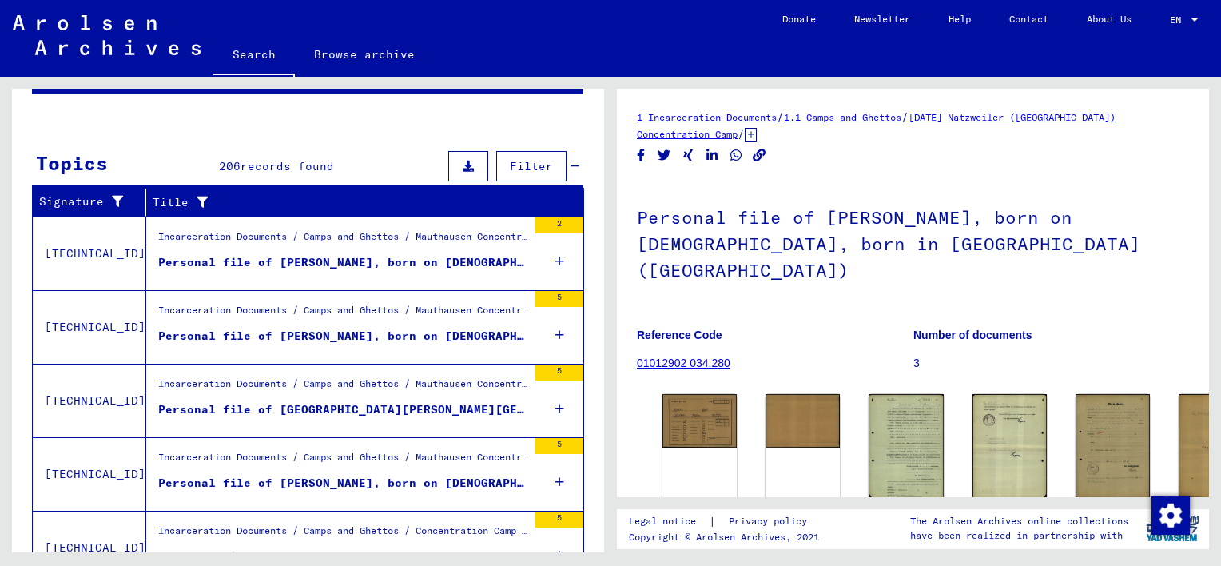
click at [444, 272] on figure "Personal file of [PERSON_NAME], born on [DEMOGRAPHIC_DATA]" at bounding box center [342, 266] width 369 height 24
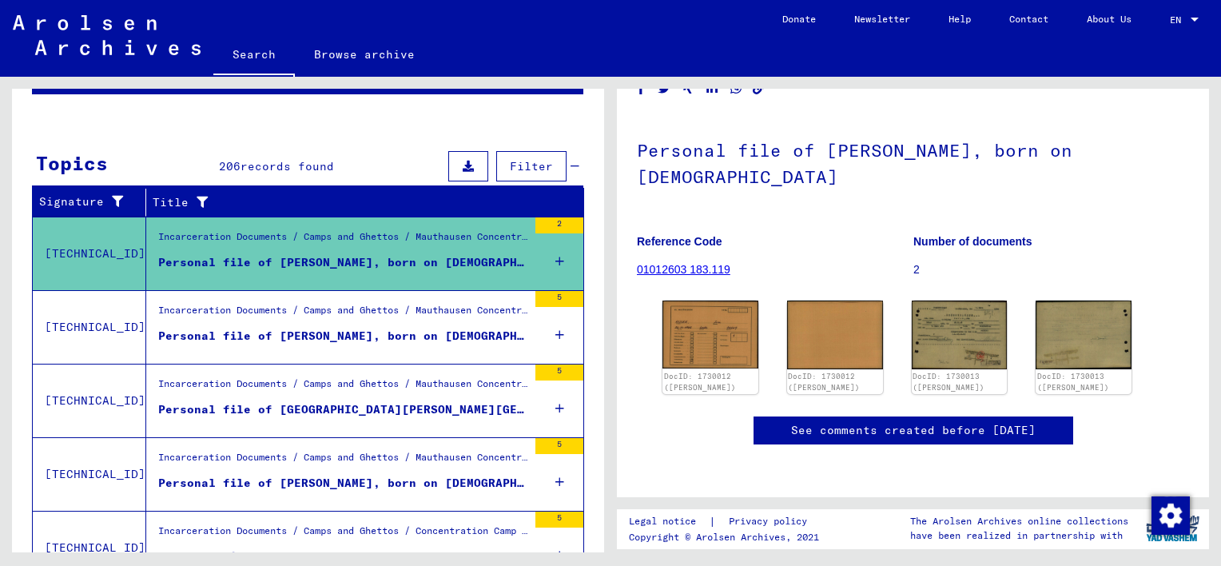
scroll to position [85, 0]
click at [729, 298] on img at bounding box center [710, 333] width 101 height 71
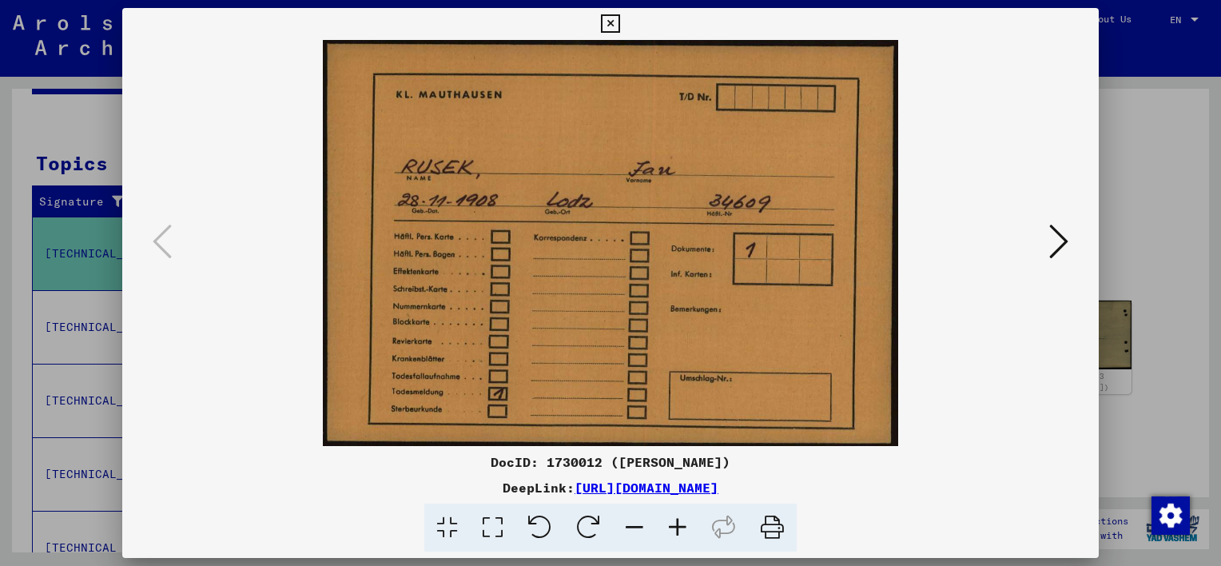
click at [1055, 237] on icon at bounding box center [1059, 241] width 19 height 38
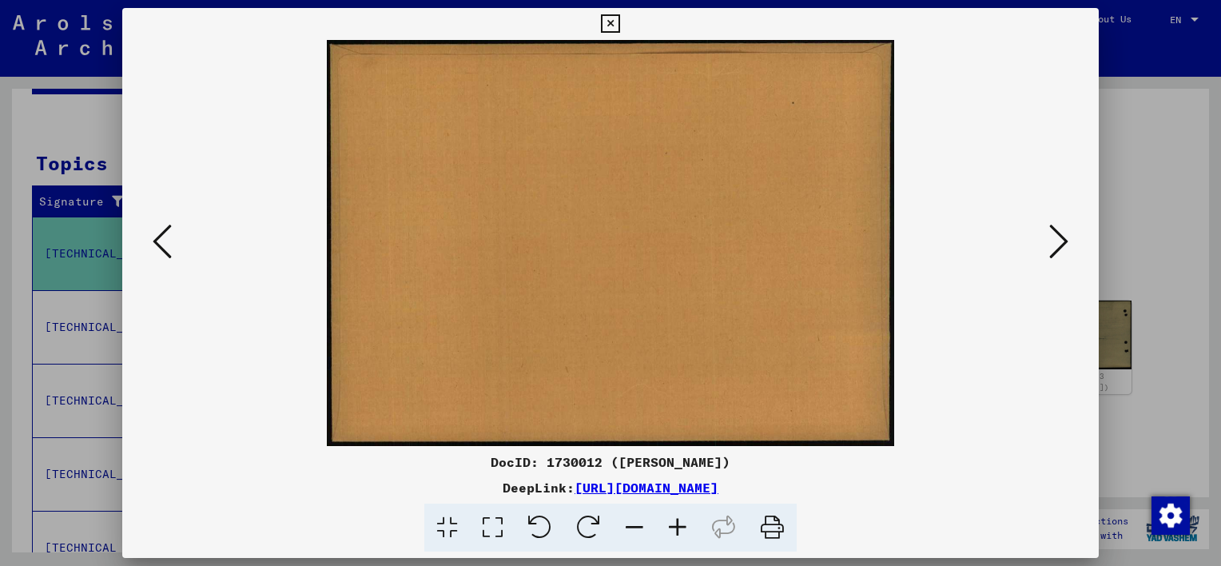
click at [1055, 237] on icon at bounding box center [1059, 241] width 19 height 38
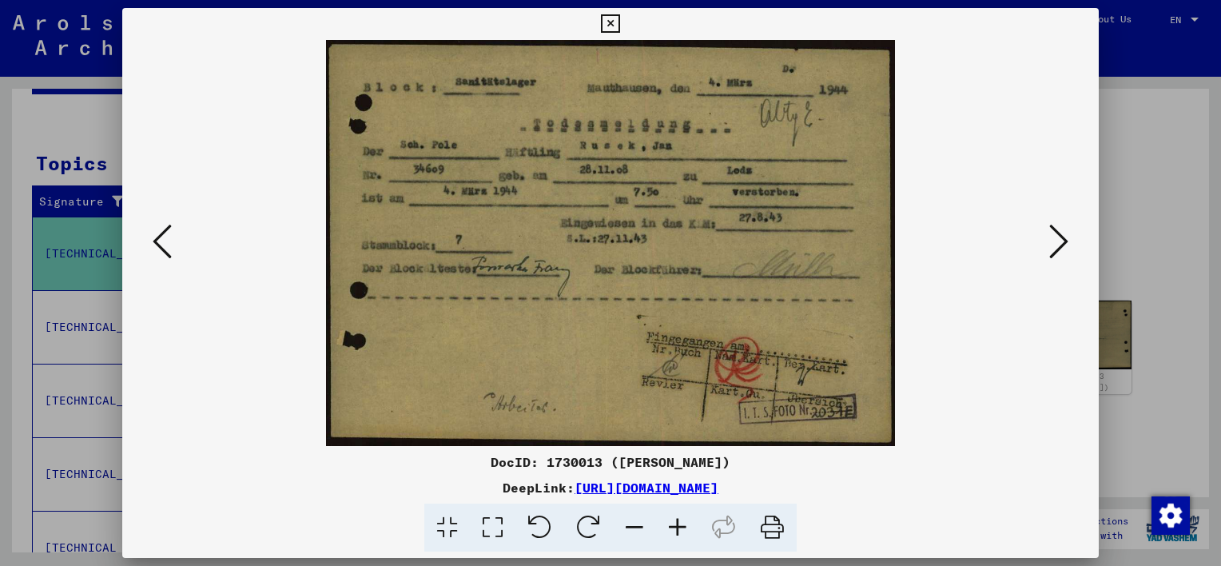
click at [1055, 237] on icon at bounding box center [1059, 241] width 19 height 38
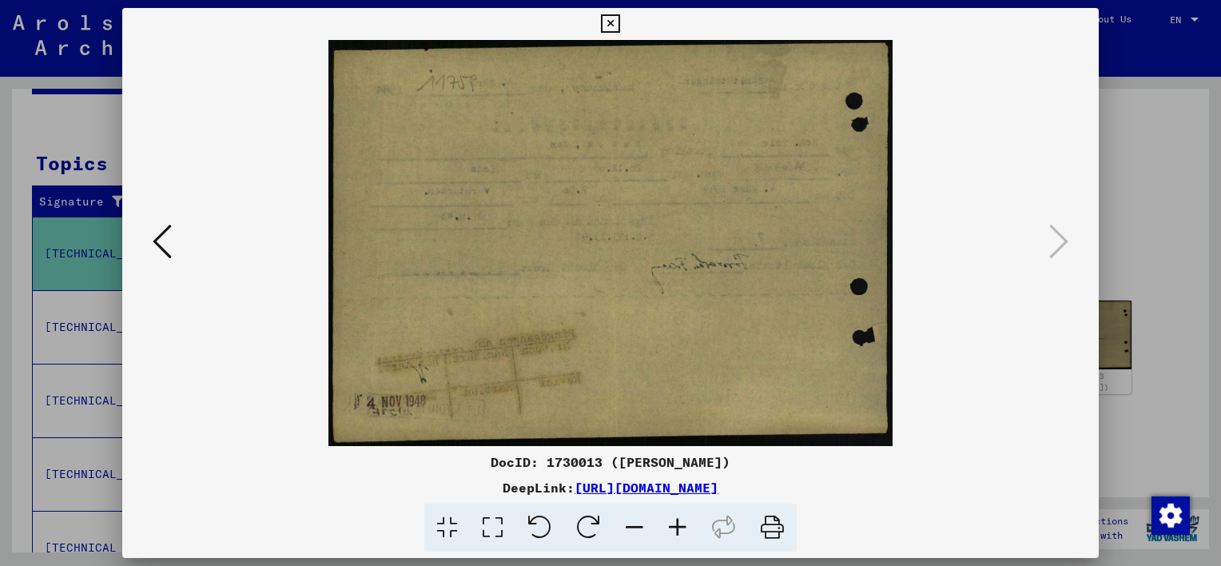
click at [1189, 217] on div at bounding box center [610, 283] width 1221 height 566
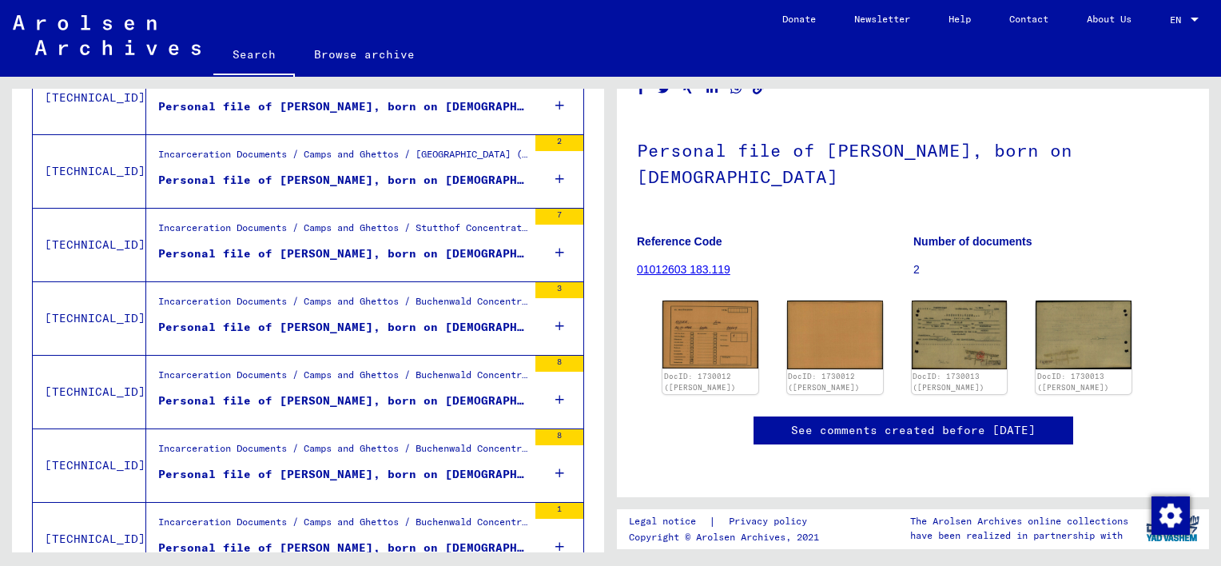
scroll to position [734, 0]
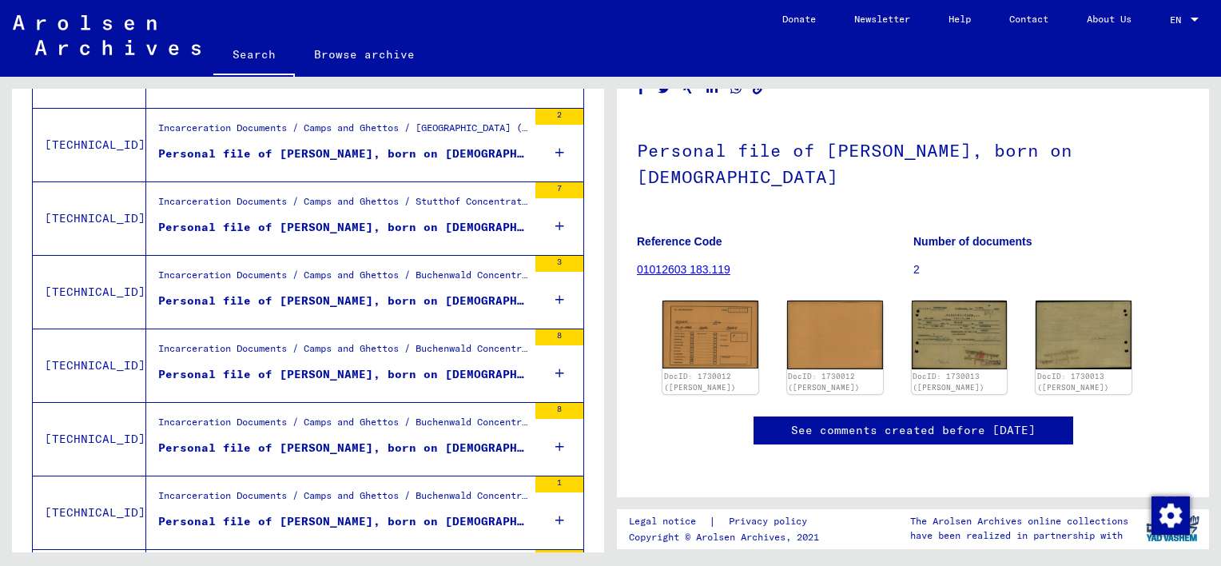
click at [400, 293] on div "Personal file of [PERSON_NAME], born on [DEMOGRAPHIC_DATA]" at bounding box center [342, 301] width 369 height 17
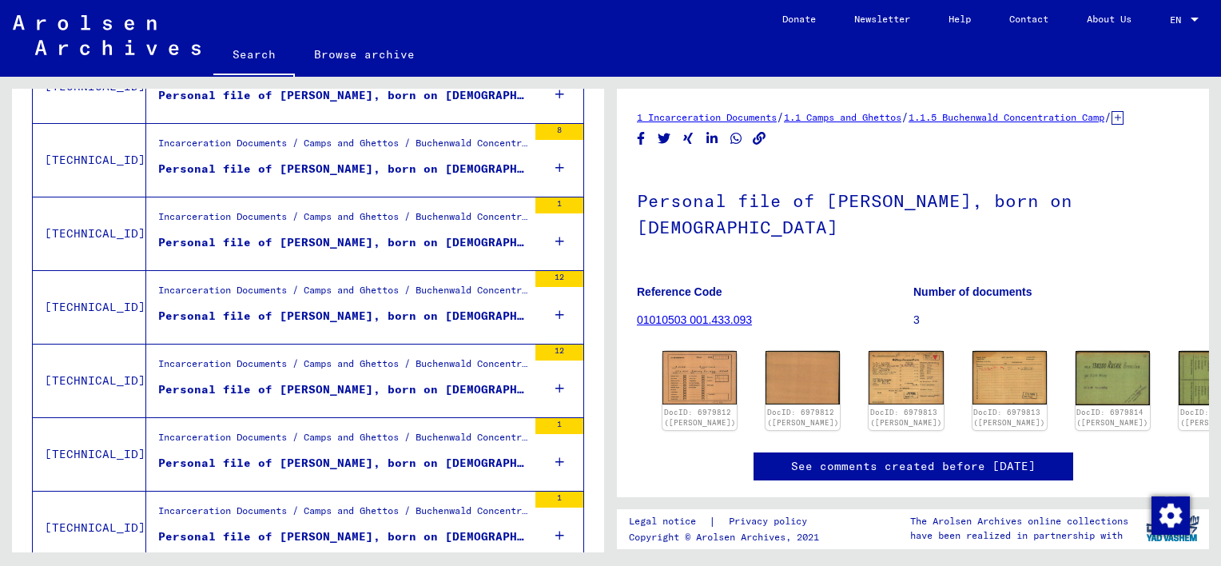
scroll to position [1016, 0]
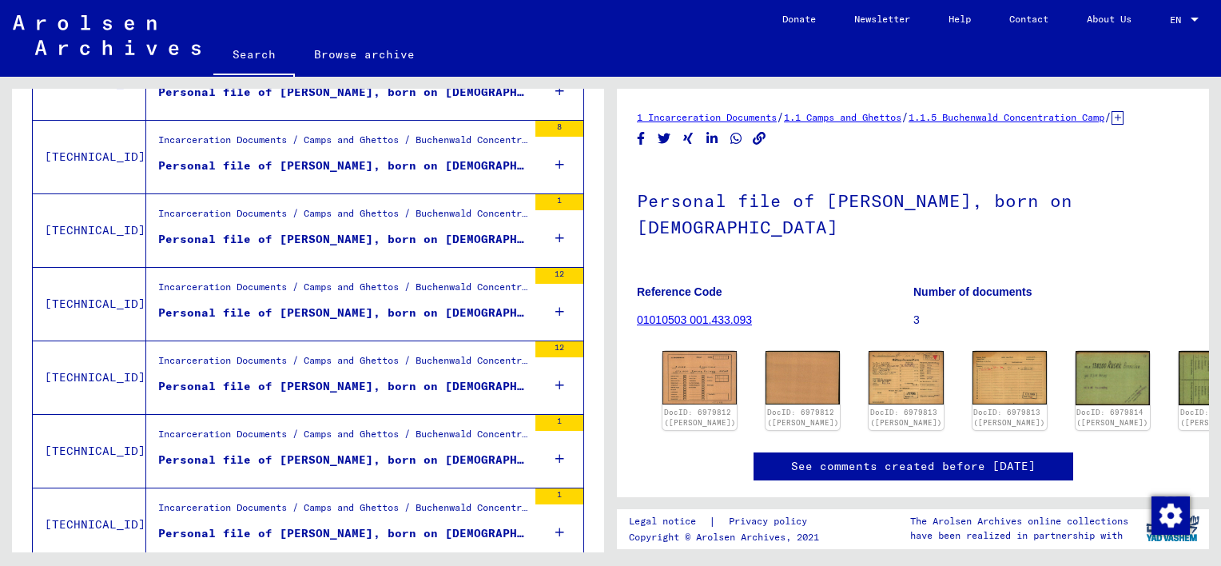
click at [420, 305] on div "Personal file of [PERSON_NAME], born on [DEMOGRAPHIC_DATA]" at bounding box center [342, 313] width 369 height 17
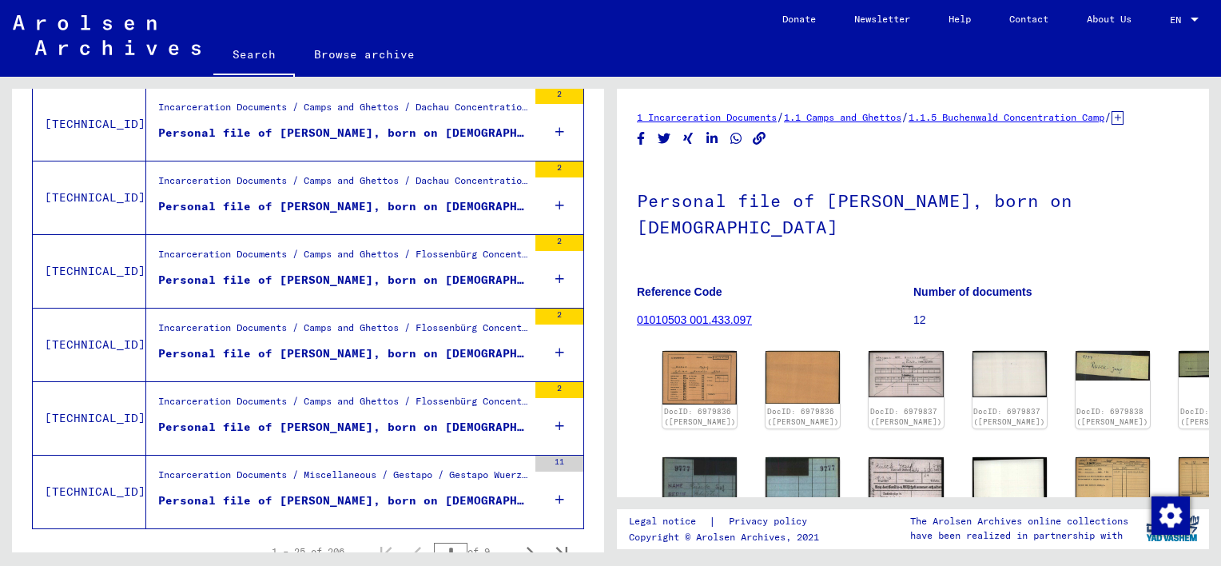
scroll to position [1717, 0]
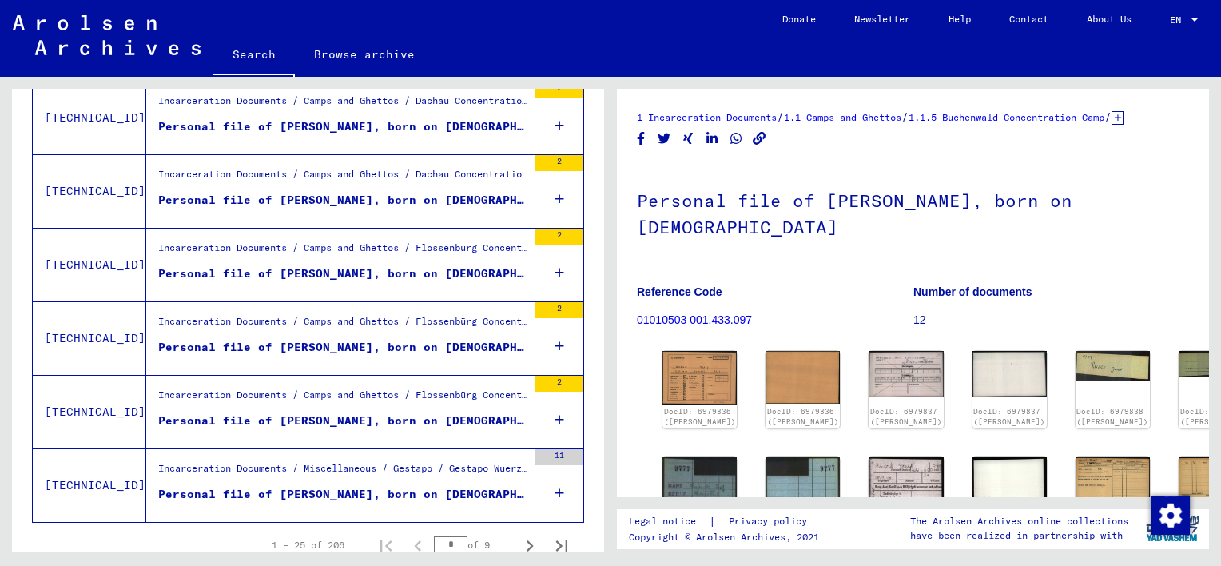
click at [420, 486] on div "Personal file of [PERSON_NAME], born on [DEMOGRAPHIC_DATA]" at bounding box center [342, 494] width 369 height 17
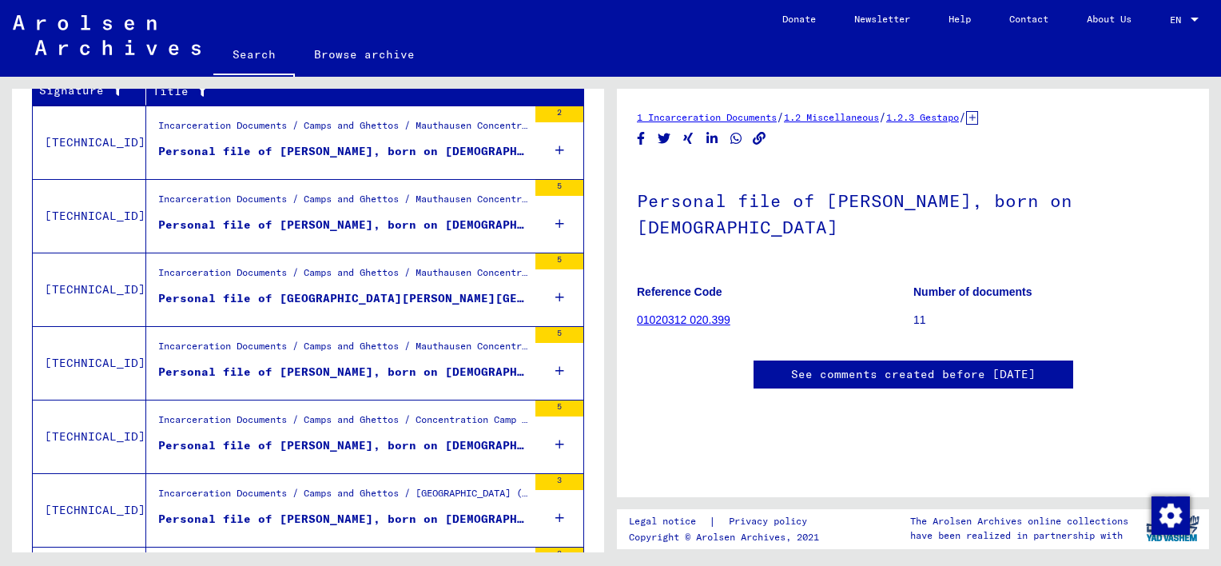
scroll to position [281, 0]
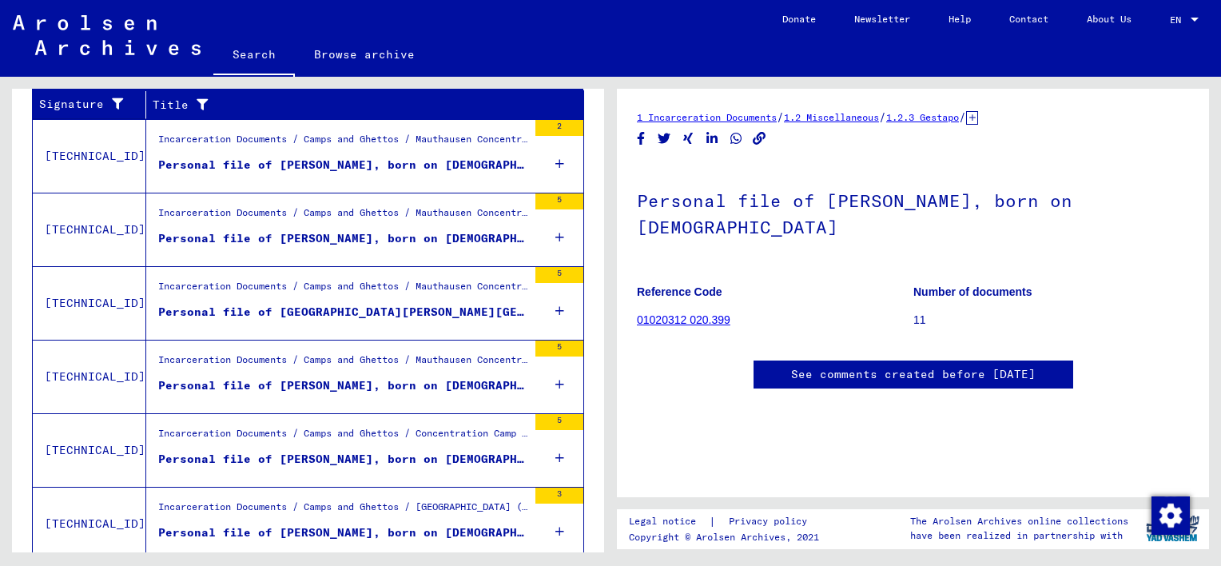
click at [480, 167] on div "Personal file of [PERSON_NAME], born on [DEMOGRAPHIC_DATA]" at bounding box center [342, 165] width 369 height 17
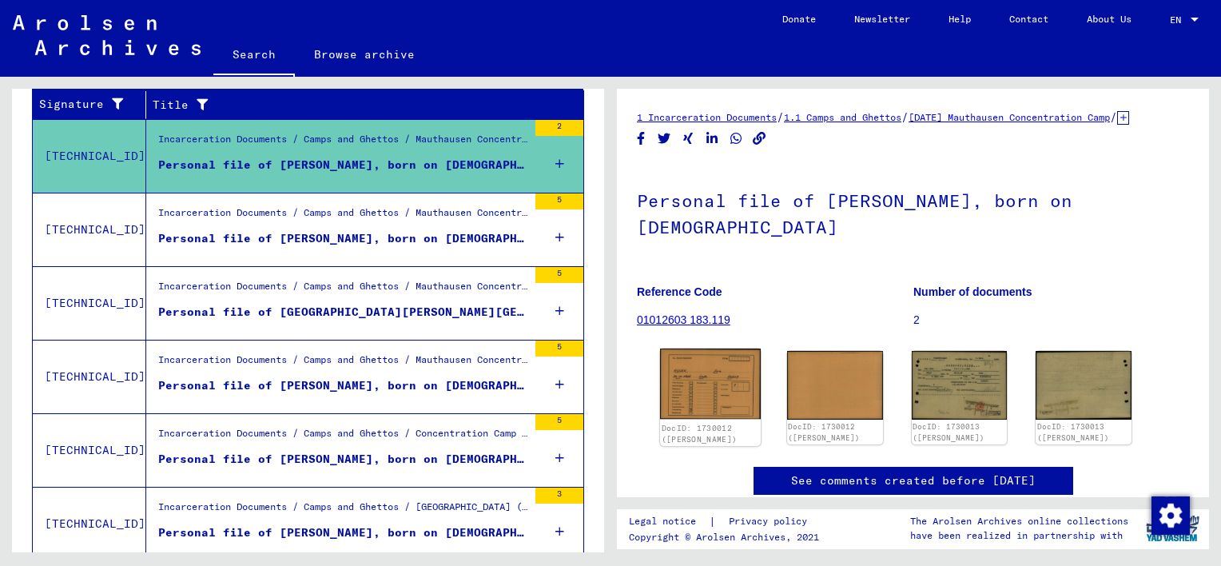
click at [709, 392] on img at bounding box center [710, 384] width 101 height 71
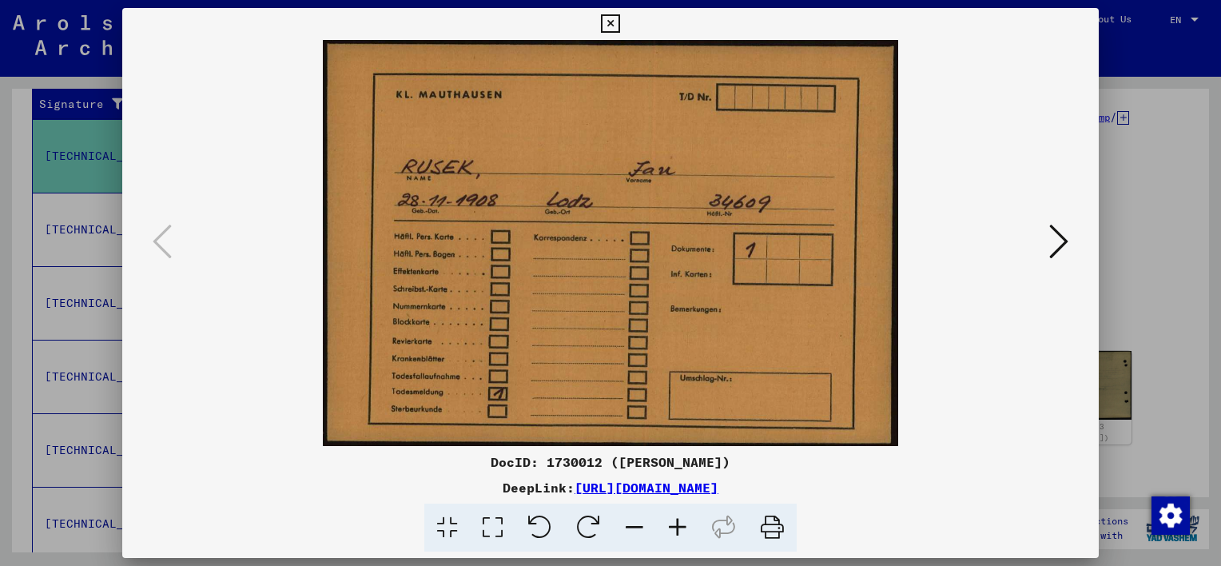
click at [1046, 253] on button at bounding box center [1059, 243] width 29 height 46
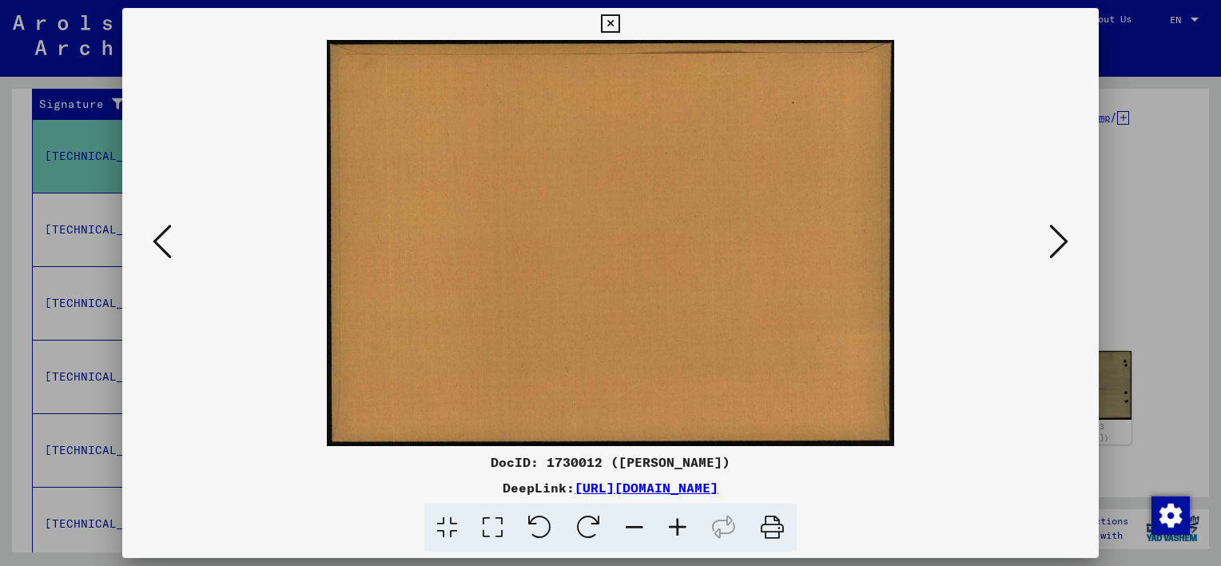
click at [1046, 253] on button at bounding box center [1059, 243] width 29 height 46
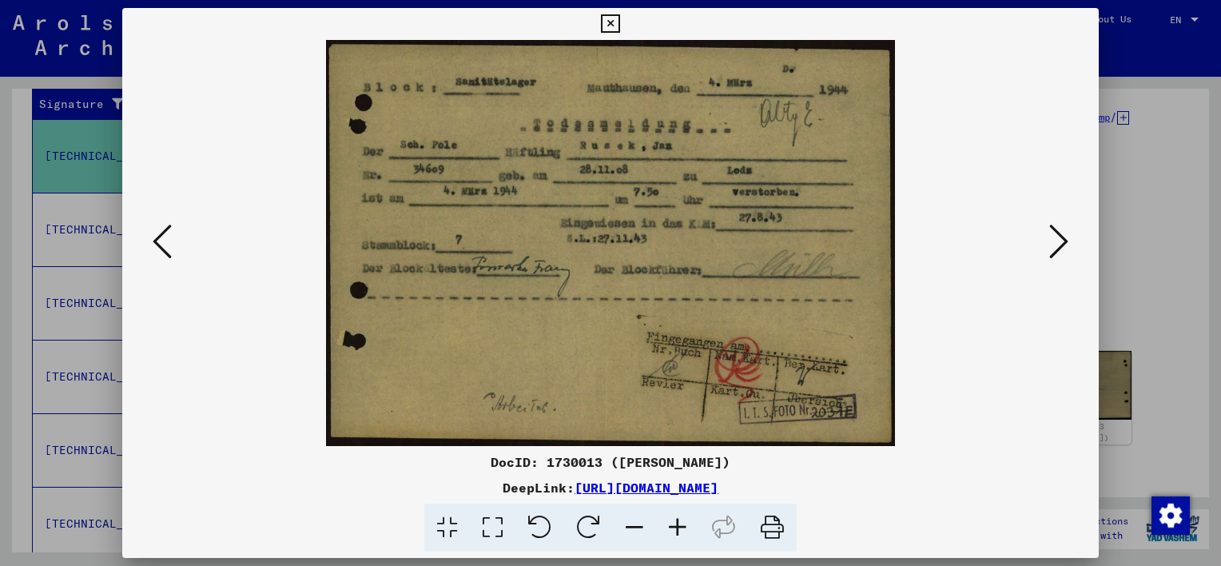
click at [683, 517] on icon at bounding box center [677, 528] width 43 height 49
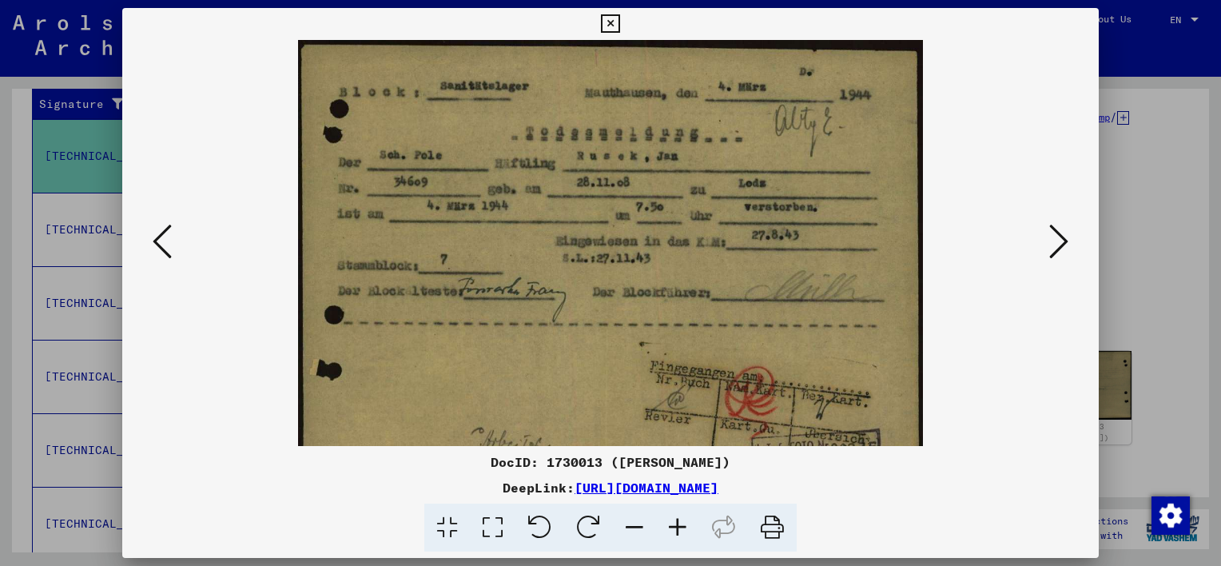
click at [683, 517] on icon at bounding box center [677, 528] width 43 height 49
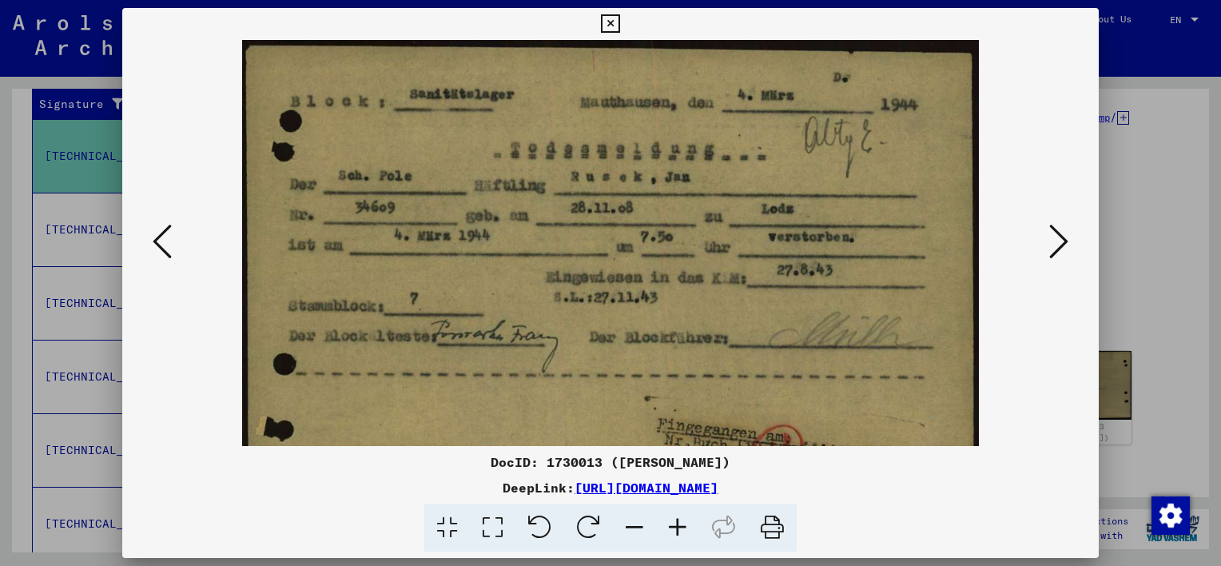
click at [683, 517] on icon at bounding box center [677, 528] width 43 height 49
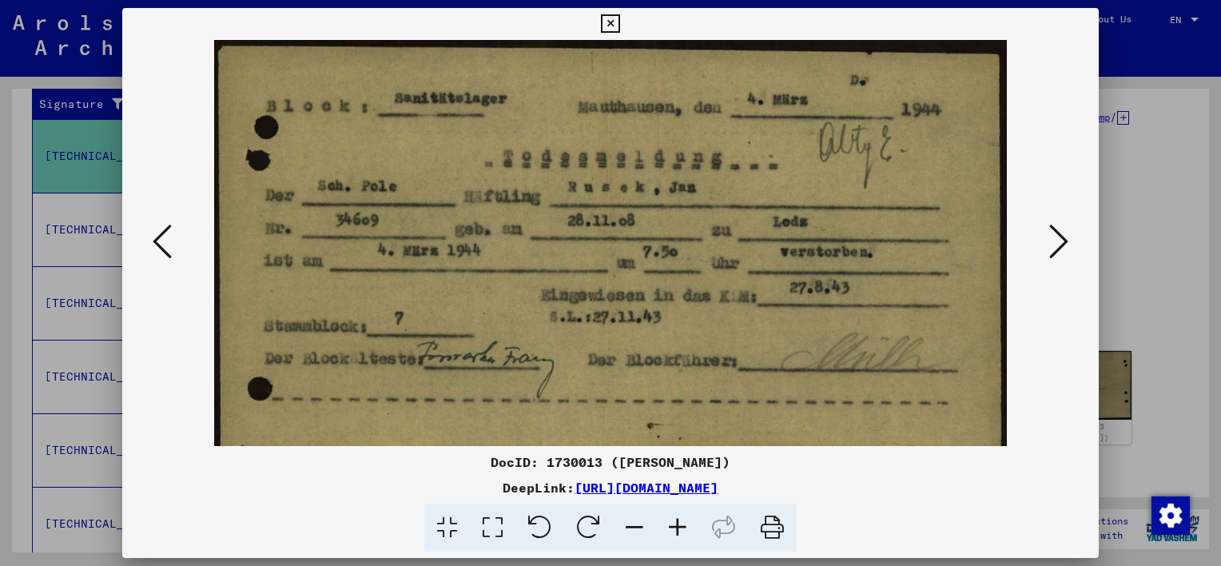
click at [683, 517] on icon at bounding box center [677, 528] width 43 height 49
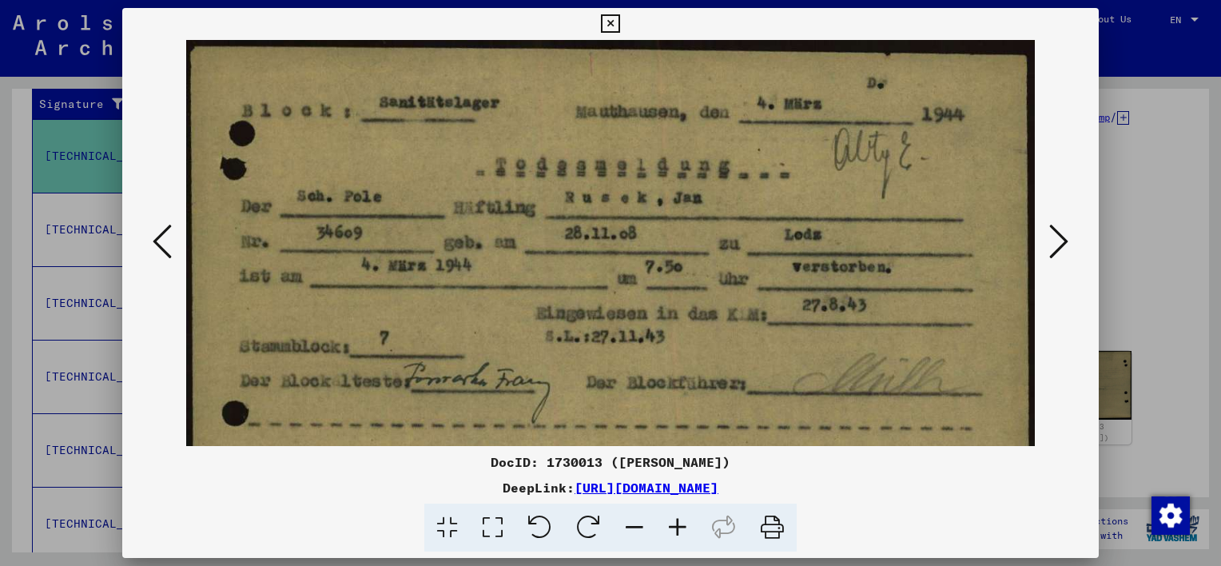
click at [1148, 173] on div at bounding box center [610, 283] width 1221 height 566
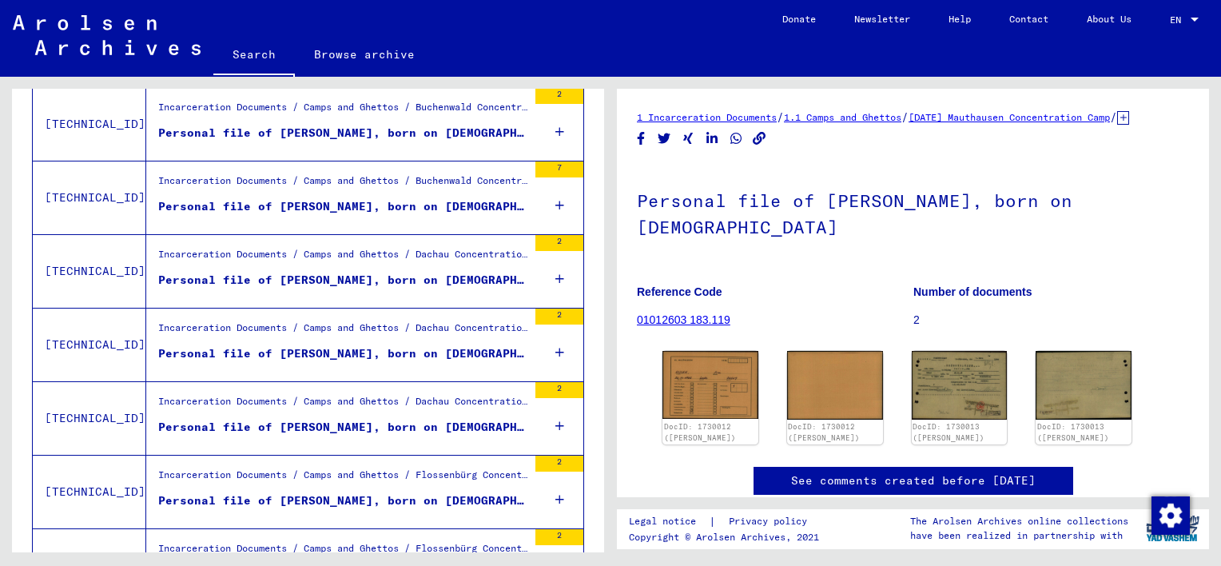
scroll to position [1771, 0]
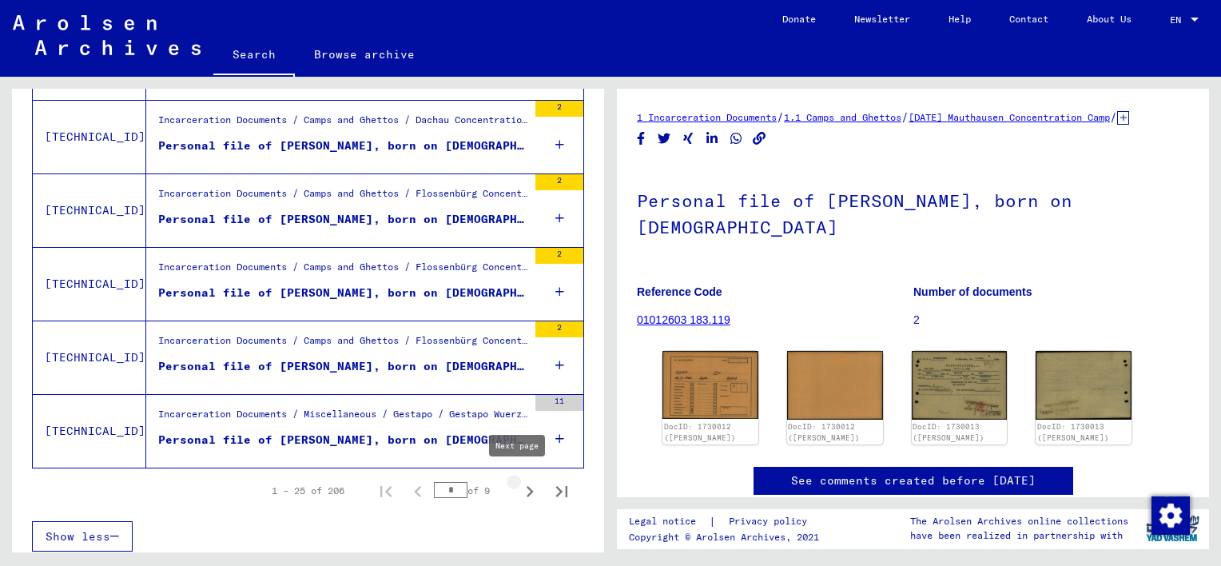
click at [524, 485] on icon "Next page" at bounding box center [530, 491] width 22 height 22
type input "*"
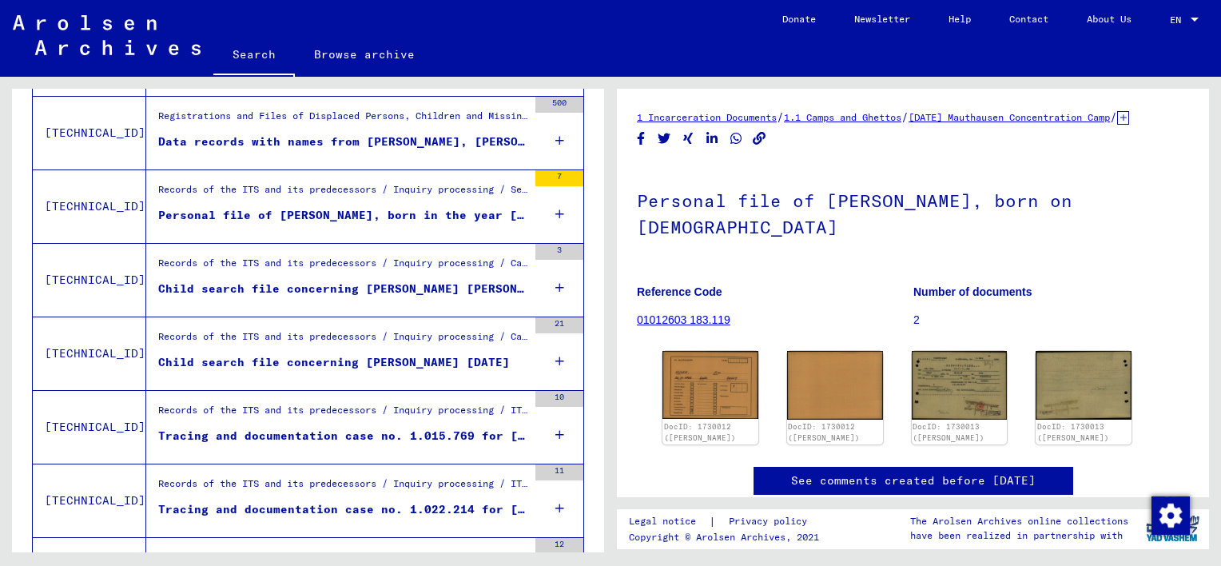
scroll to position [1359, 0]
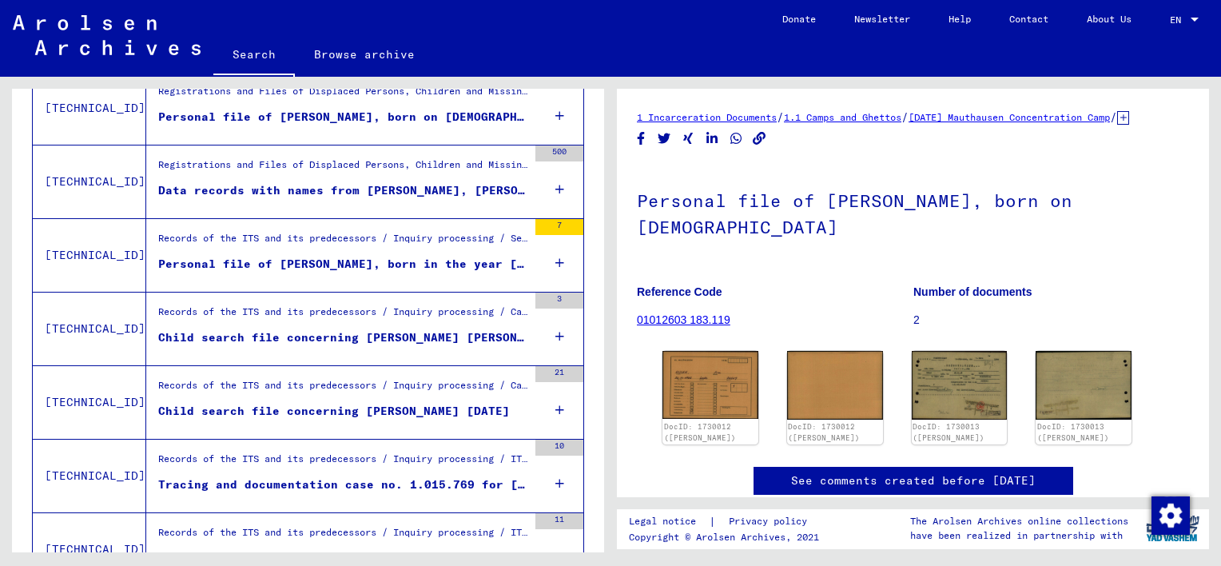
click at [390, 333] on div "Child search file concerning [PERSON_NAME] [PERSON_NAME] [DATE]" at bounding box center [342, 337] width 369 height 17
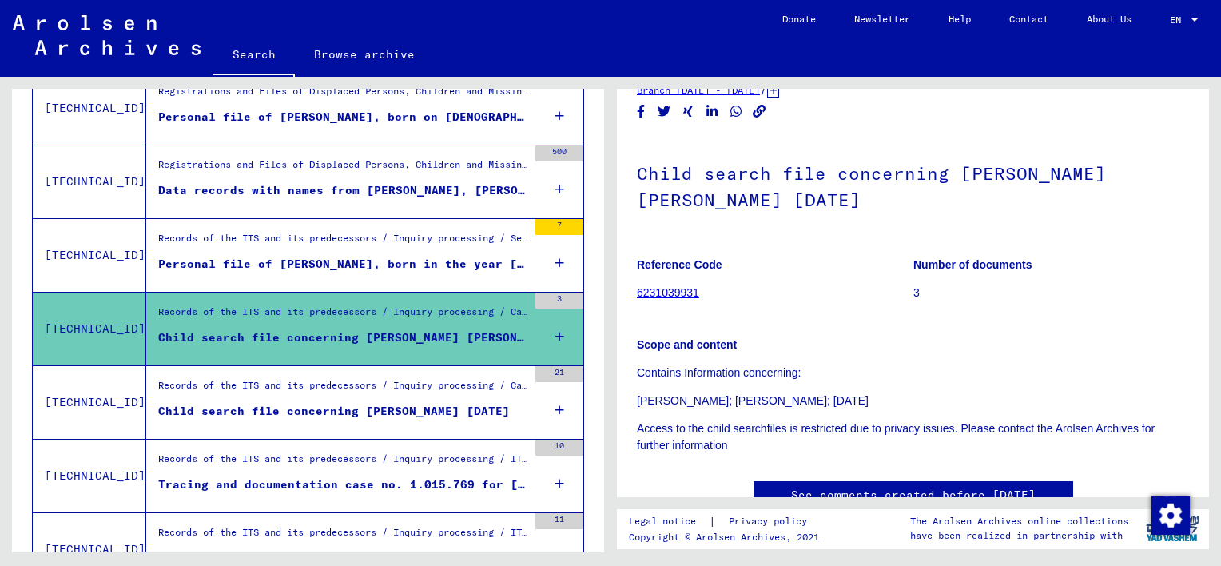
scroll to position [46, 0]
click at [423, 244] on div "Records of the ITS and its predecessors / Inquiry processing / Searching for mi…" at bounding box center [342, 242] width 369 height 22
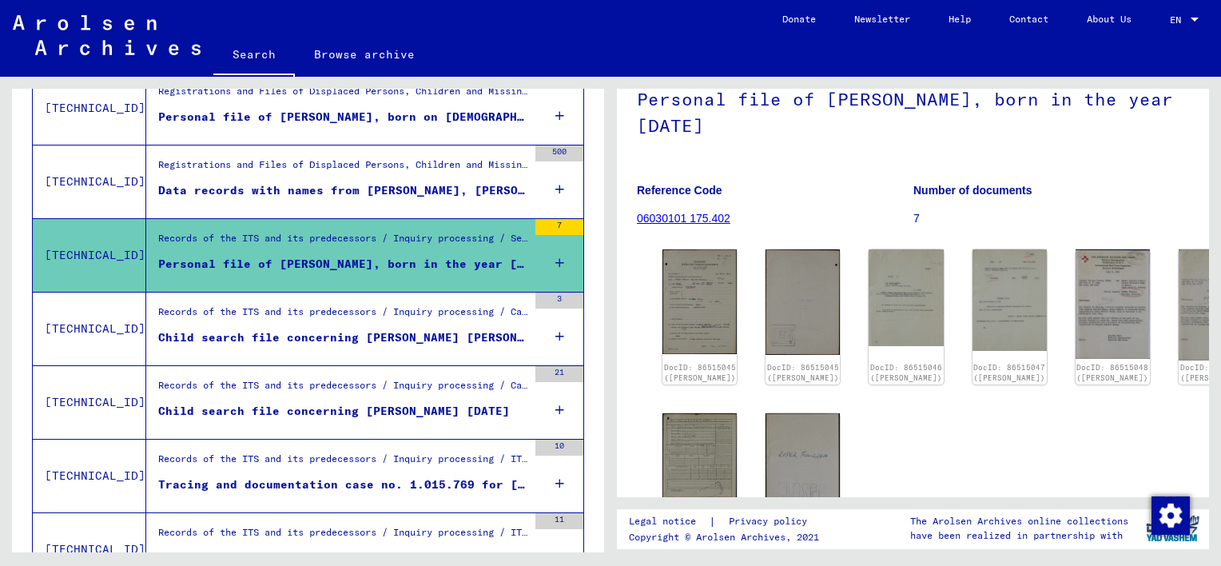
scroll to position [122, 0]
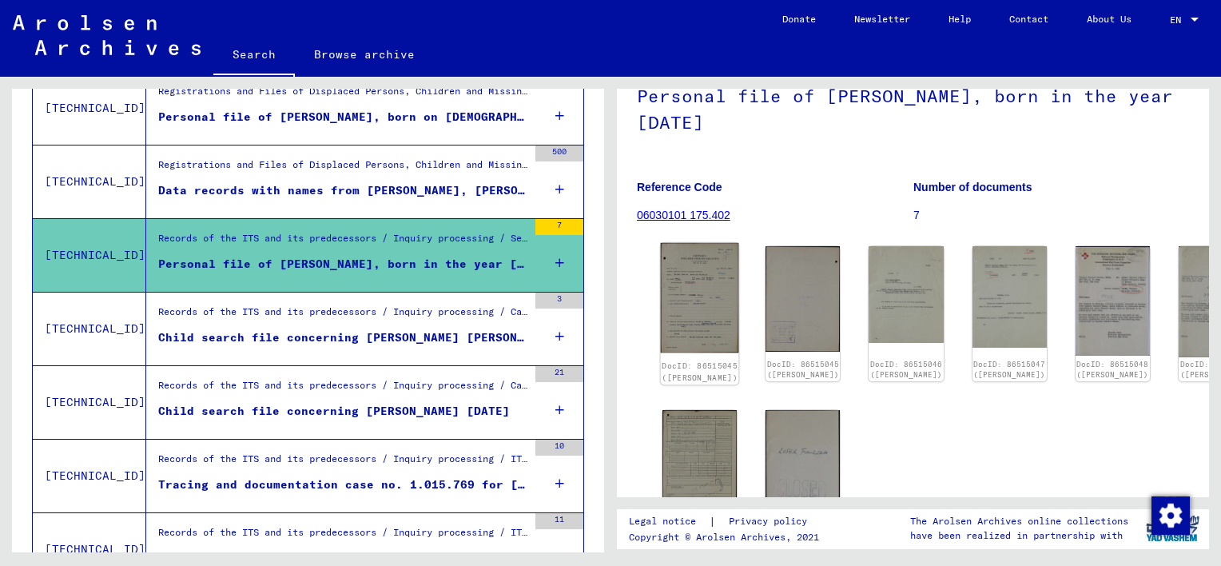
click at [698, 290] on img at bounding box center [700, 298] width 78 height 110
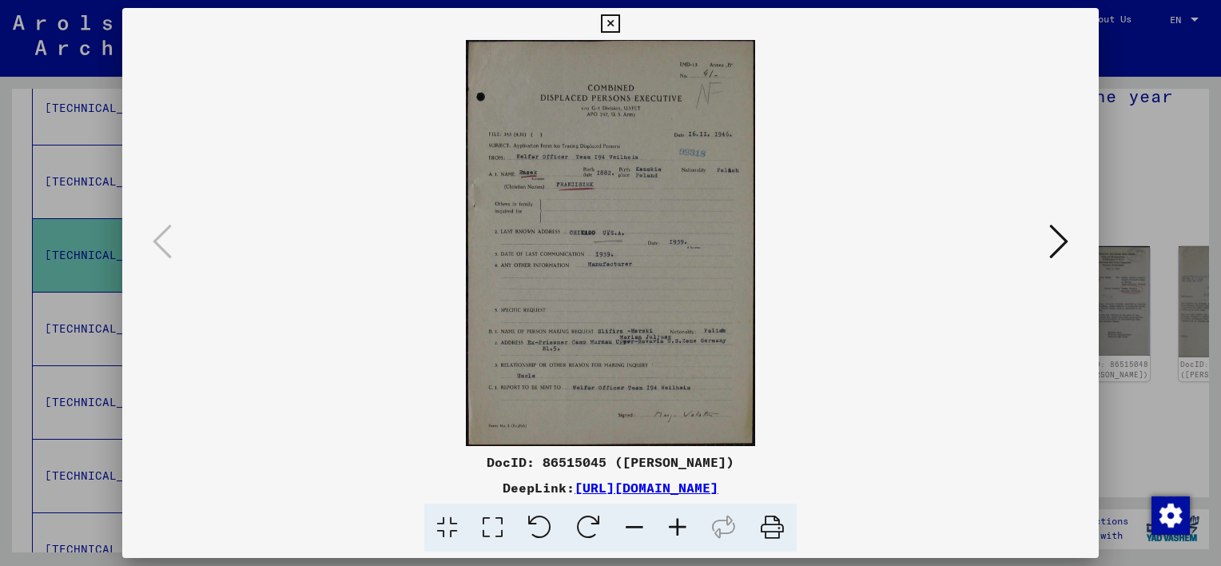
click at [678, 528] on icon at bounding box center [677, 528] width 43 height 49
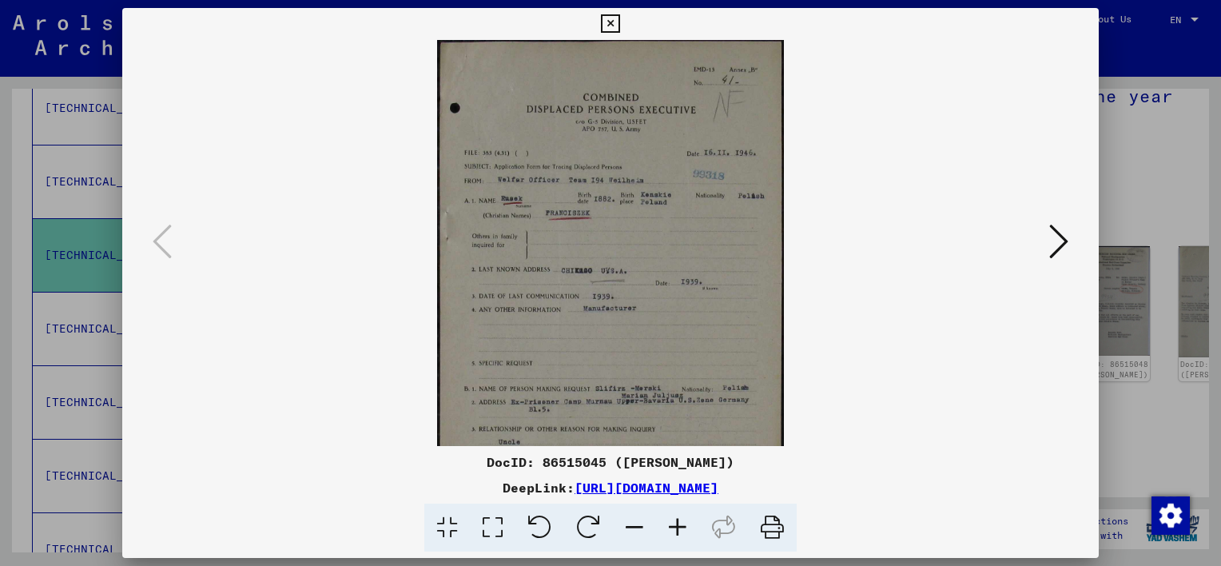
click at [678, 528] on icon at bounding box center [677, 528] width 43 height 49
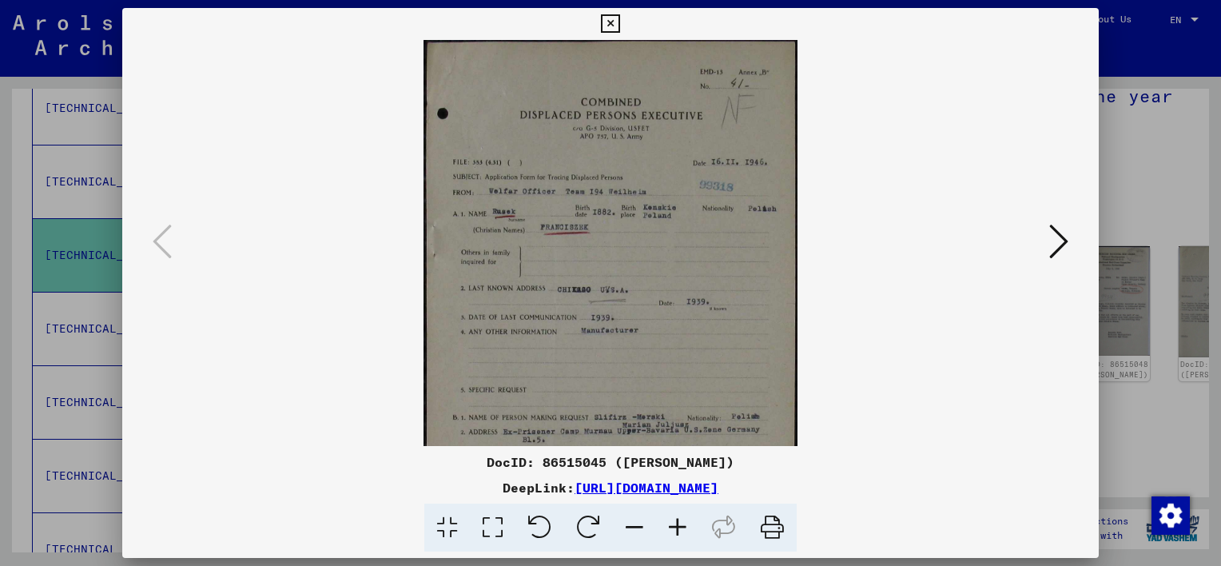
click at [678, 528] on icon at bounding box center [677, 528] width 43 height 49
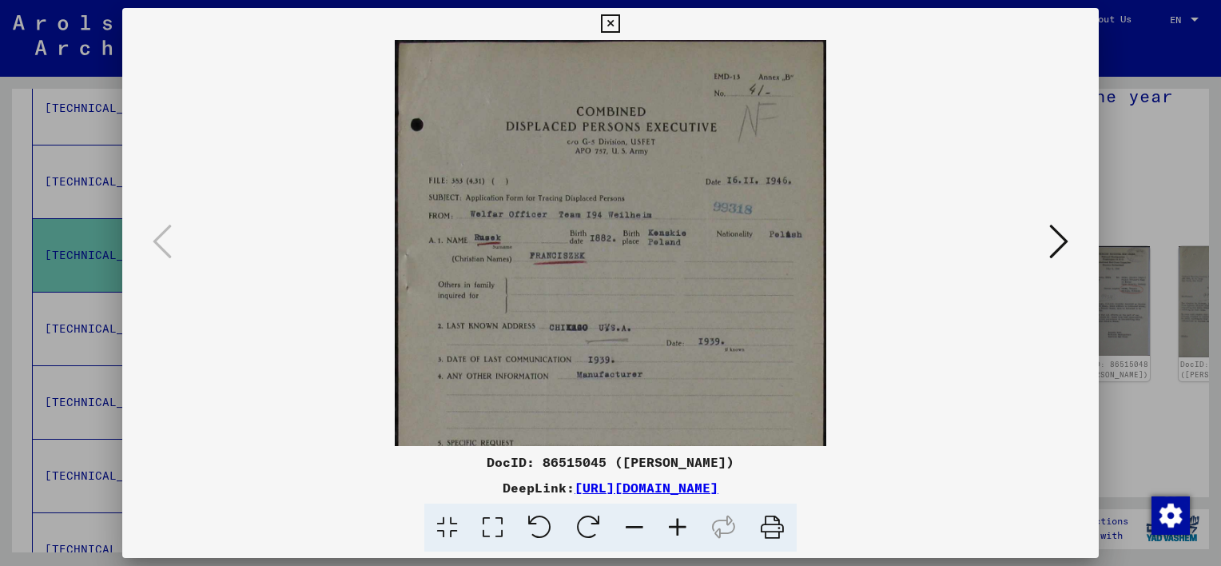
click at [678, 528] on icon at bounding box center [677, 528] width 43 height 49
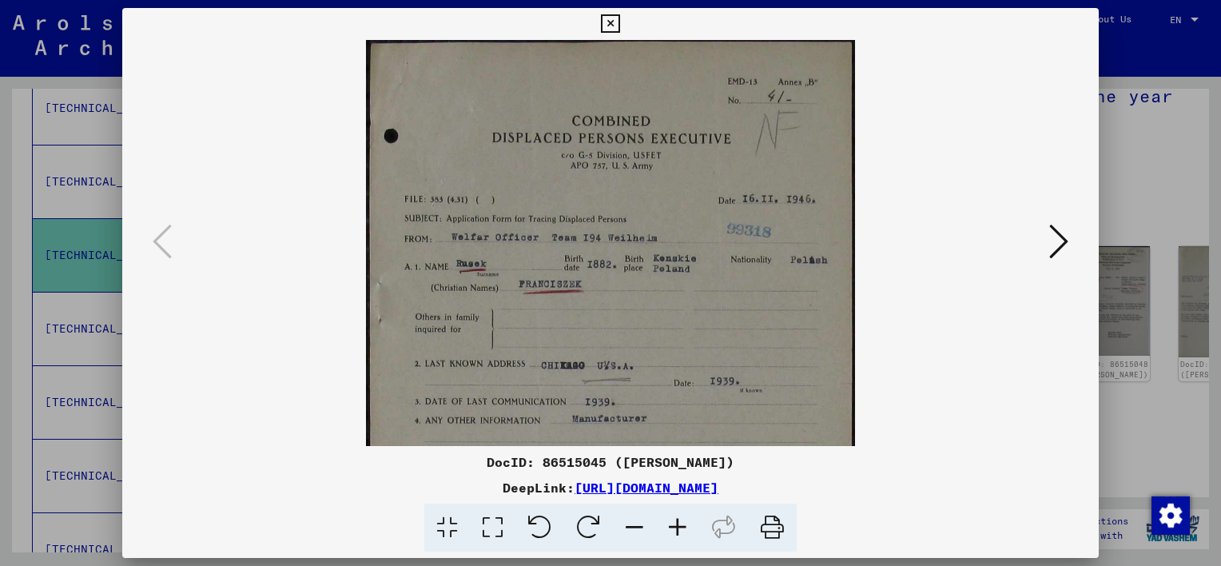
click at [678, 528] on icon at bounding box center [677, 528] width 43 height 49
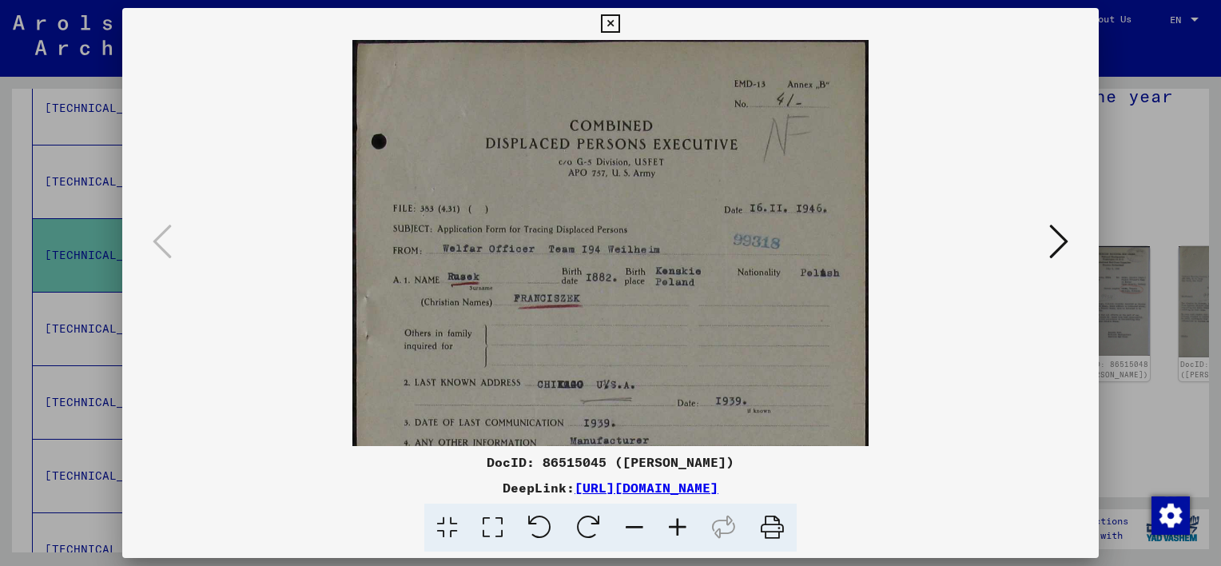
click at [678, 528] on icon at bounding box center [677, 528] width 43 height 49
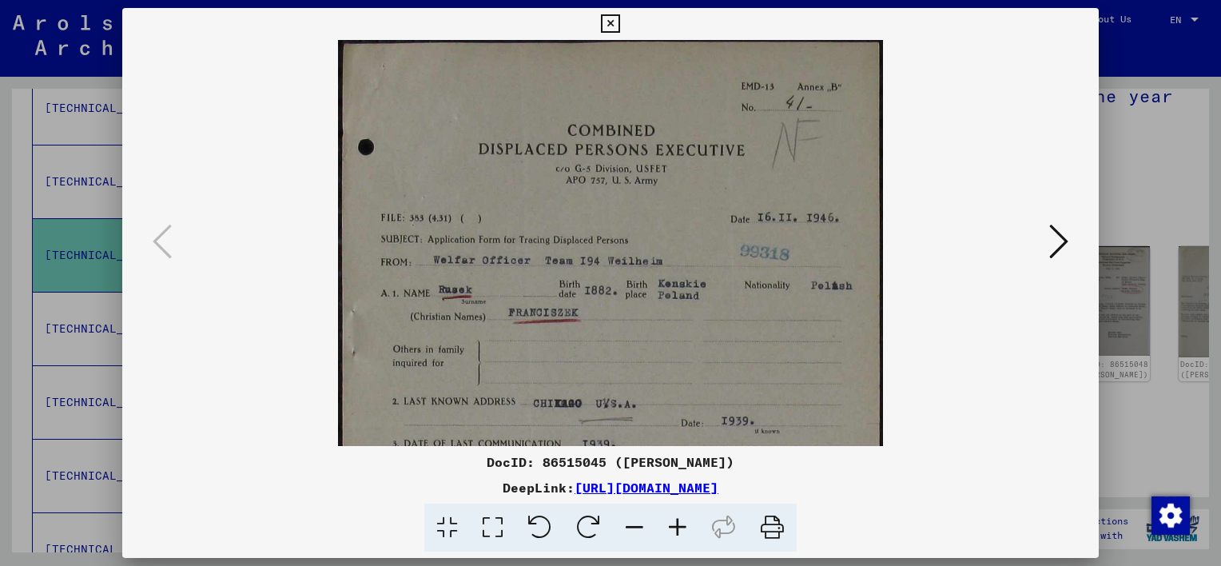
click at [1063, 235] on icon at bounding box center [1059, 241] width 19 height 38
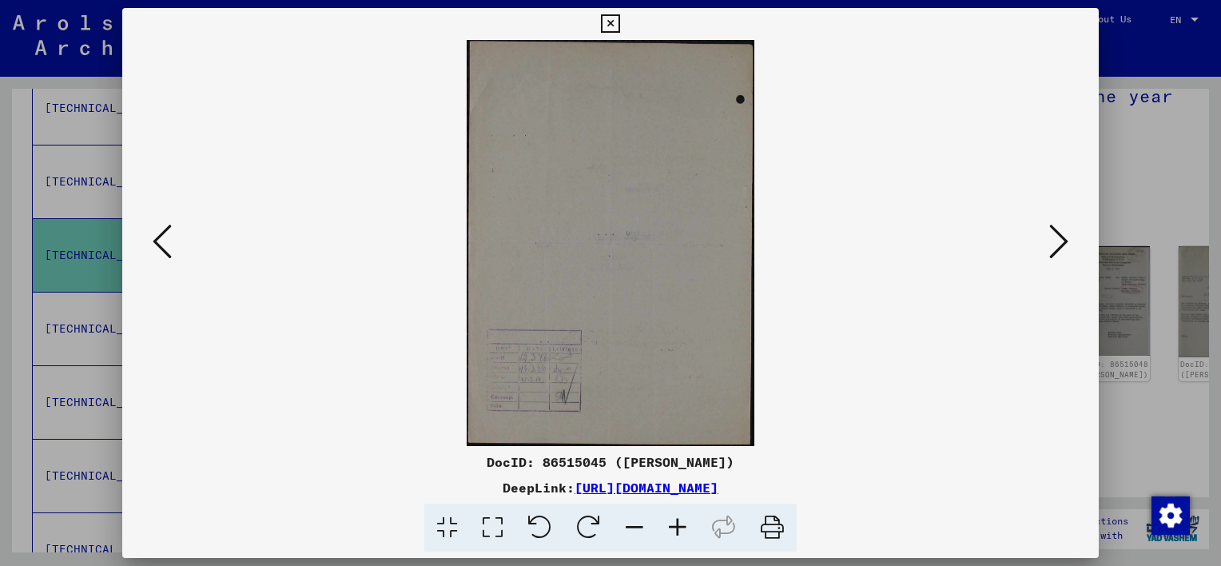
click at [1063, 235] on icon at bounding box center [1059, 241] width 19 height 38
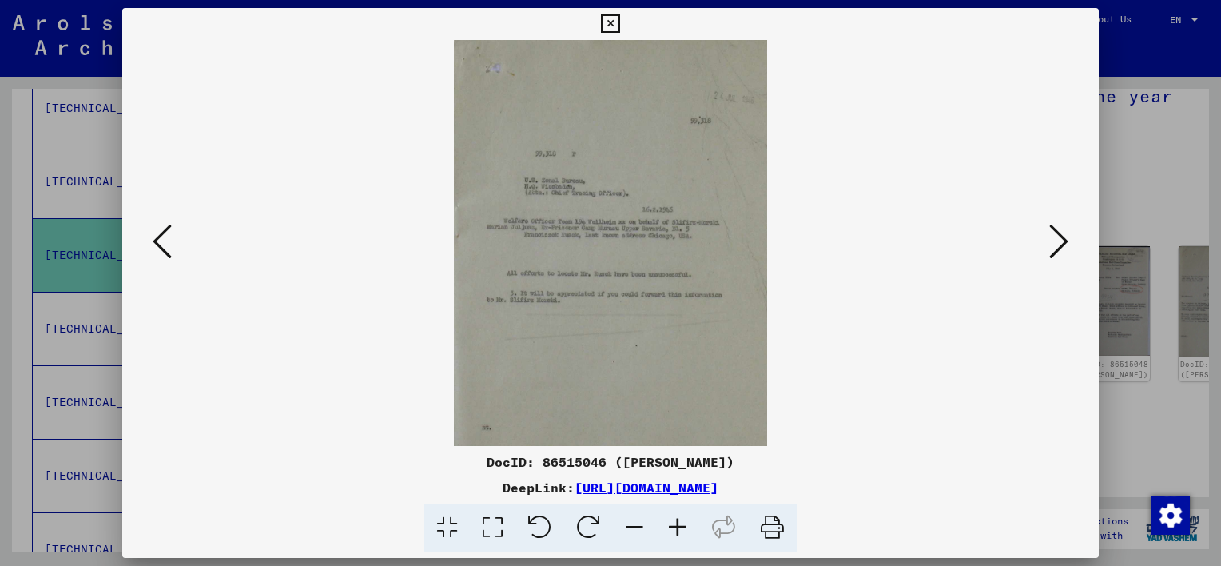
click at [702, 267] on img at bounding box center [611, 243] width 314 height 406
click at [676, 523] on icon at bounding box center [677, 528] width 43 height 49
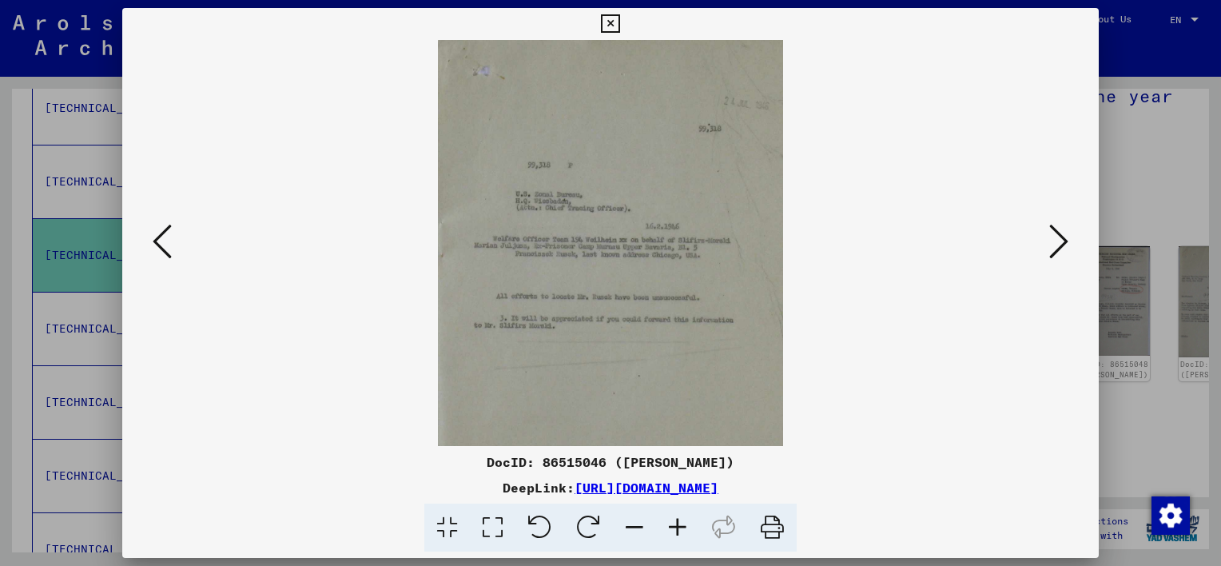
click at [676, 523] on icon at bounding box center [677, 528] width 43 height 49
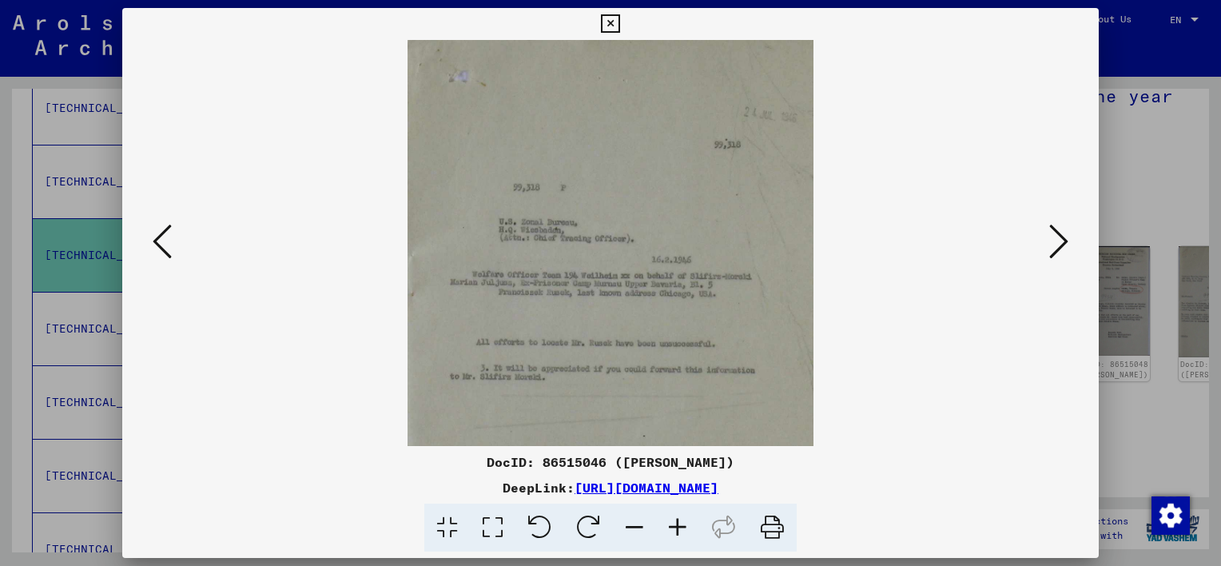
click at [676, 523] on icon at bounding box center [677, 528] width 43 height 49
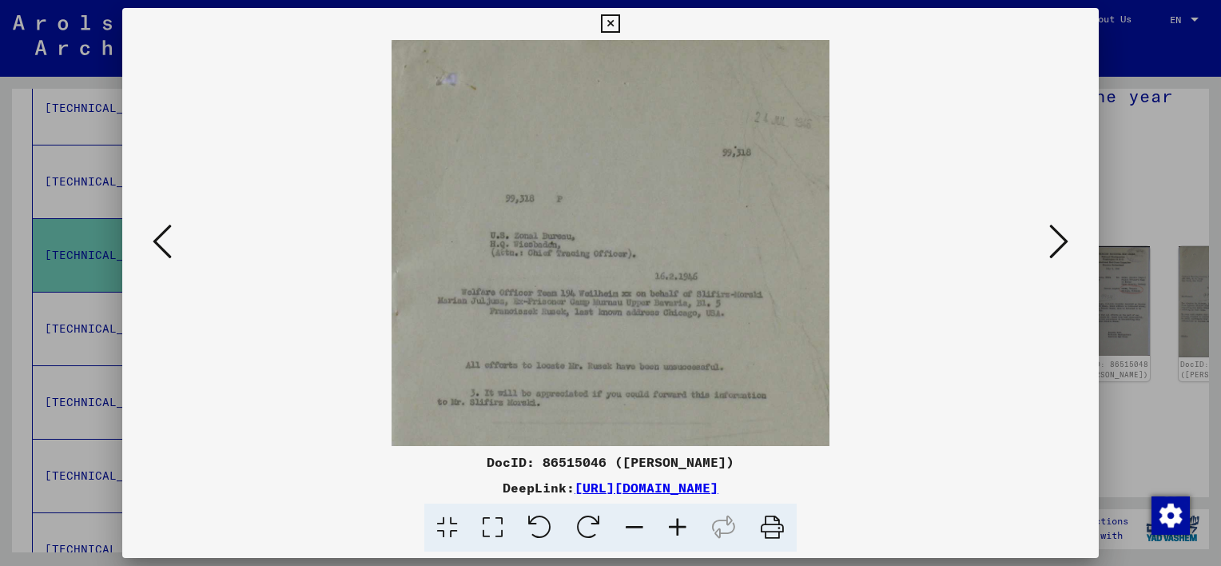
click at [676, 523] on icon at bounding box center [677, 528] width 43 height 49
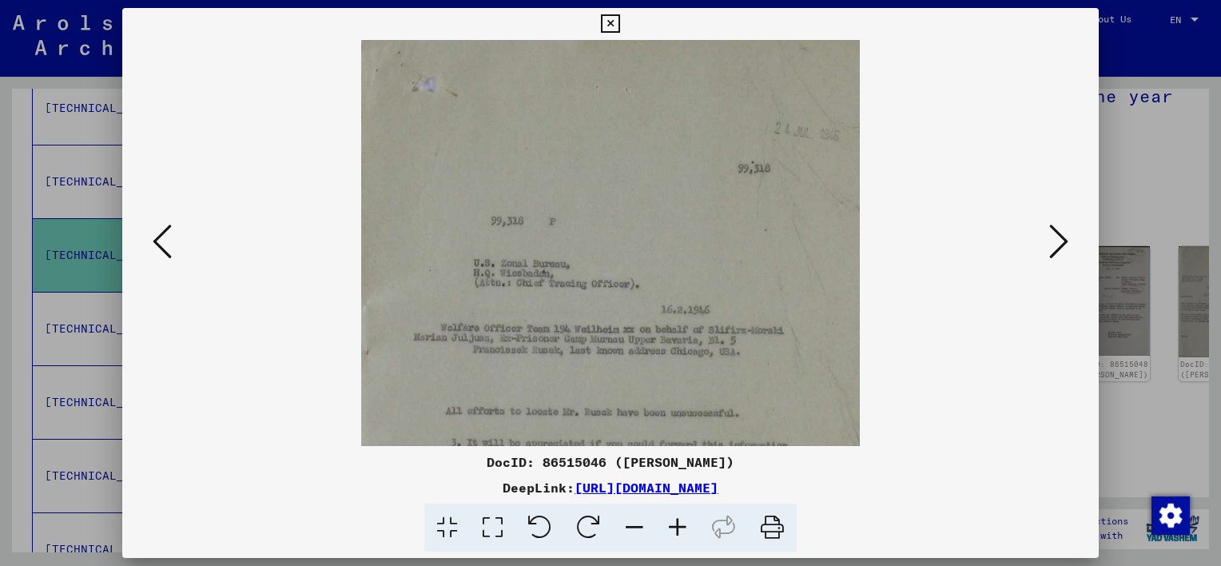
click at [676, 523] on icon at bounding box center [677, 528] width 43 height 49
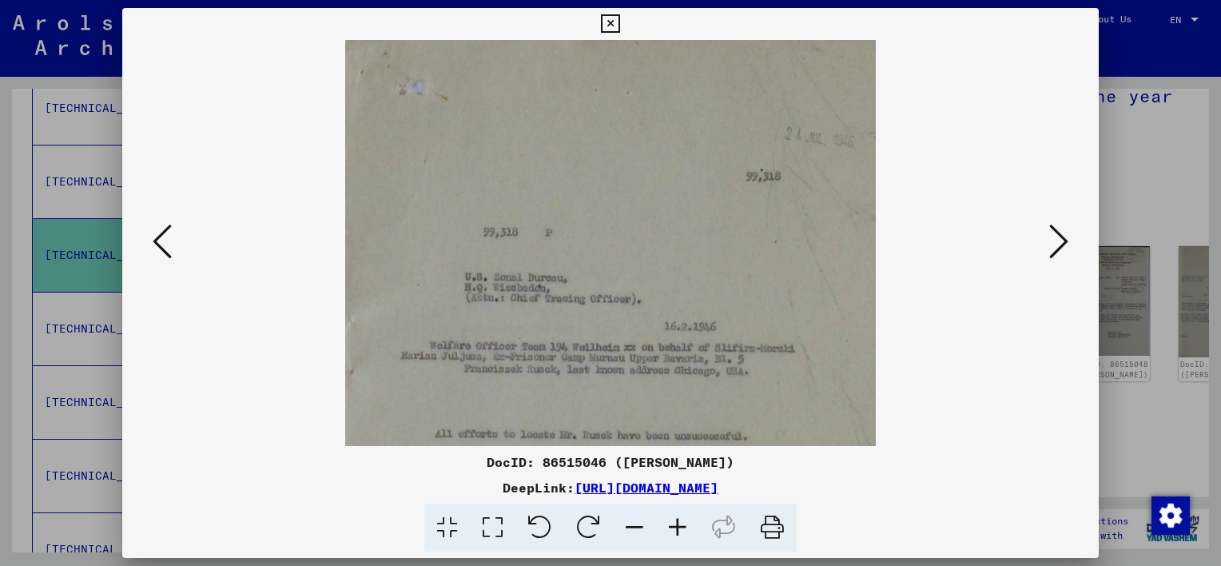
click at [1047, 249] on button at bounding box center [1059, 243] width 29 height 46
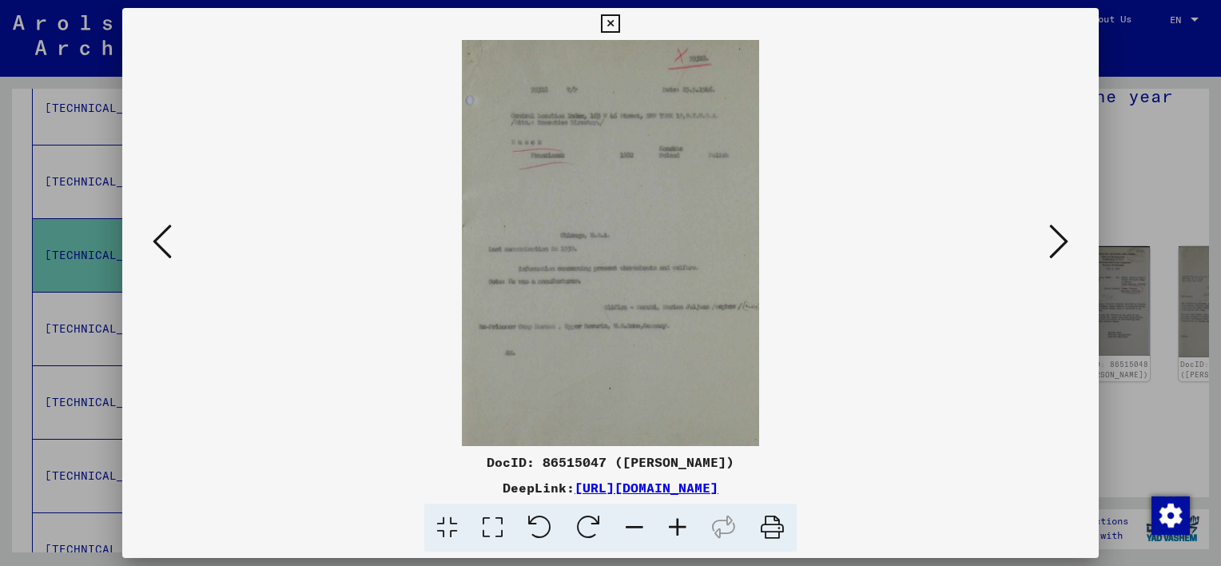
click at [1047, 249] on button at bounding box center [1059, 243] width 29 height 46
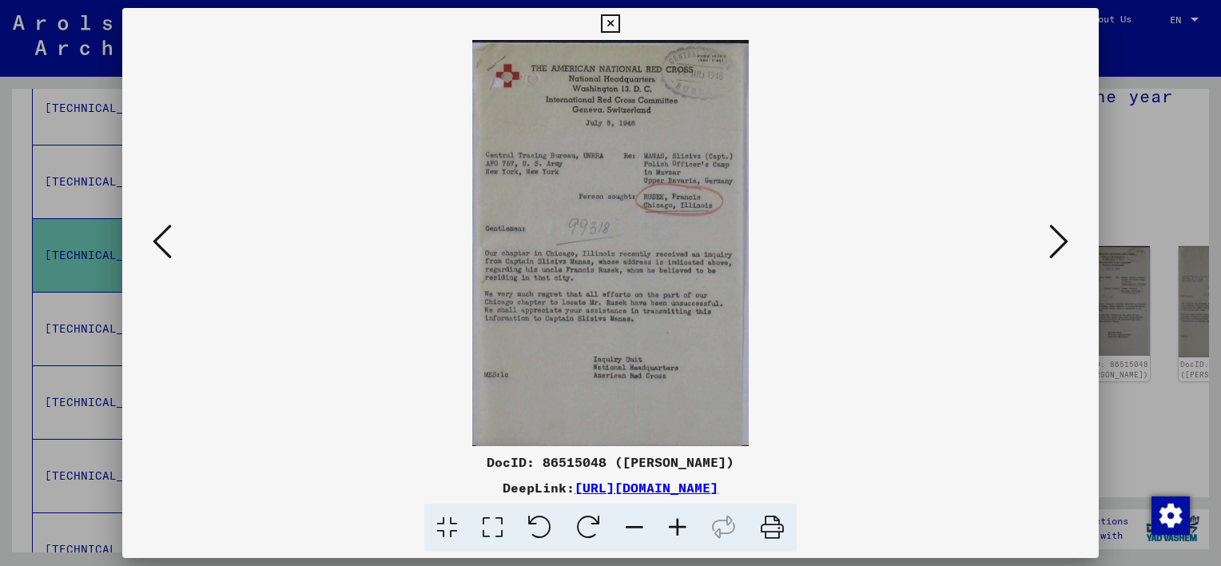
click at [684, 522] on icon at bounding box center [677, 528] width 43 height 49
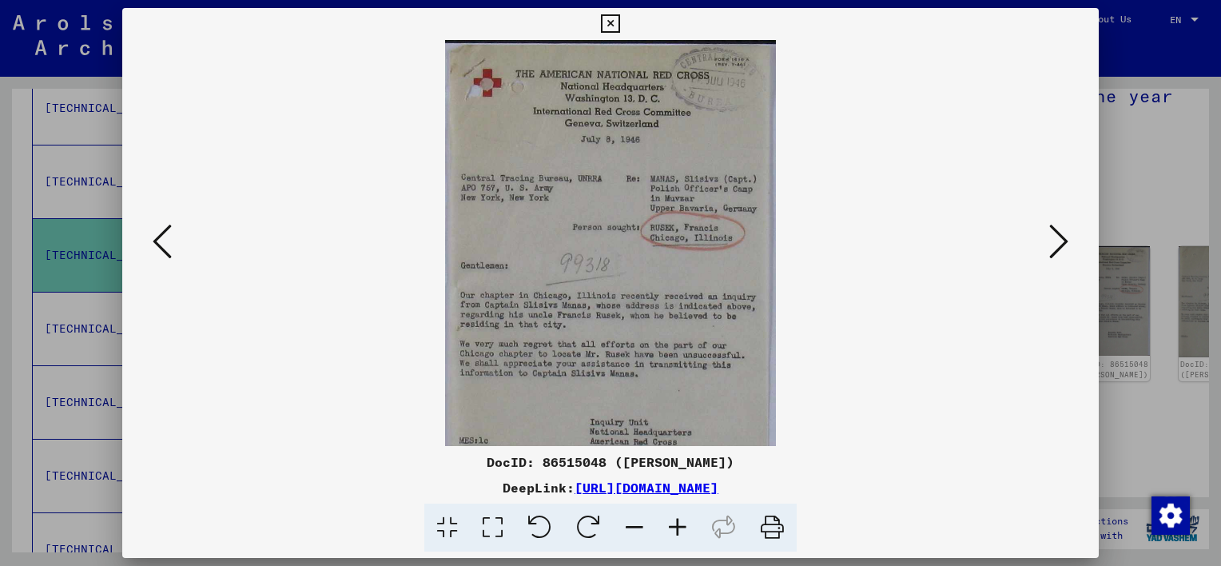
click at [684, 522] on icon at bounding box center [677, 528] width 43 height 49
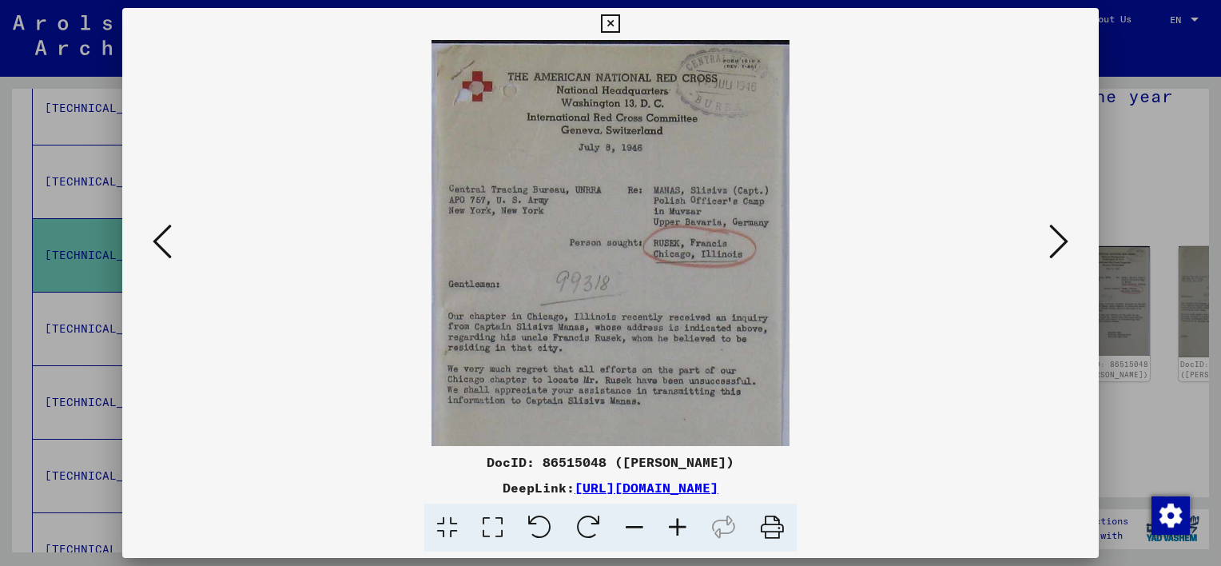
click at [684, 522] on icon at bounding box center [677, 528] width 43 height 49
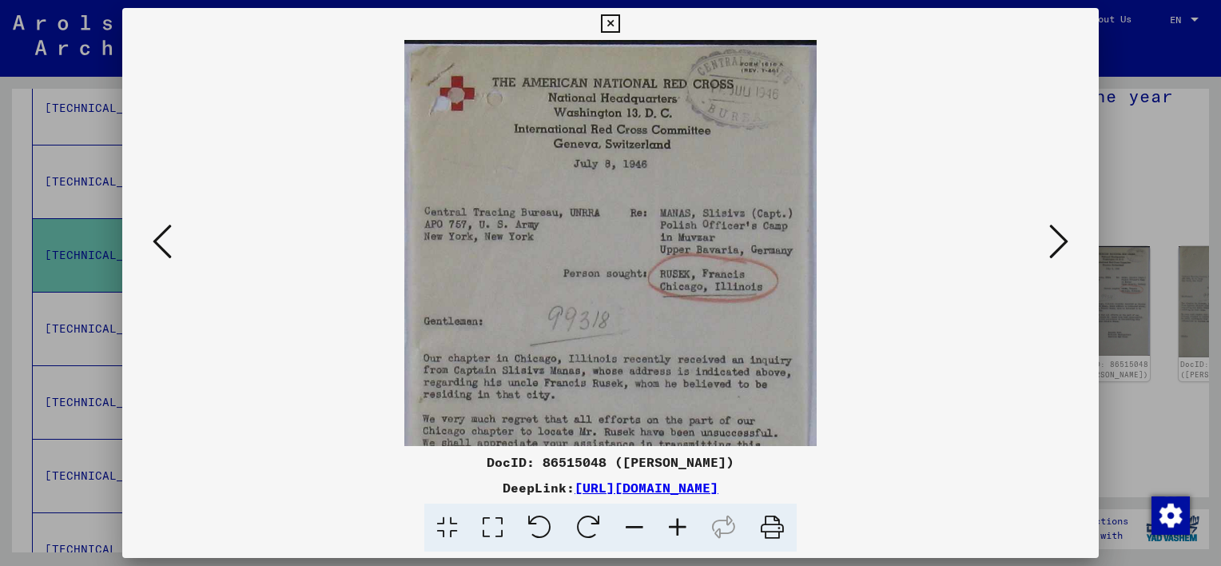
click at [684, 522] on icon at bounding box center [677, 528] width 43 height 49
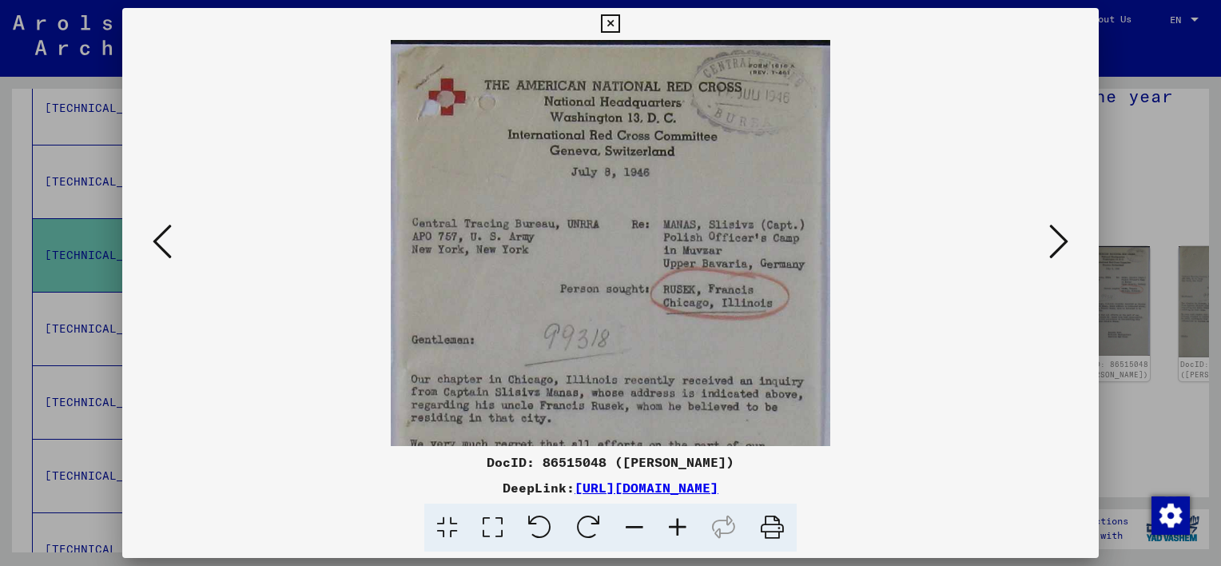
click at [684, 522] on icon at bounding box center [677, 528] width 43 height 49
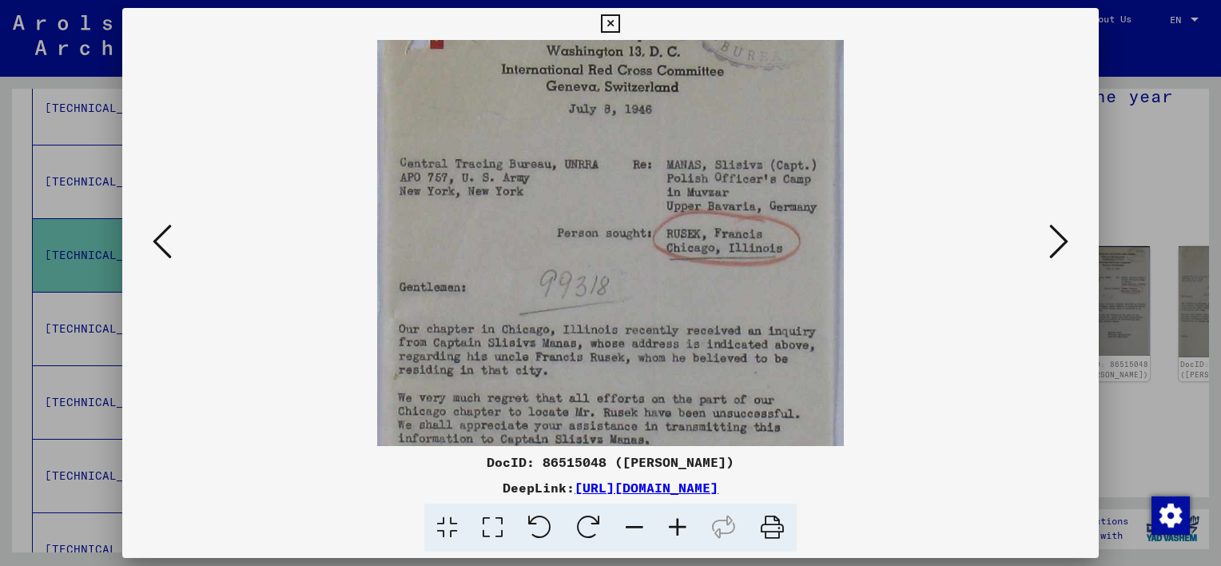
scroll to position [58, 0]
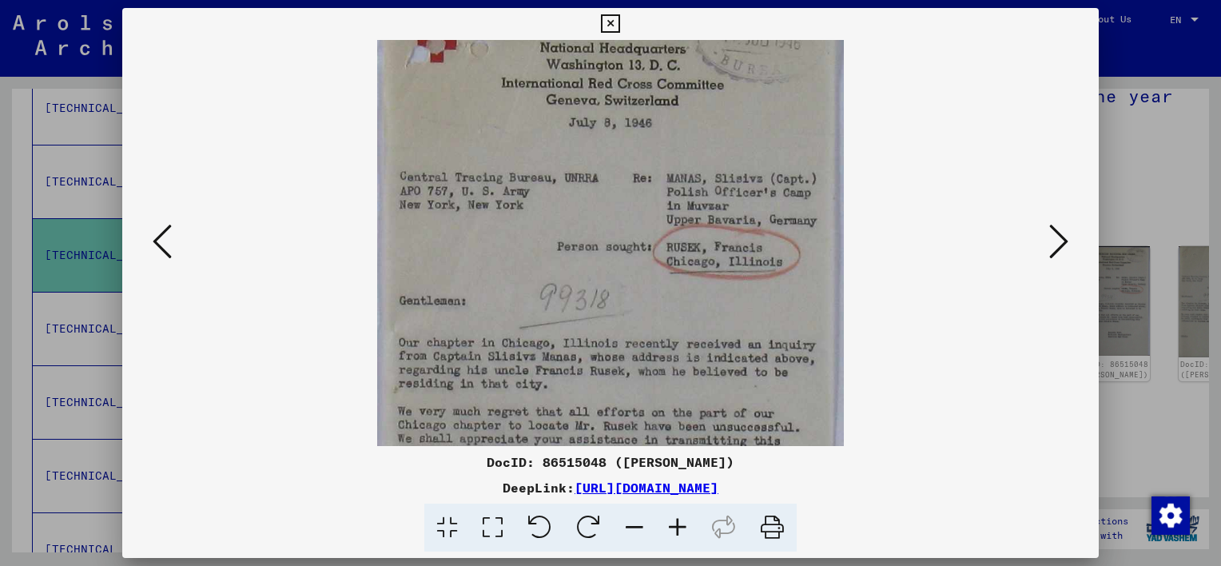
drag, startPoint x: 909, startPoint y: 381, endPoint x: 900, endPoint y: 329, distance: 52.7
click at [900, 329] on viewer-one-image at bounding box center [611, 185] width 868 height 406
click at [1151, 173] on div at bounding box center [610, 283] width 1221 height 566
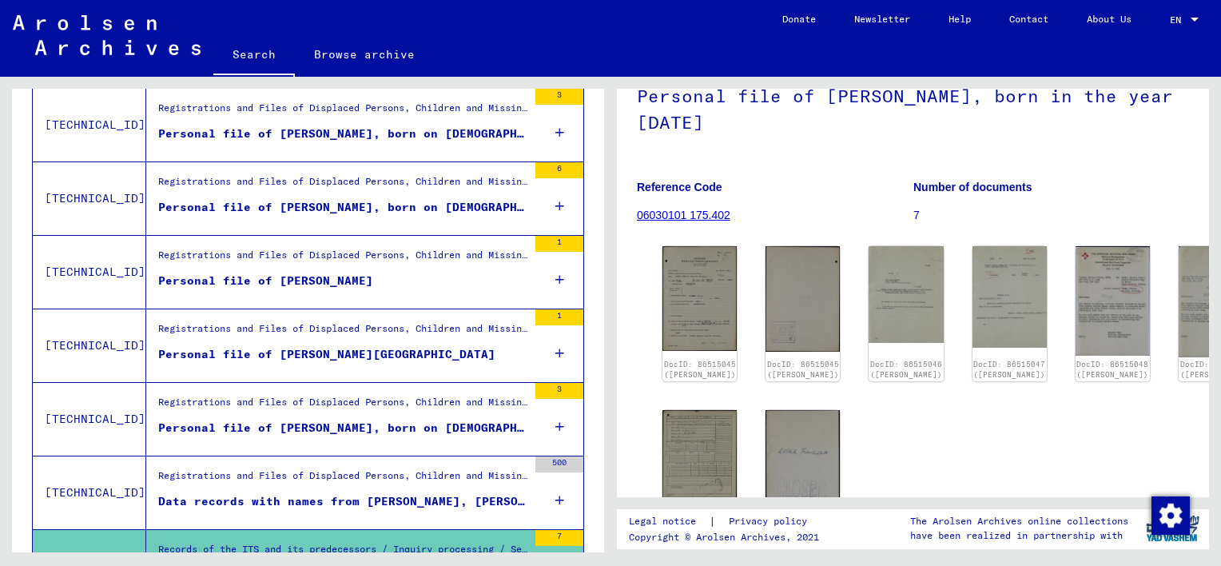
scroll to position [1045, 0]
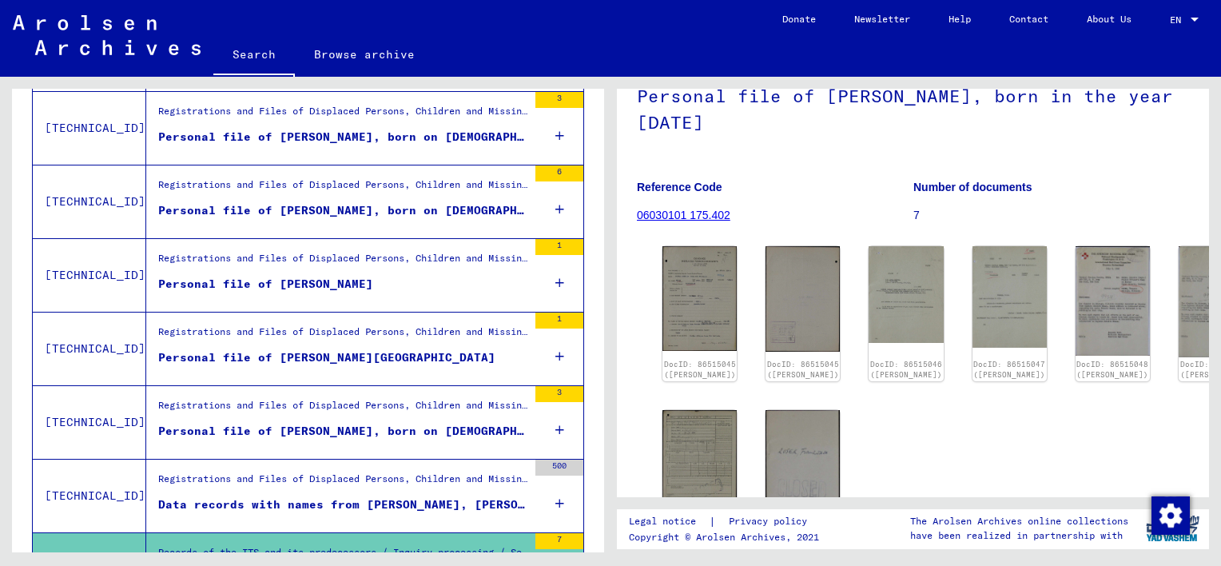
click at [442, 480] on div "Registrations and Files of Displaced Persons, Children and Missing Persons / Ch…" at bounding box center [342, 483] width 369 height 22
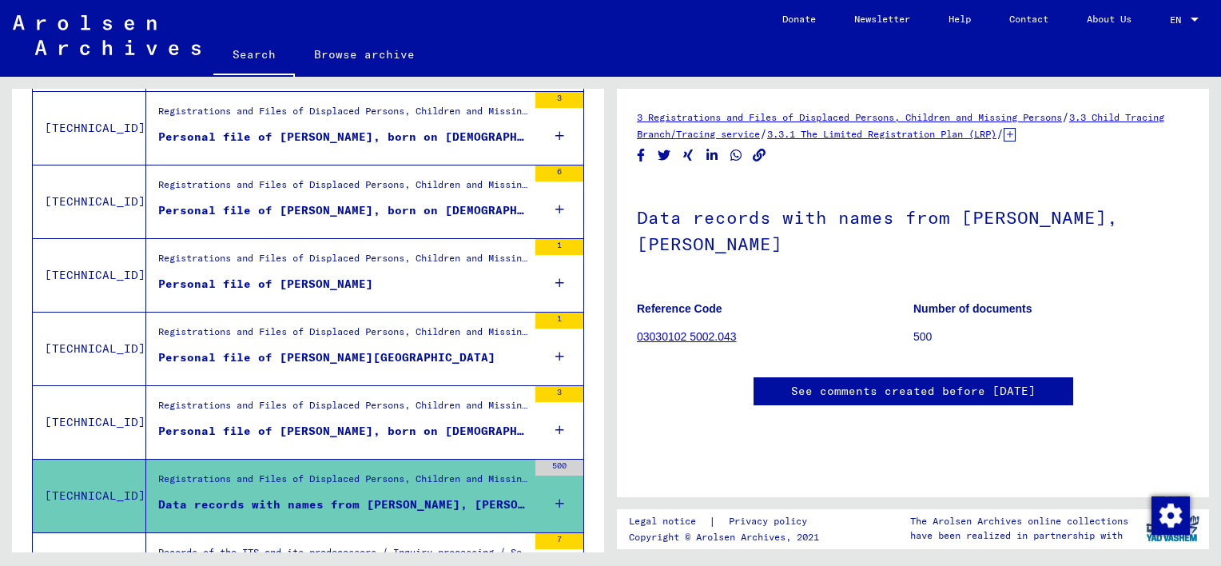
click at [398, 423] on div "Personal file of [PERSON_NAME], born on [DEMOGRAPHIC_DATA]" at bounding box center [342, 431] width 369 height 17
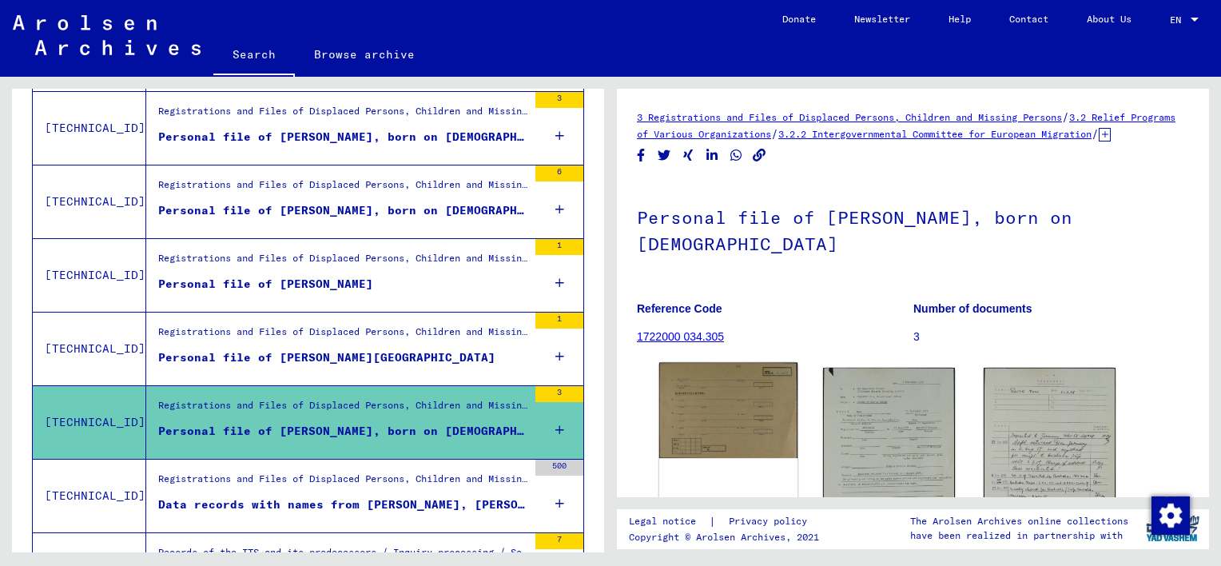
click at [761, 407] on img at bounding box center [728, 410] width 138 height 95
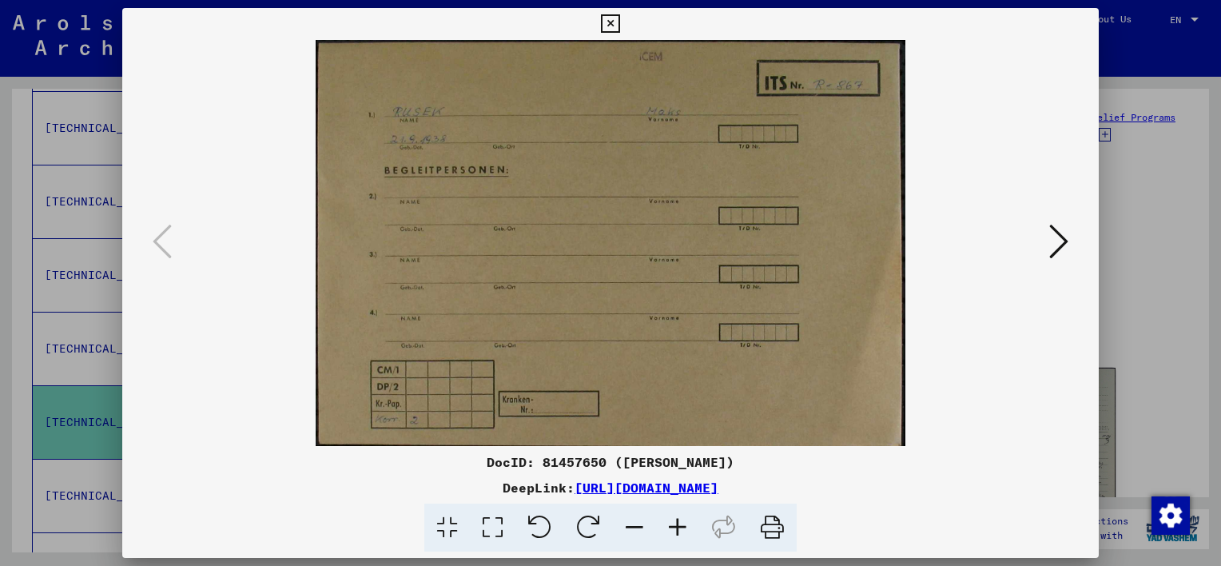
click at [1066, 238] on icon at bounding box center [1059, 241] width 19 height 38
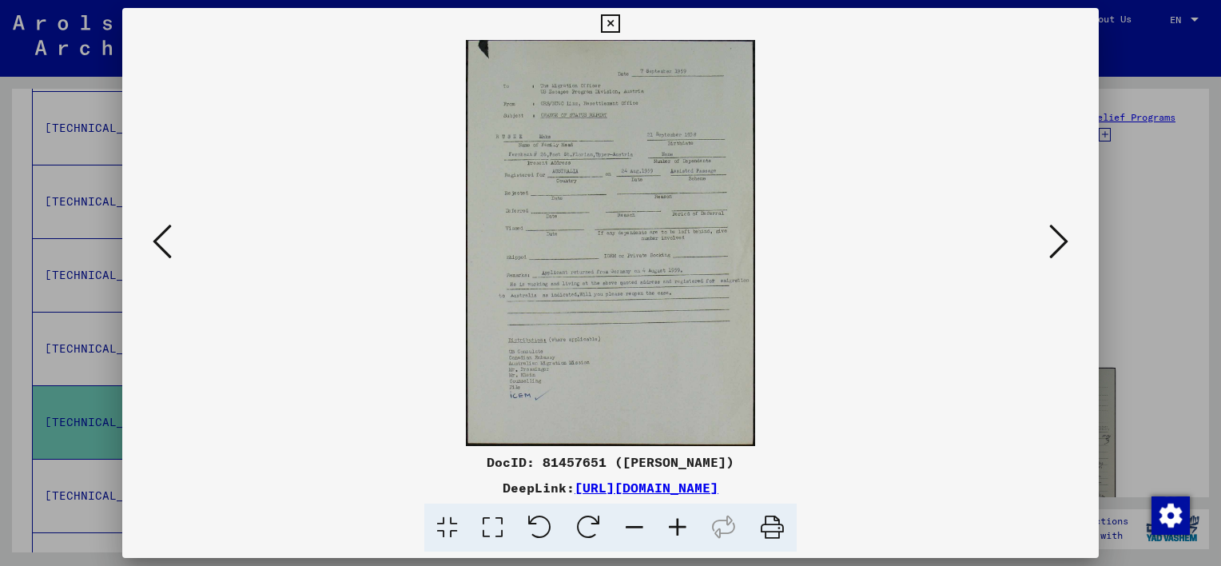
click at [683, 531] on icon at bounding box center [677, 528] width 43 height 49
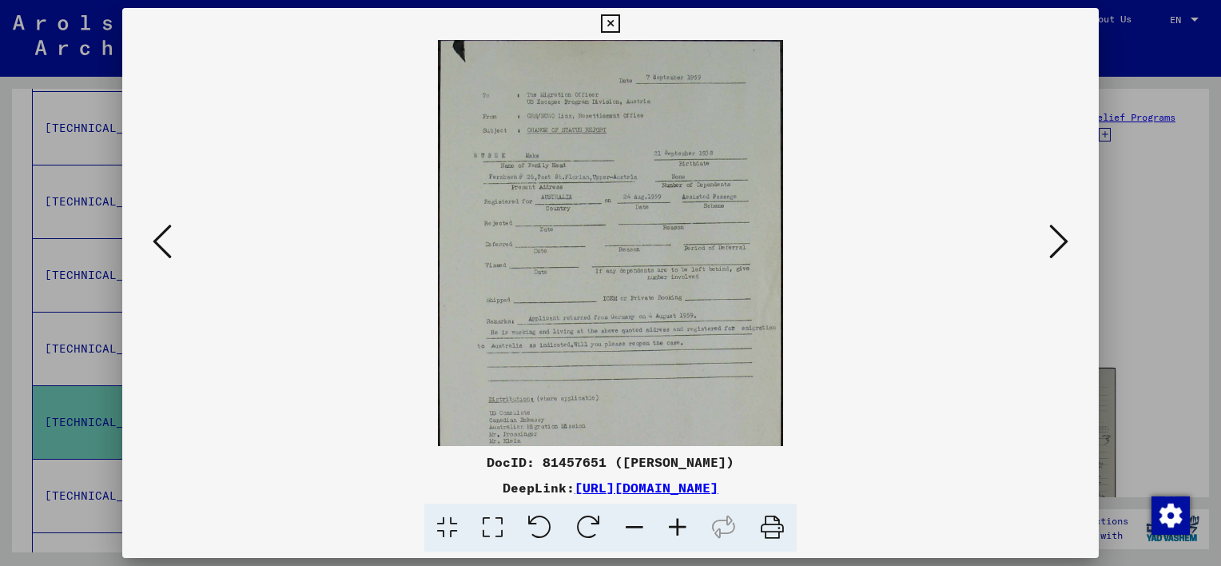
click at [683, 531] on icon at bounding box center [677, 528] width 43 height 49
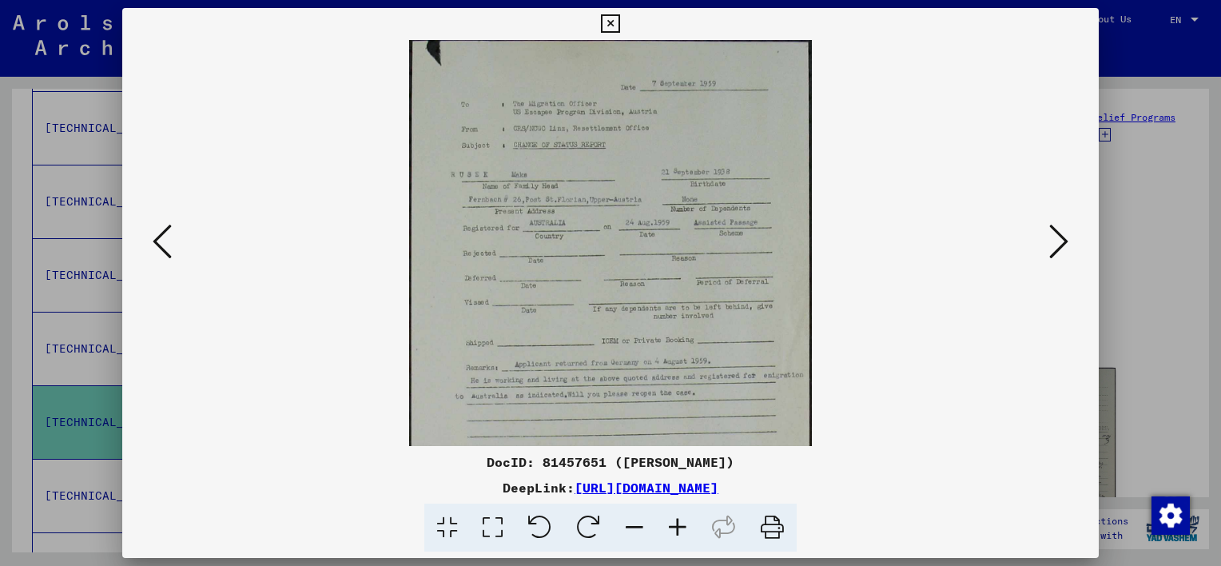
click at [683, 531] on icon at bounding box center [677, 528] width 43 height 49
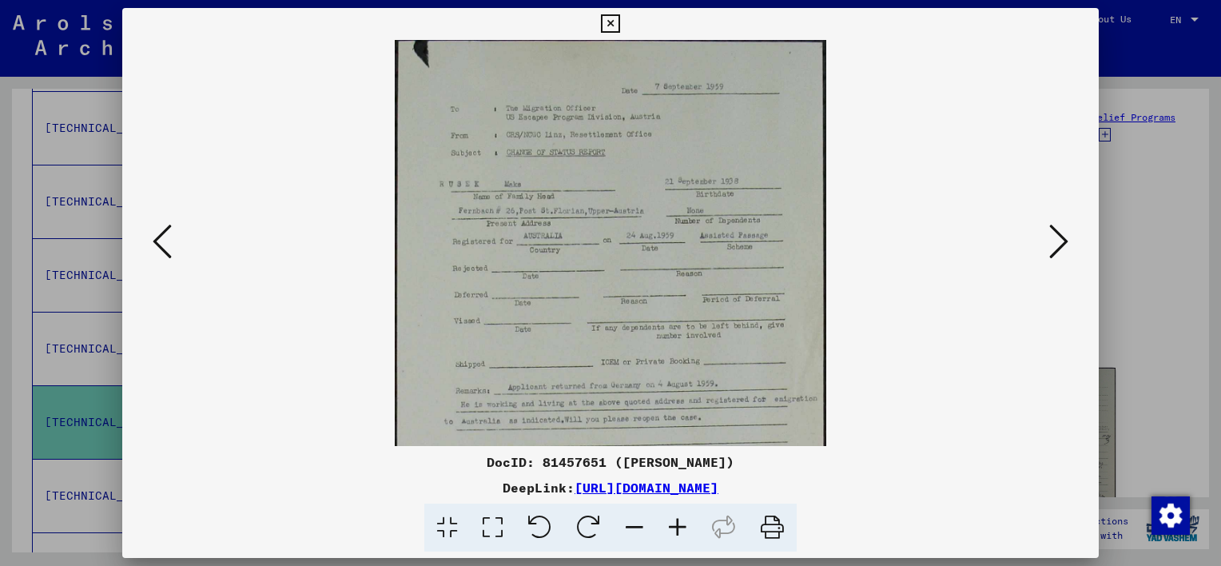
click at [683, 531] on icon at bounding box center [677, 528] width 43 height 49
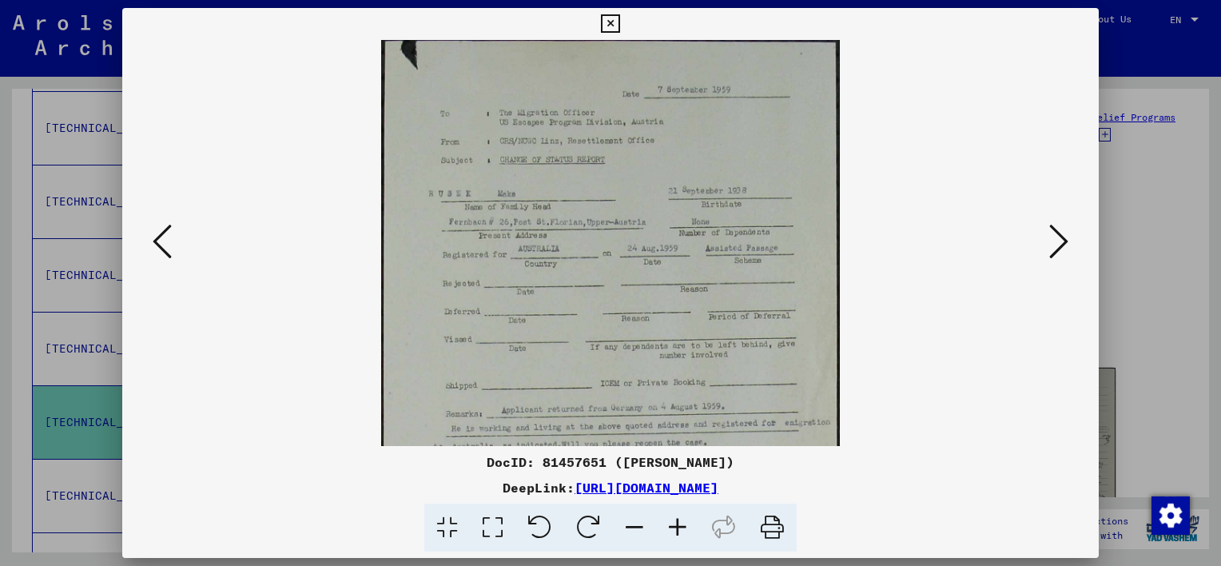
click at [683, 531] on icon at bounding box center [677, 528] width 43 height 49
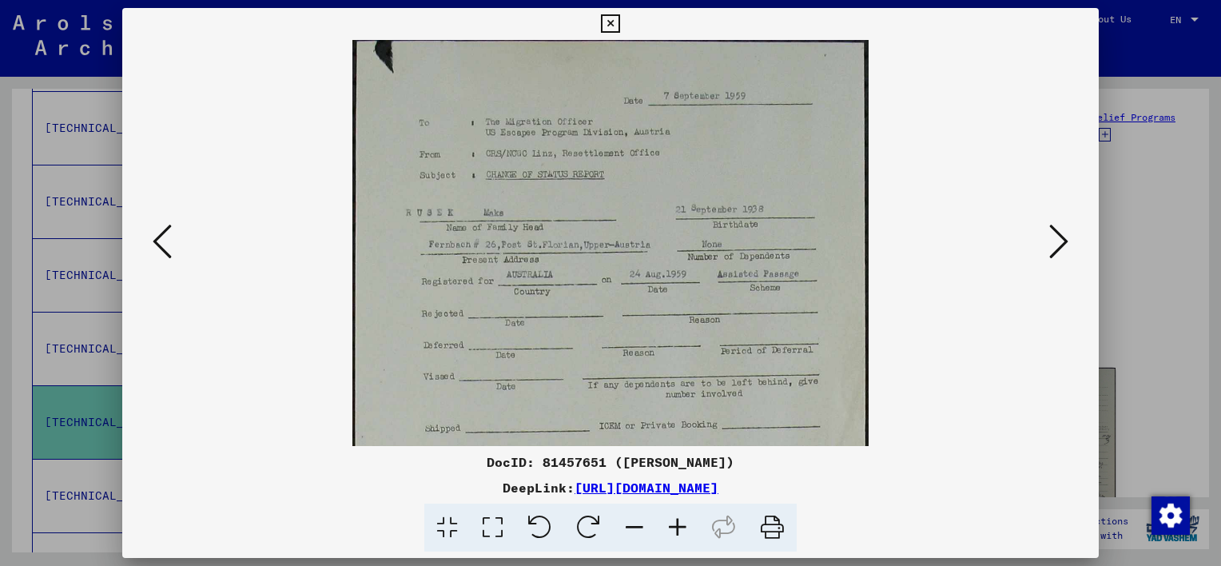
click at [683, 531] on icon at bounding box center [677, 528] width 43 height 49
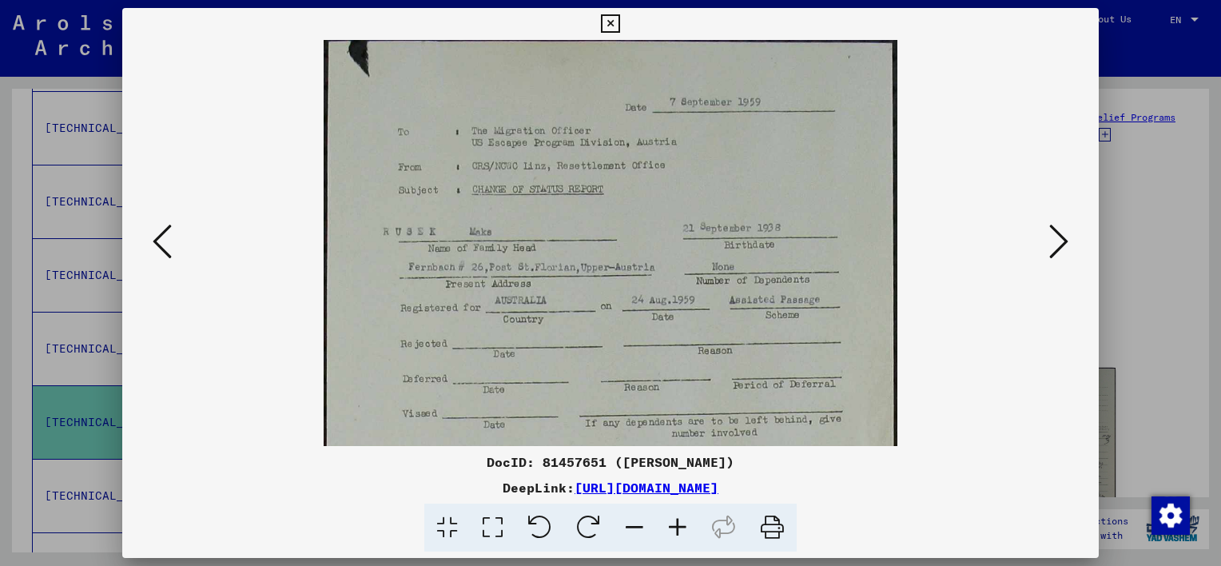
click at [683, 531] on icon at bounding box center [677, 528] width 43 height 49
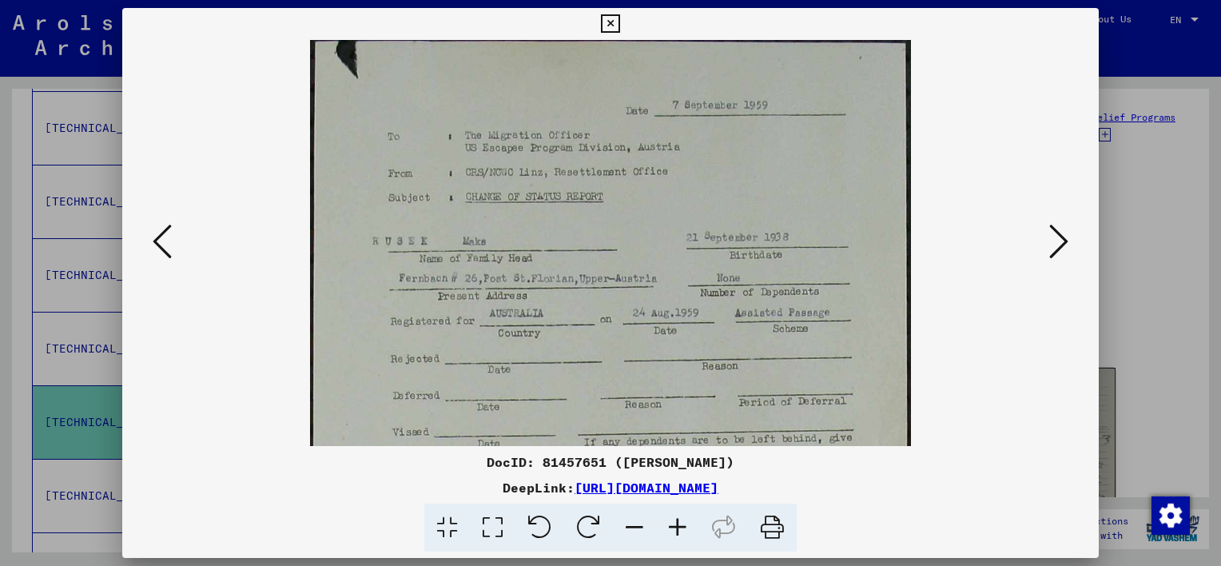
click at [683, 531] on icon at bounding box center [677, 528] width 43 height 49
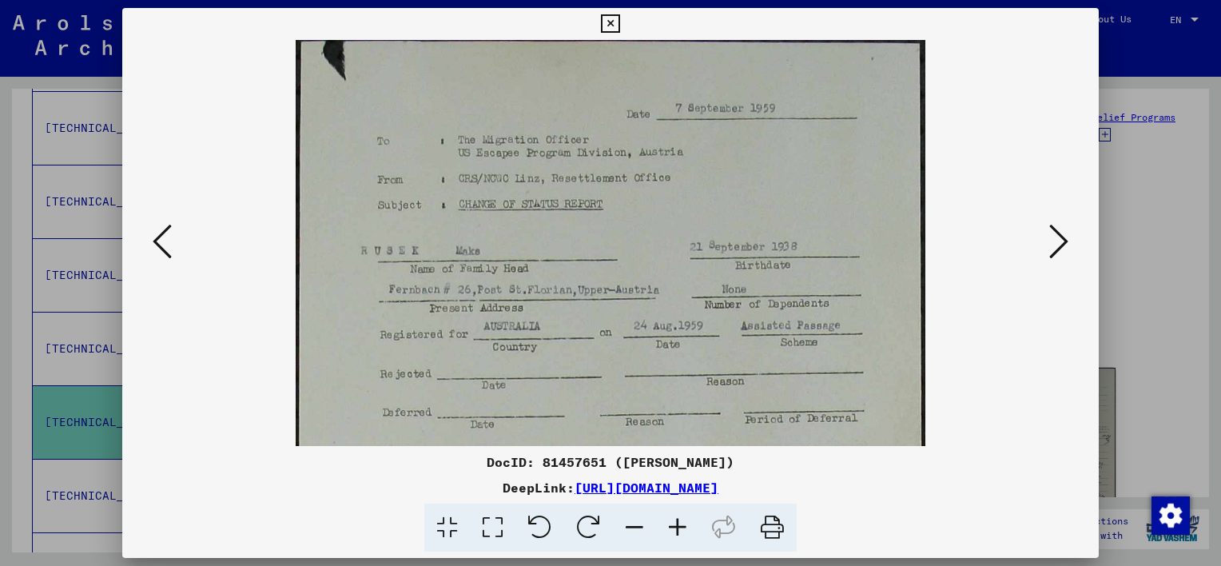
click at [1055, 238] on icon at bounding box center [1059, 241] width 19 height 38
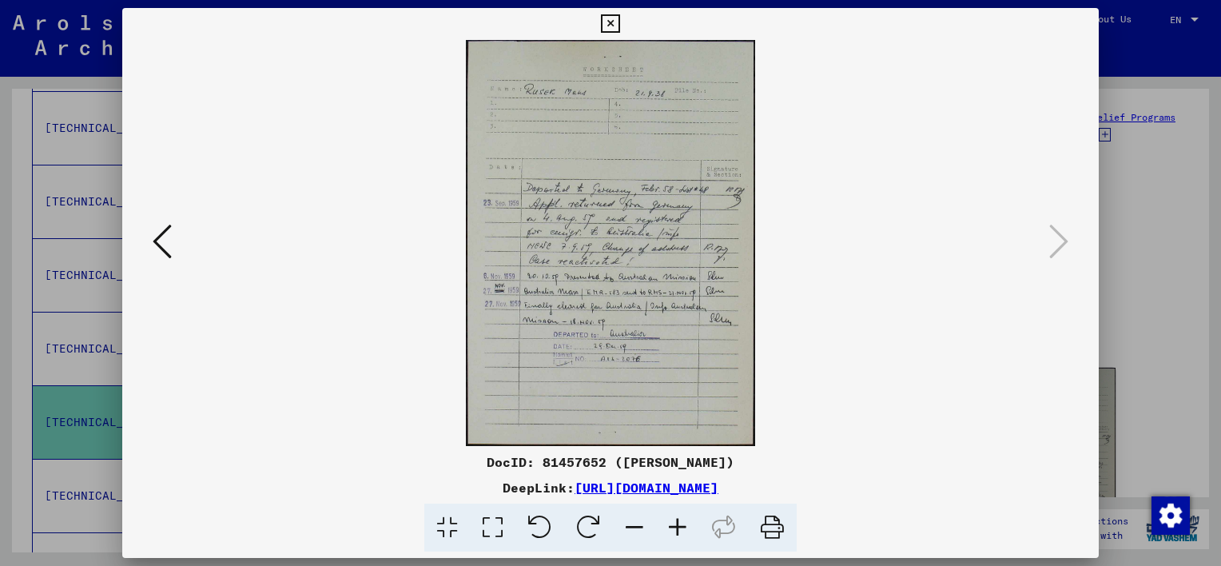
click at [671, 516] on icon at bounding box center [677, 528] width 43 height 49
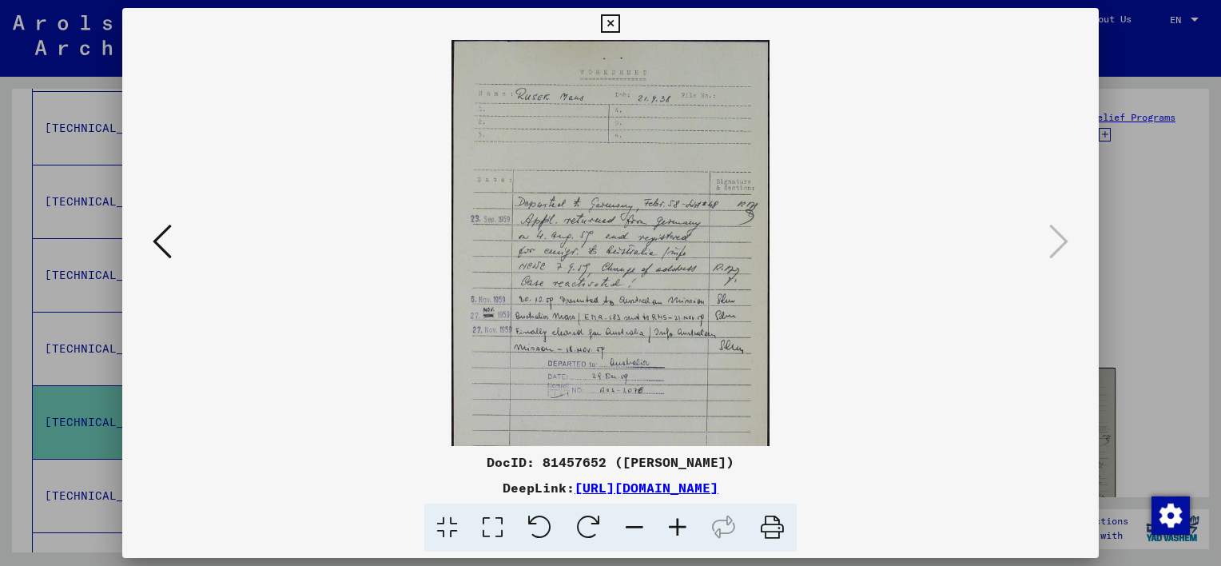
click at [671, 516] on icon at bounding box center [677, 528] width 43 height 49
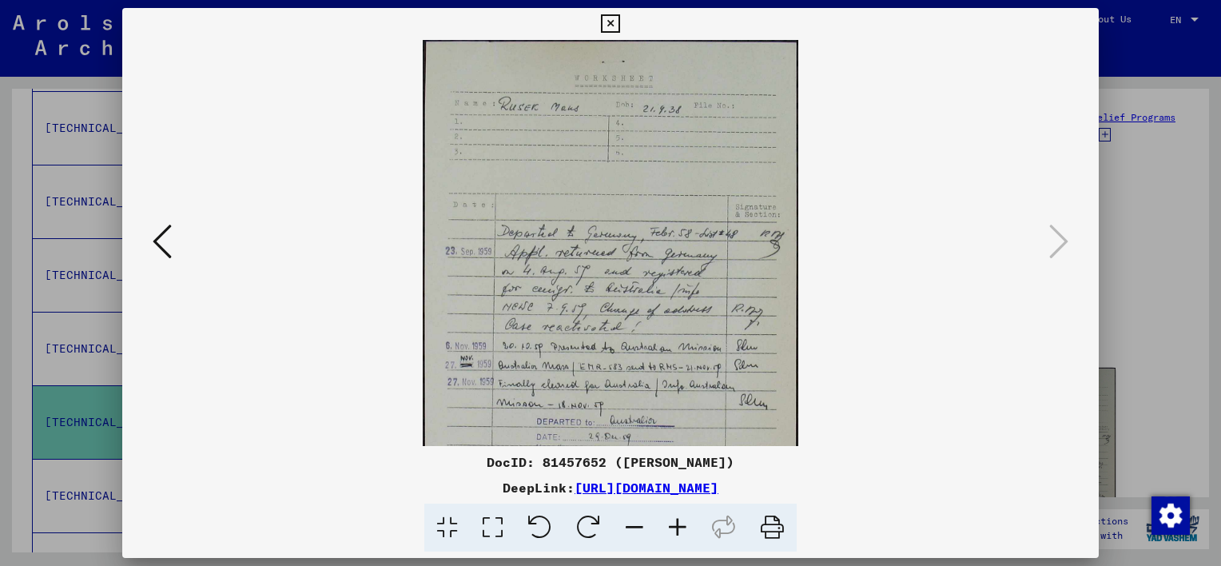
click at [671, 516] on icon at bounding box center [677, 528] width 43 height 49
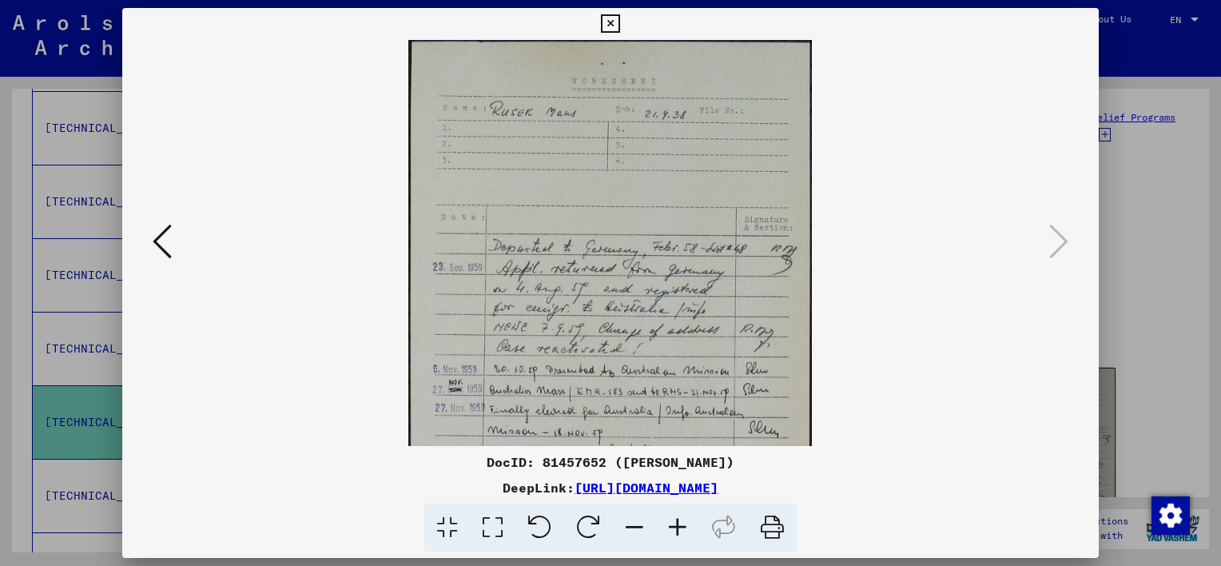
click at [671, 516] on icon at bounding box center [677, 528] width 43 height 49
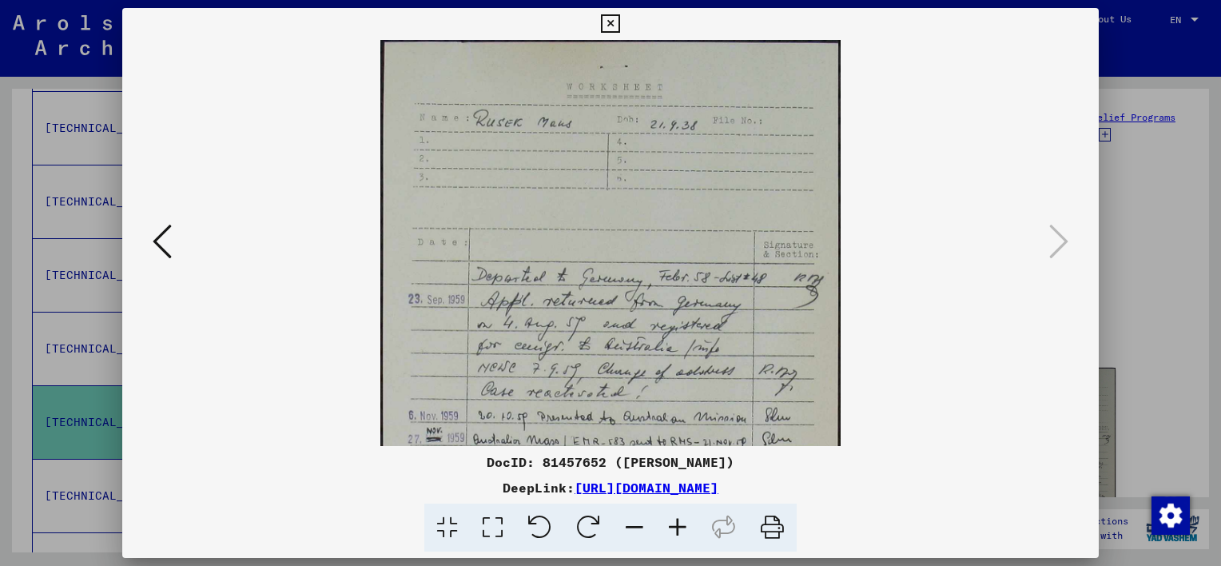
click at [671, 516] on icon at bounding box center [677, 528] width 43 height 49
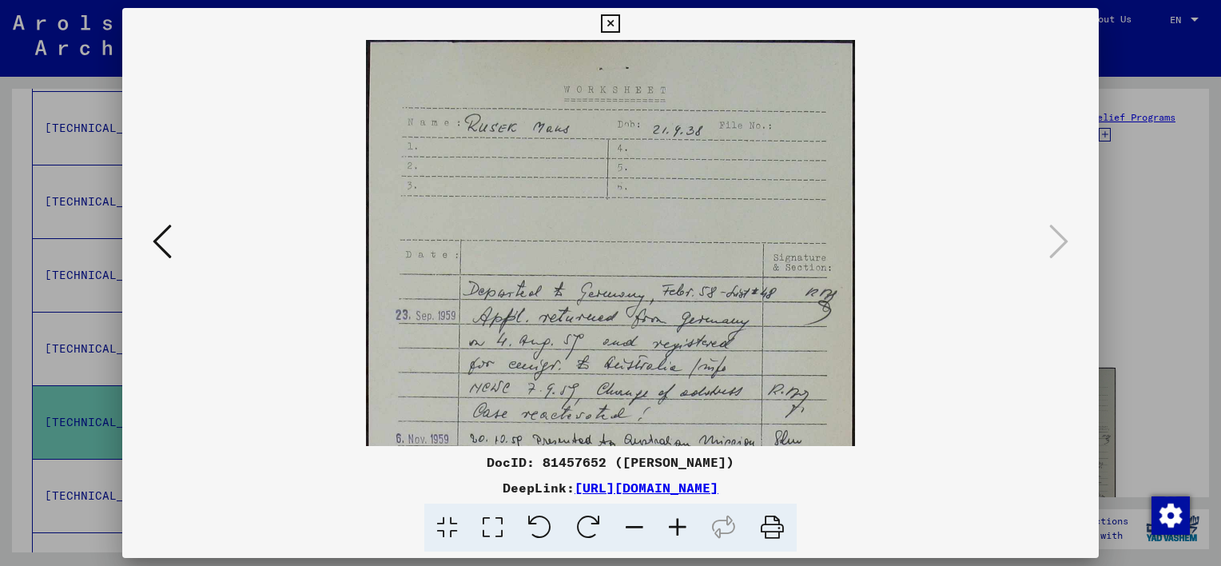
click at [671, 516] on icon at bounding box center [677, 528] width 43 height 49
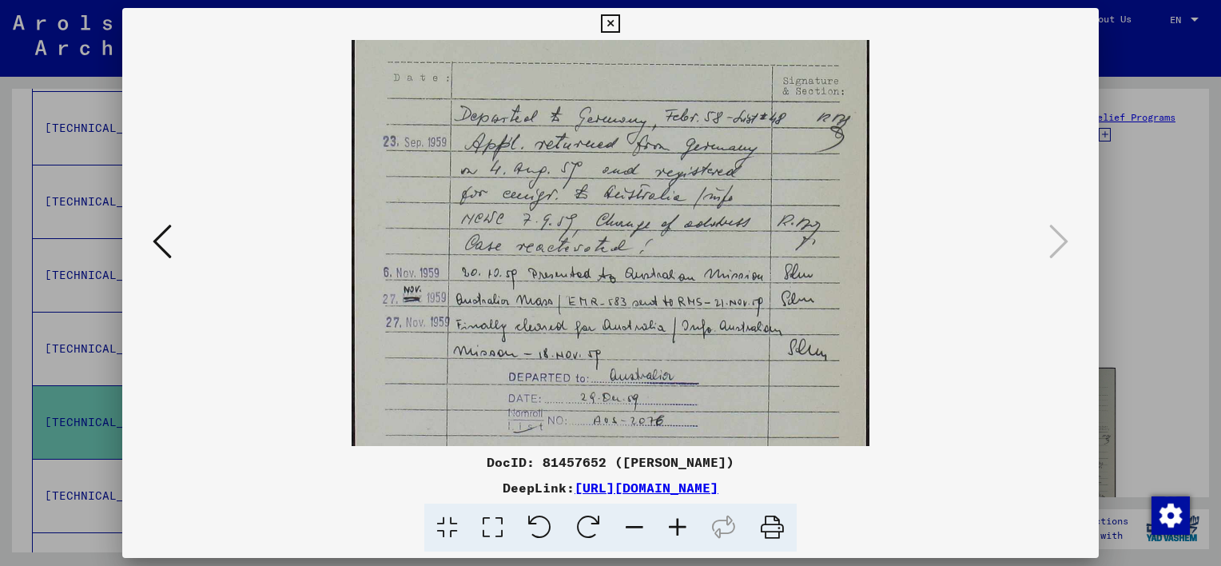
scroll to position [189, 0]
drag, startPoint x: 798, startPoint y: 338, endPoint x: 809, endPoint y: 153, distance: 185.0
click at [809, 153] on img at bounding box center [611, 214] width 518 height 726
click at [614, 22] on icon at bounding box center [610, 23] width 18 height 19
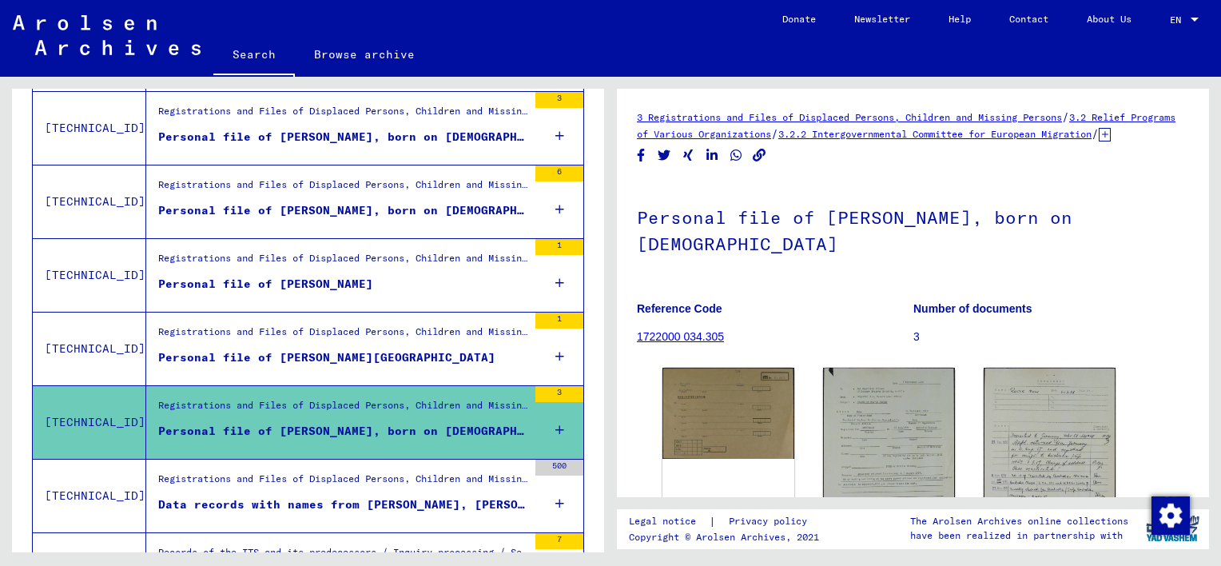
click at [415, 329] on div "Registrations and Files of Displaced Persons, Children and Missing Persons / Re…" at bounding box center [342, 336] width 369 height 22
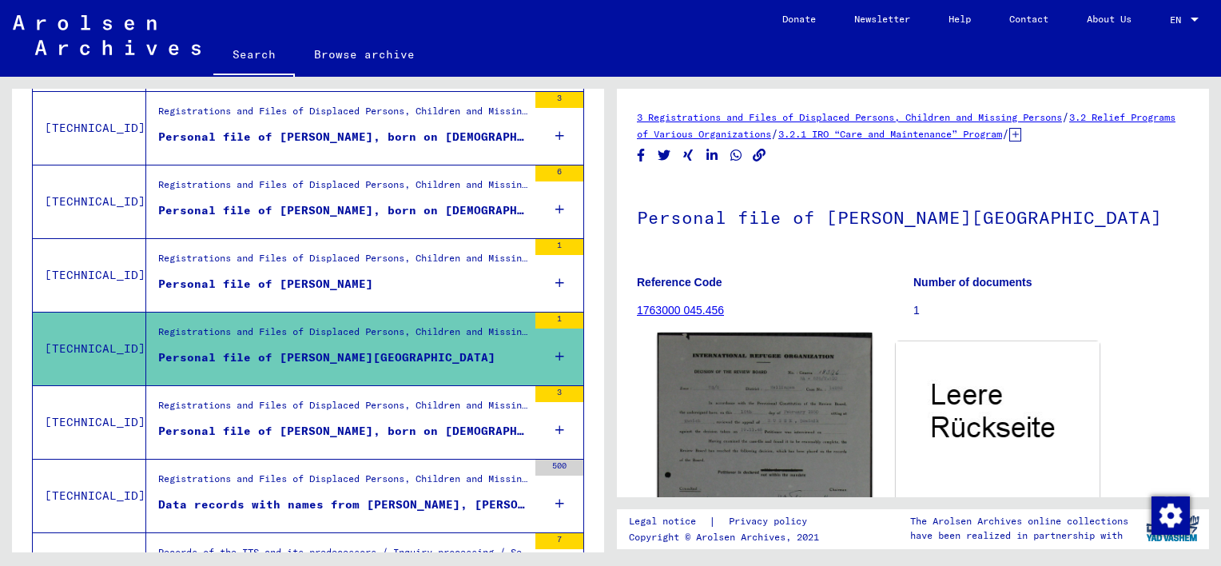
click at [720, 426] on img at bounding box center [765, 509] width 214 height 352
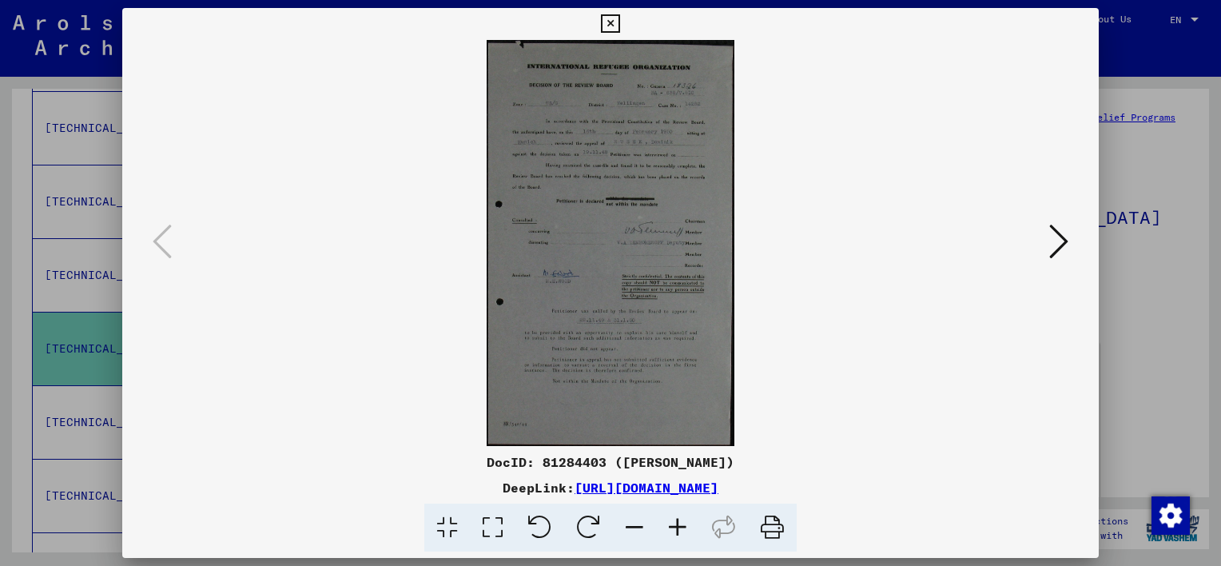
click at [672, 534] on icon at bounding box center [677, 528] width 43 height 49
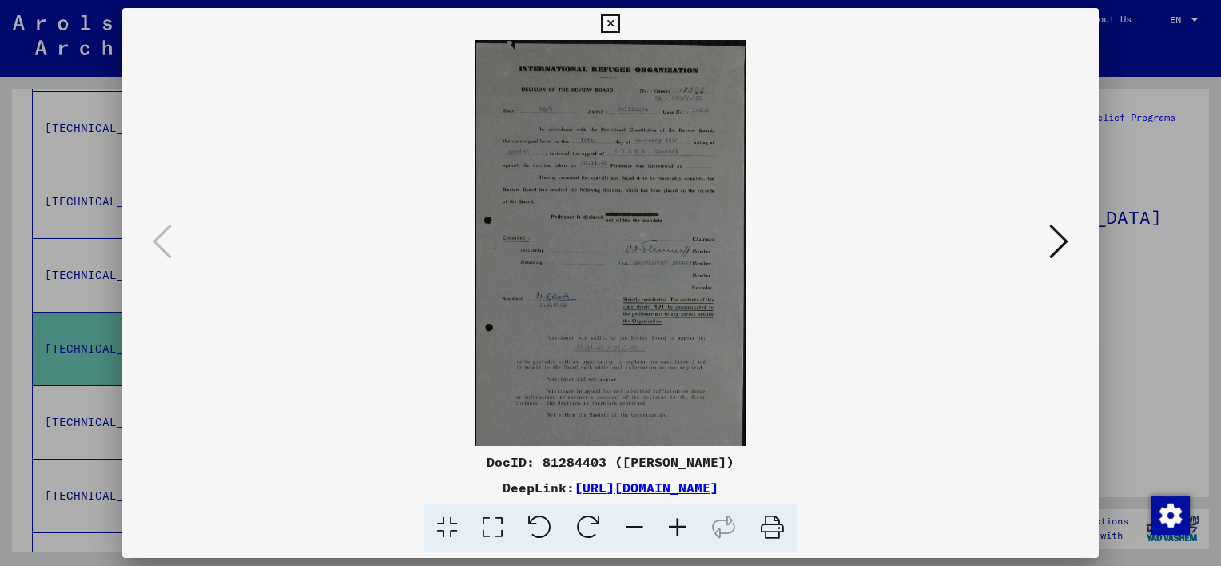
click at [672, 534] on icon at bounding box center [677, 528] width 43 height 49
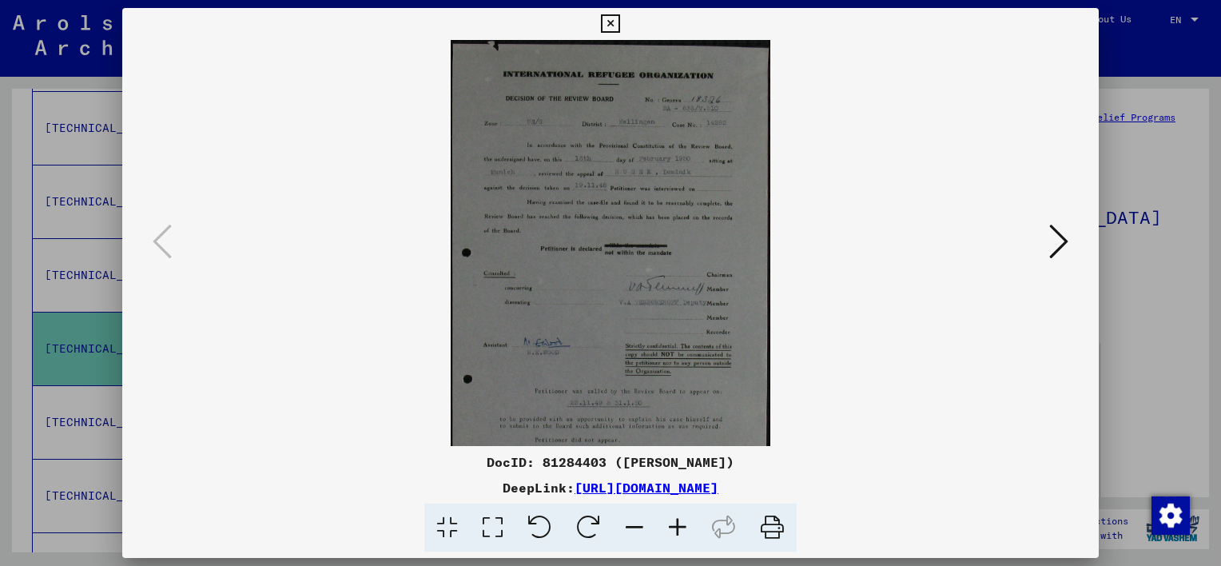
click at [672, 534] on icon at bounding box center [677, 528] width 43 height 49
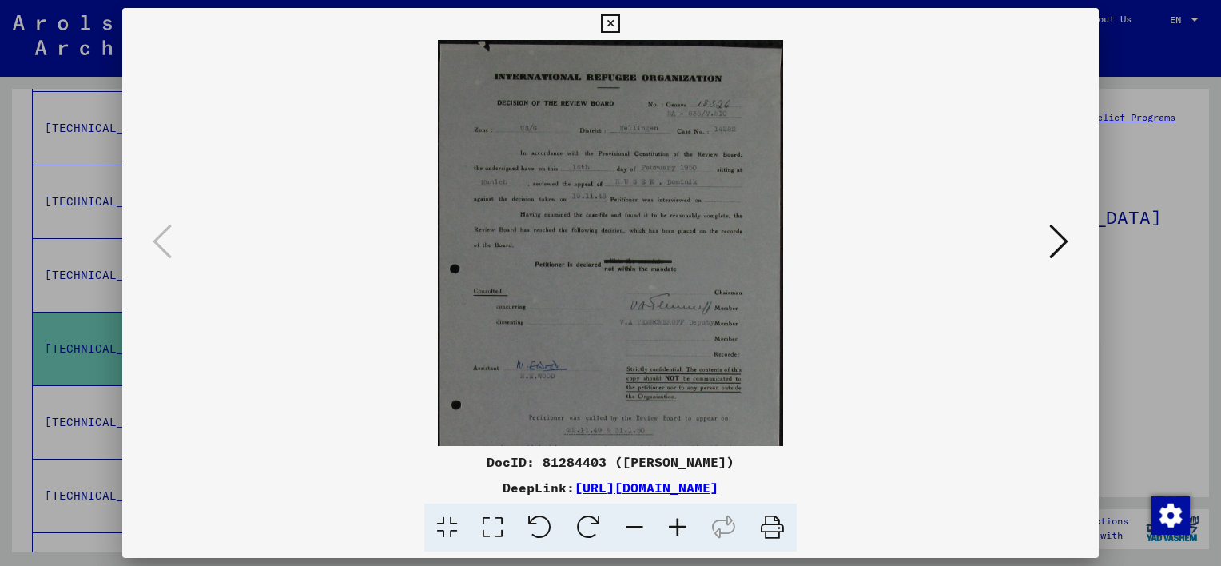
click at [672, 534] on icon at bounding box center [677, 528] width 43 height 49
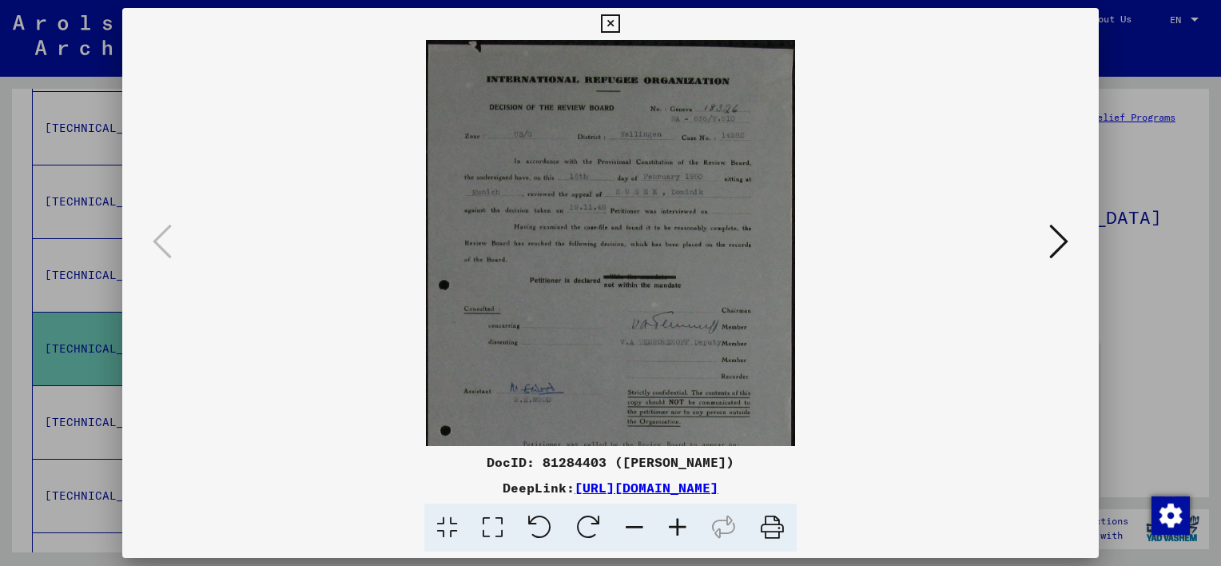
click at [672, 534] on icon at bounding box center [677, 528] width 43 height 49
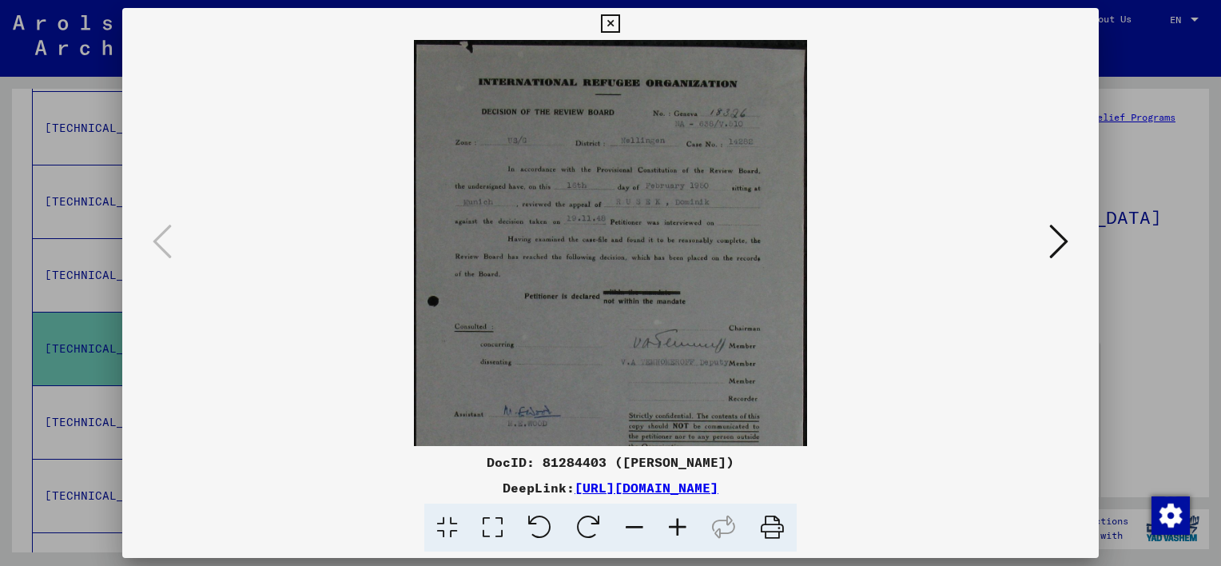
click at [672, 534] on icon at bounding box center [677, 528] width 43 height 49
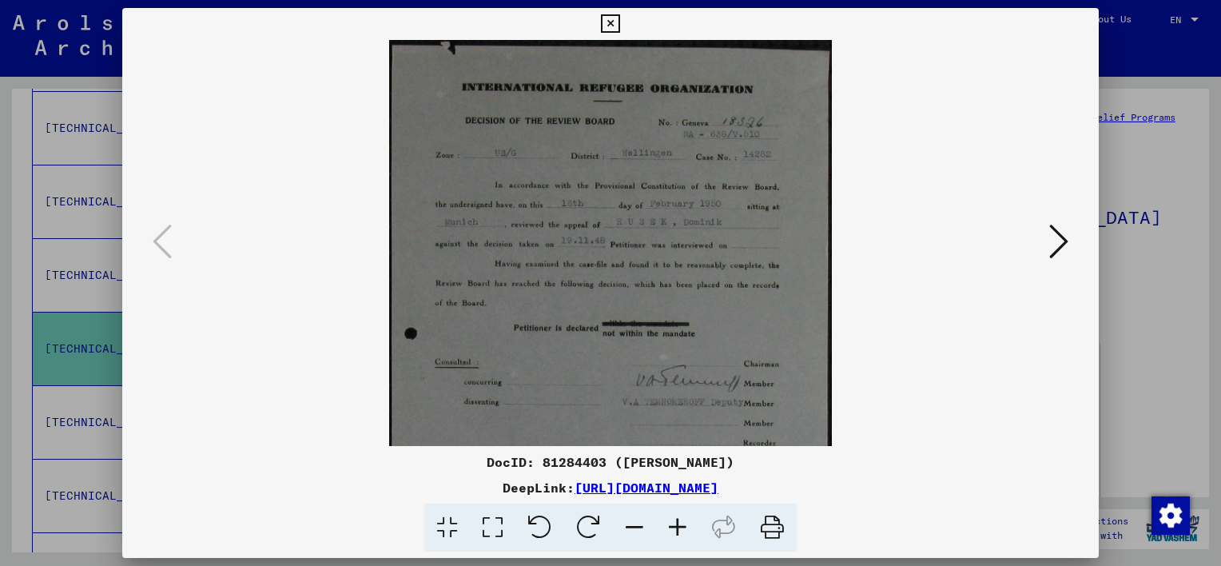
click at [672, 534] on icon at bounding box center [677, 528] width 43 height 49
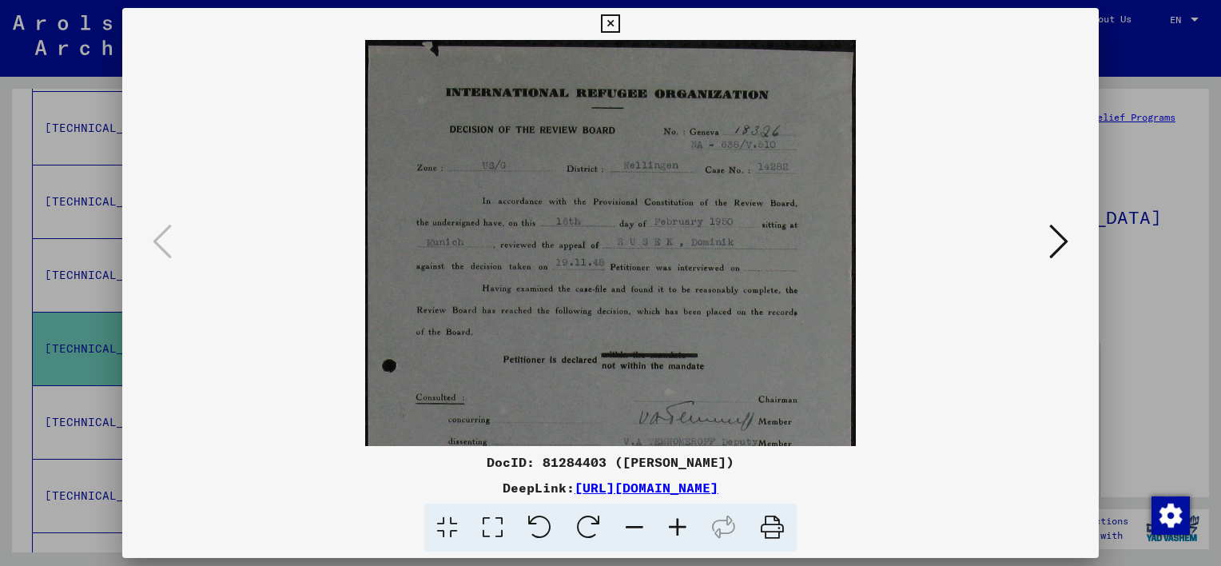
click at [672, 534] on icon at bounding box center [677, 528] width 43 height 49
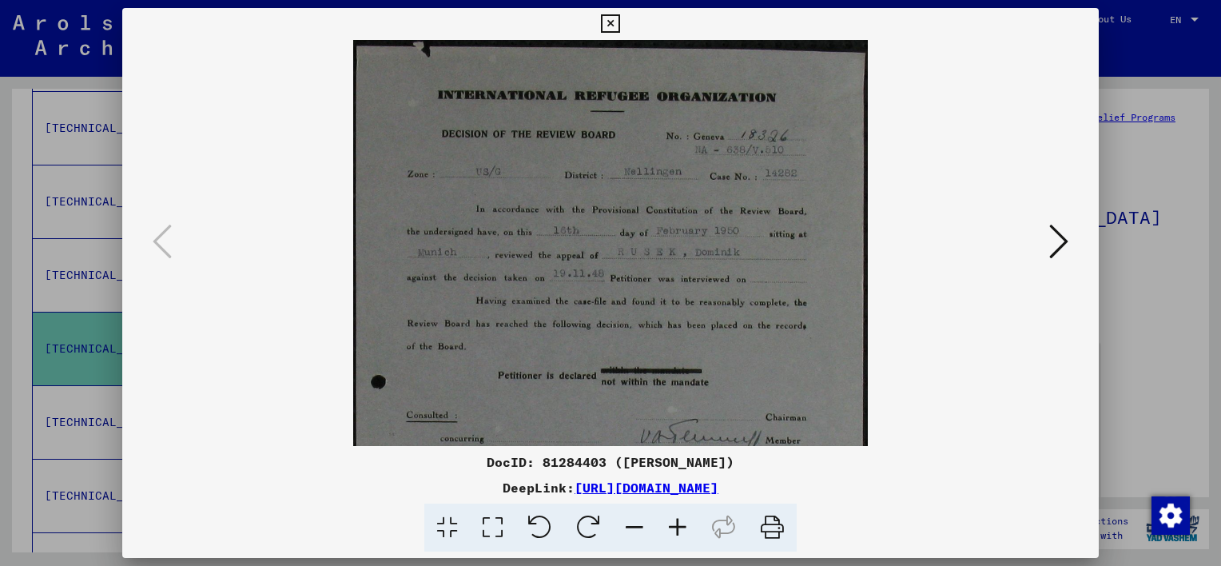
click at [672, 534] on icon at bounding box center [677, 528] width 43 height 49
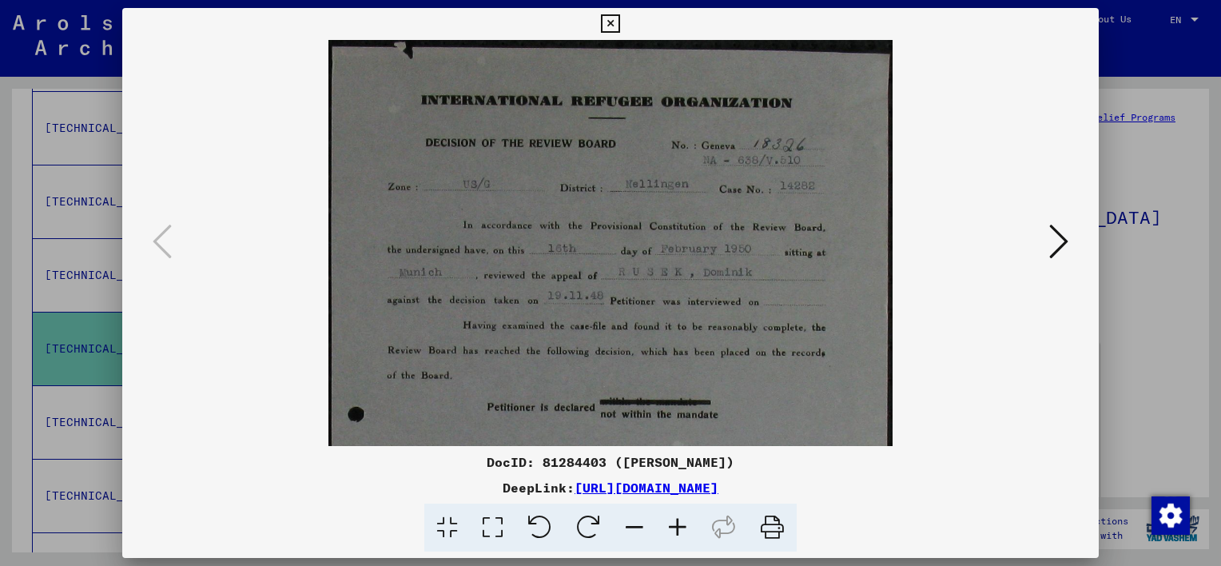
click at [672, 534] on icon at bounding box center [677, 528] width 43 height 49
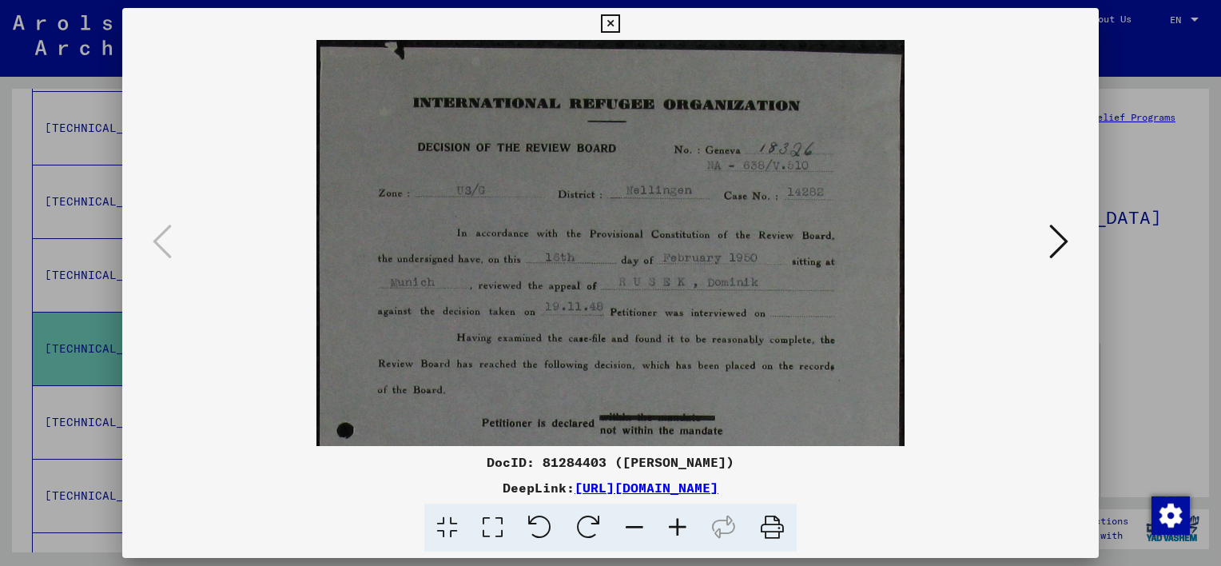
click at [1121, 189] on div at bounding box center [610, 283] width 1221 height 566
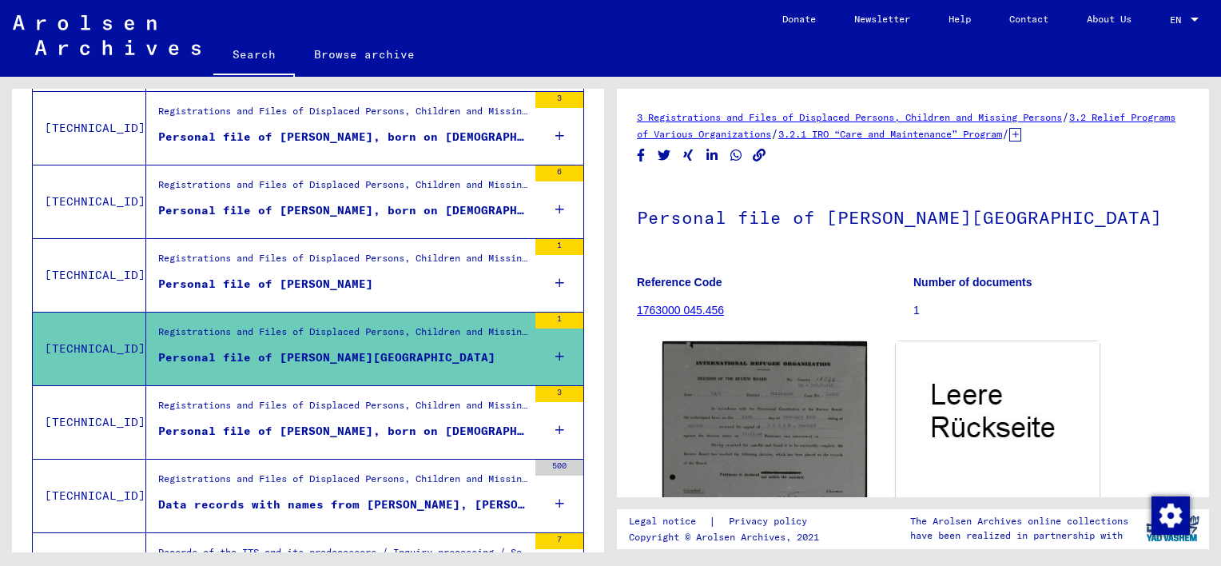
click at [425, 276] on figure "Personal file of [PERSON_NAME]" at bounding box center [342, 288] width 369 height 24
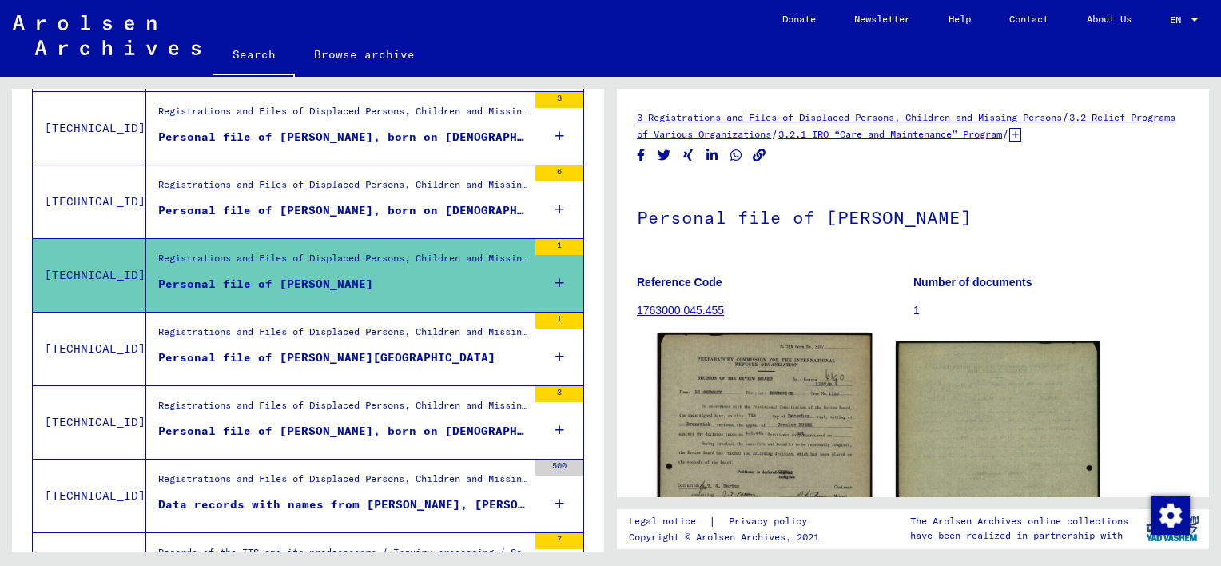
click at [831, 402] on img at bounding box center [765, 507] width 214 height 349
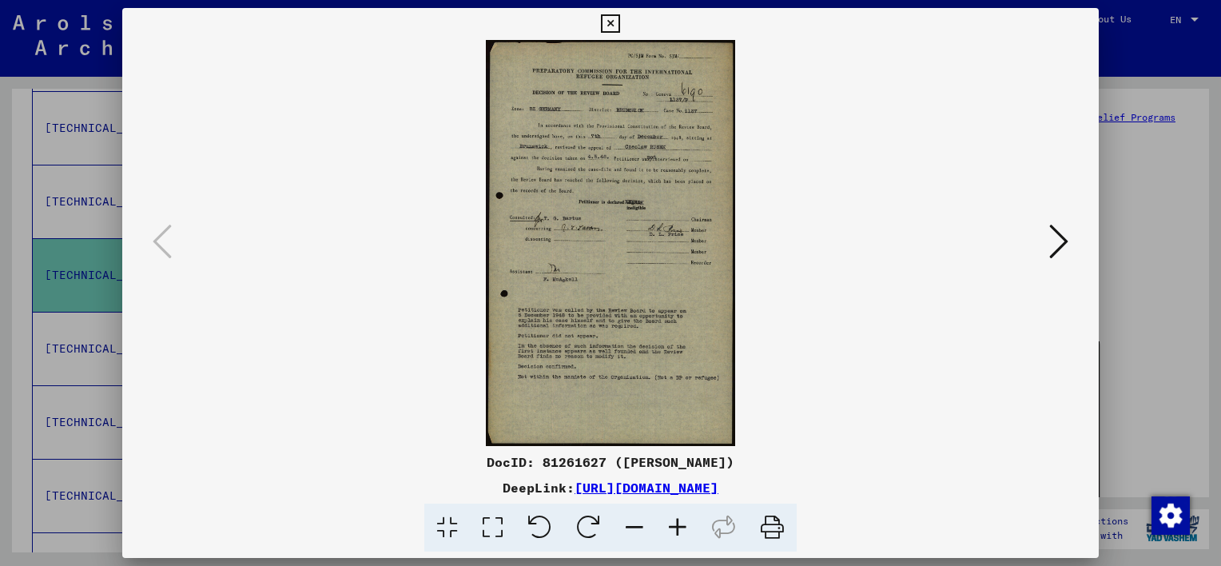
click at [671, 533] on icon at bounding box center [677, 528] width 43 height 49
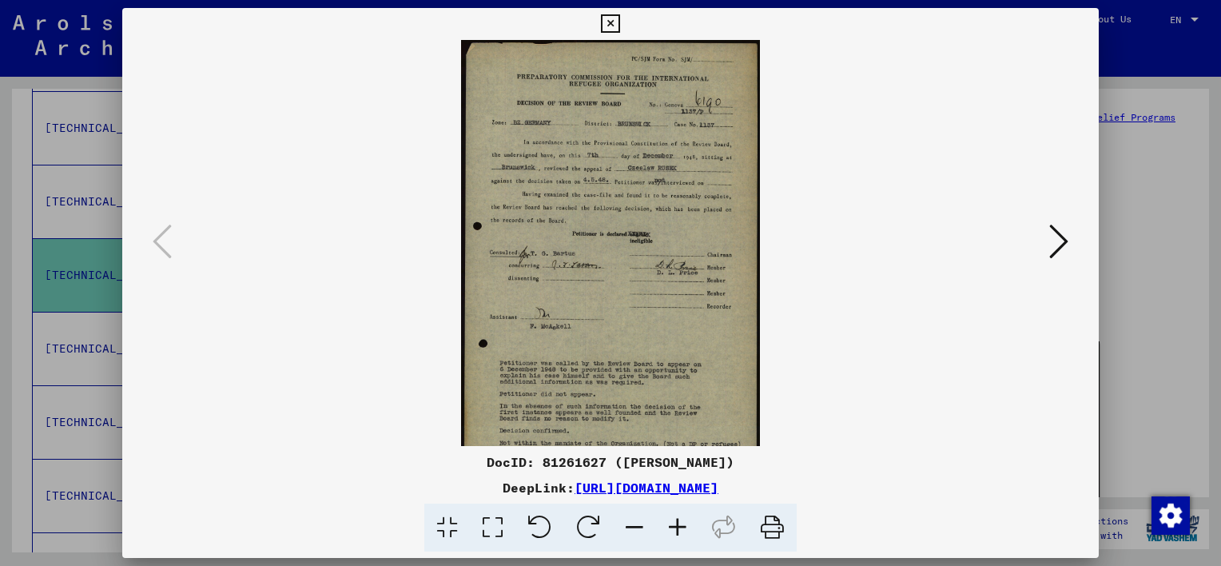
click at [671, 533] on icon at bounding box center [677, 528] width 43 height 49
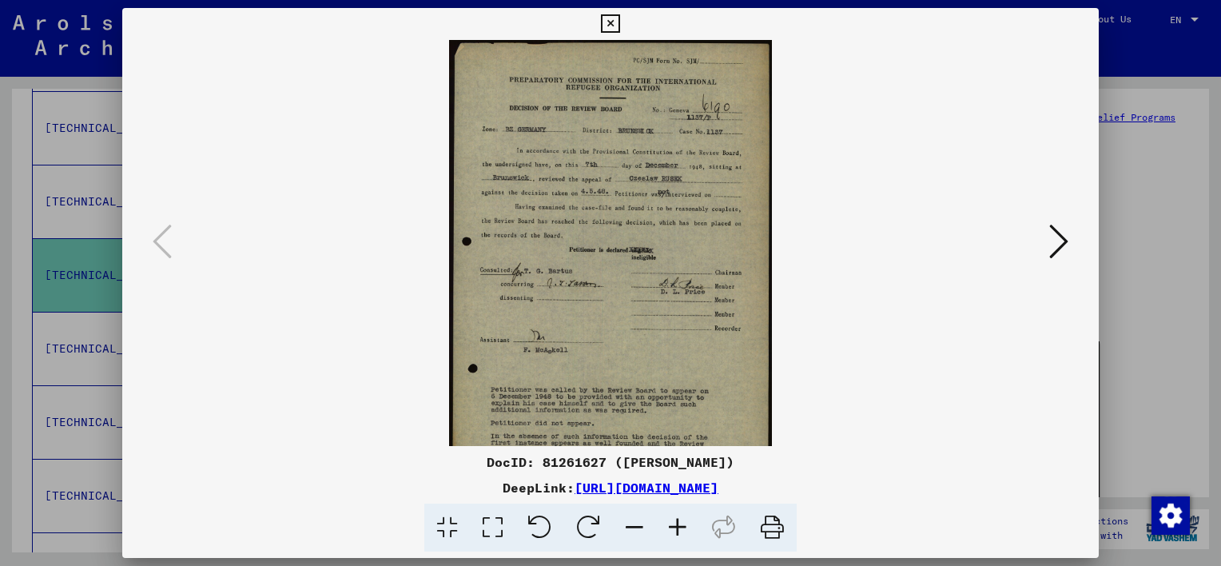
click at [671, 533] on icon at bounding box center [677, 528] width 43 height 49
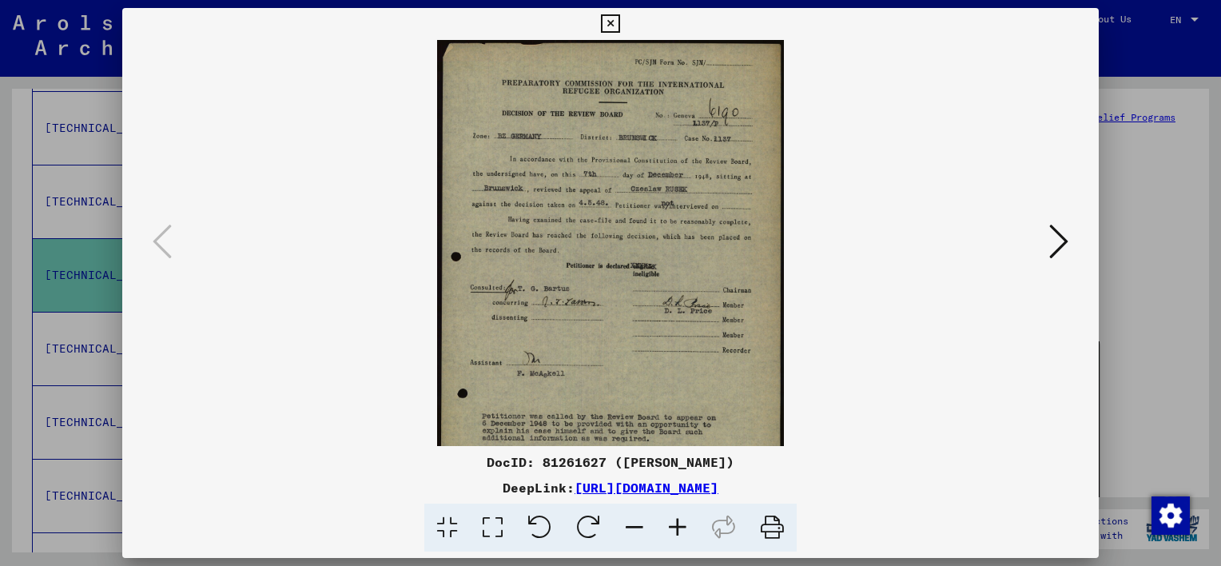
click at [671, 533] on icon at bounding box center [677, 528] width 43 height 49
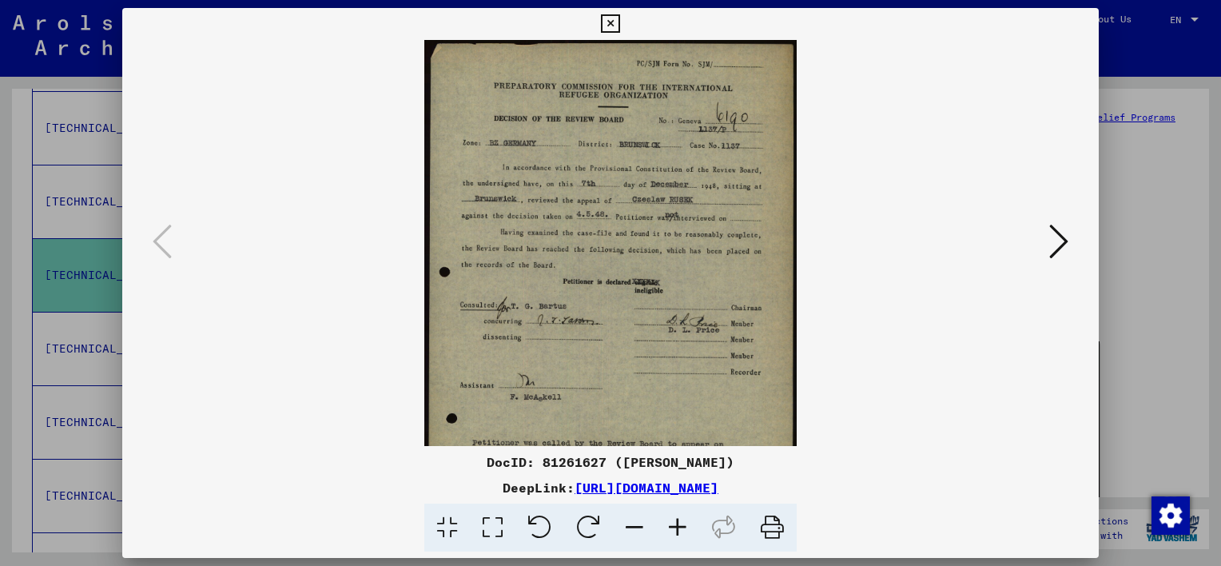
click at [671, 533] on icon at bounding box center [677, 528] width 43 height 49
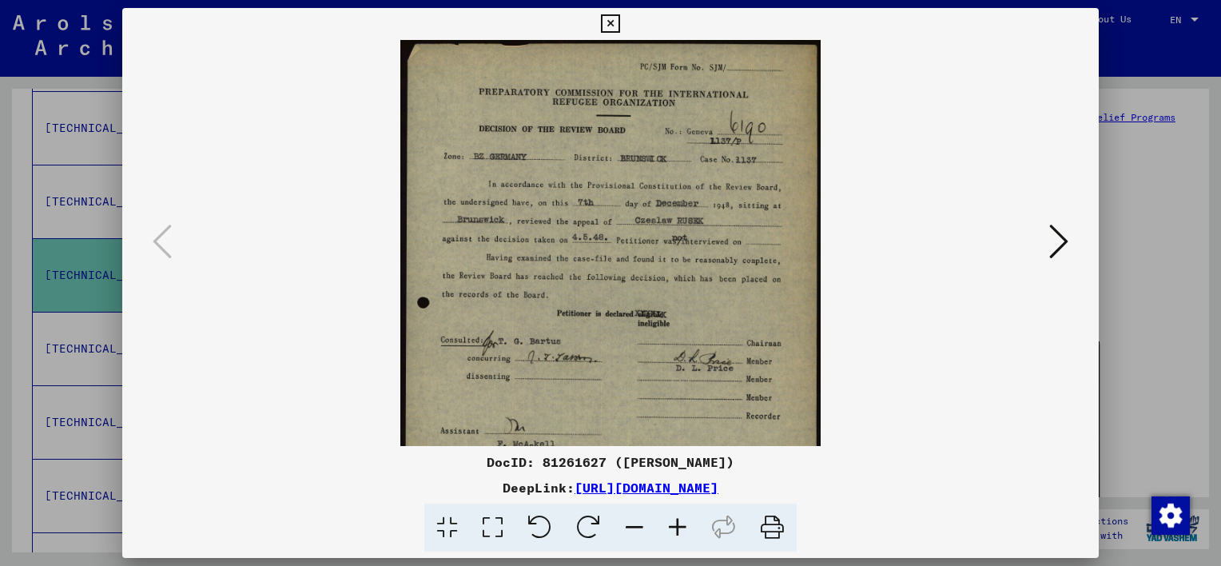
click at [671, 533] on icon at bounding box center [677, 528] width 43 height 49
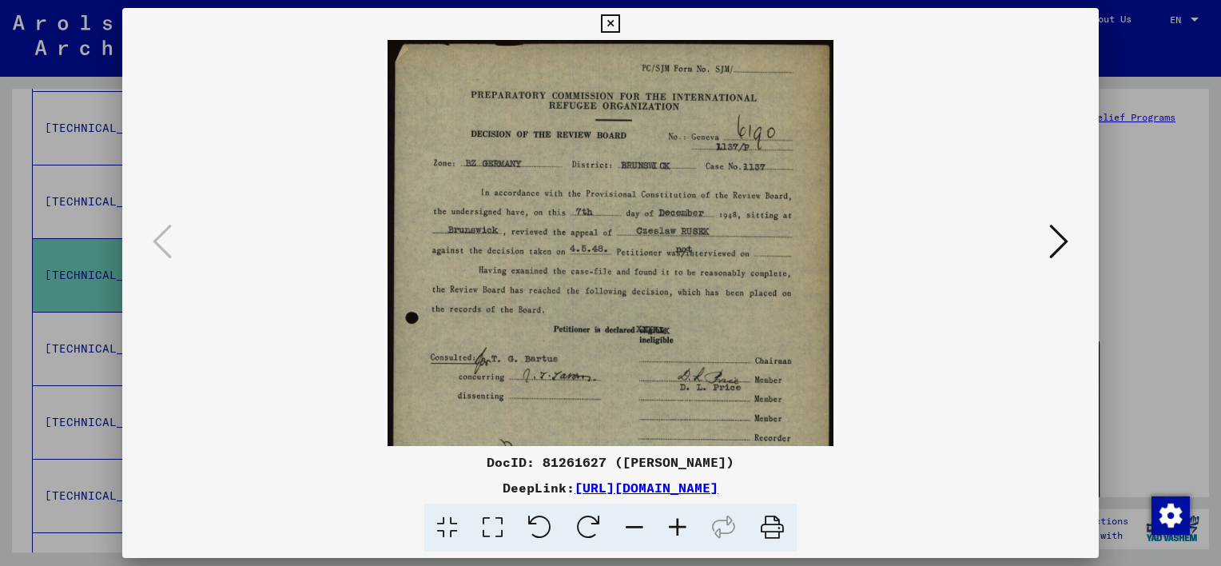
click at [671, 533] on icon at bounding box center [677, 528] width 43 height 49
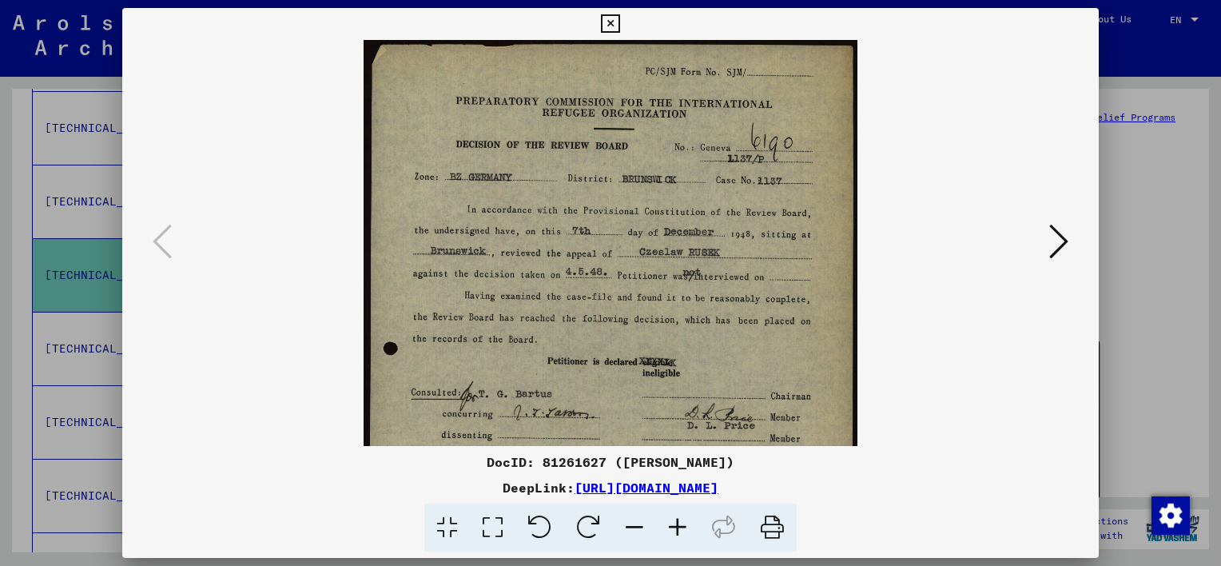
click at [671, 533] on icon at bounding box center [677, 528] width 43 height 49
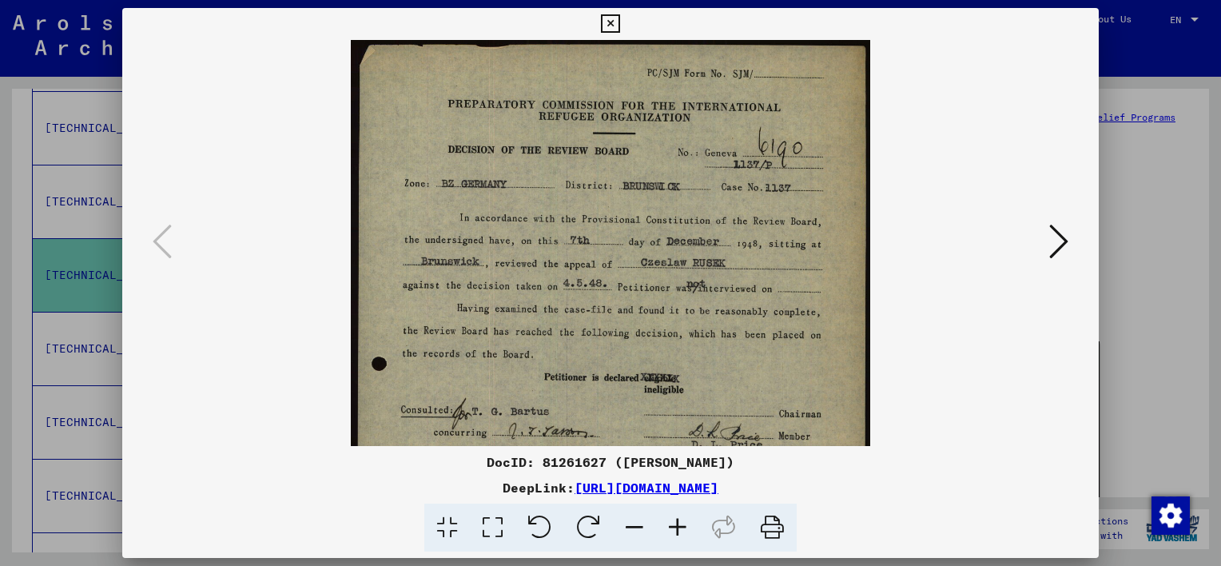
click at [1069, 237] on button at bounding box center [1059, 243] width 29 height 46
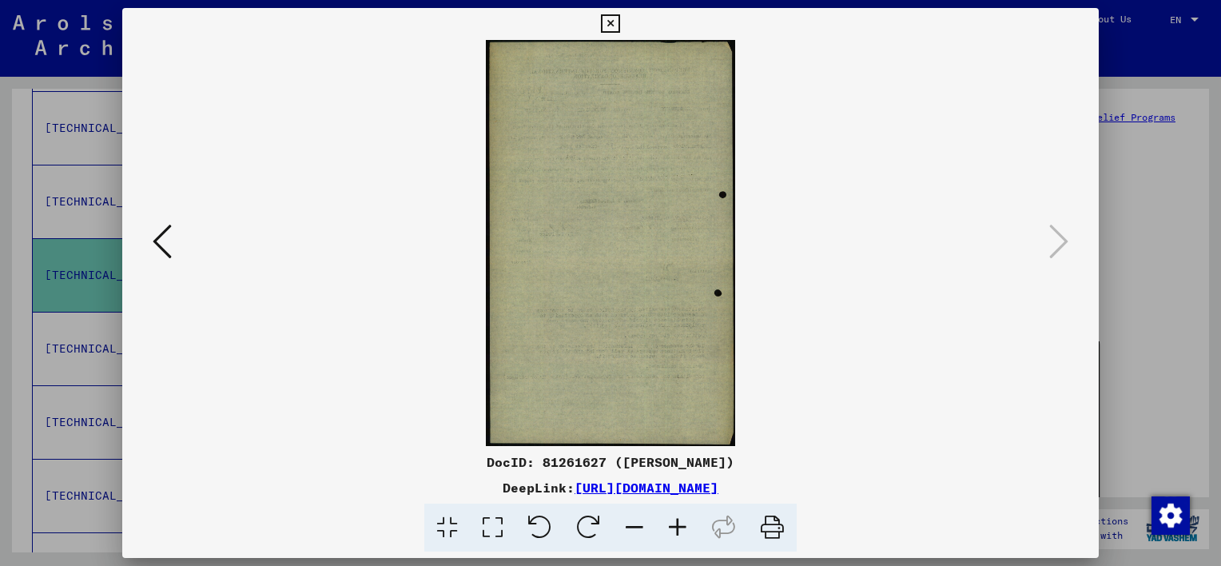
click at [1126, 219] on div at bounding box center [610, 283] width 1221 height 566
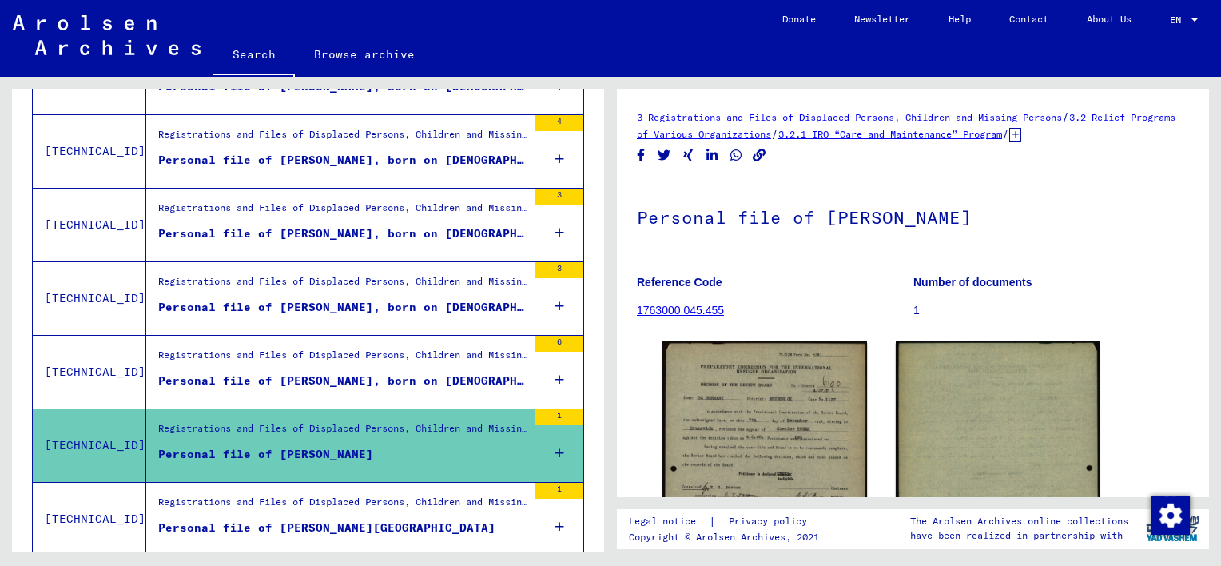
scroll to position [867, 0]
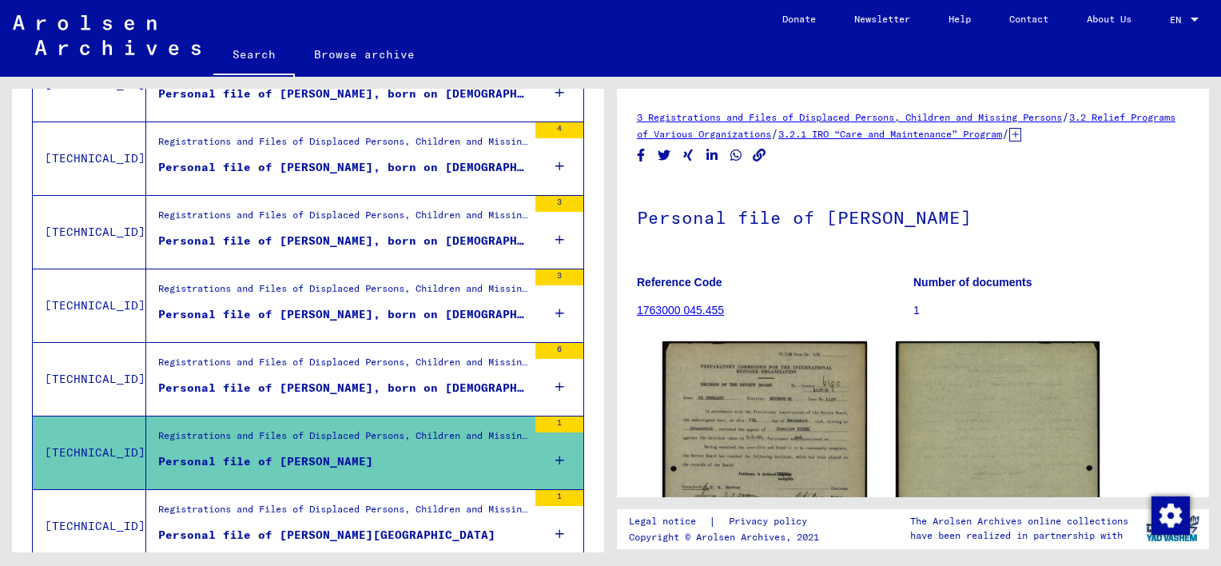
click at [457, 373] on figure "Registrations and Files of Displaced Persons, Children and Missing Persons / Re…" at bounding box center [342, 367] width 369 height 24
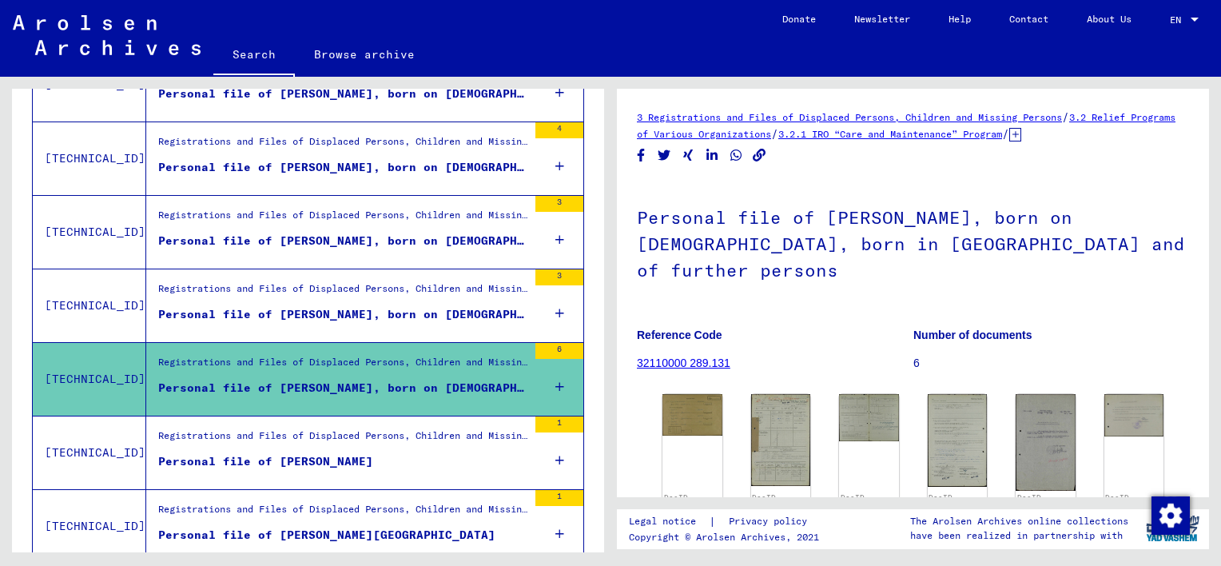
click at [423, 307] on div "Personal file of [PERSON_NAME], born on [DEMOGRAPHIC_DATA], born in [GEOGRAPHIC…" at bounding box center [342, 314] width 369 height 17
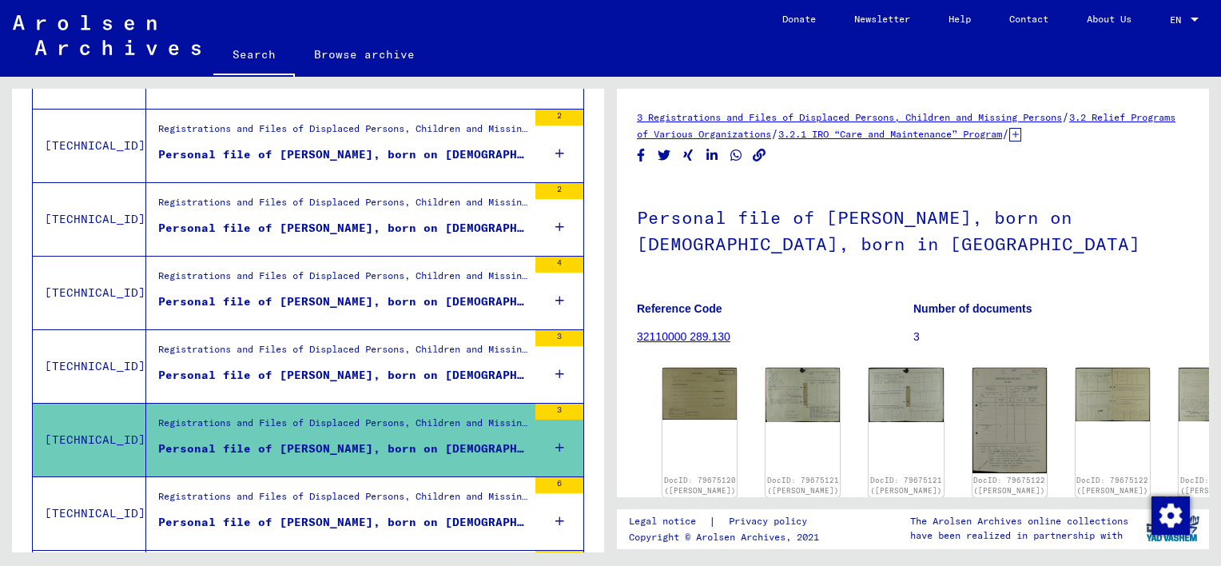
scroll to position [730, 0]
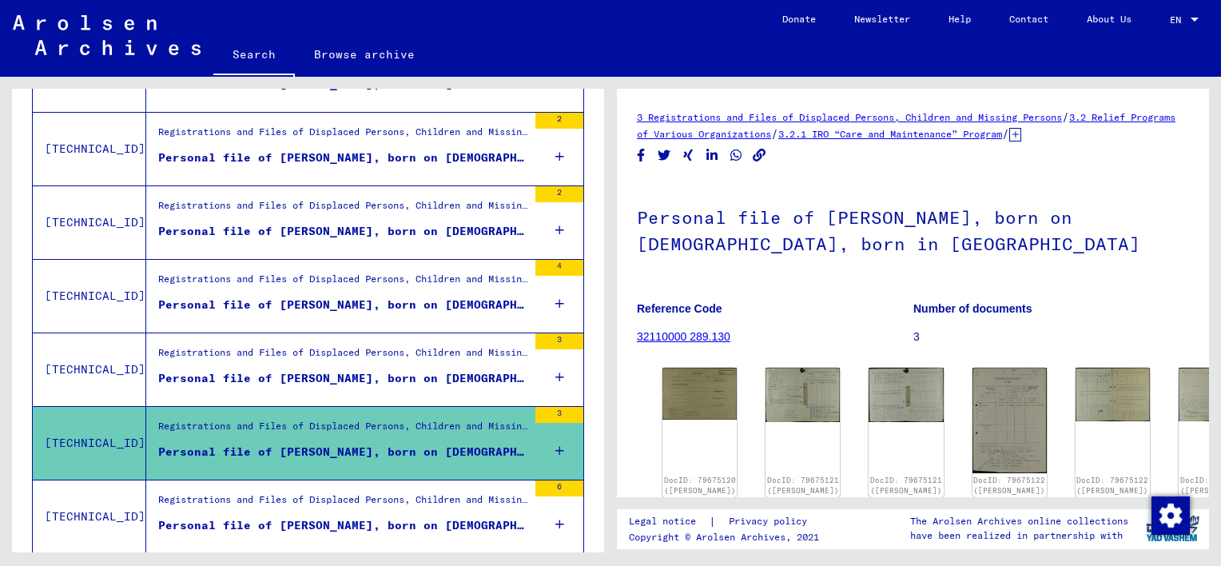
click at [396, 383] on figure "Personal file of [PERSON_NAME], born on [DEMOGRAPHIC_DATA], born in [GEOGRAPHIC…" at bounding box center [342, 382] width 369 height 24
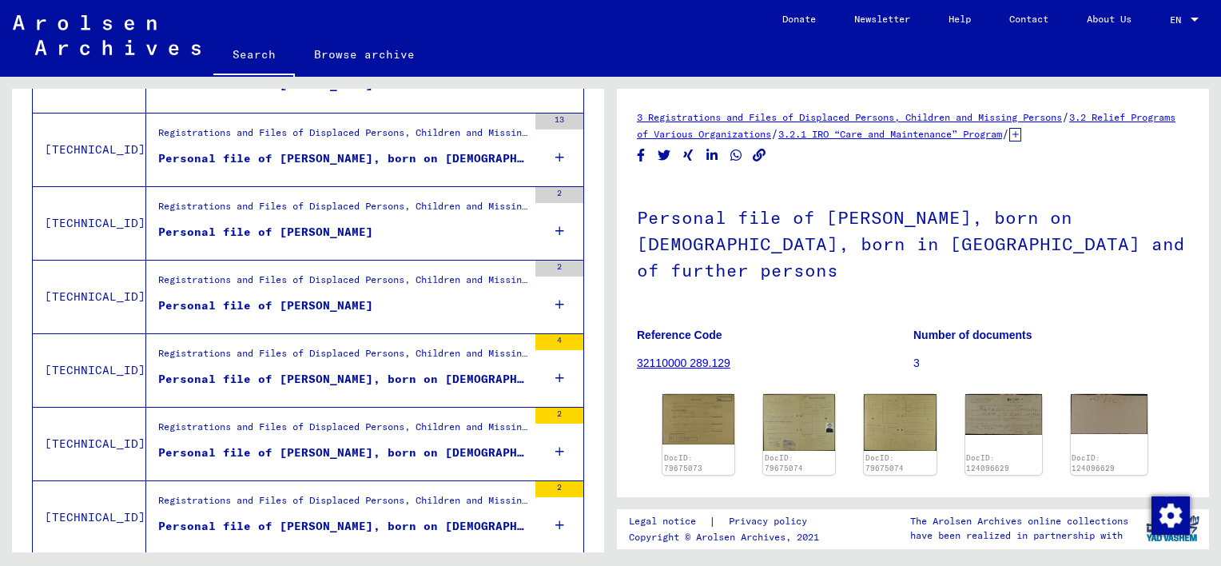
scroll to position [432, 0]
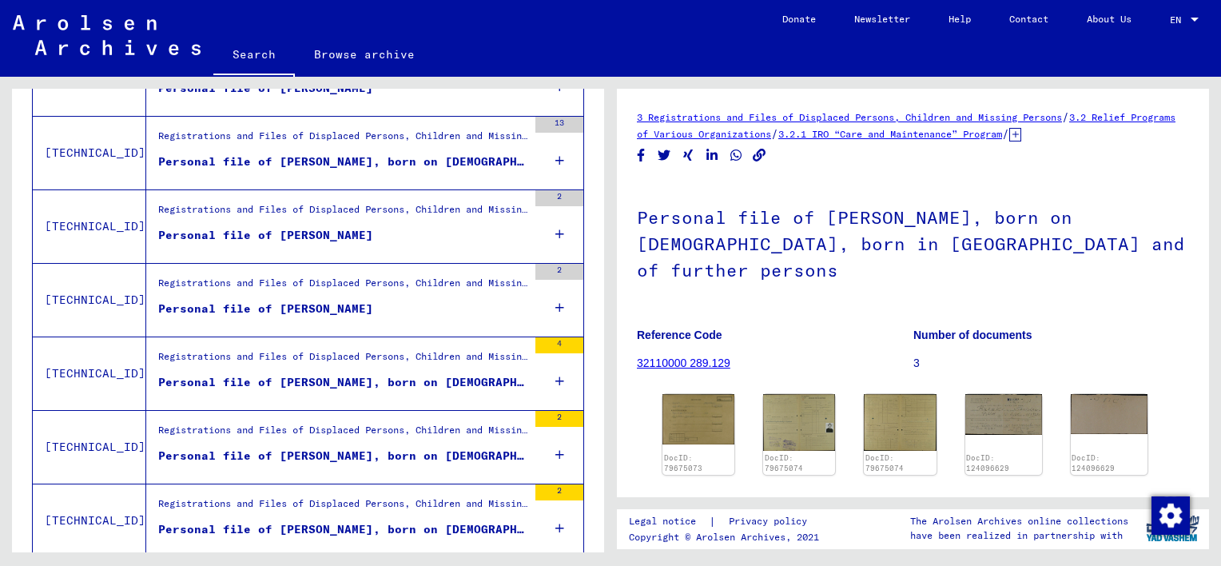
click at [403, 301] on figure "Personal file of [PERSON_NAME]" at bounding box center [342, 313] width 369 height 24
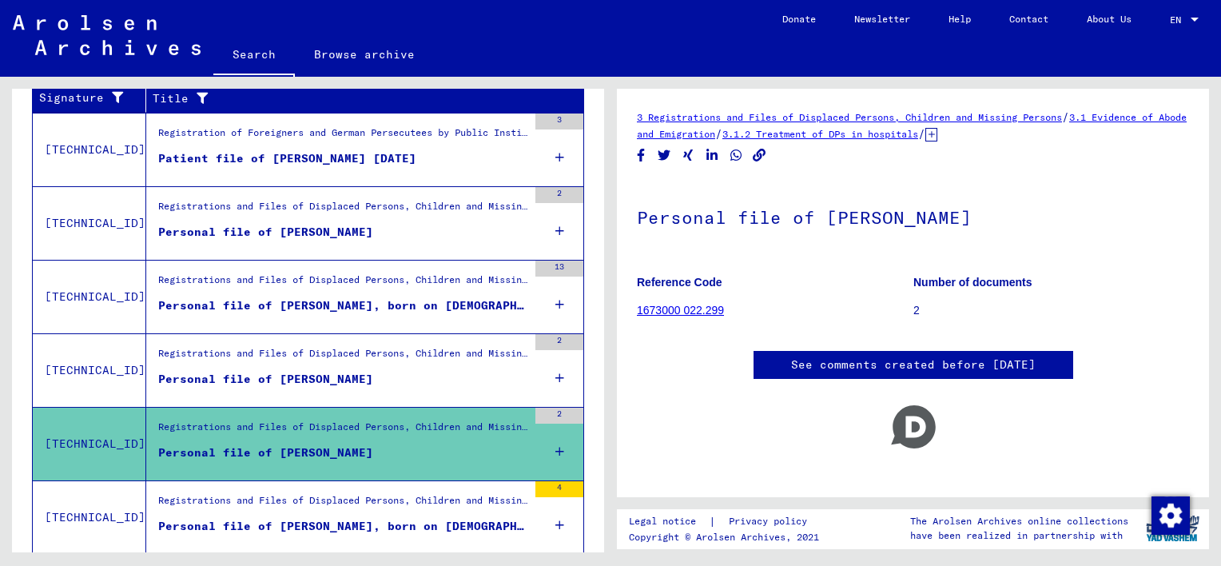
scroll to position [272, 0]
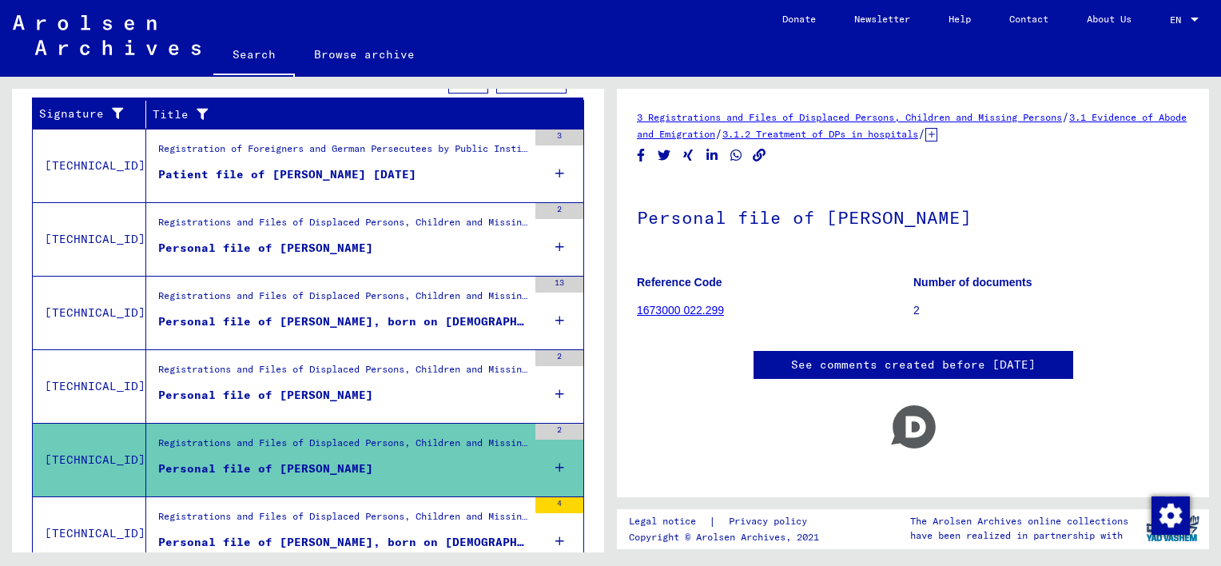
click at [386, 302] on div "Registrations and Files of Displaced Persons, Children and Missing Persons / Ev…" at bounding box center [342, 300] width 369 height 22
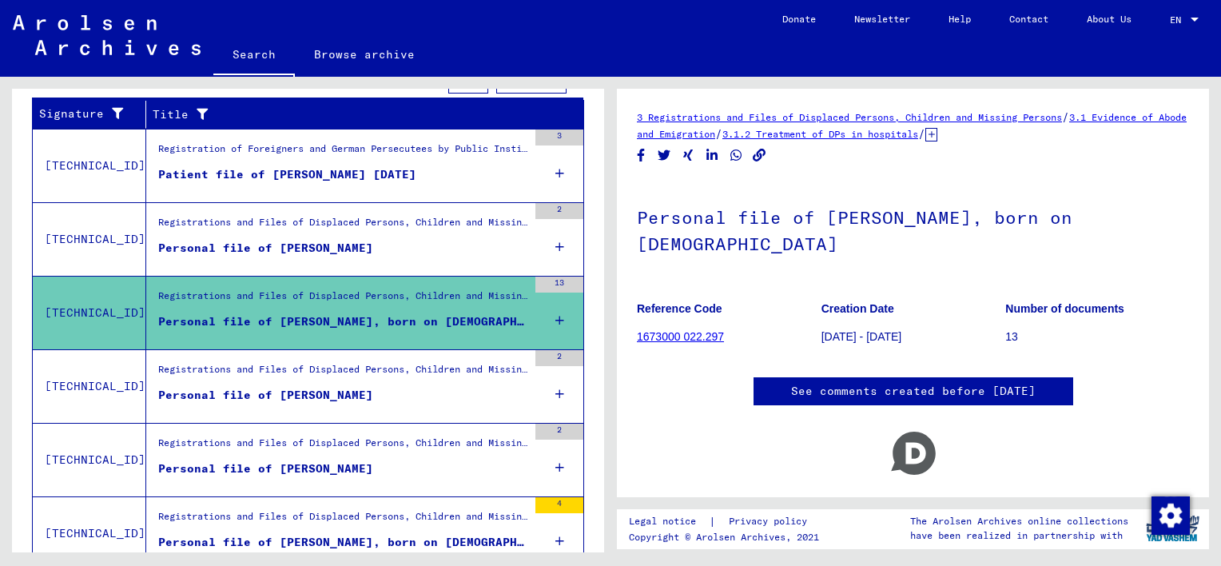
click at [394, 245] on figure "Personal file of [PERSON_NAME]" at bounding box center [342, 252] width 369 height 24
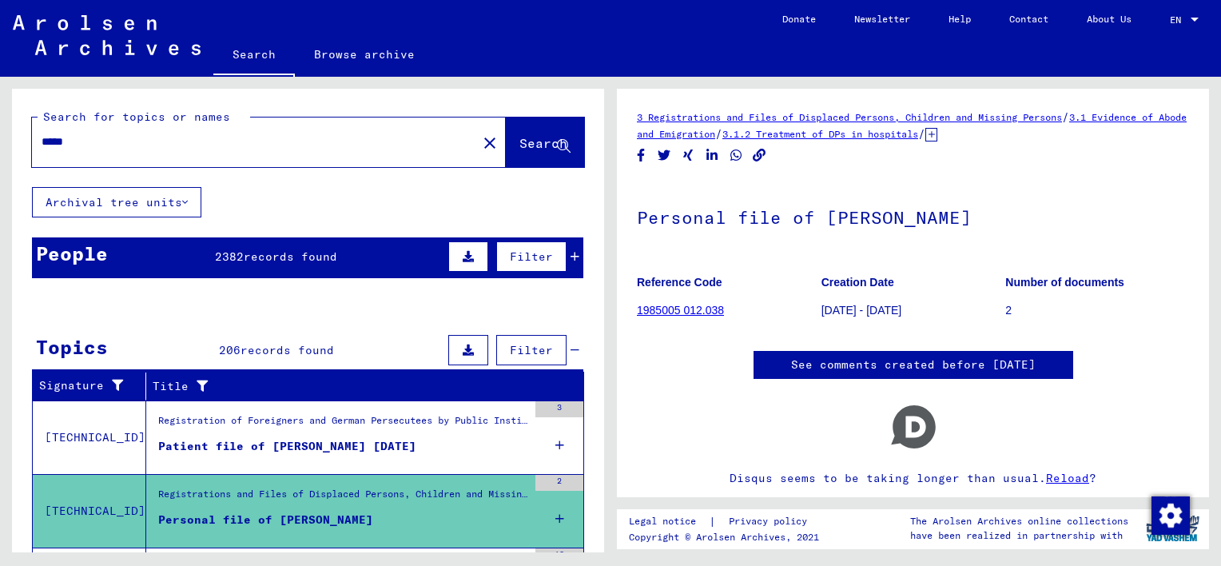
click at [317, 141] on input "*****" at bounding box center [255, 141] width 426 height 17
drag, startPoint x: 93, startPoint y: 141, endPoint x: 10, endPoint y: 140, distance: 83.1
click at [10, 140] on div "Search for topics or names ***** close Search Archival tree units People 2382 r…" at bounding box center [305, 315] width 611 height 476
paste input "********"
type input "**********"
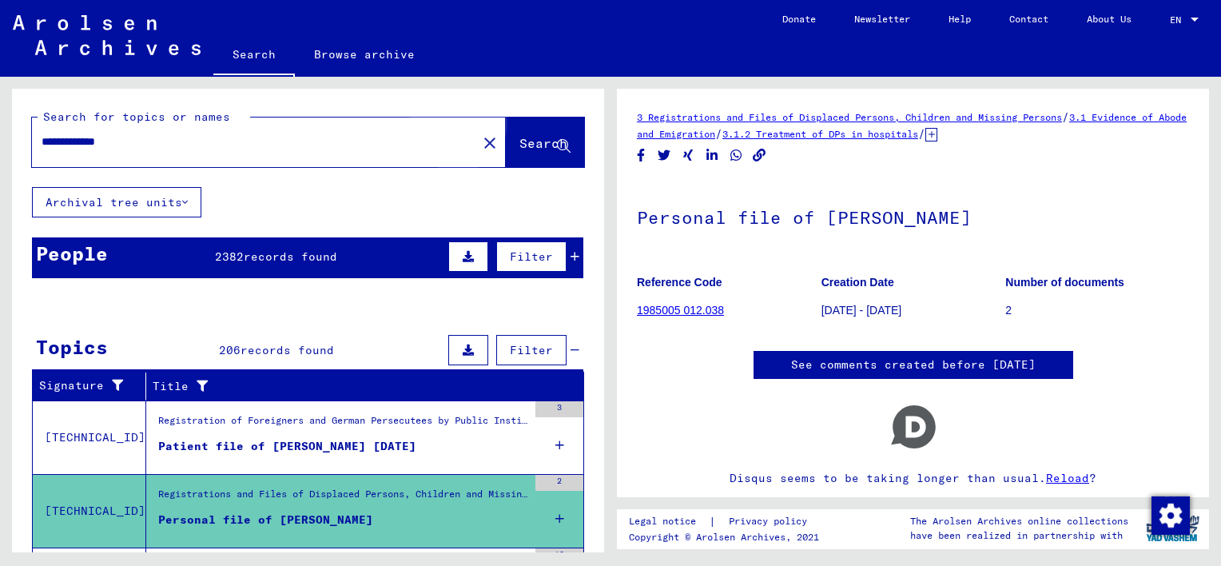
click at [520, 142] on span "Search" at bounding box center [544, 143] width 48 height 16
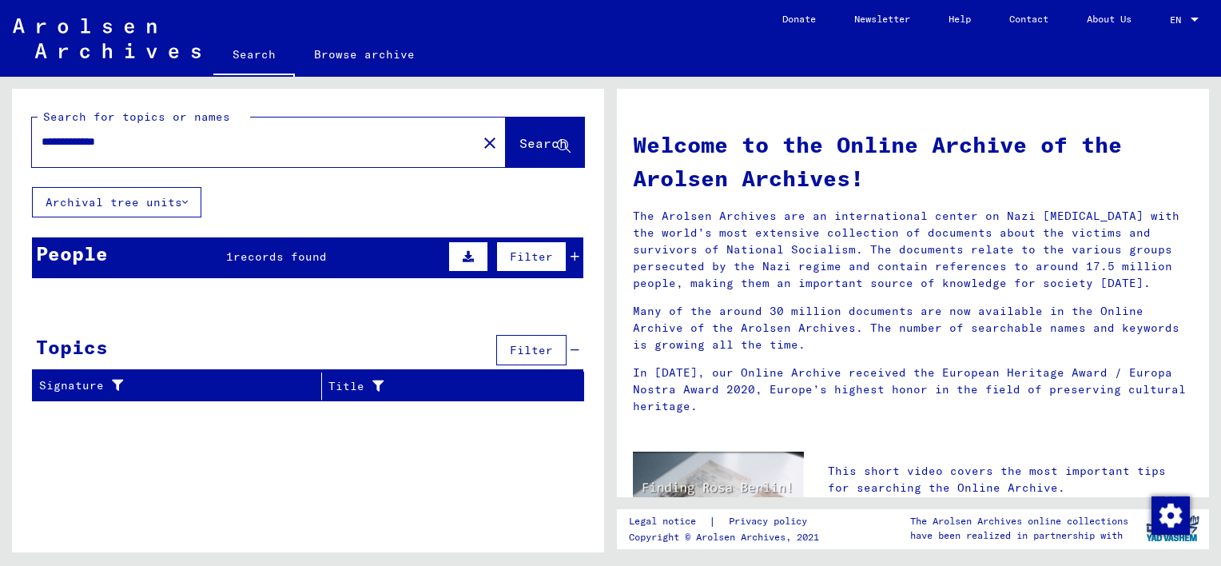
click at [578, 265] on div "Filter" at bounding box center [511, 256] width 135 height 38
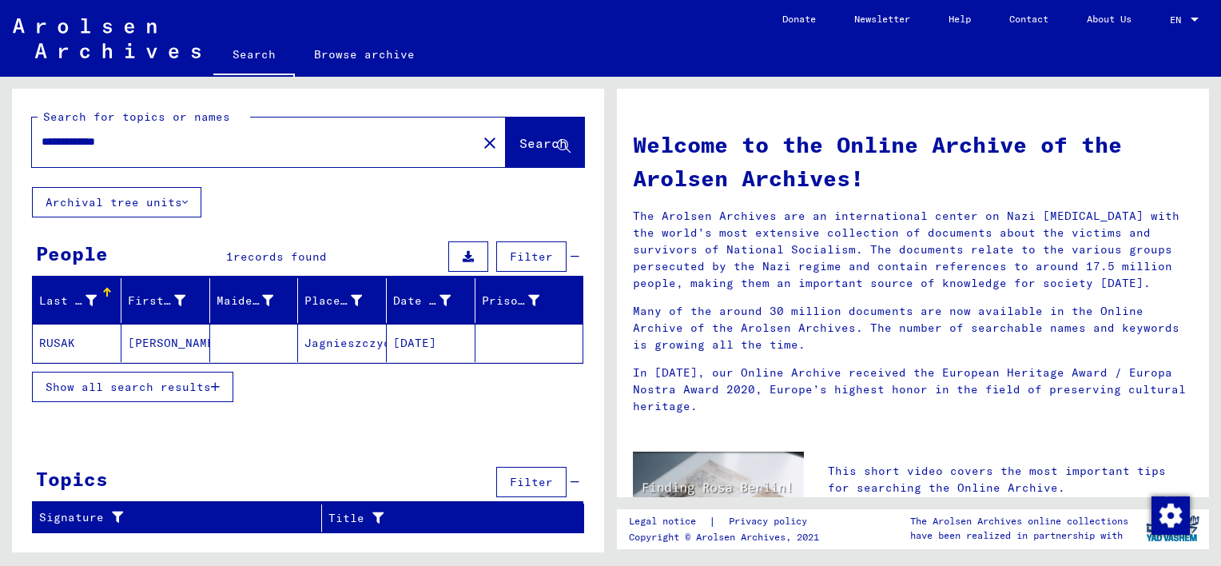
click at [85, 340] on mat-cell "RUSAK" at bounding box center [77, 343] width 89 height 38
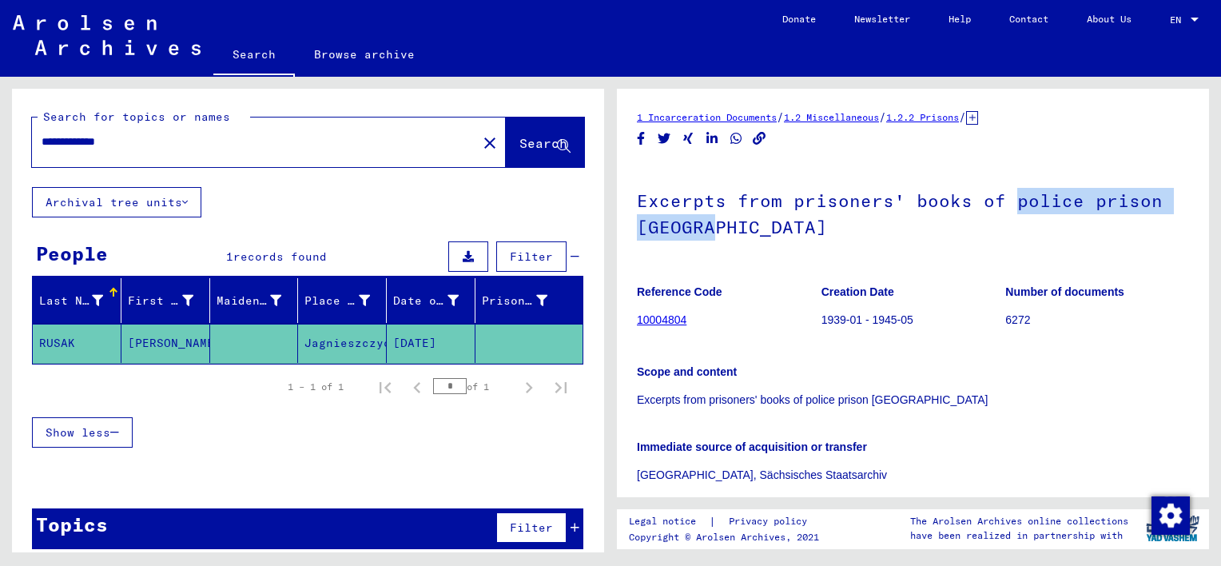
drag, startPoint x: 1007, startPoint y: 201, endPoint x: 907, endPoint y: 237, distance: 107.0
click at [907, 237] on h1 "Excerpts from prisoners' books of police prison [GEOGRAPHIC_DATA]" at bounding box center [913, 212] width 552 height 97
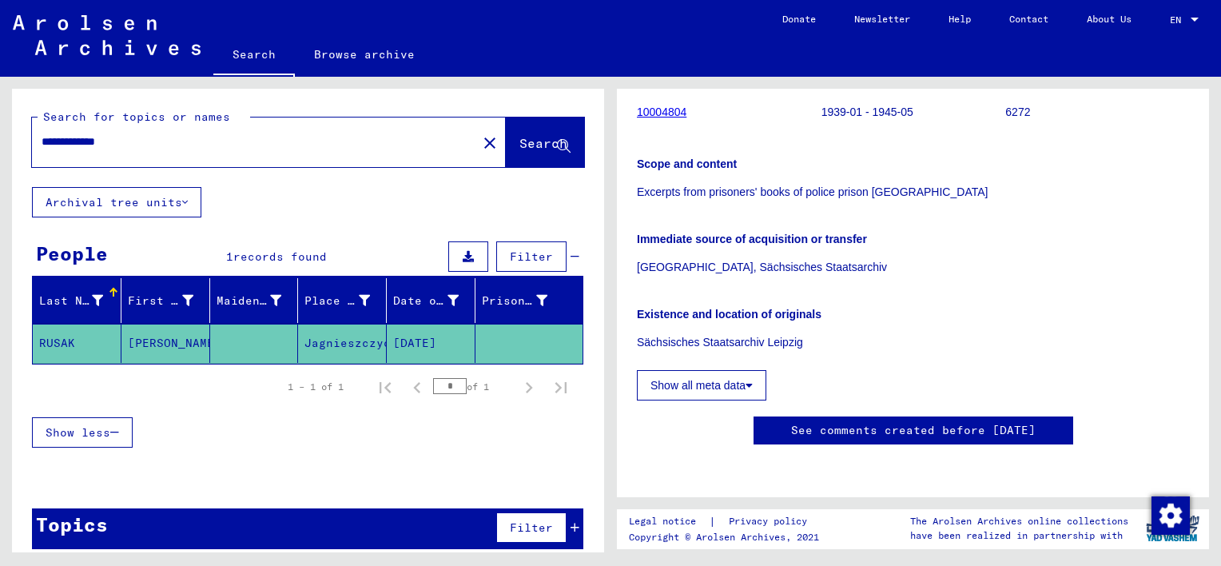
click at [107, 38] on img at bounding box center [107, 35] width 188 height 40
